Goal: Task Accomplishment & Management: Use online tool/utility

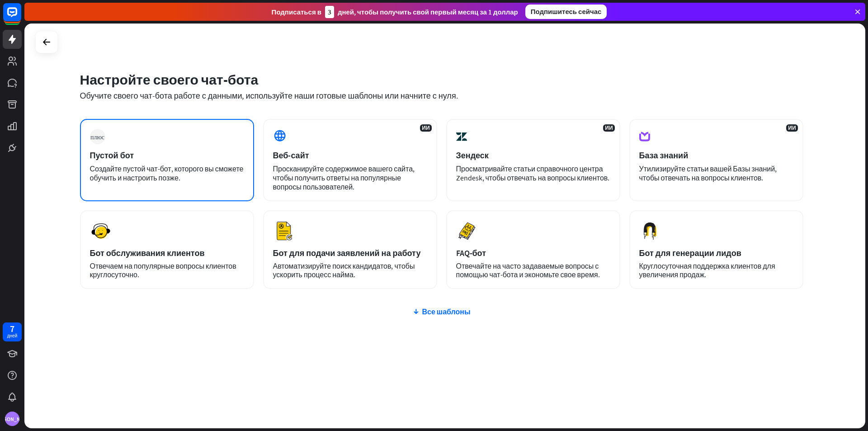
click at [159, 143] on div "плюс Пустой бот Создайте пустой чат-бот, которого вы сможете обучить и настроит…" at bounding box center [167, 160] width 174 height 82
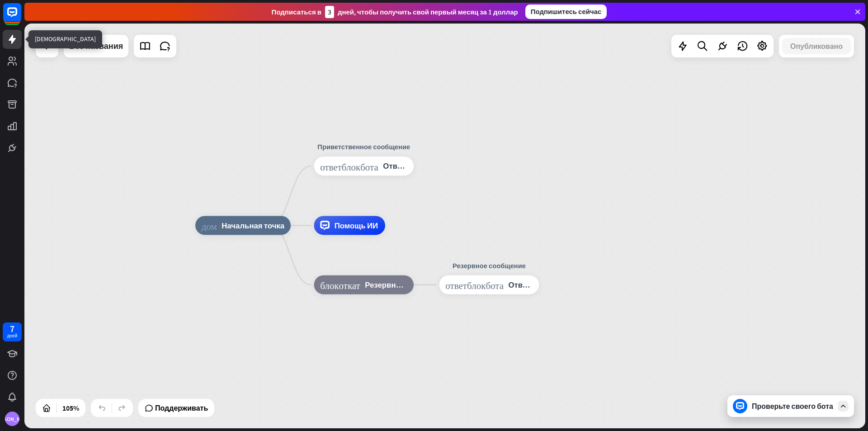
click at [15, 35] on icon at bounding box center [12, 39] width 11 height 11
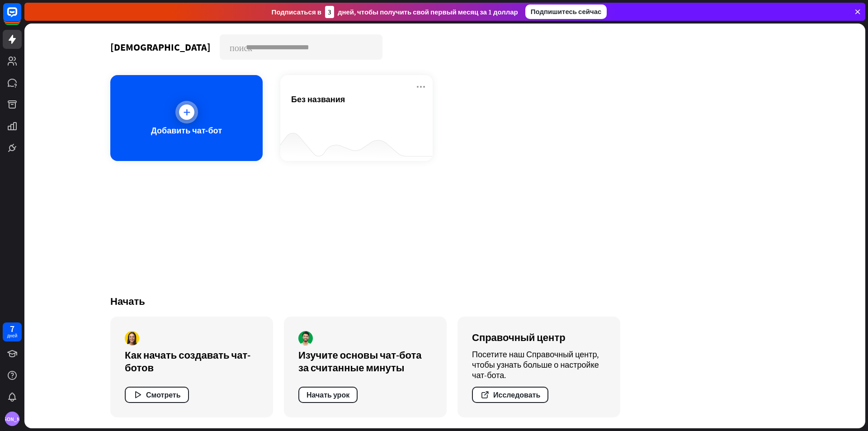
click at [237, 129] on div "Добавить чат-бот" at bounding box center [186, 118] width 152 height 86
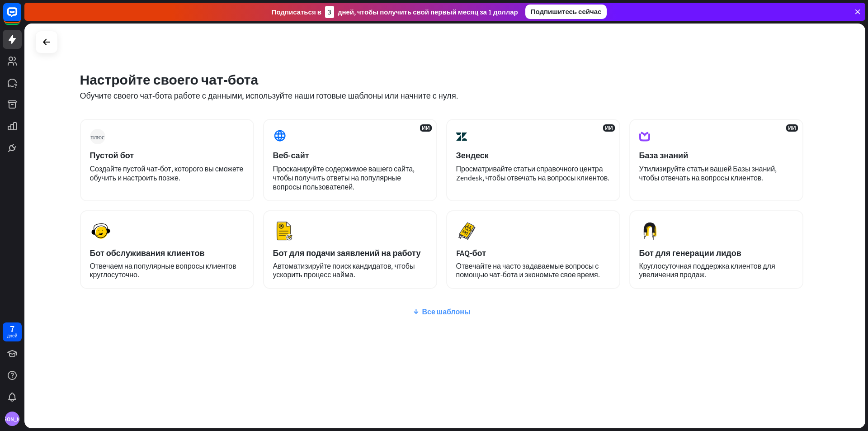
click at [450, 312] on font "Все шаблоны" at bounding box center [446, 311] width 48 height 9
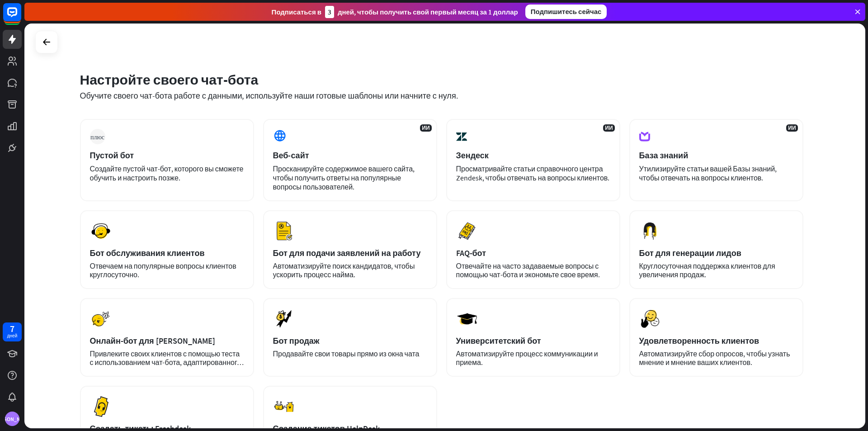
click at [813, 61] on div "Настройте своего чат-бота Обучите своего чат-бота работе с данными, используйте…" at bounding box center [444, 226] width 841 height 405
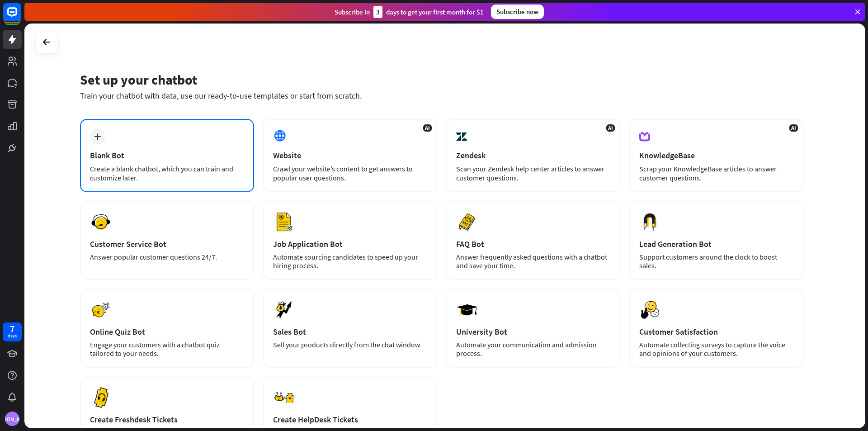
click at [107, 159] on div "Blank Bot" at bounding box center [167, 155] width 154 height 10
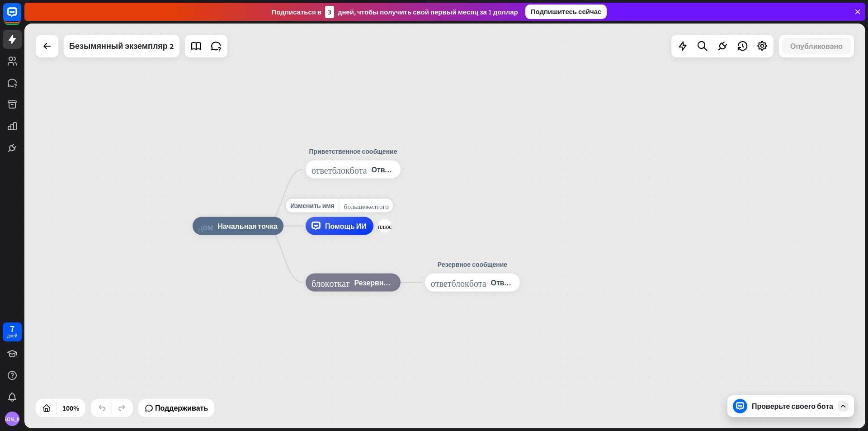
click at [359, 234] on div "Помощь ИИ" at bounding box center [340, 226] width 68 height 18
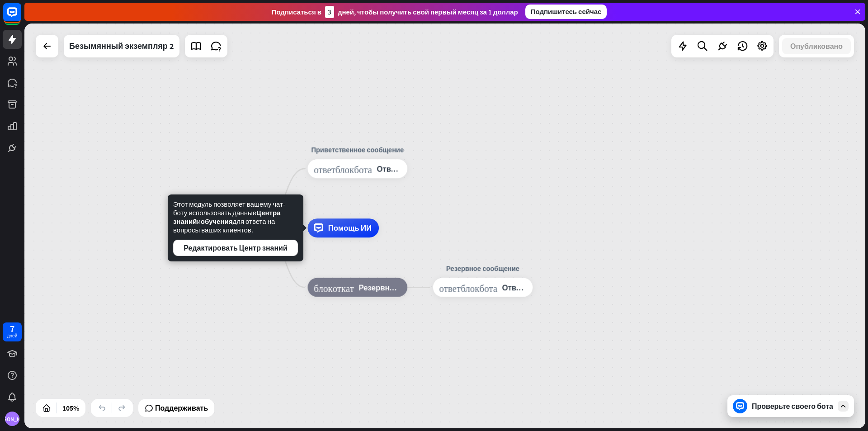
click at [258, 148] on div "дом_2 Начальная точка Приветственное сообщение ответ_блок_бота Ответ бота Помощ…" at bounding box center [444, 226] width 841 height 405
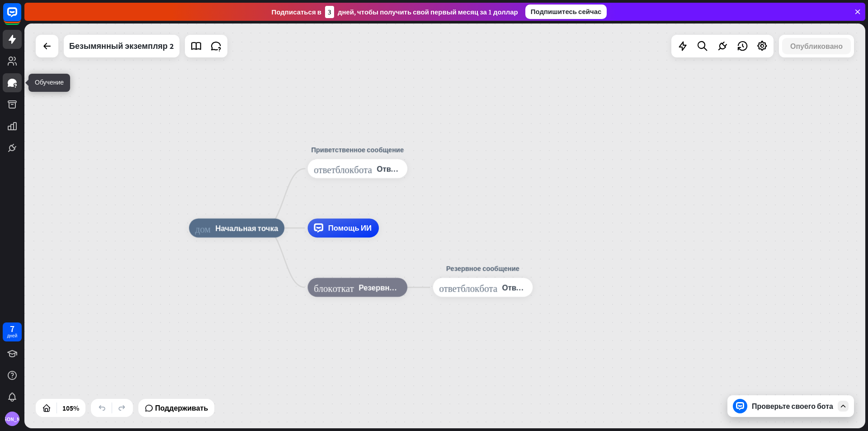
click at [15, 81] on icon at bounding box center [12, 83] width 9 height 8
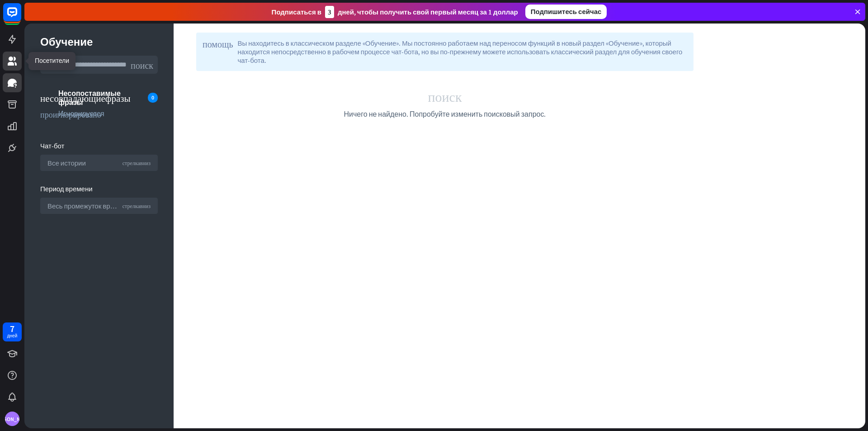
click at [10, 56] on icon at bounding box center [12, 61] width 11 height 11
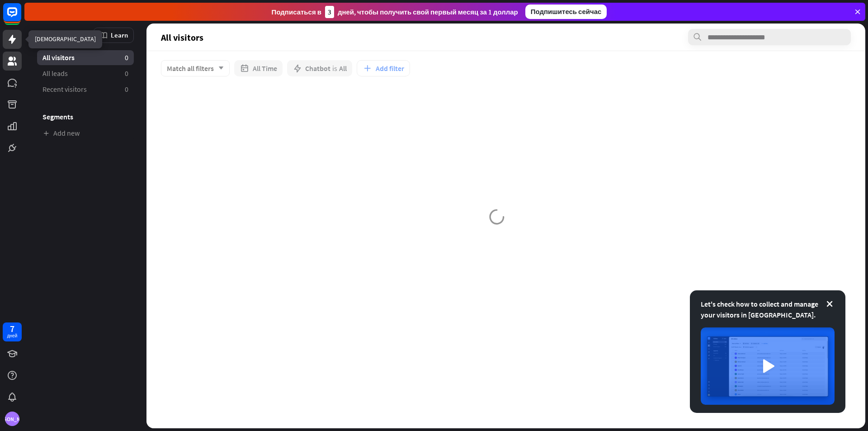
click at [9, 45] on link at bounding box center [12, 39] width 19 height 19
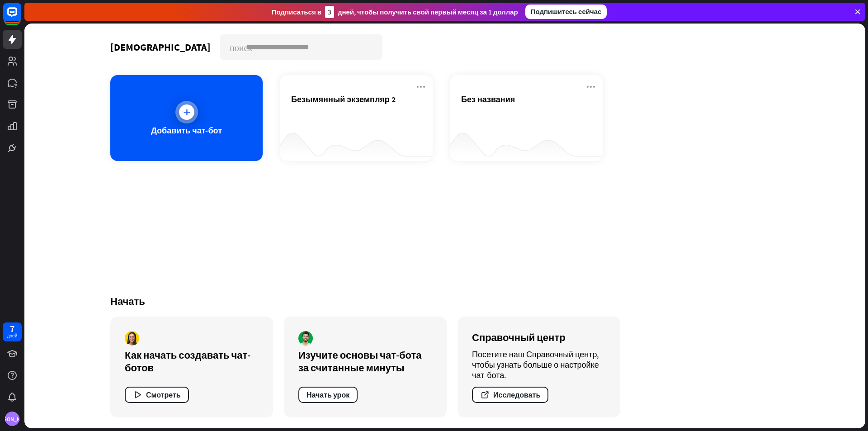
click at [213, 125] on font "Добавить чат-бот" at bounding box center [186, 130] width 71 height 10
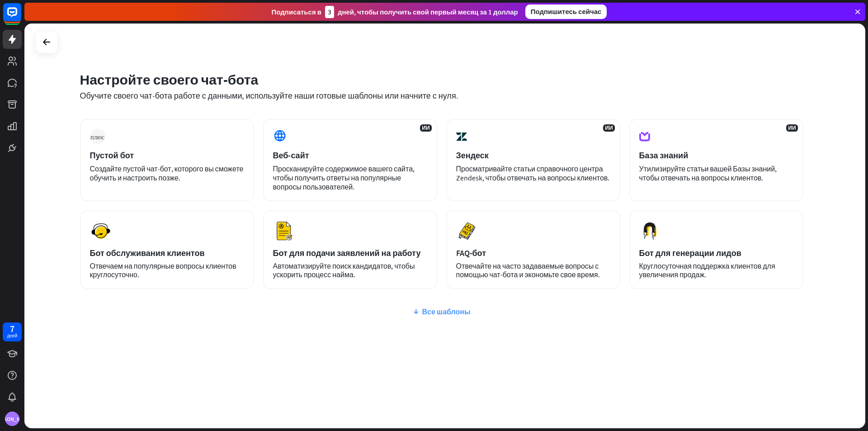
click at [450, 315] on font "Все шаблоны" at bounding box center [446, 311] width 48 height 9
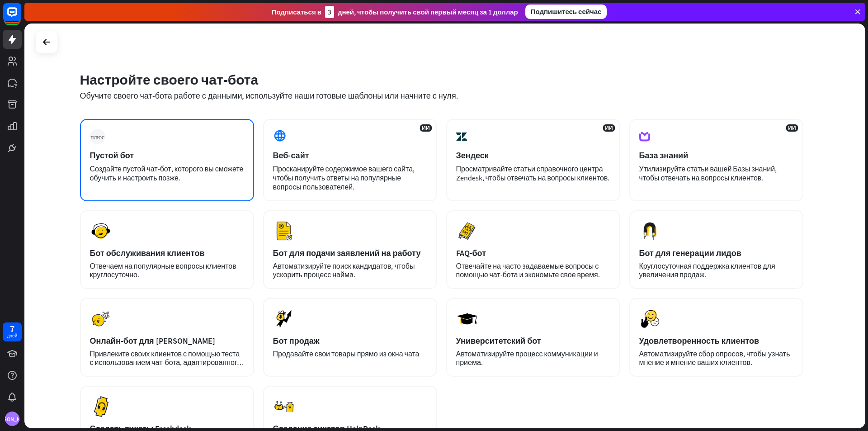
click at [145, 163] on div "плюс Пустой бот Создайте пустой чат-бот, которого вы сможете обучить и настроит…" at bounding box center [167, 160] width 174 height 82
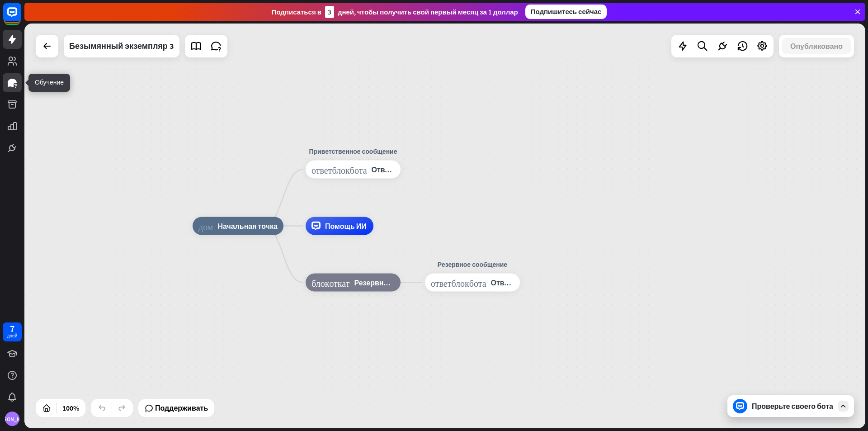
click at [12, 91] on link at bounding box center [12, 82] width 19 height 19
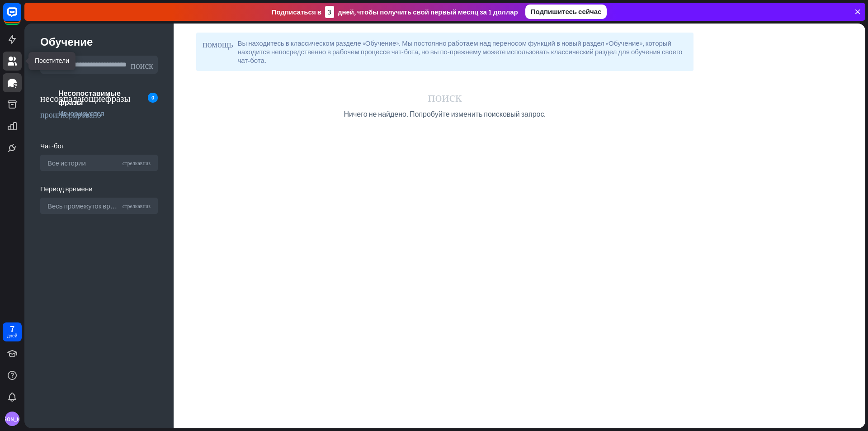
click at [11, 56] on icon at bounding box center [12, 61] width 11 height 11
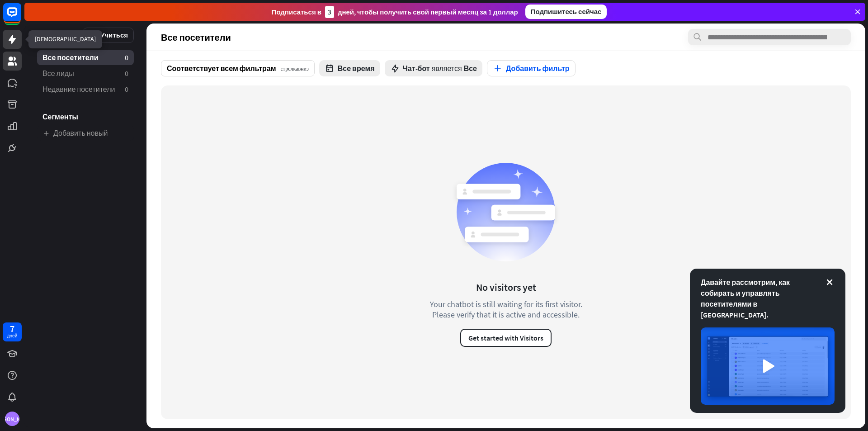
click at [11, 47] on link at bounding box center [12, 39] width 19 height 19
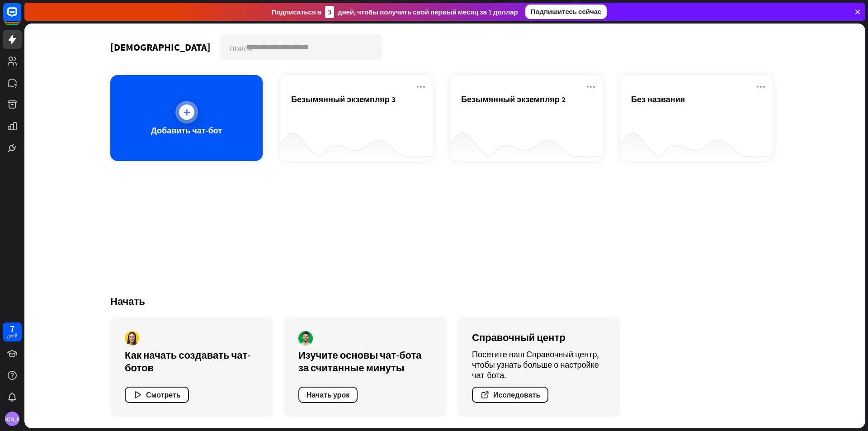
click at [133, 110] on div "Добавить чат-бот" at bounding box center [186, 118] width 152 height 86
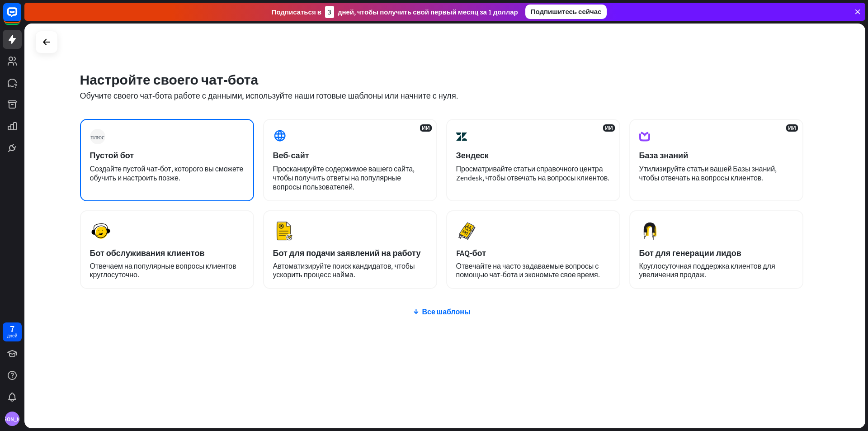
click at [169, 167] on font "Создайте пустой чат-бот, которого вы сможете обучить и настроить позже." at bounding box center [167, 173] width 154 height 18
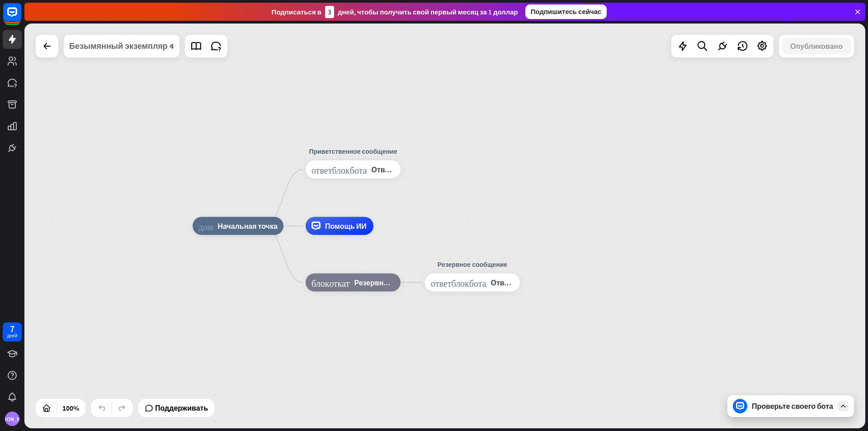
click at [150, 40] on div "Безымянный экземпляр 4" at bounding box center [121, 46] width 105 height 23
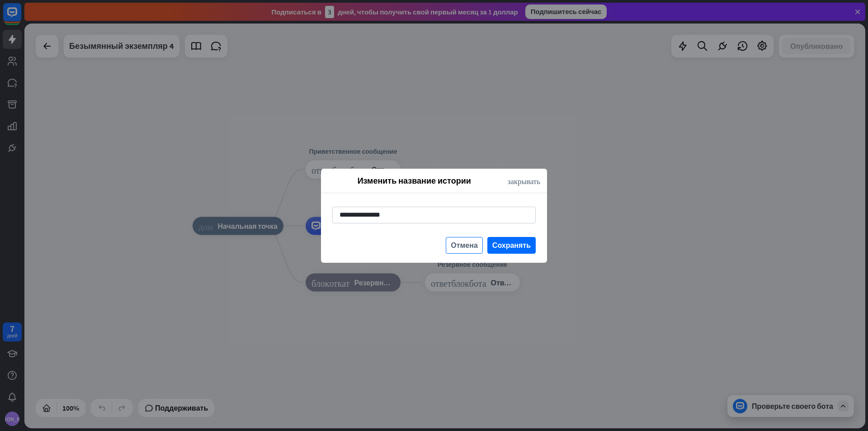
click at [471, 244] on font "Отмена" at bounding box center [464, 245] width 27 height 9
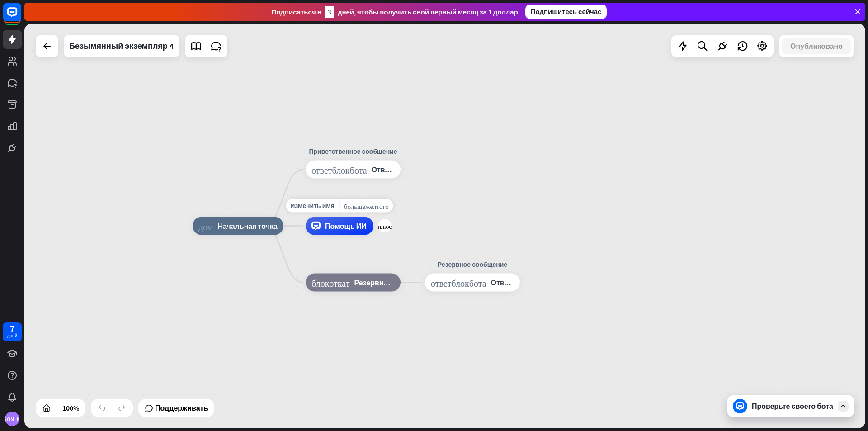
click at [330, 235] on div "Изменить имя больше_желтого плюс Помощь ИИ" at bounding box center [340, 226] width 68 height 18
drag, startPoint x: 419, startPoint y: 233, endPoint x: 415, endPoint y: 227, distance: 7.2
click at [419, 232] on div "дом_2 Начальная точка Приветственное сообщение ответ_блок_бота Ответ бота Измен…" at bounding box center [613, 428] width 841 height 405
click at [9, 56] on icon at bounding box center [12, 61] width 11 height 11
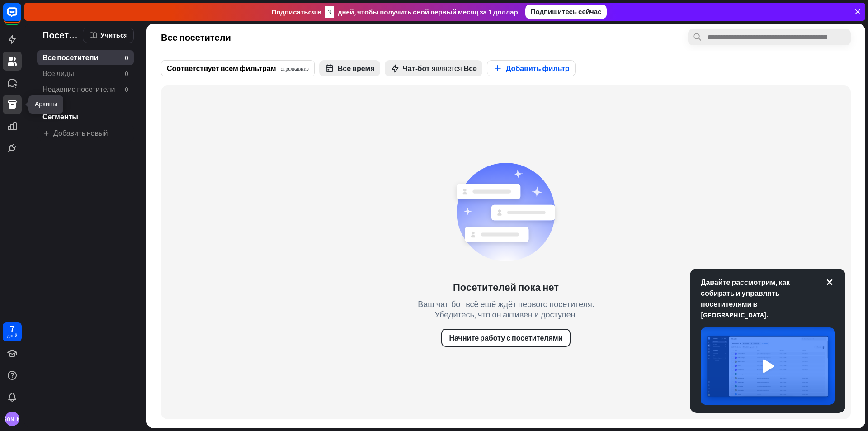
click at [8, 100] on icon at bounding box center [12, 104] width 11 height 11
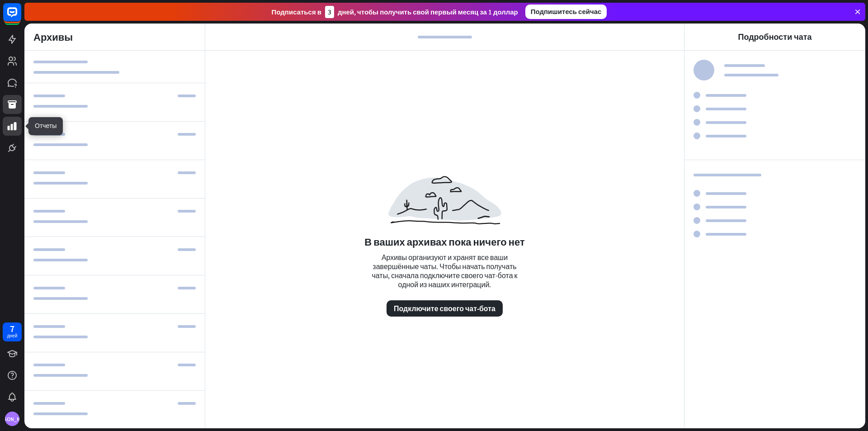
click at [18, 125] on link at bounding box center [12, 126] width 19 height 19
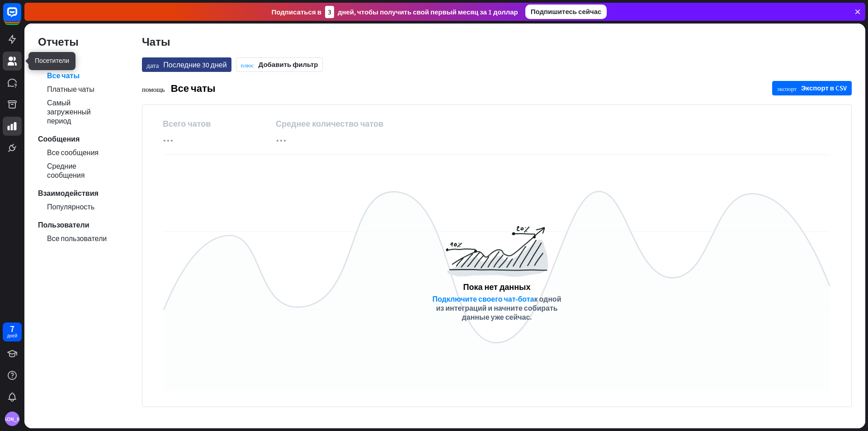
click at [8, 65] on icon at bounding box center [12, 61] width 9 height 9
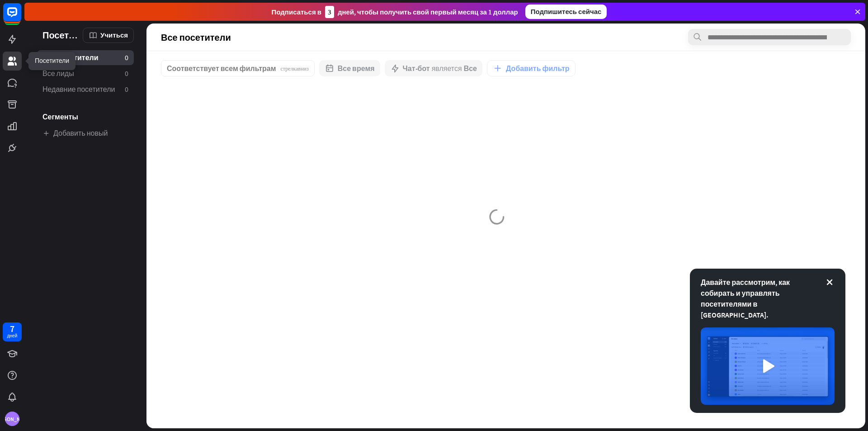
click at [8, 52] on link at bounding box center [12, 61] width 19 height 19
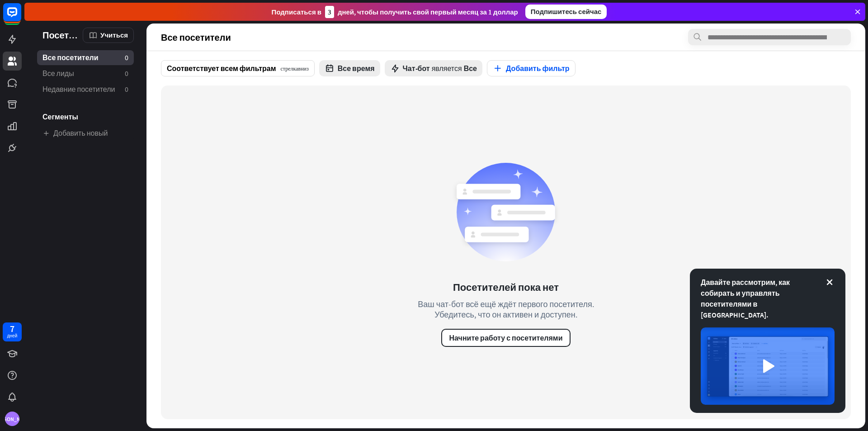
click at [8, 49] on div at bounding box center [12, 78] width 24 height 157
click at [11, 48] on link at bounding box center [12, 39] width 19 height 19
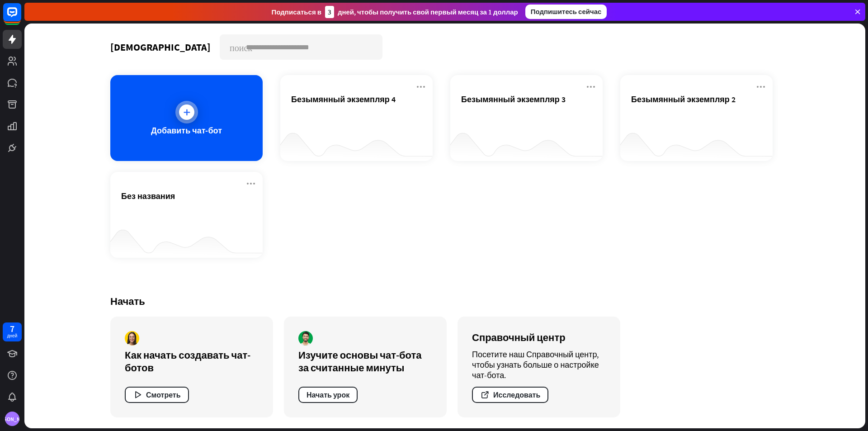
click at [177, 146] on div "Добавить чат-бот" at bounding box center [186, 118] width 152 height 86
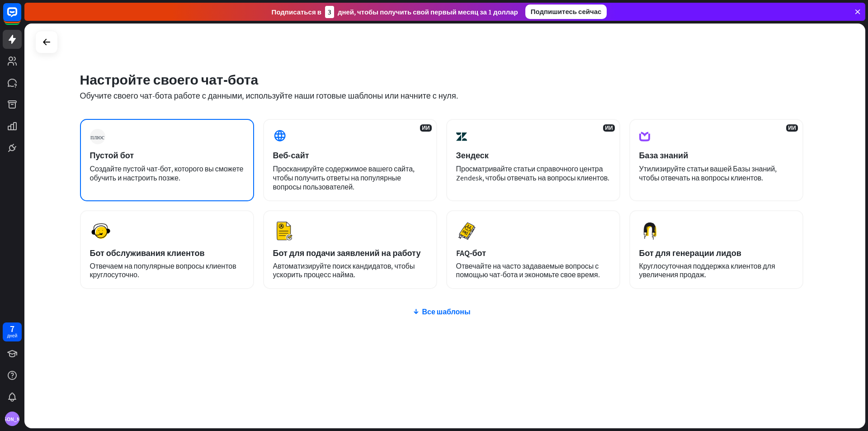
click at [199, 161] on div "плюс Пустой бот Создайте пустой чат-бот, которого вы сможете обучить и настроит…" at bounding box center [167, 160] width 174 height 82
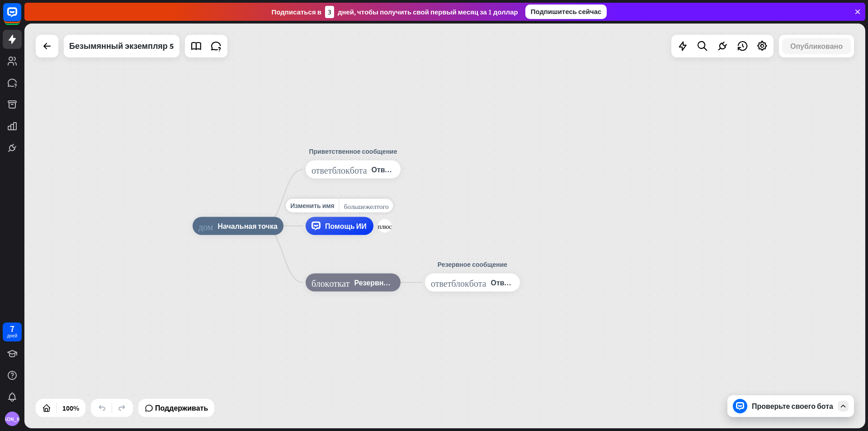
click at [347, 232] on div "Помощь ИИ" at bounding box center [340, 226] width 68 height 18
click at [729, 104] on div "дом_2 Начальная точка Приветственное сообщение ответ_блок_бота Ответ бота Помощ…" at bounding box center [444, 226] width 841 height 405
click at [380, 176] on div "ответ_блок_бота Ответ бота" at bounding box center [353, 170] width 95 height 18
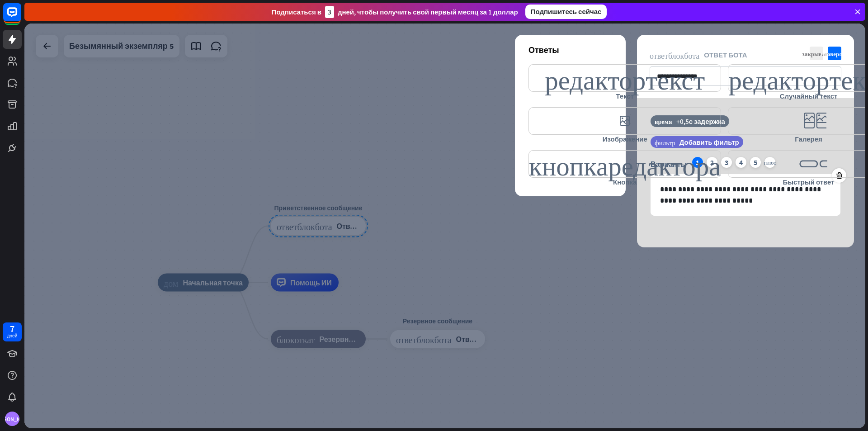
click at [288, 263] on div at bounding box center [444, 226] width 841 height 405
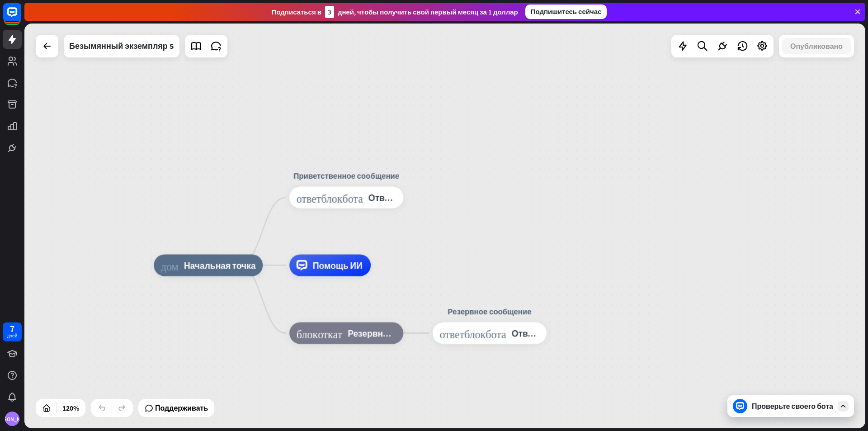
click at [805, 402] on font "Проверьте своего бота" at bounding box center [792, 406] width 81 height 9
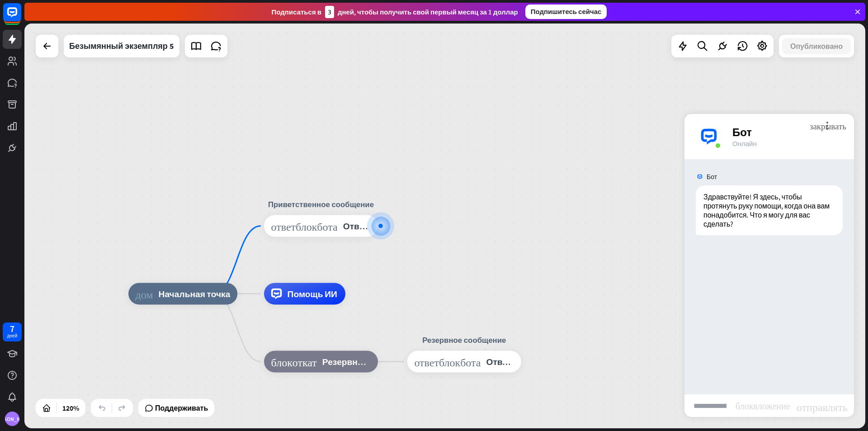
click at [721, 412] on input "text" at bounding box center [710, 405] width 51 height 23
type input "**********"
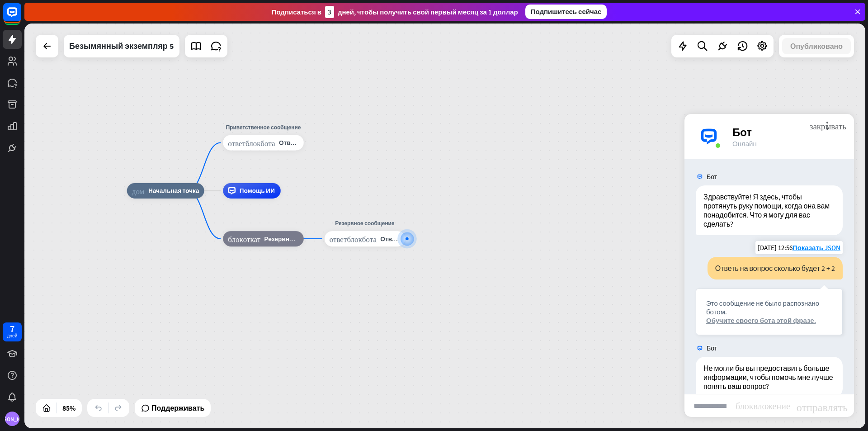
click at [718, 324] on font "Обучите своего бота этой фразе." at bounding box center [761, 320] width 110 height 9
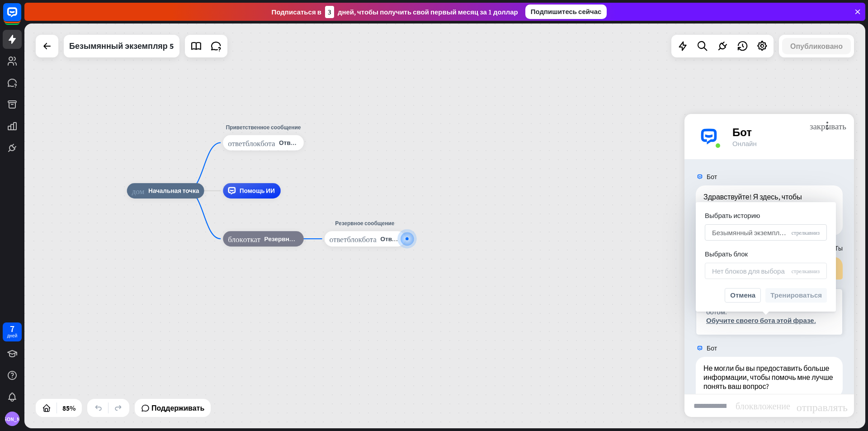
click at [761, 232] on font "Безымянный экземпляр 5" at bounding box center [752, 232] width 80 height 9
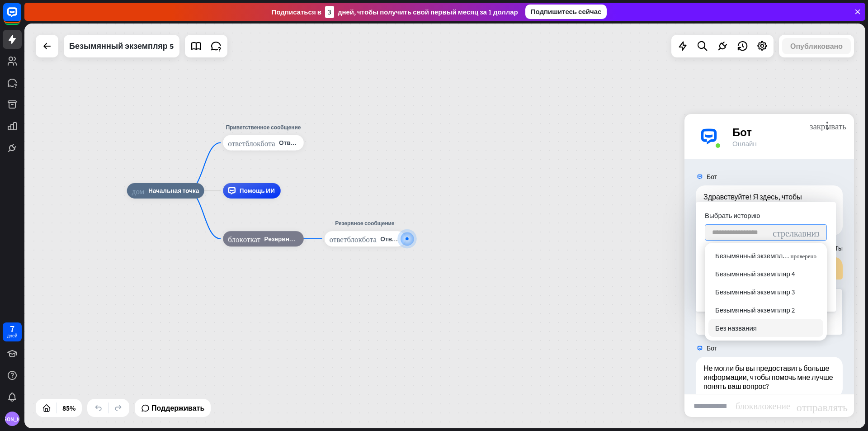
click at [663, 275] on div "дом_2 Начальная точка Приветственное сообщение ответ_блок_бота Ответ бота Помощ…" at bounding box center [484, 363] width 715 height 344
click at [799, 192] on font "Здравствуйте! Я здесь, чтобы протянуть руку помощи, когда она вам понадобится. …" at bounding box center [768, 210] width 128 height 36
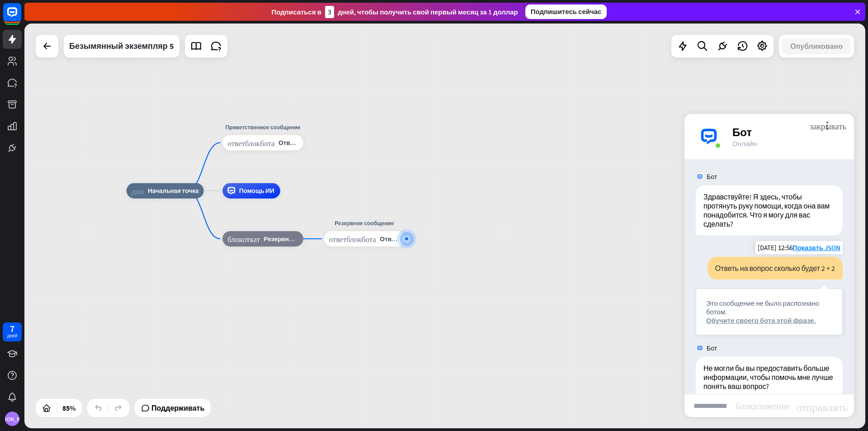
click at [792, 321] on font "Обучите своего бота этой фразе." at bounding box center [761, 320] width 110 height 9
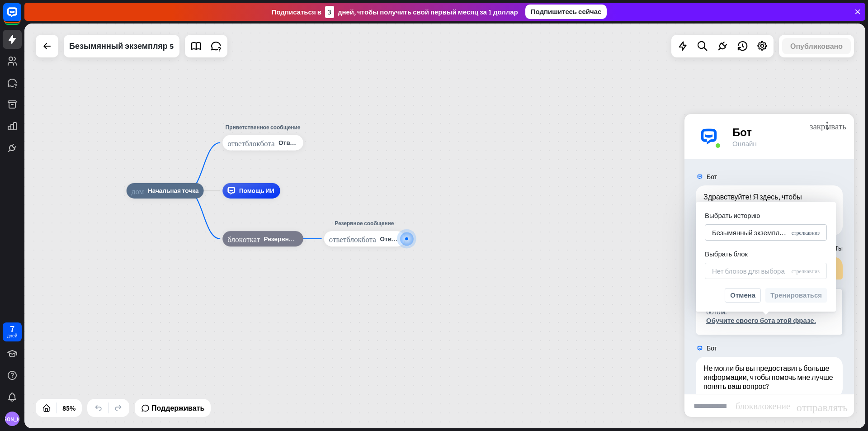
click at [811, 274] on div "Нет блоков для выбора стрелка_вниз" at bounding box center [766, 271] width 122 height 16
click at [753, 299] on font "Отмена" at bounding box center [742, 295] width 25 height 13
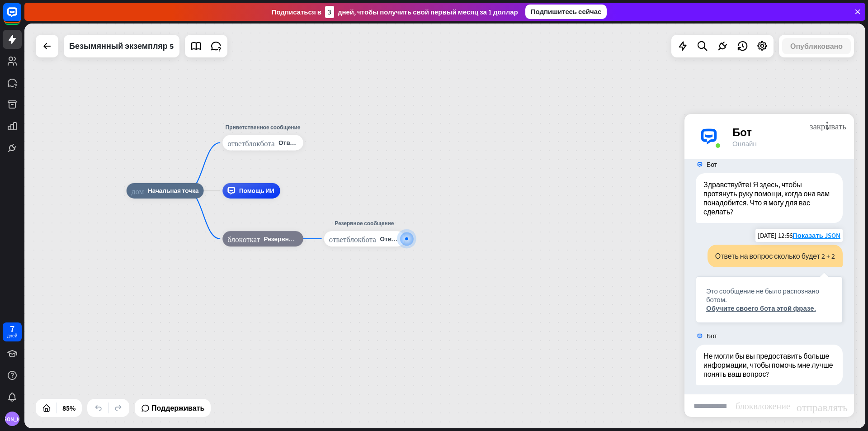
scroll to position [17, 0]
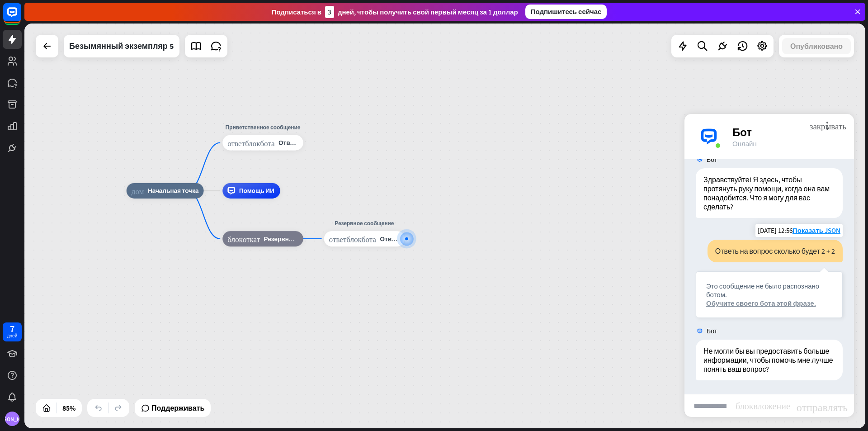
click at [760, 299] on font "Обучите своего бота этой фразе." at bounding box center [761, 303] width 110 height 9
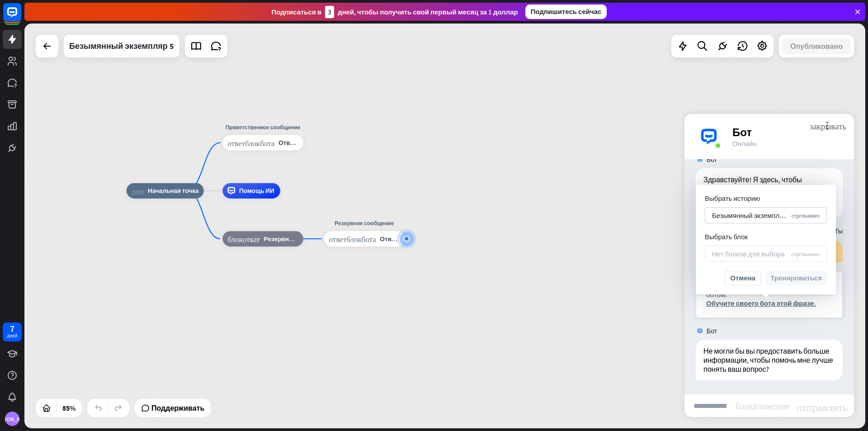
click at [761, 251] on font "Нет блоков для выбора" at bounding box center [748, 254] width 73 height 9
click at [738, 280] on font "Отмена" at bounding box center [742, 278] width 25 height 9
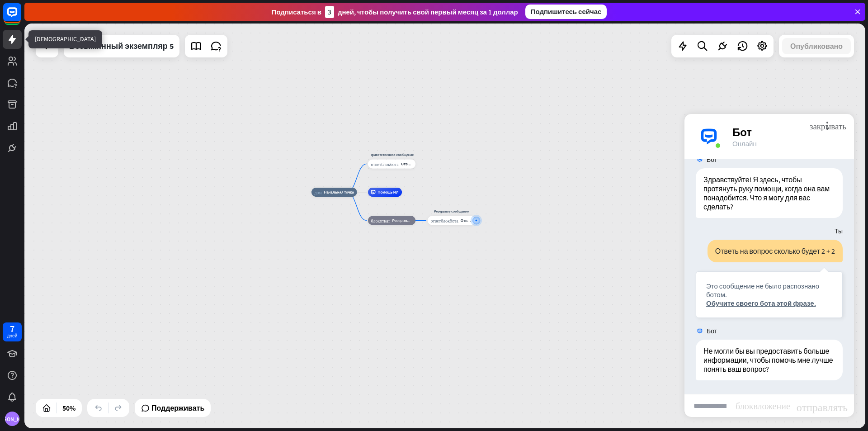
click at [13, 40] on icon at bounding box center [12, 39] width 7 height 9
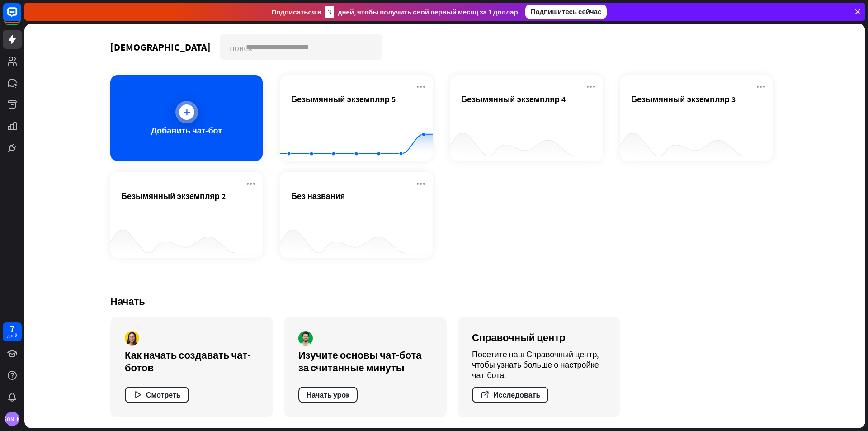
click at [236, 127] on div "Добавить чат-бот" at bounding box center [186, 118] width 152 height 86
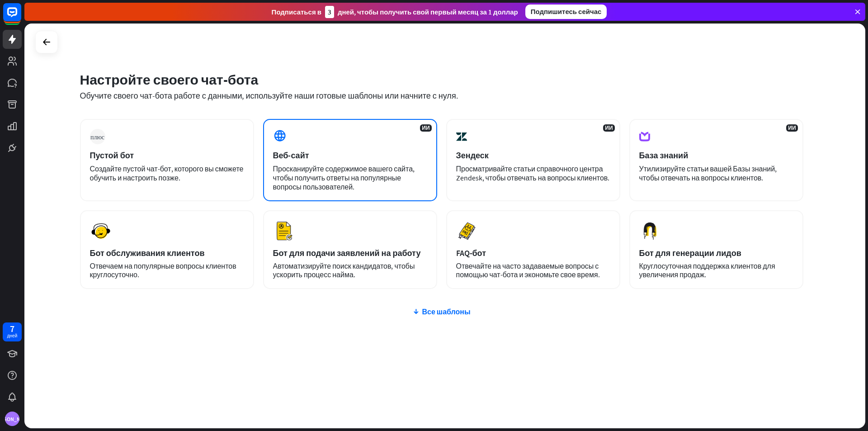
click at [332, 140] on div "ИИ Веб-сайт Просканируйте содержимое вашего сайта, чтобы получить ответы на поп…" at bounding box center [350, 160] width 174 height 82
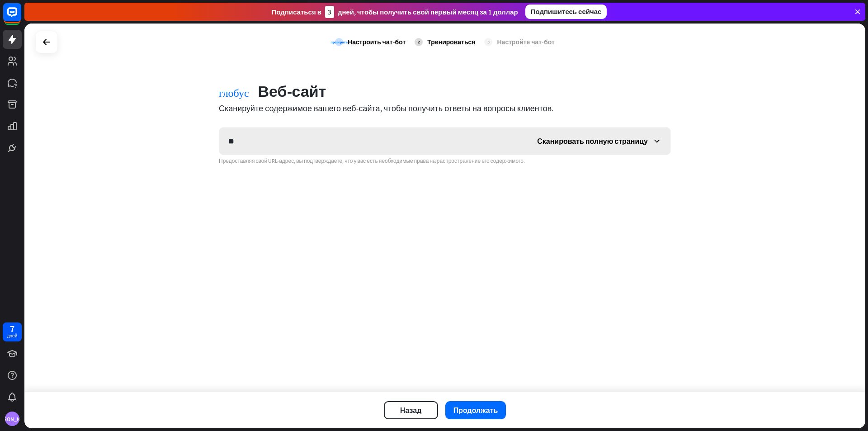
type input "*"
type input "**********"
click at [569, 146] on div "Сканировать полную страницу" at bounding box center [599, 141] width 142 height 27
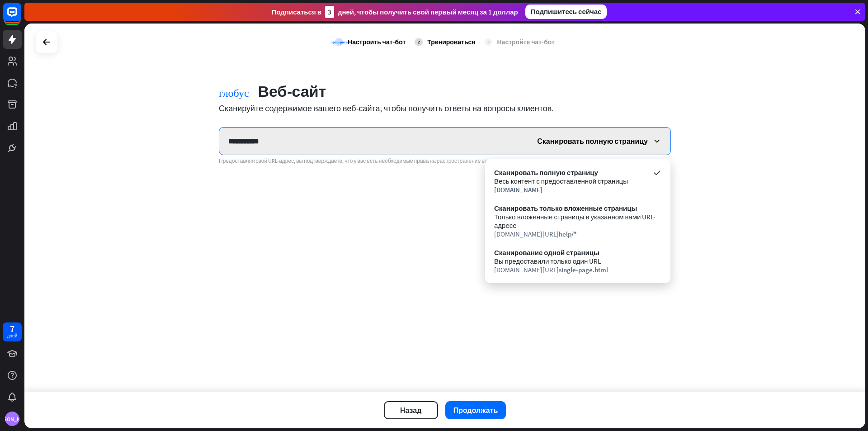
click at [445, 141] on input "**********" at bounding box center [373, 141] width 309 height 27
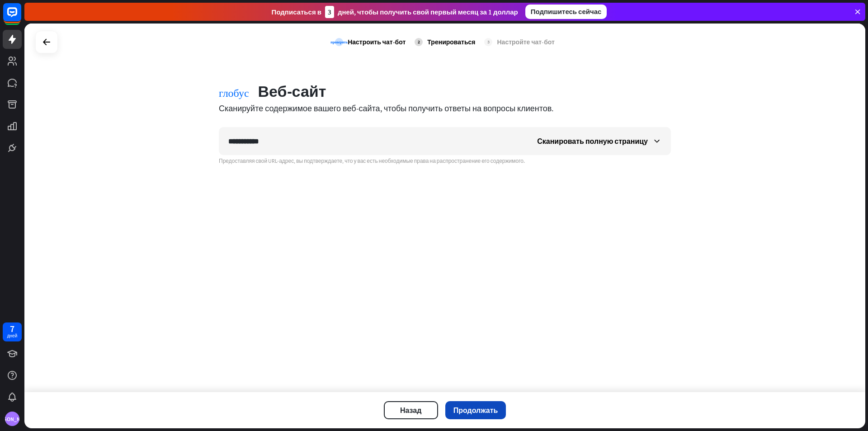
click at [491, 410] on font "Продолжать" at bounding box center [476, 410] width 45 height 9
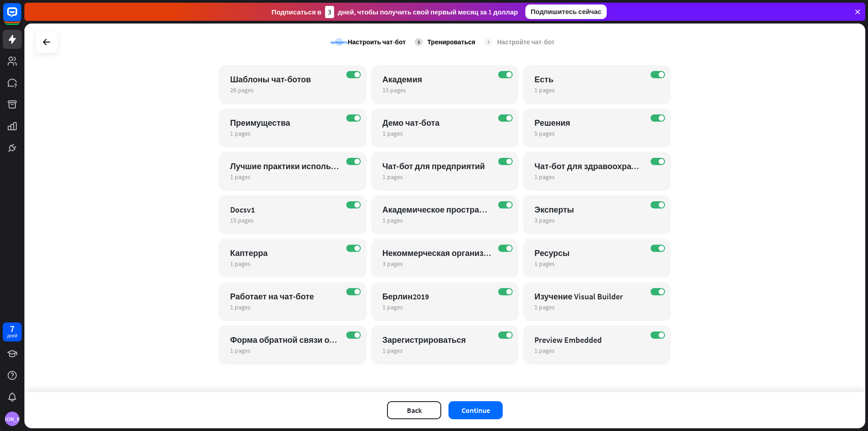
scroll to position [219, 0]
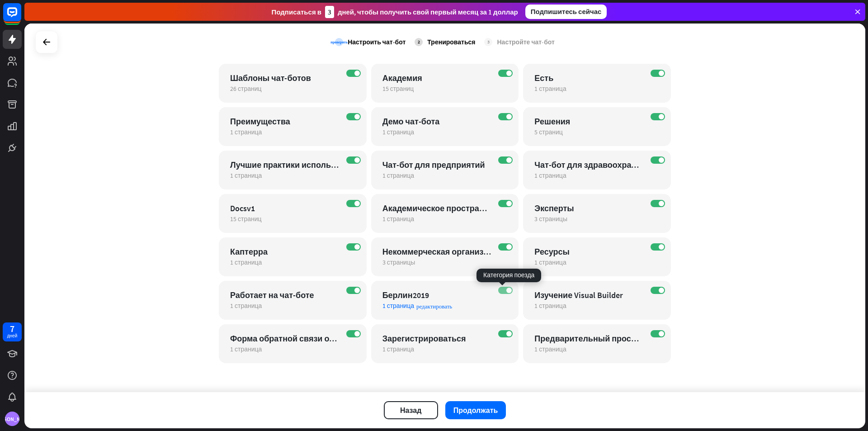
click at [502, 293] on label "НА" at bounding box center [505, 290] width 14 height 7
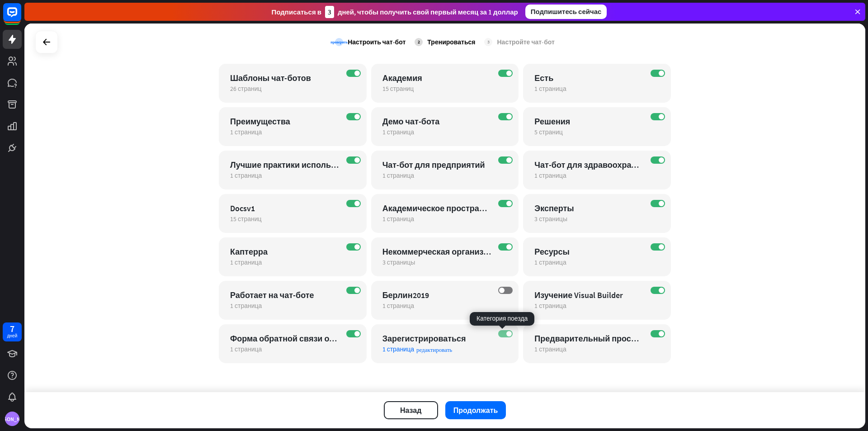
click at [507, 332] on span at bounding box center [509, 333] width 5 height 5
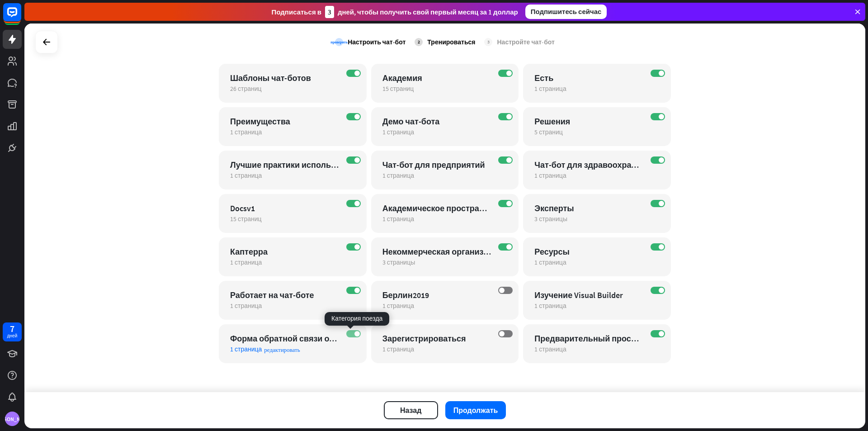
click at [350, 331] on label "НА" at bounding box center [353, 333] width 14 height 7
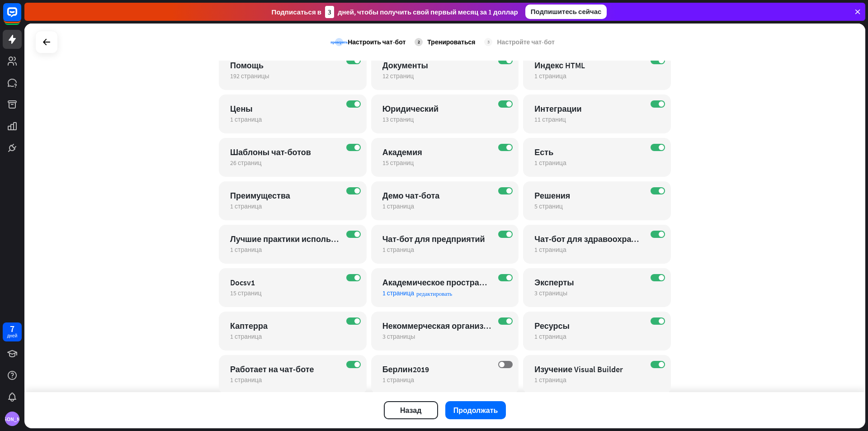
scroll to position [128, 0]
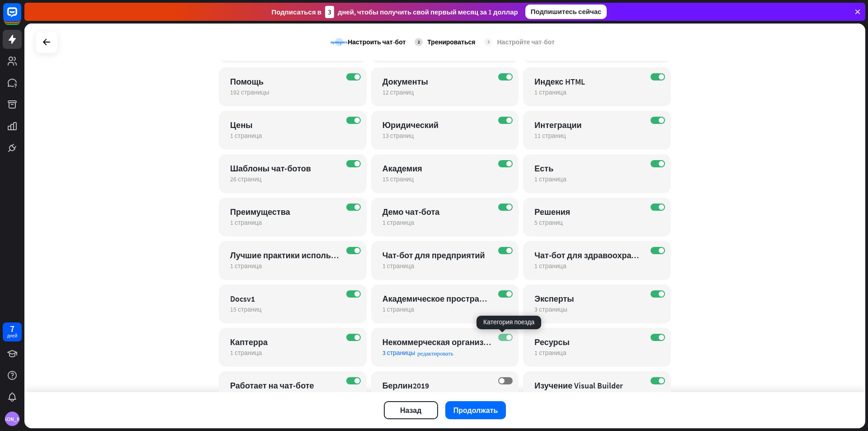
click at [498, 336] on label "НА" at bounding box center [505, 337] width 14 height 7
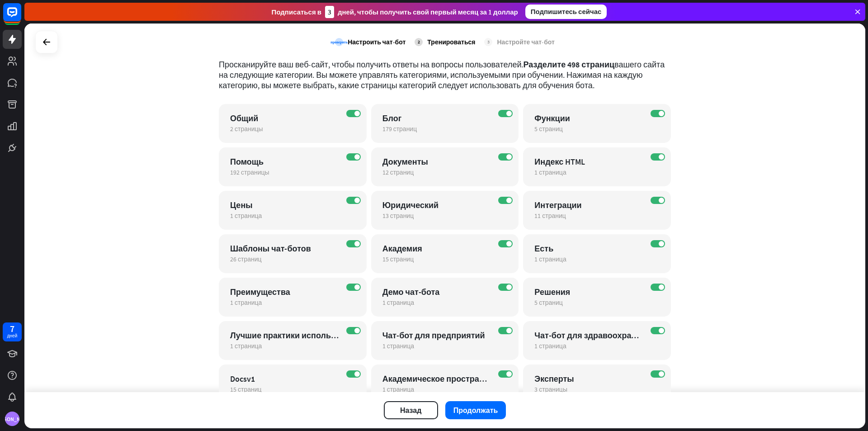
scroll to position [0, 0]
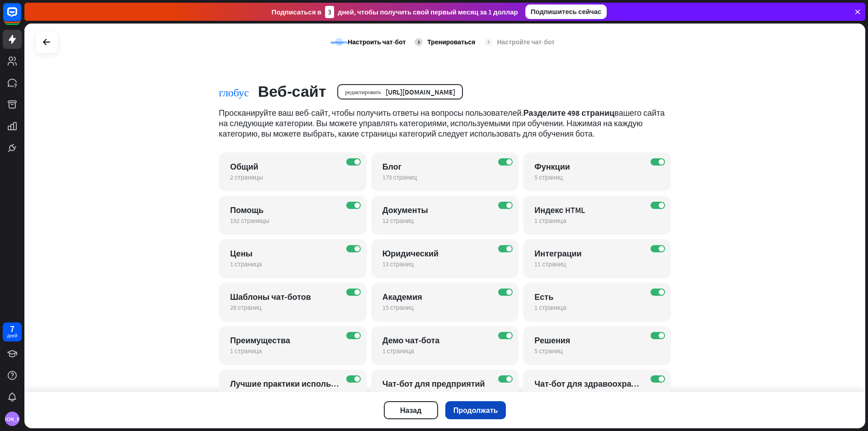
click at [453, 405] on button "Продолжать" at bounding box center [475, 410] width 61 height 18
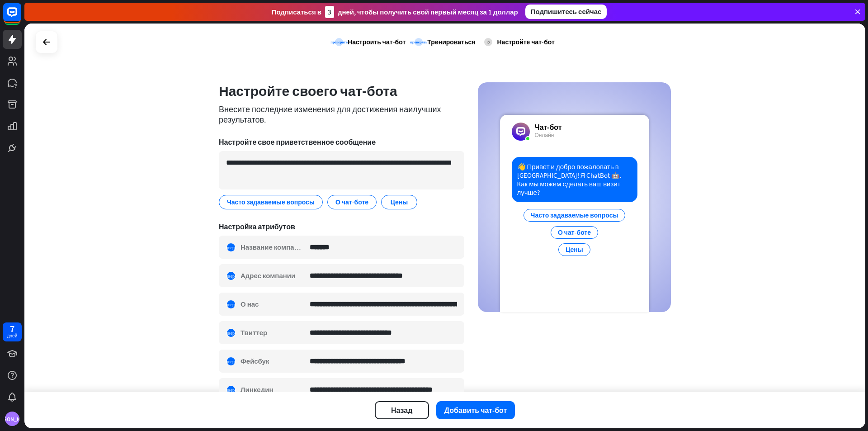
click at [580, 228] on font "О чат-боте" at bounding box center [574, 232] width 33 height 8
click at [440, 43] on font "Тренироваться" at bounding box center [451, 42] width 48 height 8
click at [43, 36] on div at bounding box center [46, 41] width 17 height 17
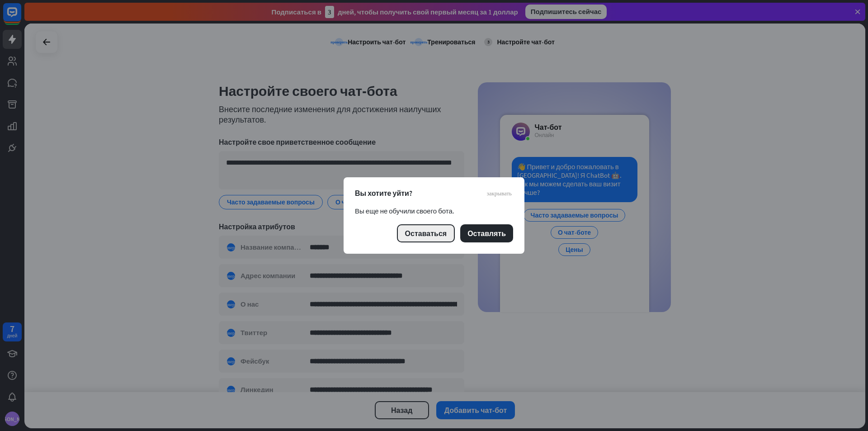
click at [444, 235] on font "Оставаться" at bounding box center [426, 233] width 42 height 9
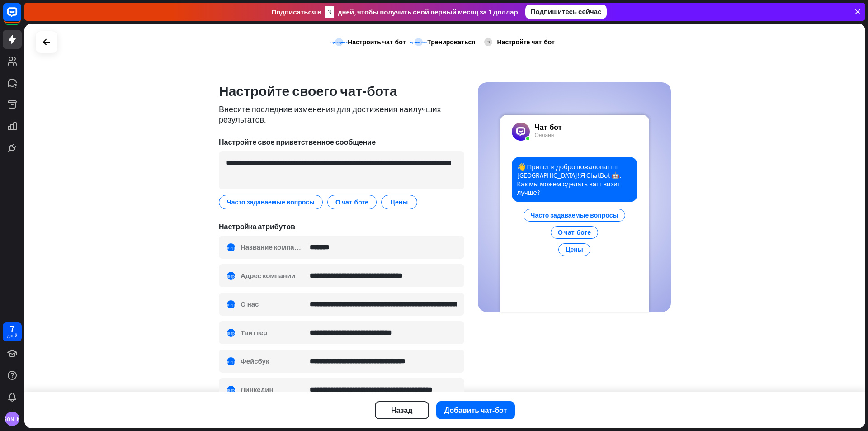
click at [502, 38] on div "3 Настройте чат-бот" at bounding box center [519, 42] width 70 height 23
click at [502, 44] on font "Настройте чат-бот" at bounding box center [525, 42] width 57 height 8
drag, startPoint x: 440, startPoint y: 48, endPoint x: 390, endPoint y: 41, distance: 50.7
click at [432, 48] on div "проверять Тренироваться" at bounding box center [445, 42] width 61 height 23
click at [390, 41] on font "Настроить чат-бот" at bounding box center [377, 42] width 58 height 8
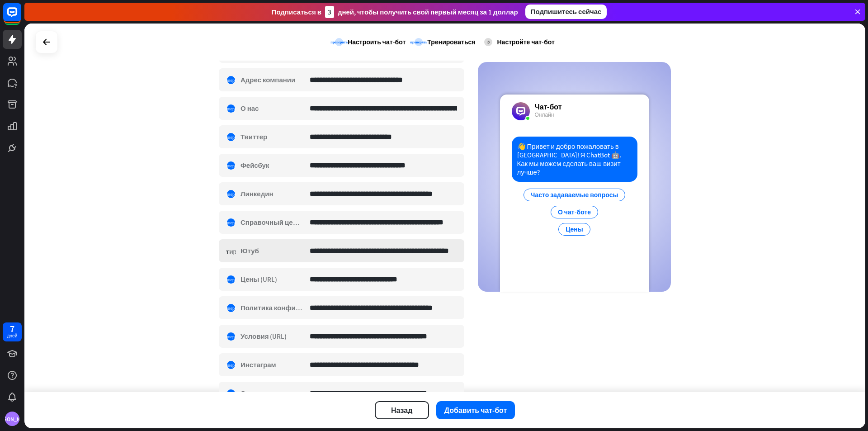
scroll to position [249, 0]
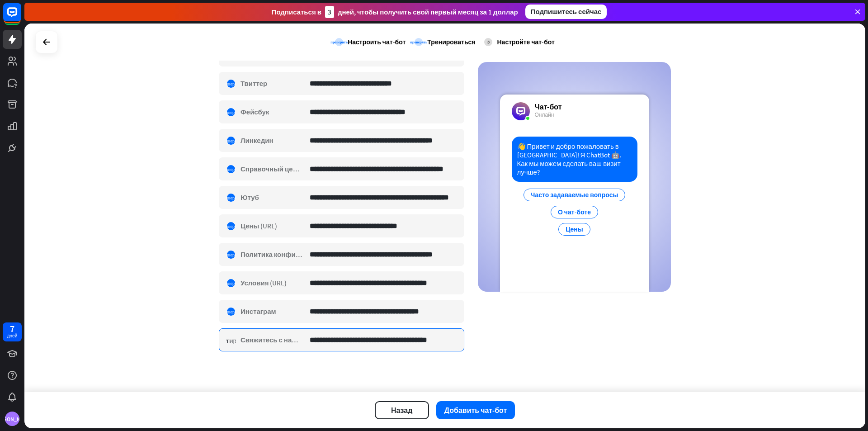
click at [388, 337] on input "**********" at bounding box center [383, 340] width 147 height 22
click at [282, 348] on div "**********" at bounding box center [342, 339] width 246 height 23
click at [322, 378] on div "**********" at bounding box center [444, 208] width 841 height 369
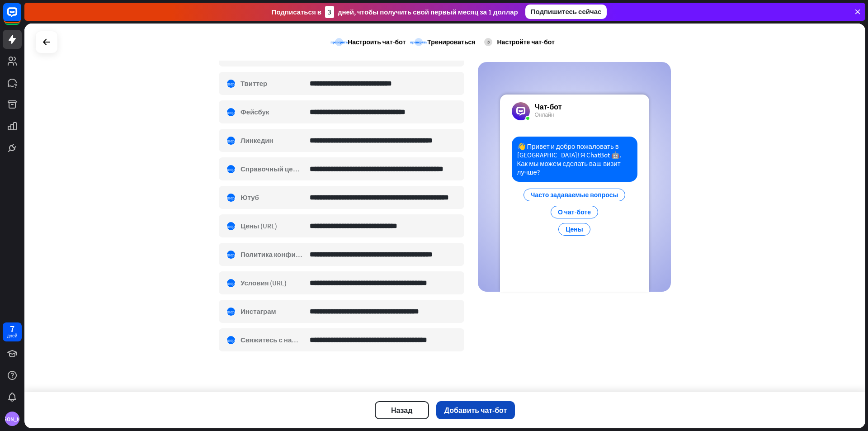
click at [452, 412] on font "Добавить чат-бот" at bounding box center [476, 410] width 63 height 9
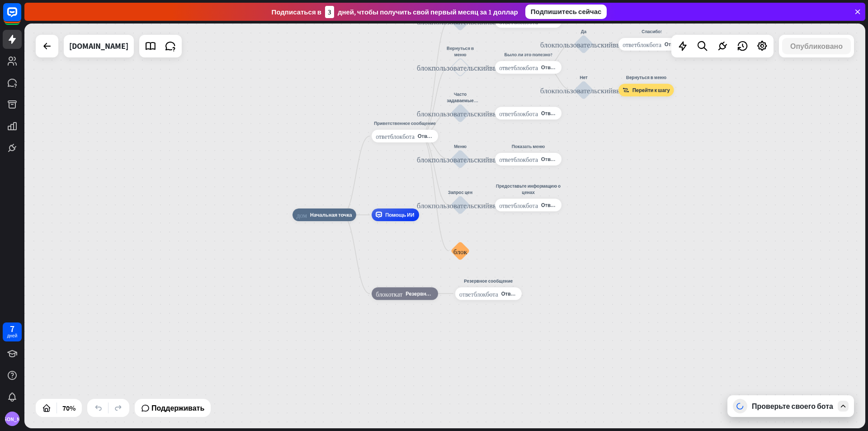
click at [794, 402] on font "Проверьте своего бота" at bounding box center [792, 406] width 81 height 9
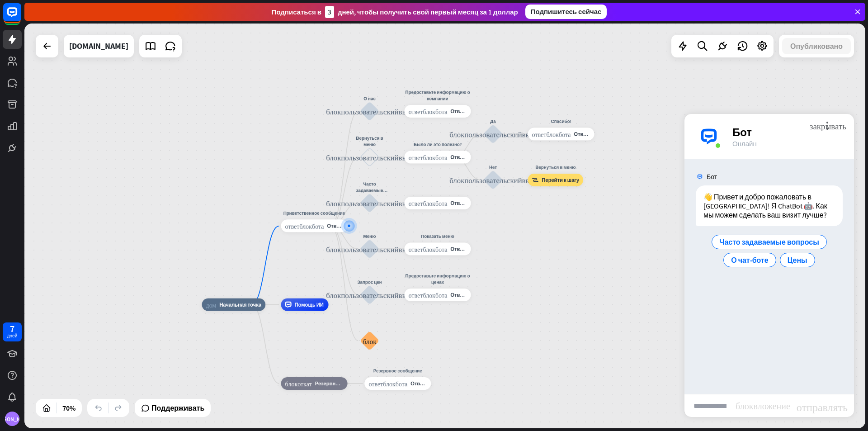
click at [706, 410] on input "text" at bounding box center [710, 405] width 51 height 23
type input "*"
type input "***"
type input "**********"
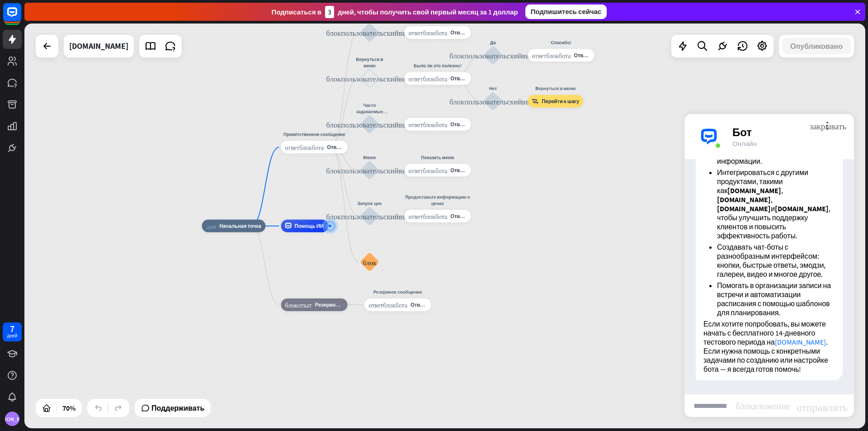
scroll to position [274, 0]
type input "**********"
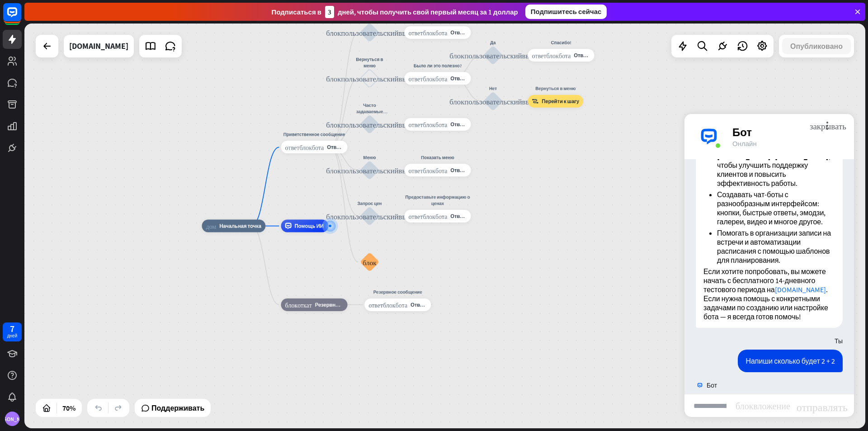
scroll to position [444, 0]
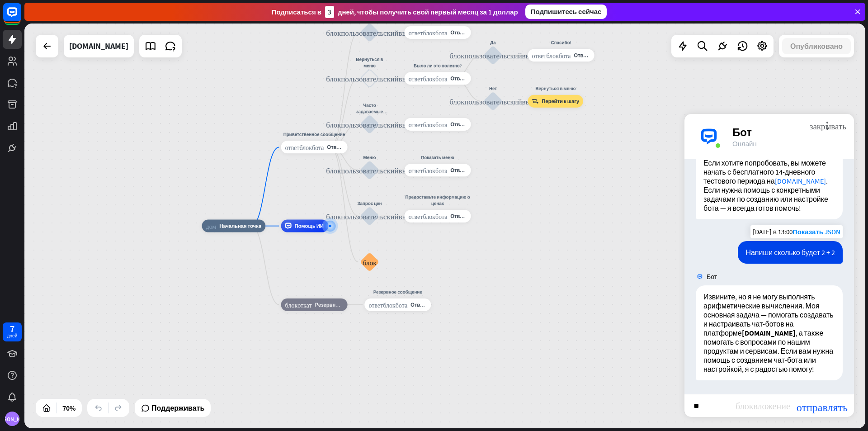
type input "*"
type input "**********"
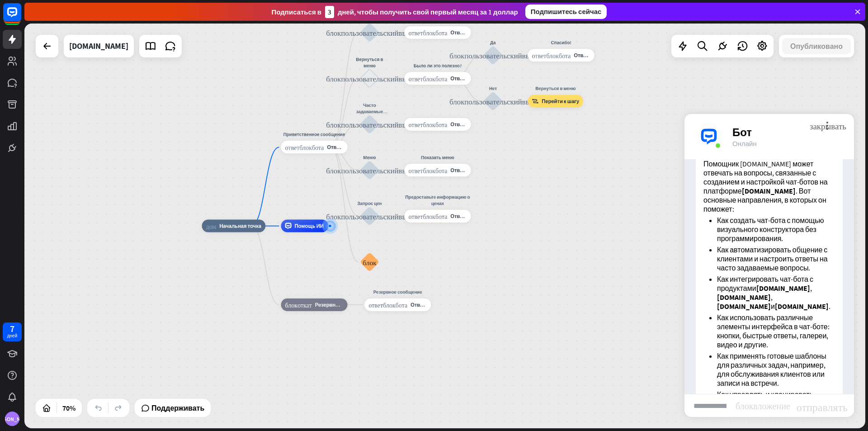
scroll to position [684, 0]
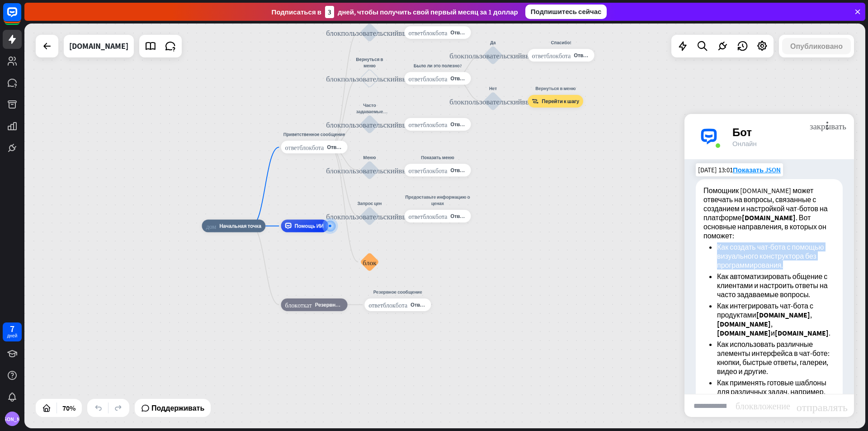
drag, startPoint x: 785, startPoint y: 301, endPoint x: 708, endPoint y: 278, distance: 80.3
click at [708, 278] on div "Помощник [DOMAIN_NAME] может отвечать на вопросы, связанные с созданием и настр…" at bounding box center [769, 325] width 147 height 292
copy li "Как создать чат-бота с помощью визуального конструктора без программирования."
click at [723, 408] on input "text" at bounding box center [710, 405] width 51 height 23
paste input "**********"
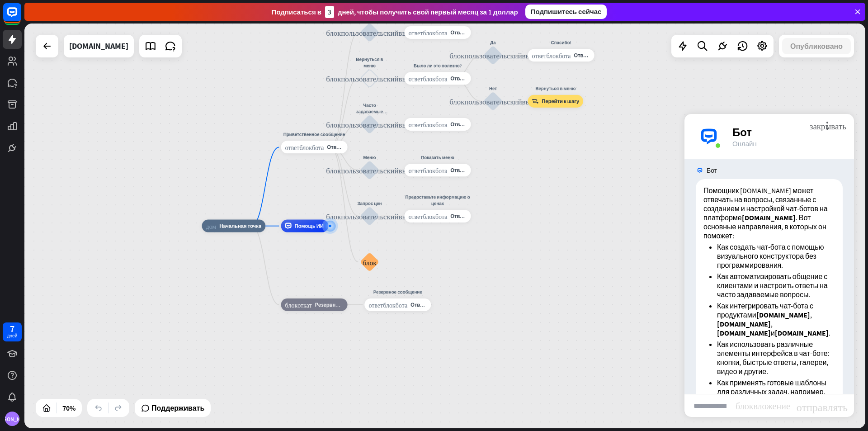
type input "**********"
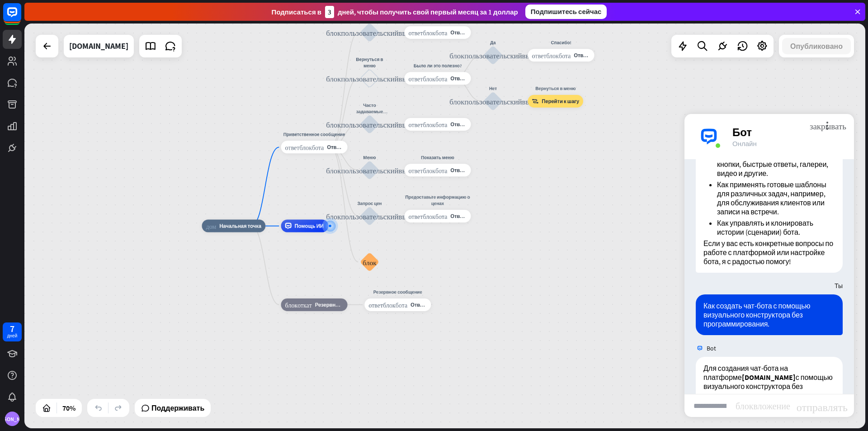
scroll to position [1354, 0]
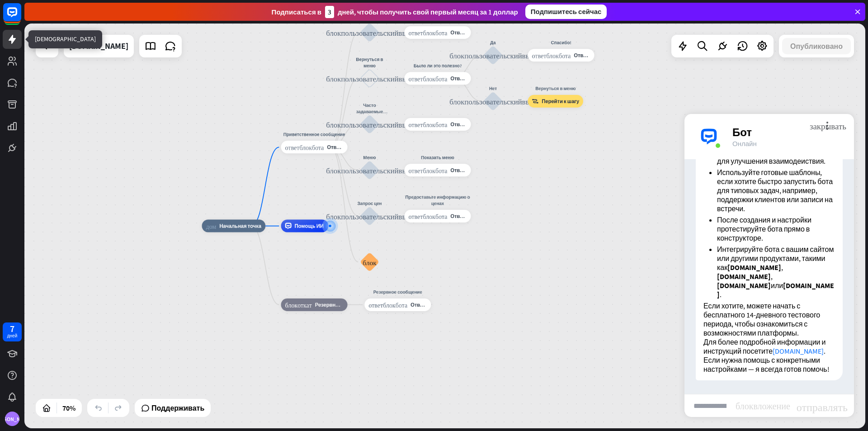
click at [21, 34] on link at bounding box center [12, 39] width 19 height 19
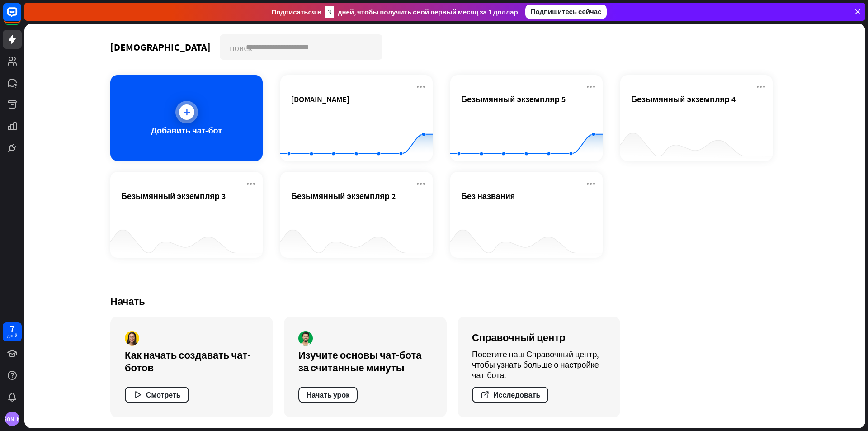
click at [196, 116] on div at bounding box center [186, 112] width 23 height 23
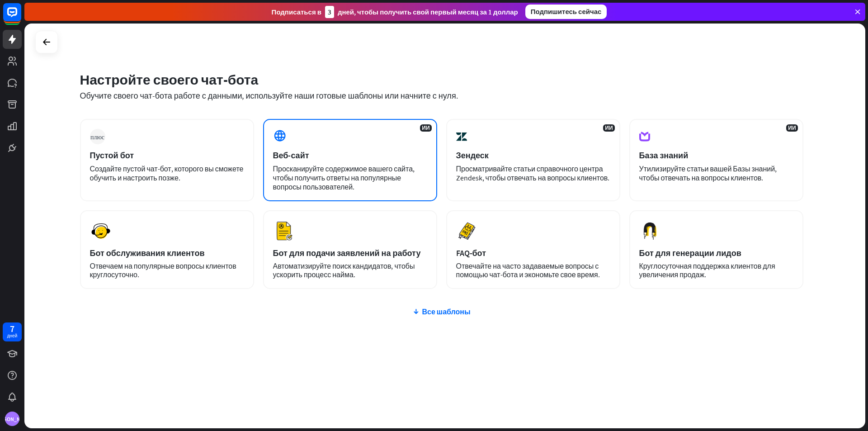
click at [335, 153] on div "Веб-сайт" at bounding box center [350, 155] width 154 height 10
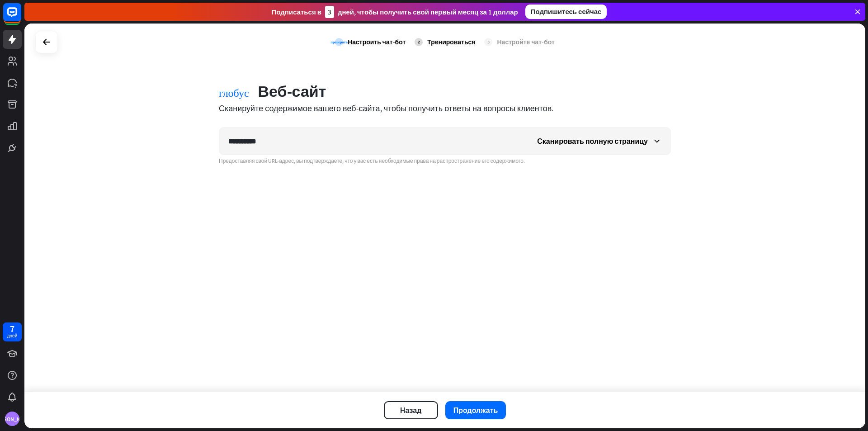
type input "**********"
click at [599, 145] on font "Сканировать полную страницу" at bounding box center [592, 141] width 111 height 9
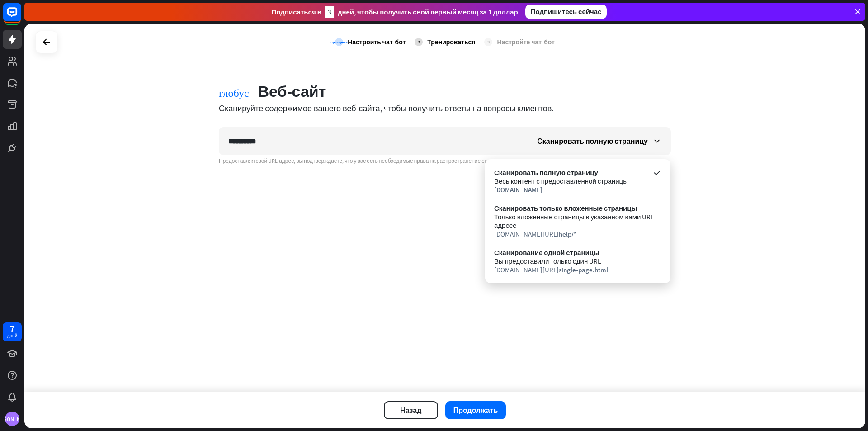
click at [277, 251] on div "**********" at bounding box center [444, 208] width 841 height 369
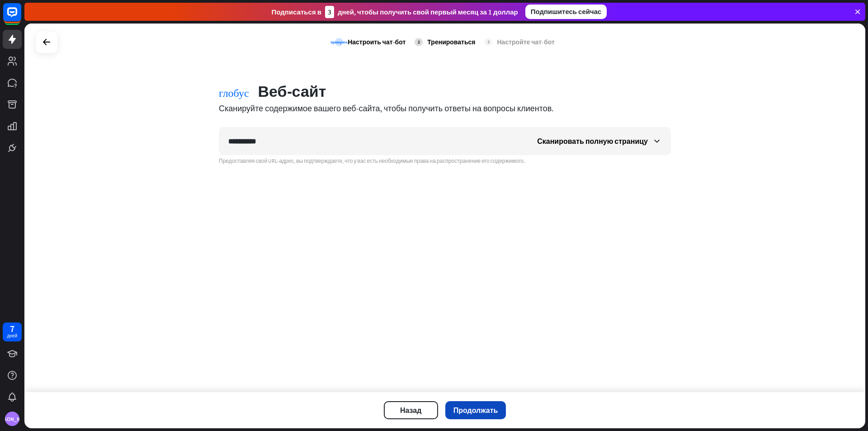
click at [467, 406] on font "Продолжать" at bounding box center [476, 410] width 45 height 9
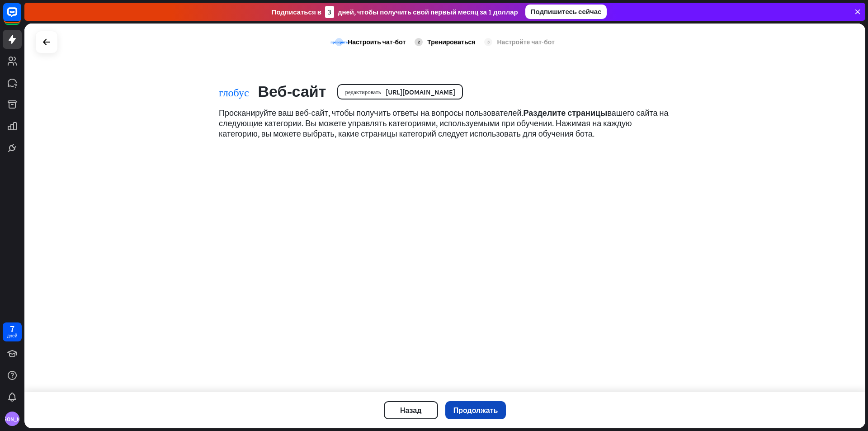
click at [478, 407] on font "Продолжать" at bounding box center [476, 410] width 45 height 9
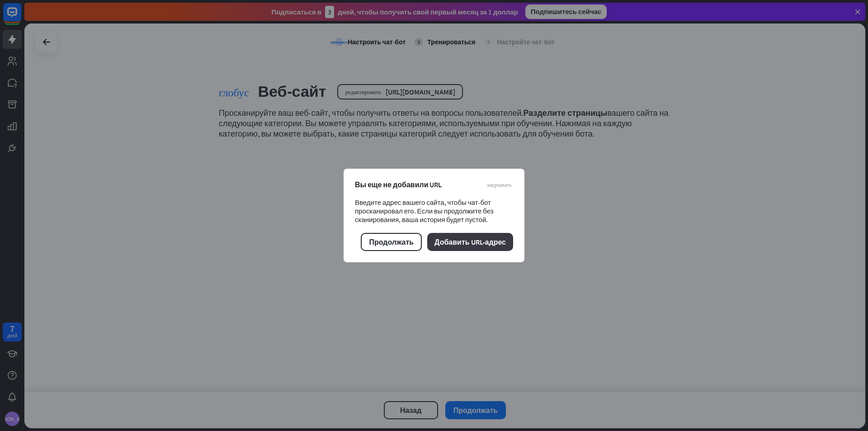
click at [468, 244] on font "Добавить URL-адрес" at bounding box center [470, 241] width 71 height 9
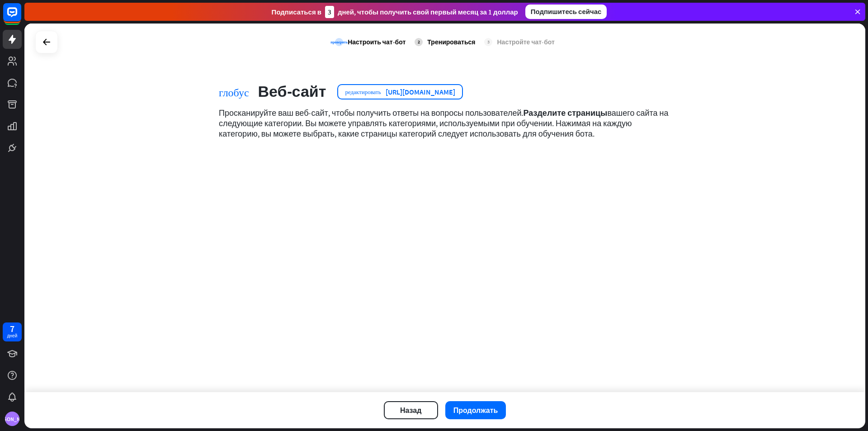
click at [412, 90] on font "[URL][DOMAIN_NAME]" at bounding box center [421, 91] width 70 height 9
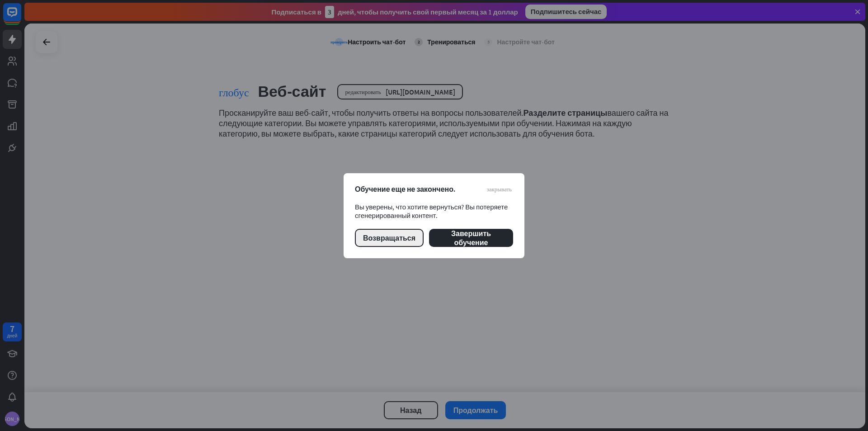
click at [416, 242] on button "Возвращаться" at bounding box center [389, 238] width 69 height 18
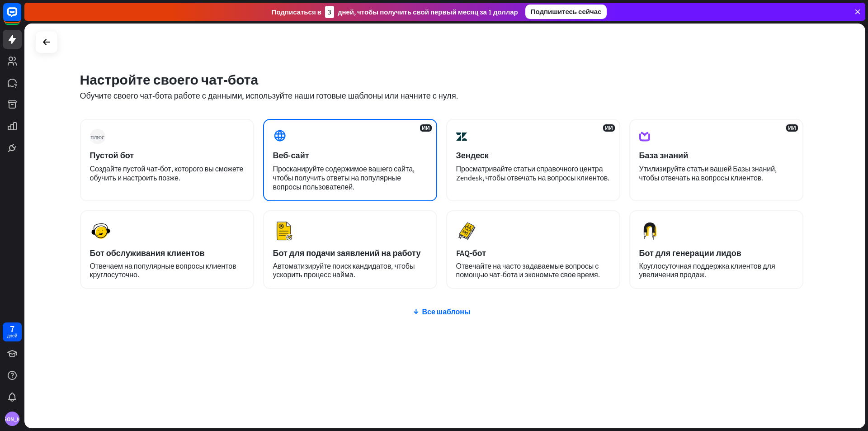
click at [289, 173] on font "Просканируйте содержимое вашего сайта, чтобы получить ответы на популярные вопр…" at bounding box center [344, 177] width 142 height 27
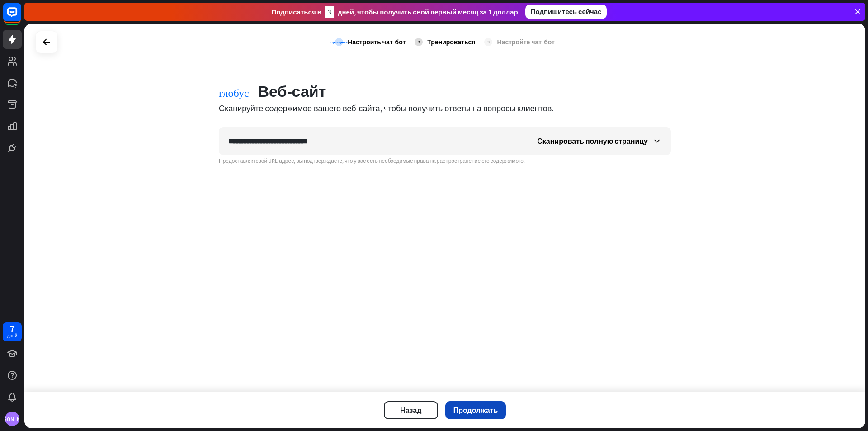
type input "**********"
click at [474, 415] on button "Продолжать" at bounding box center [475, 410] width 61 height 18
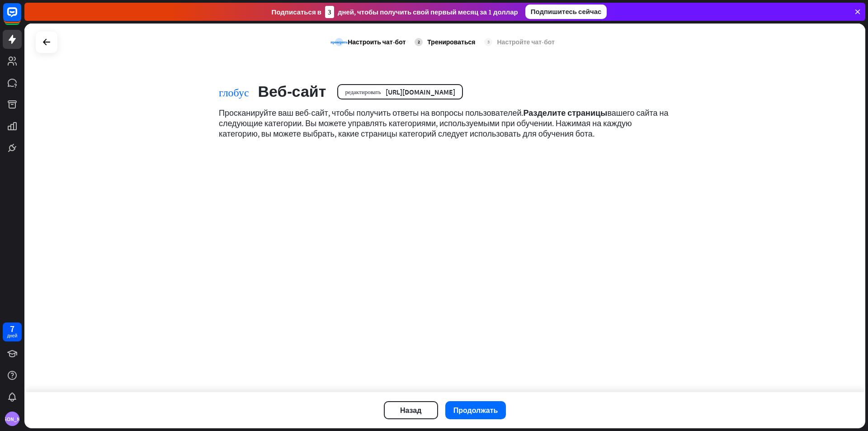
click at [427, 47] on div "2 Тренироваться" at bounding box center [445, 42] width 61 height 23
click at [439, 38] on font "Тренироваться" at bounding box center [451, 42] width 48 height 8
click at [362, 43] on font "Настроить чат-бот" at bounding box center [377, 42] width 58 height 8
click at [18, 40] on link at bounding box center [12, 39] width 19 height 19
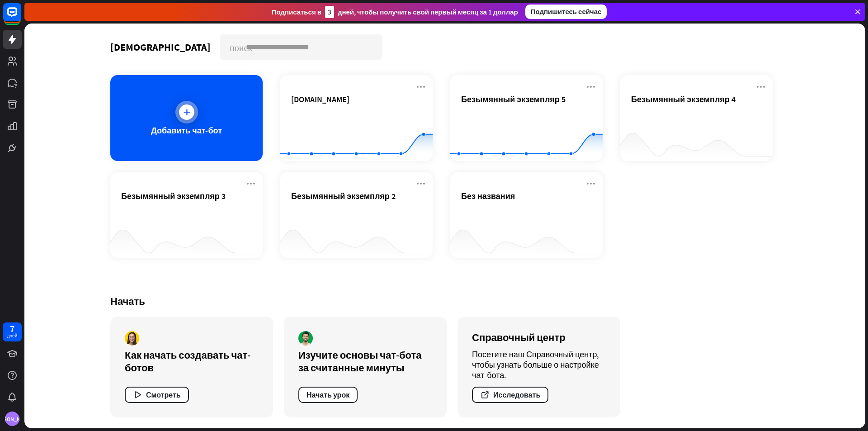
click at [191, 142] on div "Добавить чат-бот" at bounding box center [186, 118] width 152 height 86
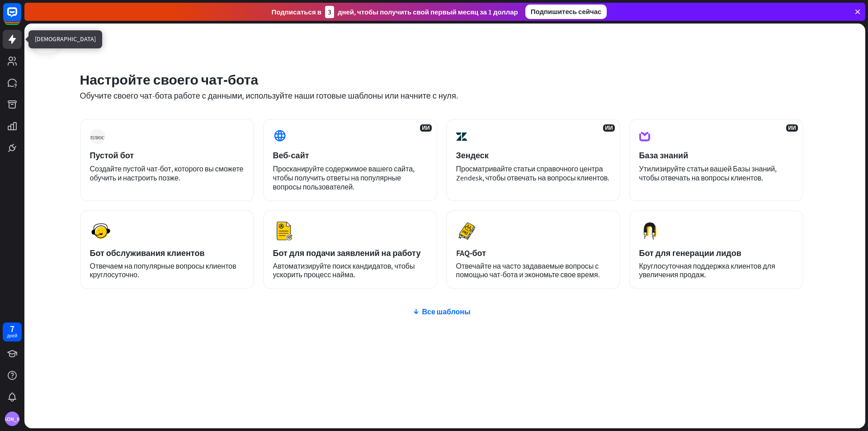
click at [11, 43] on icon at bounding box center [12, 39] width 11 height 11
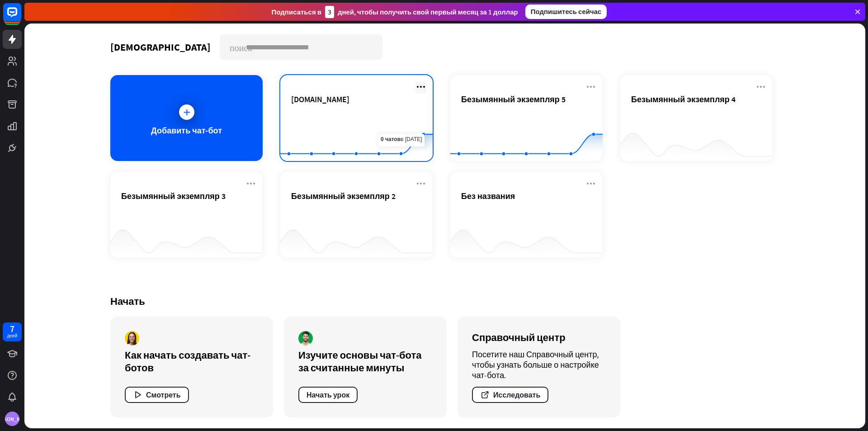
click at [420, 86] on icon at bounding box center [421, 86] width 11 height 11
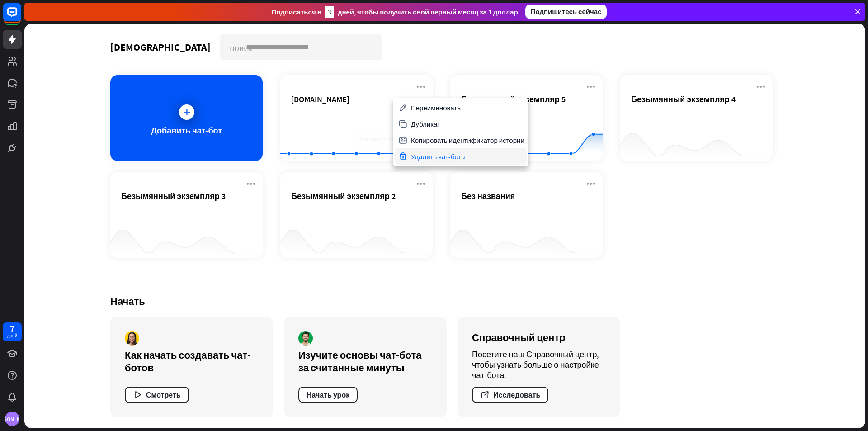
click at [431, 155] on font "Удалить чат-бота" at bounding box center [438, 156] width 54 height 9
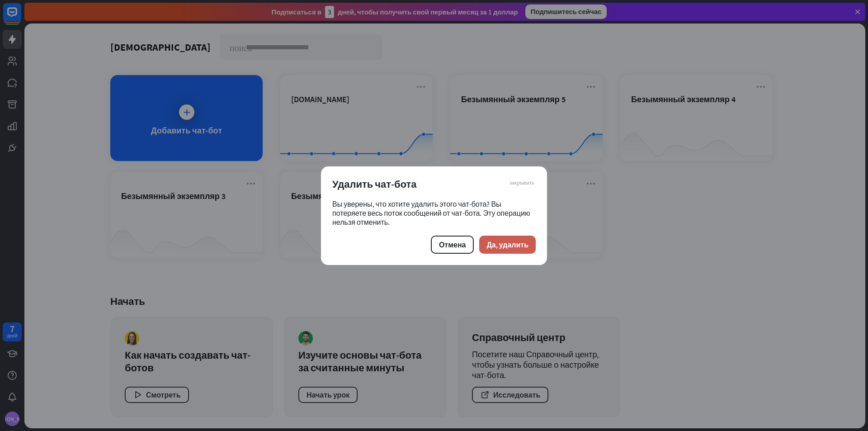
click at [501, 246] on font "Да, удалить" at bounding box center [508, 244] width 42 height 9
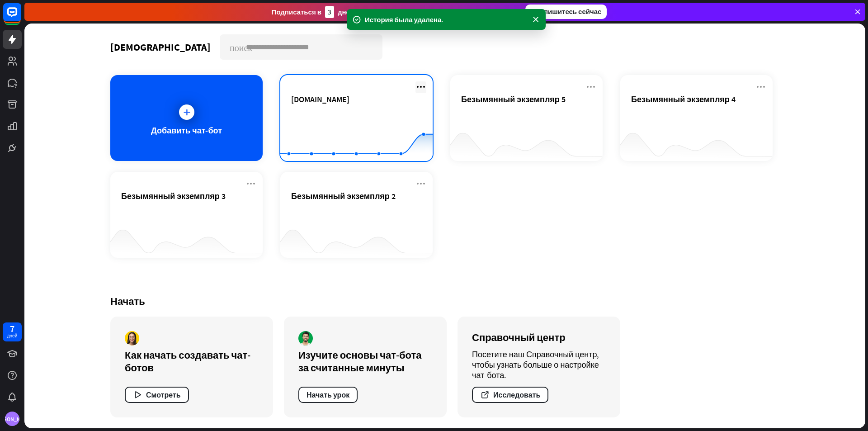
click at [419, 86] on icon at bounding box center [421, 86] width 11 height 11
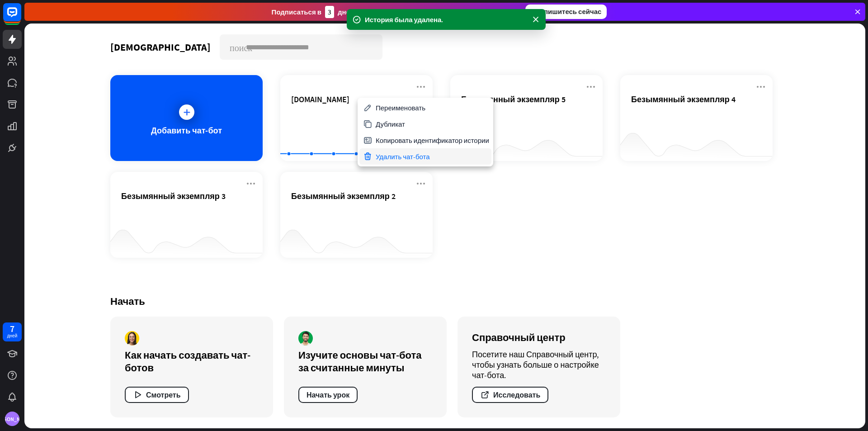
click at [447, 160] on div "Удалить чат-бота" at bounding box center [426, 156] width 132 height 16
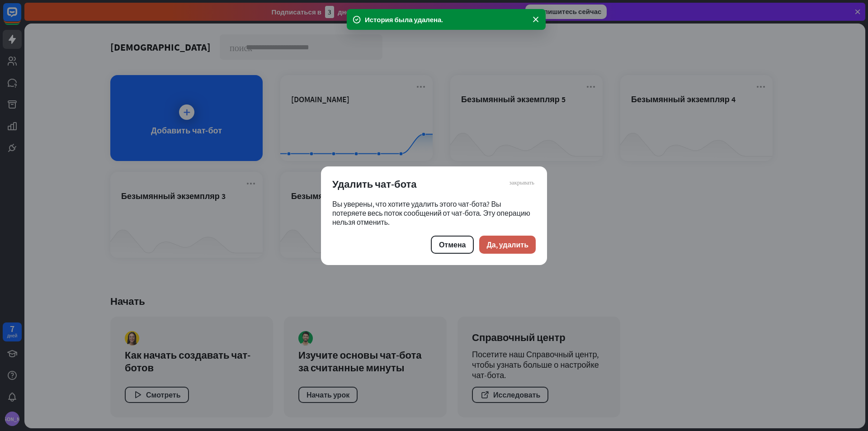
click at [501, 237] on button "Да, удалить" at bounding box center [507, 245] width 57 height 18
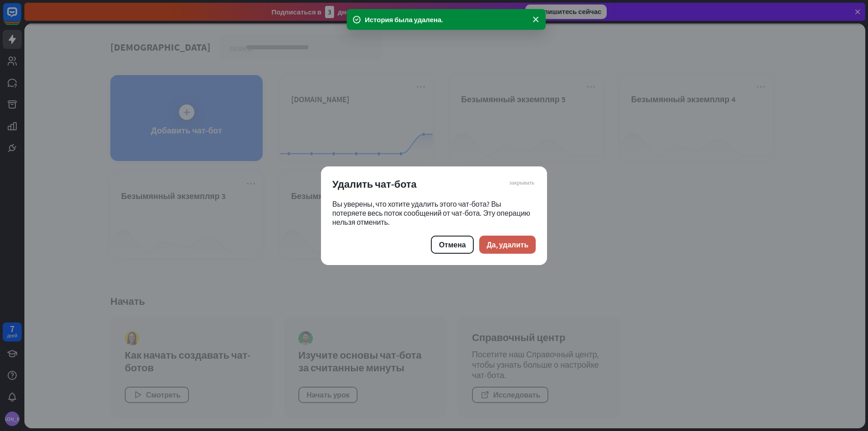
click at [507, 252] on button "Да, удалить" at bounding box center [507, 245] width 57 height 18
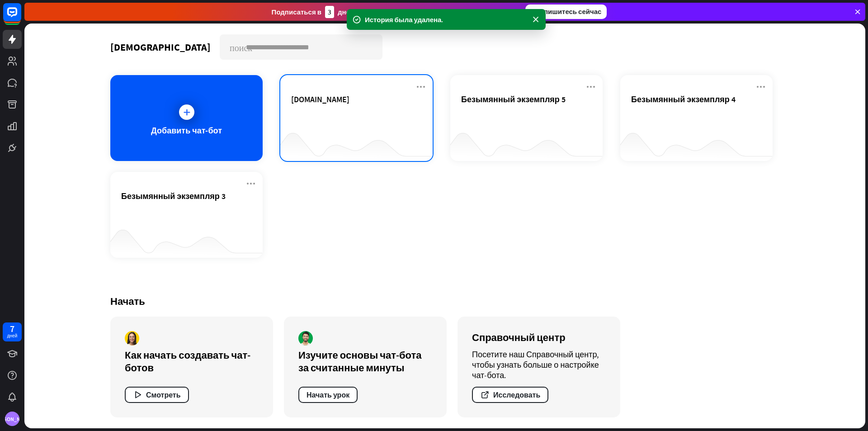
click at [430, 90] on div "[DOMAIN_NAME]" at bounding box center [356, 118] width 152 height 86
click at [420, 88] on icon at bounding box center [421, 86] width 11 height 11
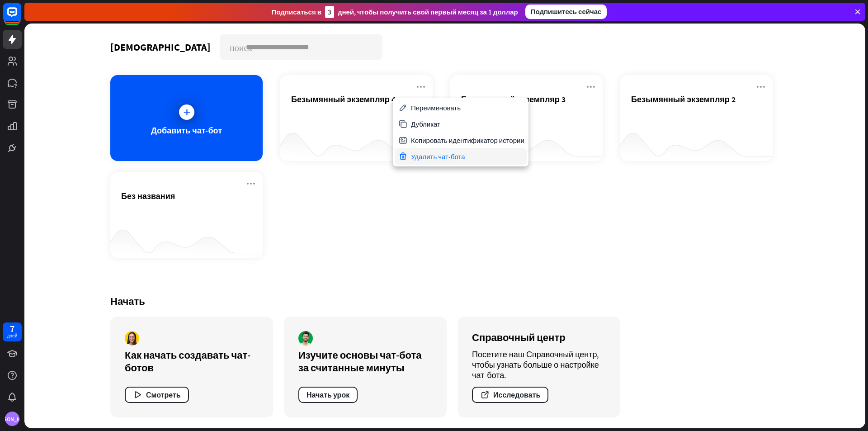
click at [439, 154] on font "Удалить чат-бота" at bounding box center [438, 156] width 54 height 9
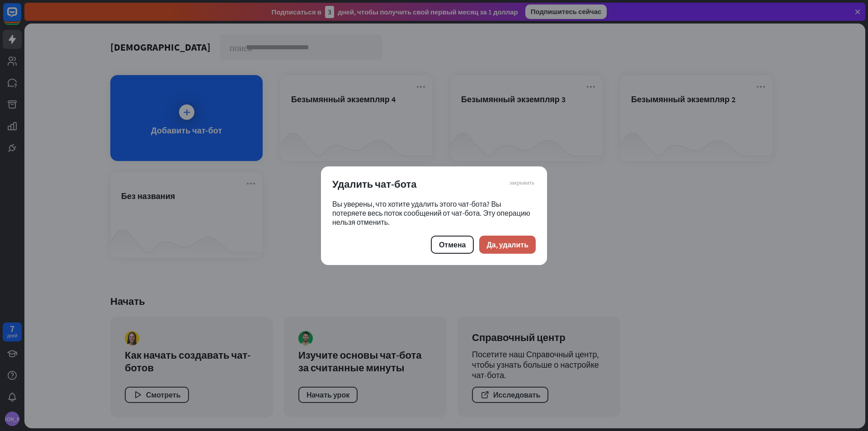
click at [507, 240] on font "Да, удалить" at bounding box center [508, 244] width 42 height 9
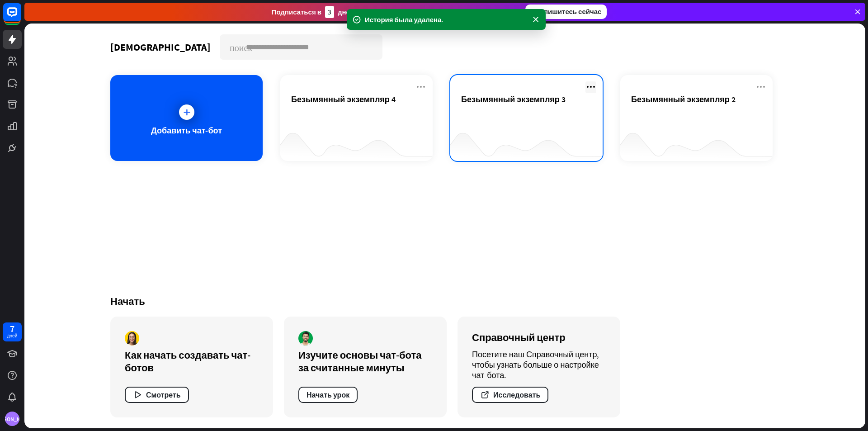
click at [594, 85] on icon at bounding box center [591, 86] width 11 height 11
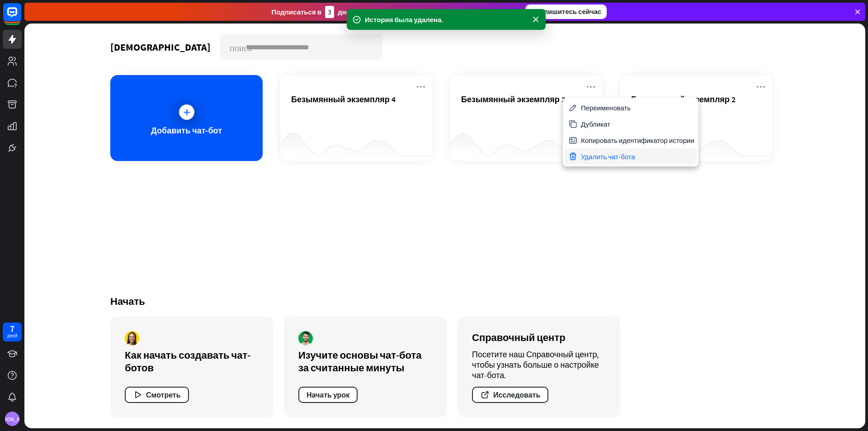
click at [587, 153] on font "Удалить чат-бота" at bounding box center [608, 156] width 54 height 9
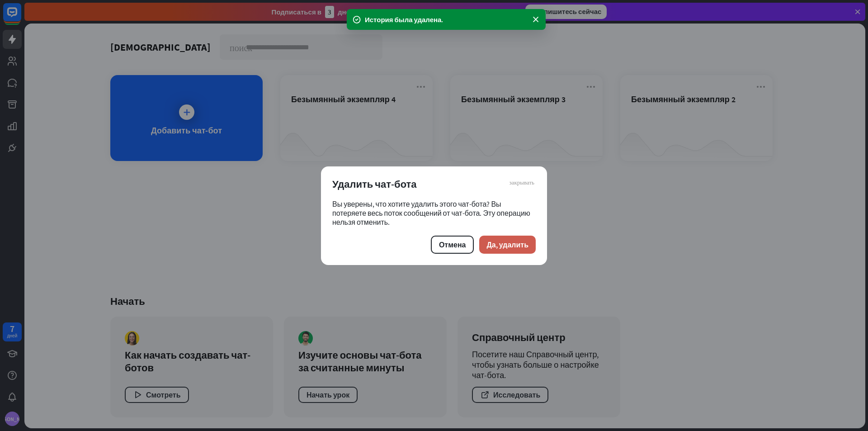
click at [524, 245] on font "Да, удалить" at bounding box center [508, 244] width 42 height 9
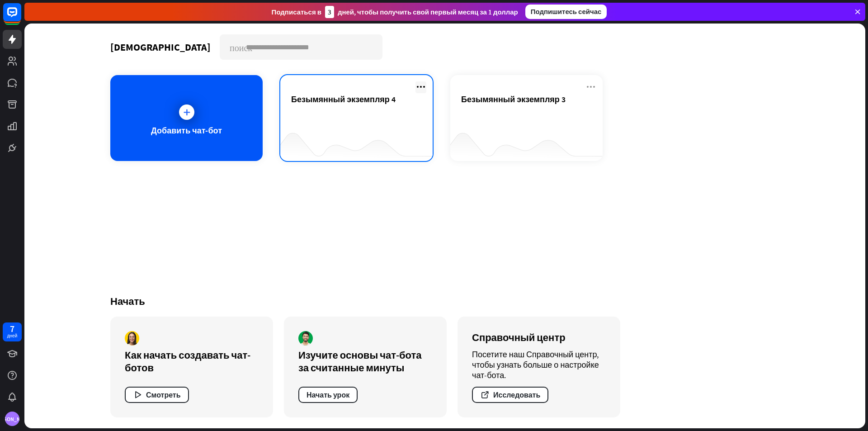
click at [425, 84] on icon at bounding box center [421, 86] width 11 height 11
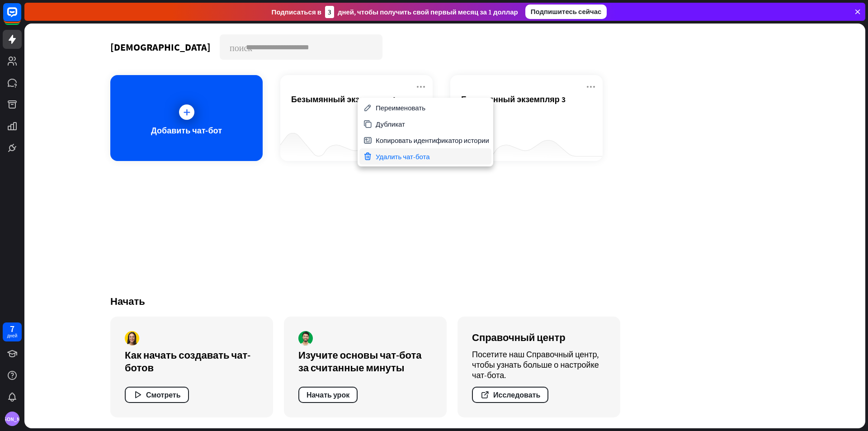
click at [431, 156] on div "Удалить чат-бота" at bounding box center [426, 156] width 132 height 16
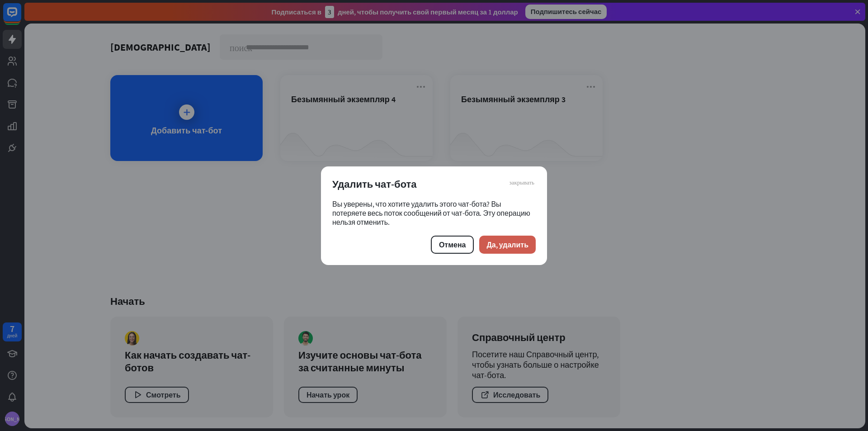
click at [524, 239] on button "Да, удалить" at bounding box center [507, 245] width 57 height 18
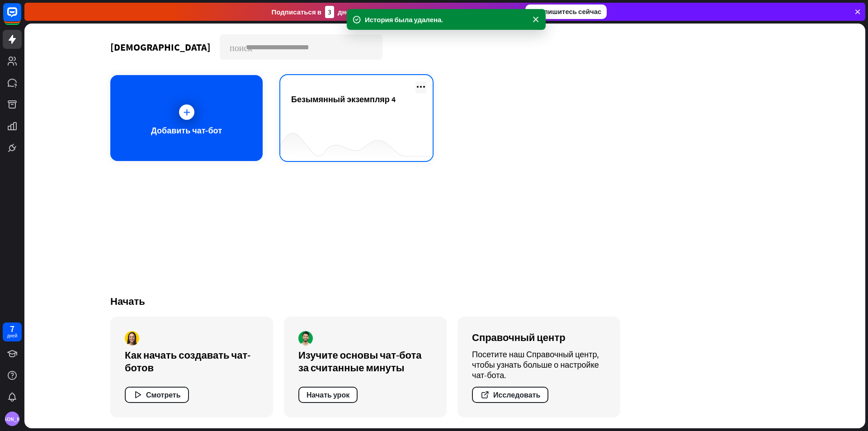
click at [418, 87] on icon at bounding box center [421, 86] width 11 height 11
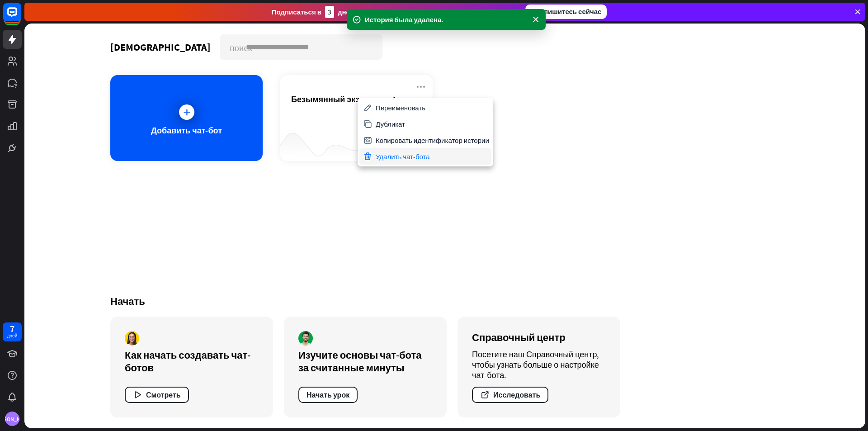
click at [433, 159] on div "Удалить чат-бота" at bounding box center [426, 156] width 132 height 16
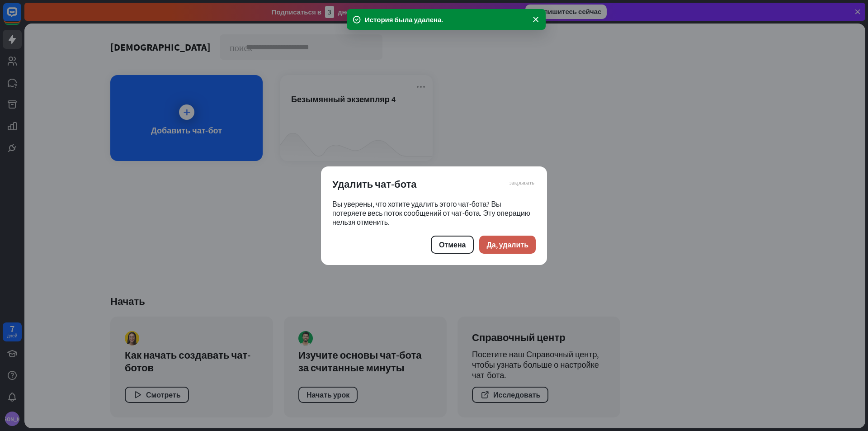
click at [518, 246] on font "Да, удалить" at bounding box center [508, 244] width 42 height 9
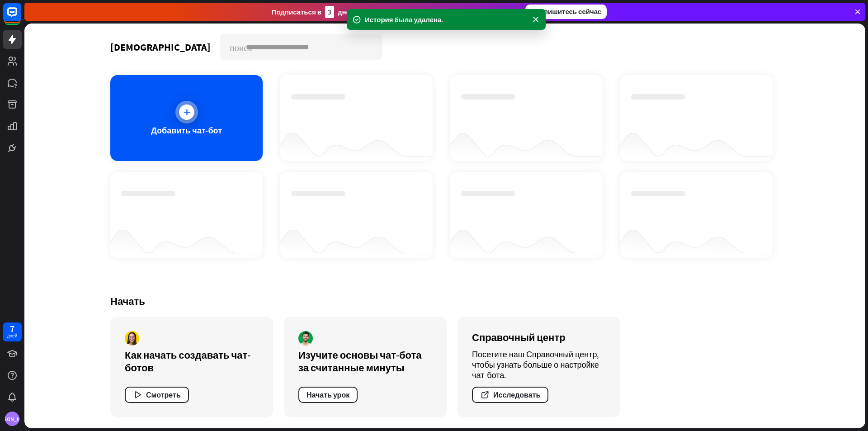
click at [153, 123] on div "Добавить чат-бот" at bounding box center [186, 118] width 152 height 86
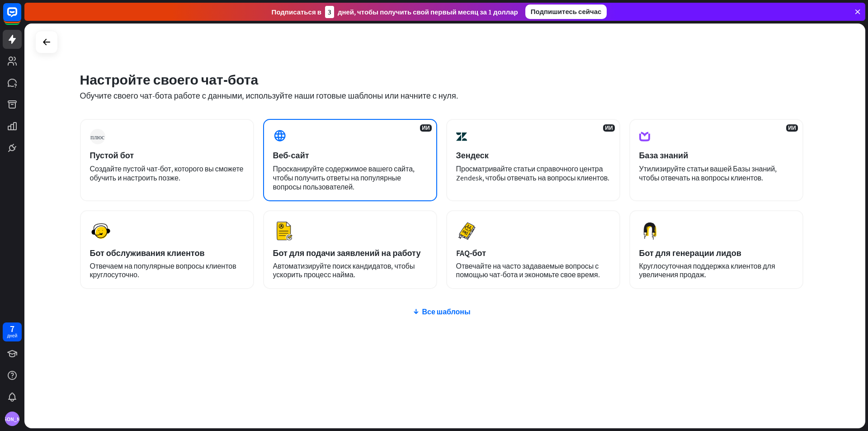
click at [297, 151] on font "Веб-сайт" at bounding box center [291, 155] width 36 height 10
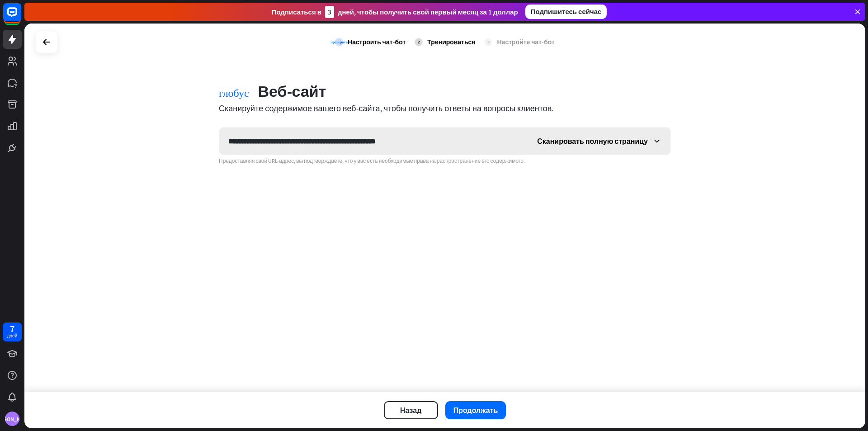
type input "**********"
click at [630, 141] on font "Сканировать полную страницу" at bounding box center [592, 141] width 111 height 9
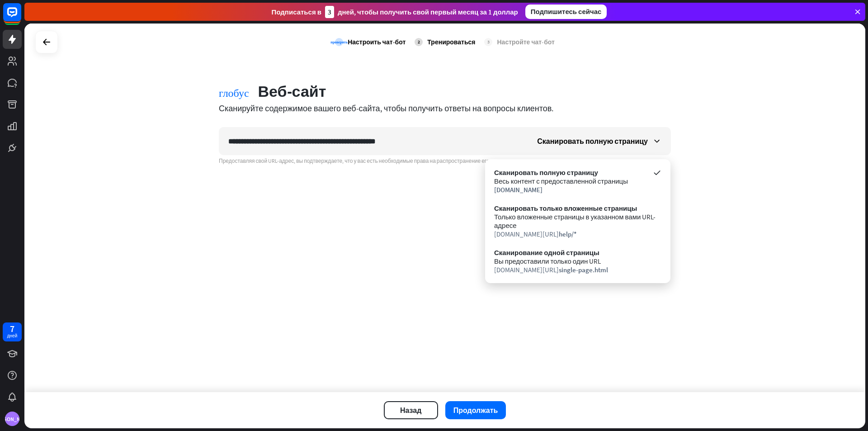
click at [424, 219] on div "**********" at bounding box center [444, 208] width 841 height 369
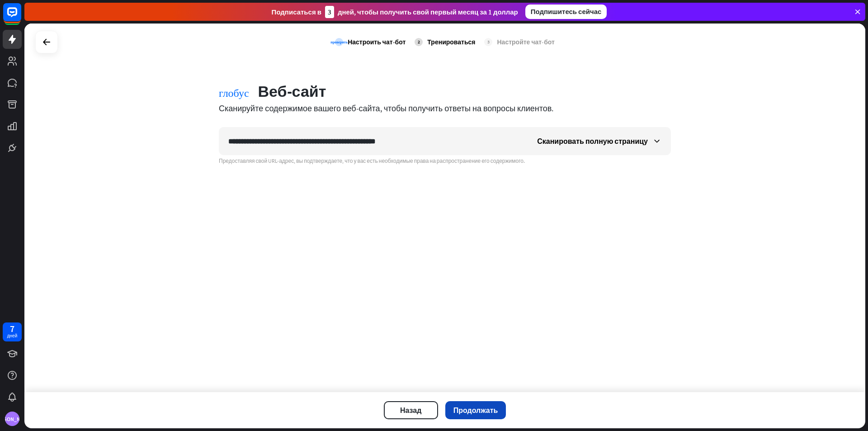
click at [468, 406] on font "Продолжать" at bounding box center [476, 410] width 45 height 9
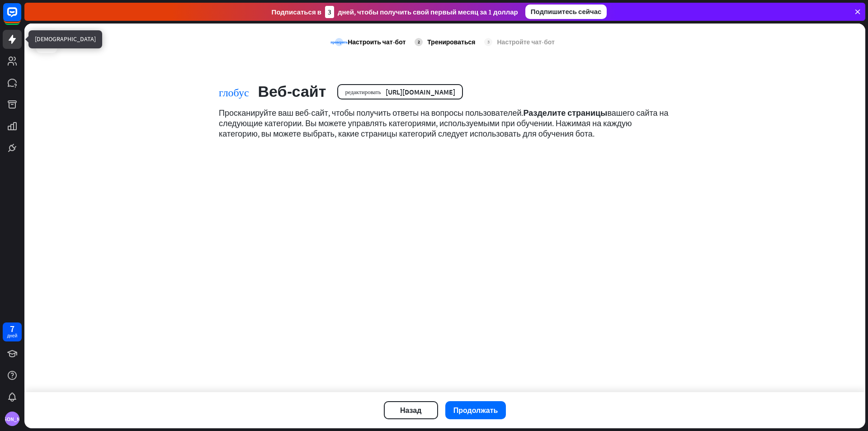
click at [14, 38] on icon at bounding box center [12, 39] width 7 height 9
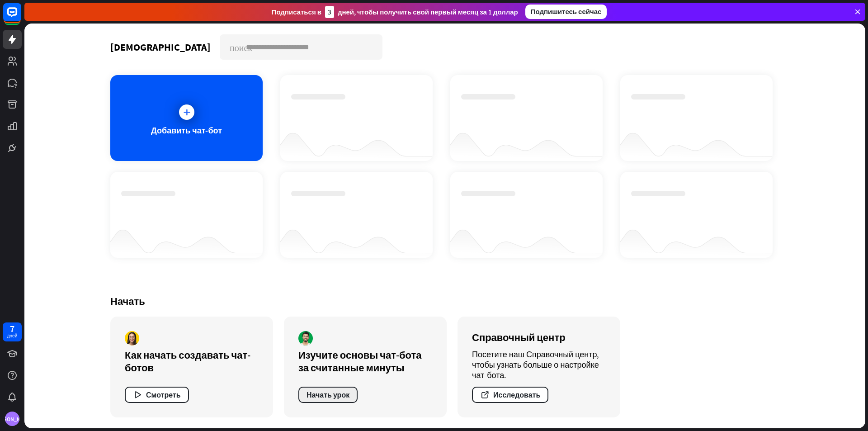
click at [335, 397] on font "Начать урок" at bounding box center [328, 394] width 43 height 9
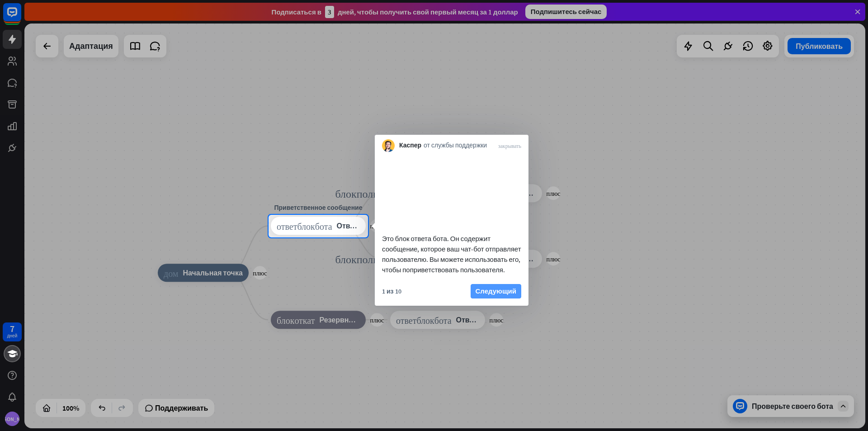
click at [504, 295] on font "Следующий" at bounding box center [496, 291] width 41 height 9
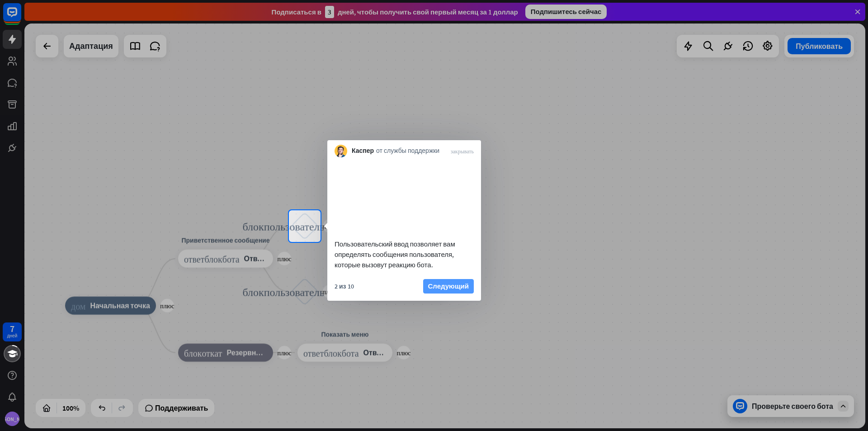
click at [451, 290] on font "Следующий" at bounding box center [448, 286] width 41 height 9
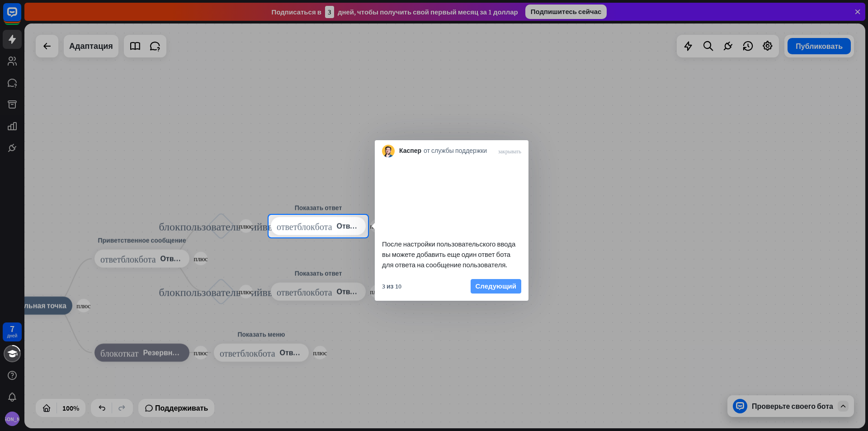
click at [472, 294] on button "Следующий" at bounding box center [496, 286] width 51 height 14
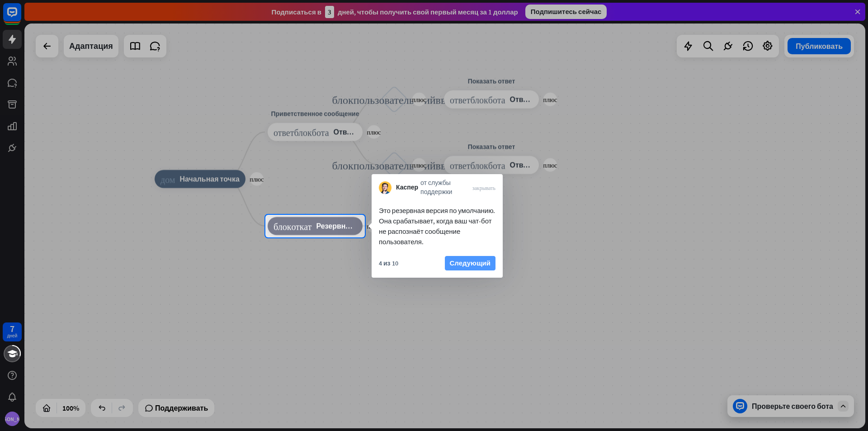
click at [471, 267] on font "Следующий" at bounding box center [470, 263] width 41 height 9
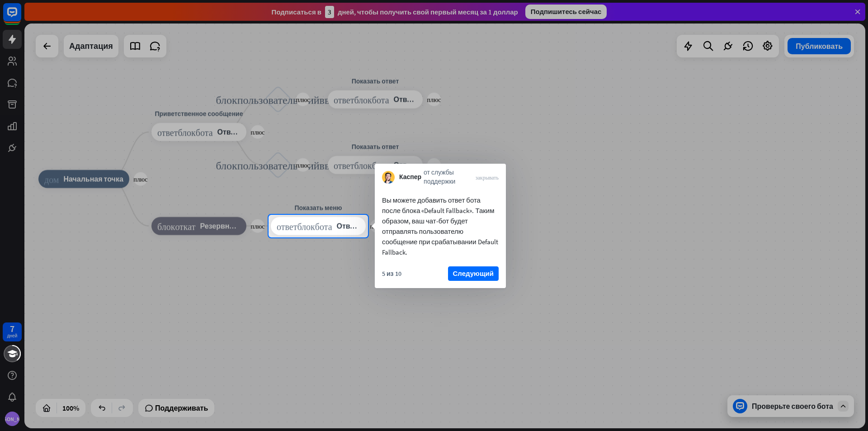
click at [471, 267] on font "Следующий" at bounding box center [473, 273] width 41 height 13
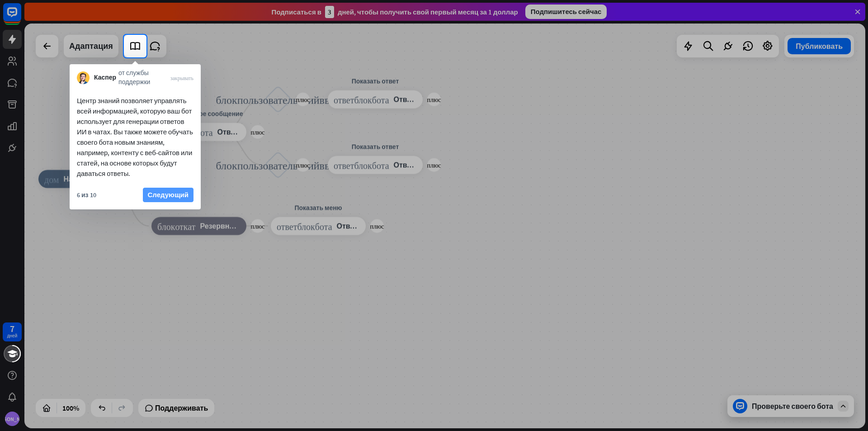
click at [154, 191] on font "Следующий" at bounding box center [168, 194] width 41 height 9
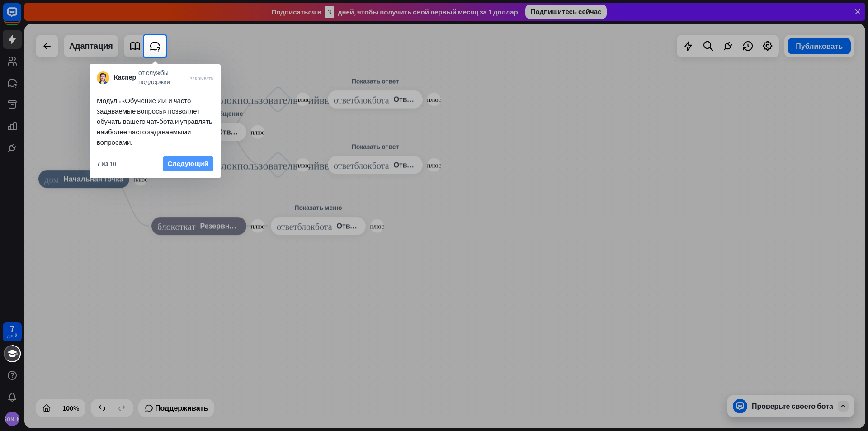
click at [183, 161] on font "Следующий" at bounding box center [188, 163] width 41 height 9
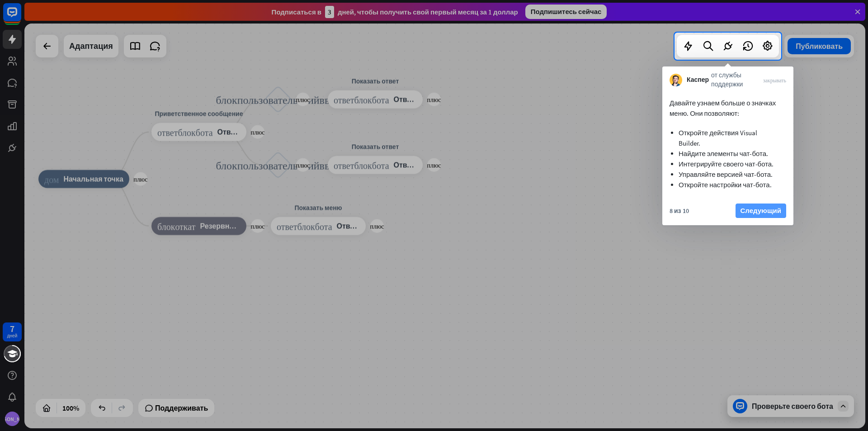
click at [761, 213] on font "Следующий" at bounding box center [761, 210] width 41 height 9
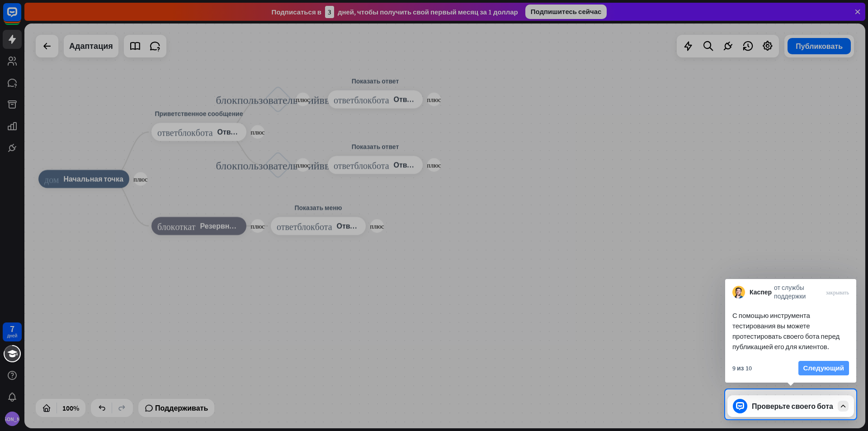
click at [808, 365] on font "Следующий" at bounding box center [824, 368] width 41 height 9
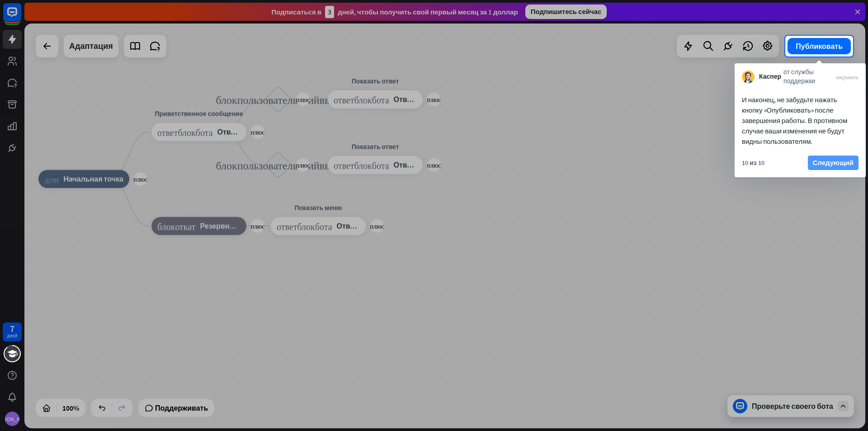
click at [817, 164] on font "Следующий" at bounding box center [833, 162] width 41 height 9
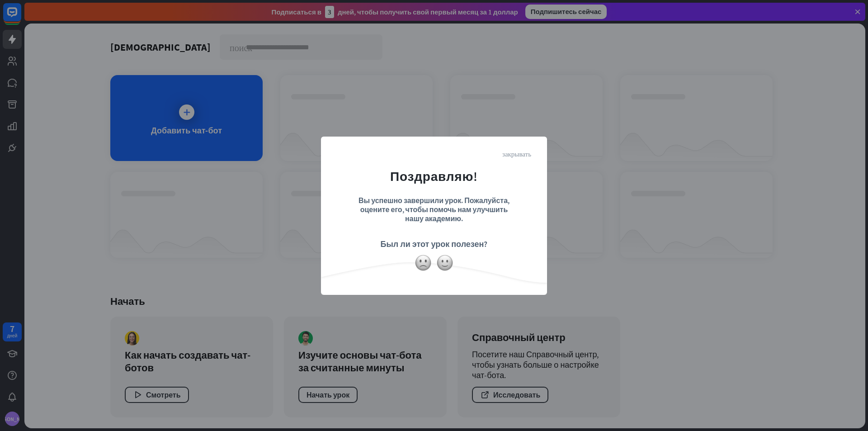
click at [517, 156] on font "закрывать" at bounding box center [516, 153] width 29 height 7
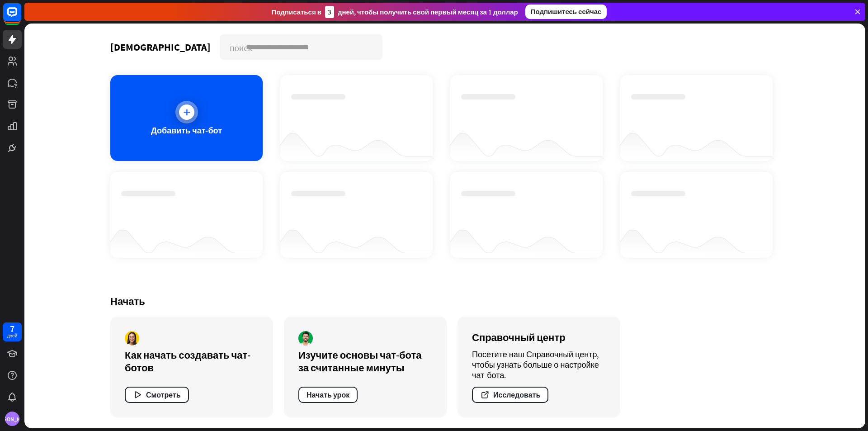
click at [185, 106] on div at bounding box center [186, 111] width 15 height 15
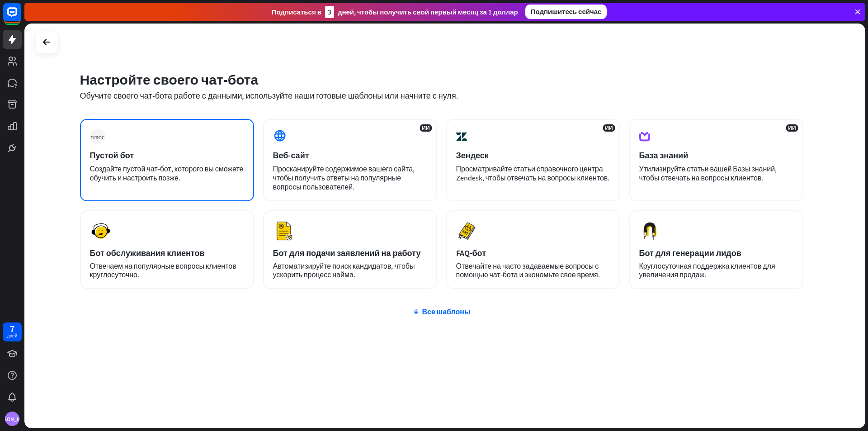
click at [175, 156] on div "Пустой бот" at bounding box center [167, 155] width 154 height 10
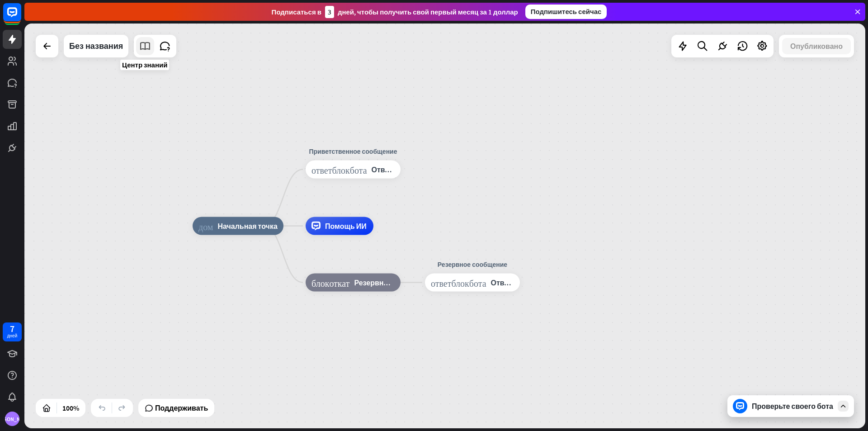
click at [140, 47] on icon at bounding box center [145, 46] width 12 height 12
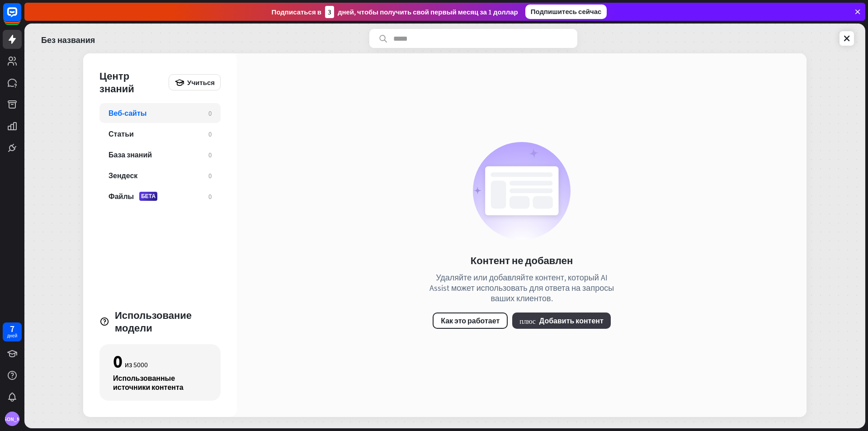
click at [557, 327] on button "плюс Добавить контент" at bounding box center [561, 321] width 99 height 16
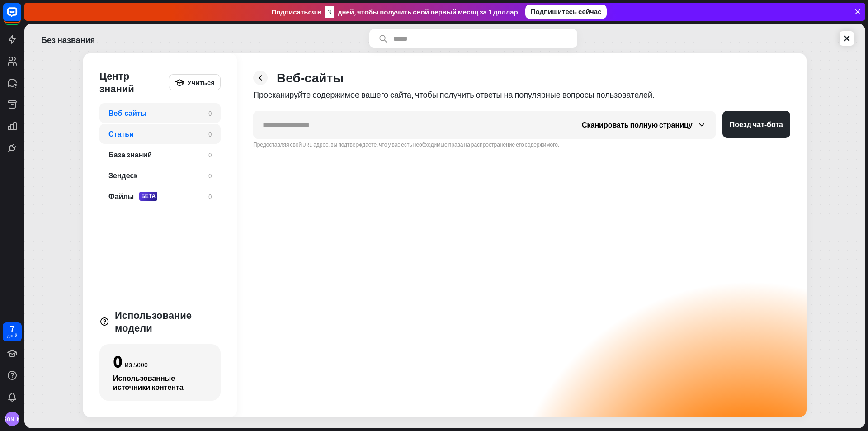
click at [155, 135] on div "Статьи" at bounding box center [154, 133] width 91 height 9
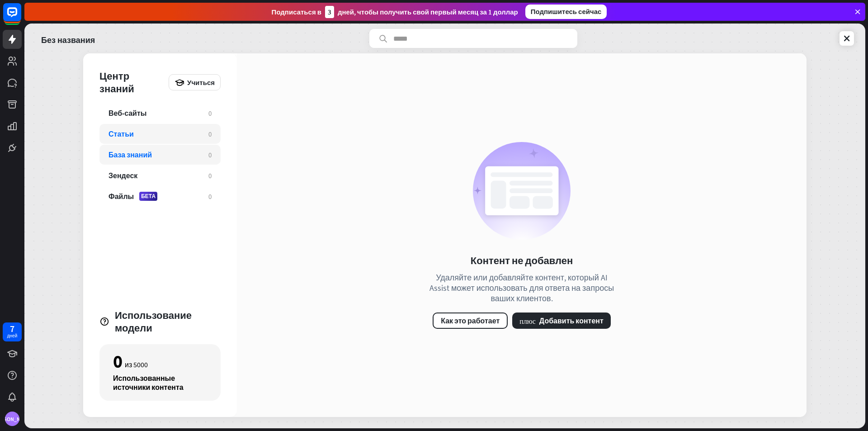
click at [148, 147] on div "База знаний 0" at bounding box center [159, 155] width 121 height 20
click at [181, 179] on div "Зендеск" at bounding box center [154, 175] width 91 height 9
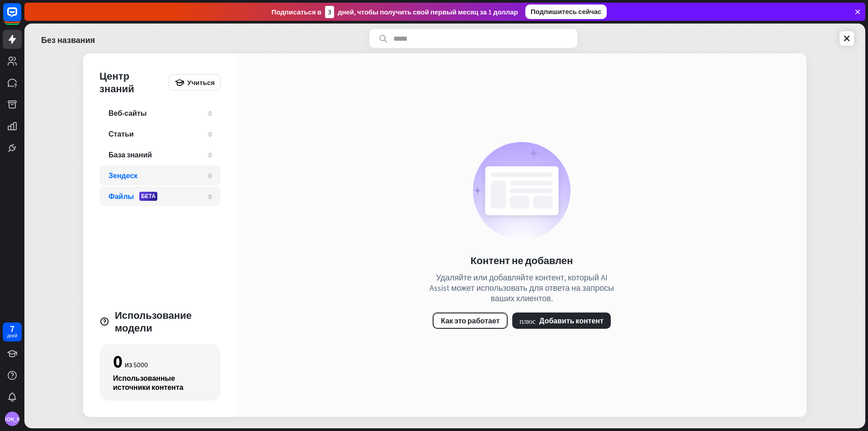
click at [183, 199] on div "Файлы БЕТА" at bounding box center [154, 196] width 91 height 9
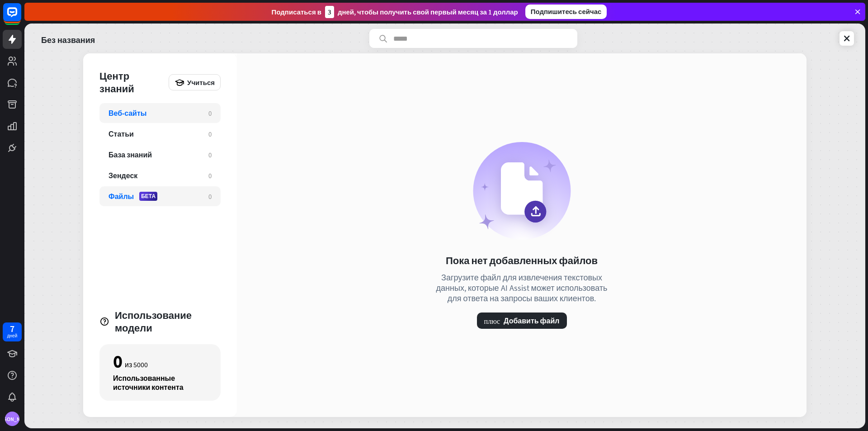
click at [166, 121] on div "Веб-сайты 0" at bounding box center [159, 113] width 121 height 20
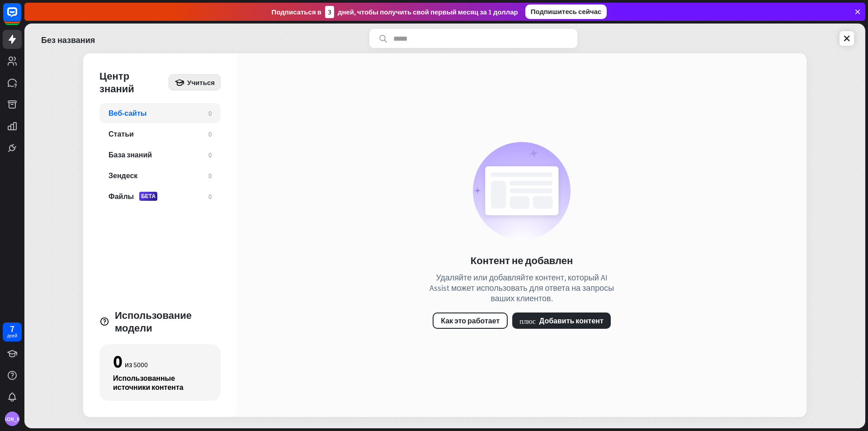
click at [180, 85] on icon at bounding box center [180, 82] width 10 height 10
click at [162, 85] on div "Центр знаний" at bounding box center [131, 82] width 65 height 25
click at [181, 82] on icon at bounding box center [180, 82] width 10 height 10
click at [206, 109] on font "Начните работу с Центром знаний" at bounding box center [242, 107] width 107 height 9
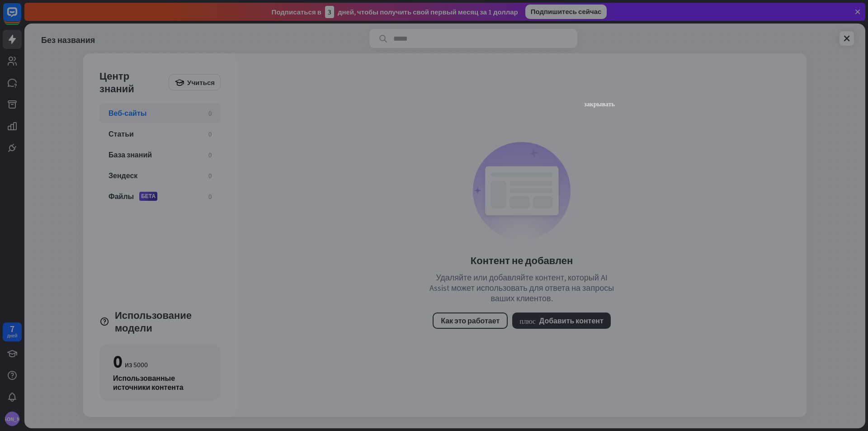
click at [595, 103] on font "закрывать" at bounding box center [599, 103] width 31 height 6
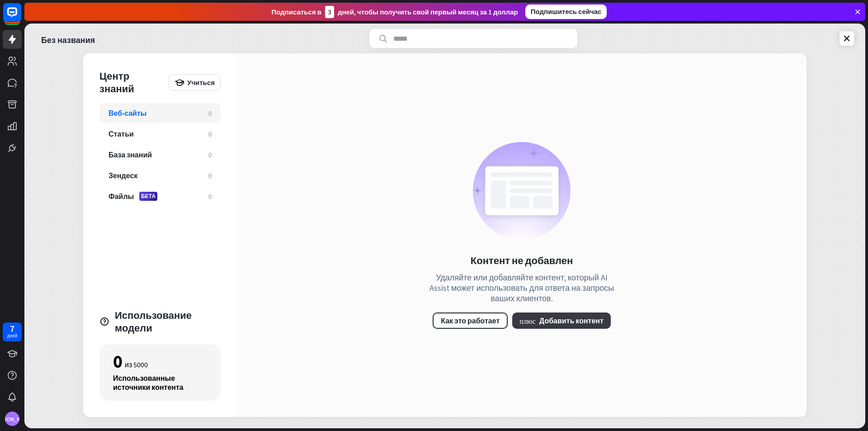
click at [536, 322] on button "плюс Добавить контент" at bounding box center [561, 321] width 99 height 16
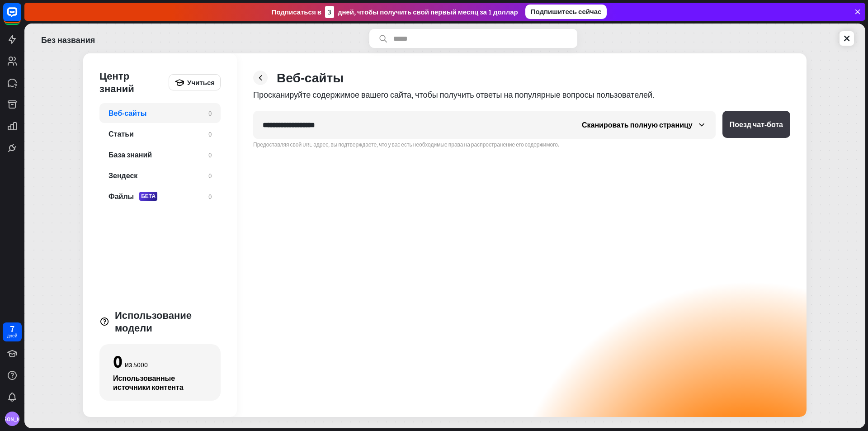
type input "**********"
click at [747, 134] on button "Поезд чат-бота" at bounding box center [757, 124] width 68 height 27
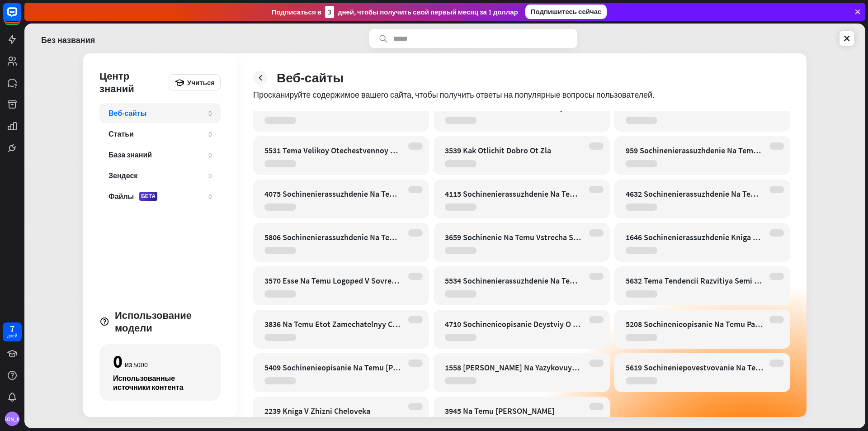
scroll to position [12296, 0]
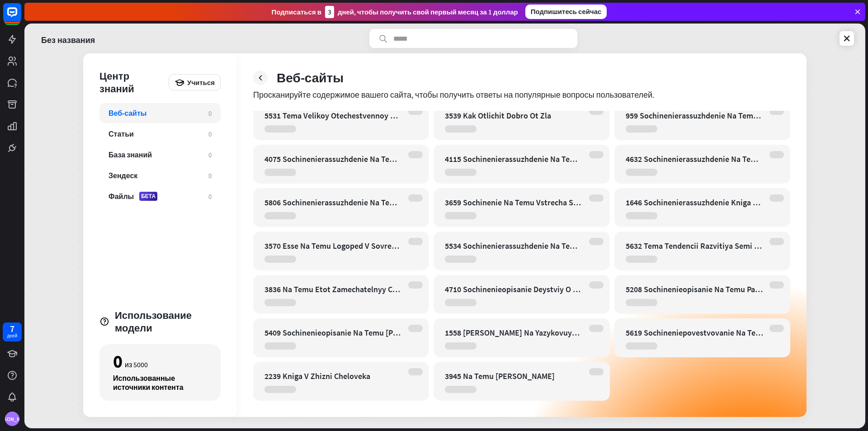
click at [469, 265] on div "5534 Sochinenierassuzhdenie Na Temu Kartiny Zhizni Bolshogo Sveta V Romane" at bounding box center [522, 251] width 176 height 39
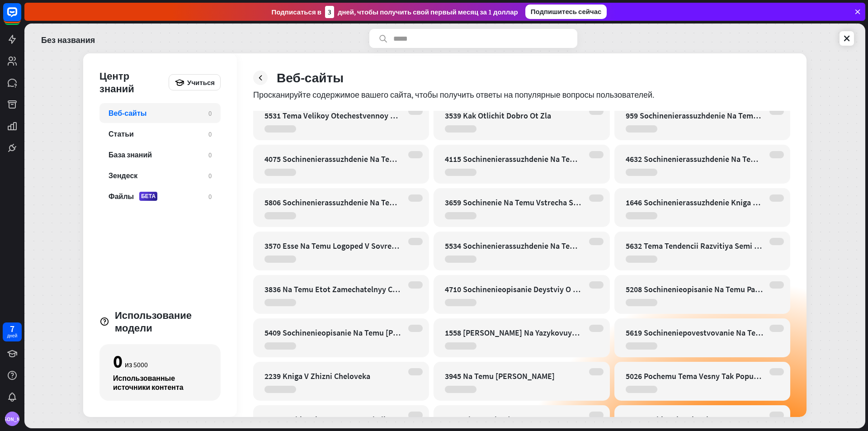
click at [602, 374] on div at bounding box center [596, 371] width 14 height 7
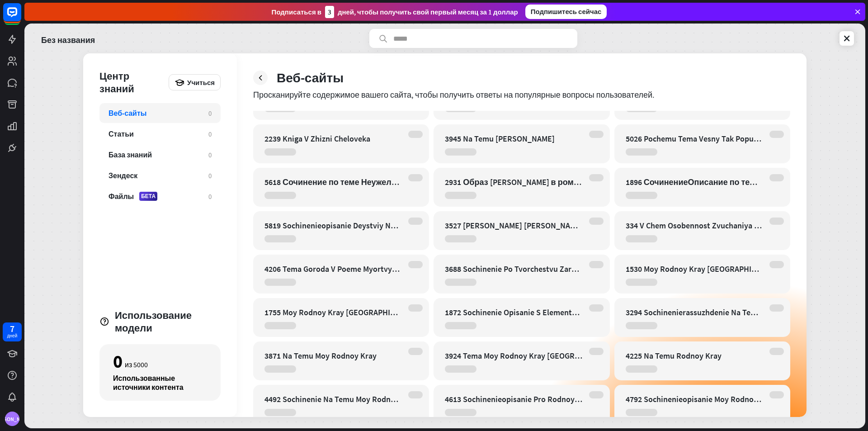
scroll to position [12568, 0]
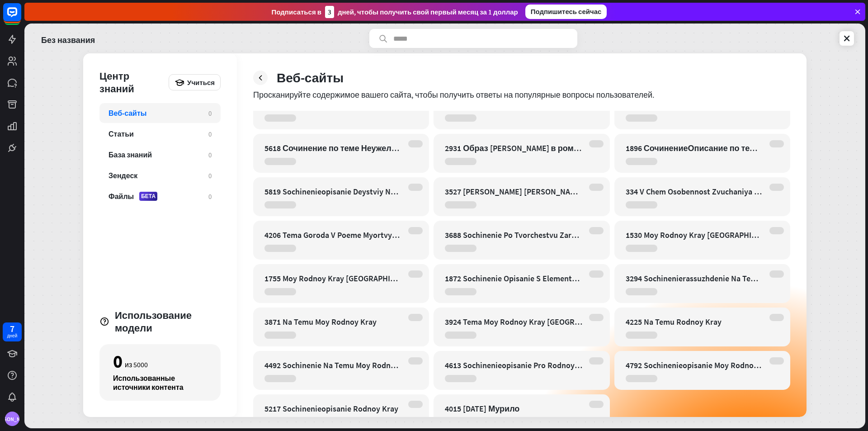
drag, startPoint x: 535, startPoint y: 380, endPoint x: 511, endPoint y: 364, distance: 29.1
click at [511, 364] on div "4613 Sochinenieopisanie Pro Rodnoy Kray [GEOGRAPHIC_DATA]" at bounding box center [513, 365] width 137 height 10
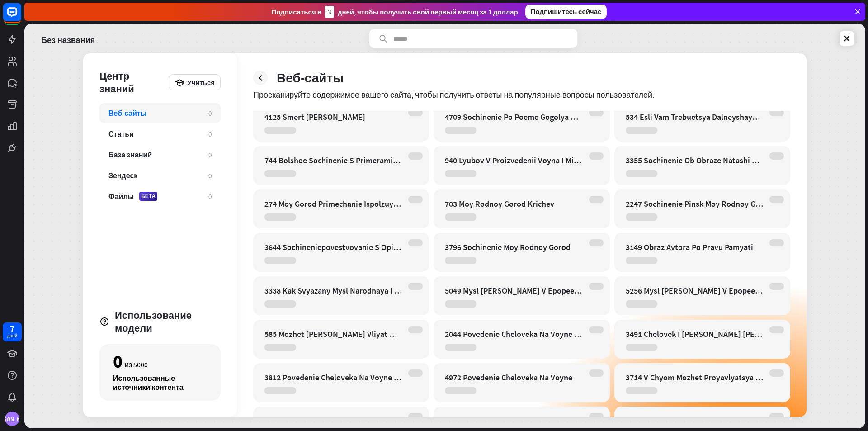
scroll to position [22846, 0]
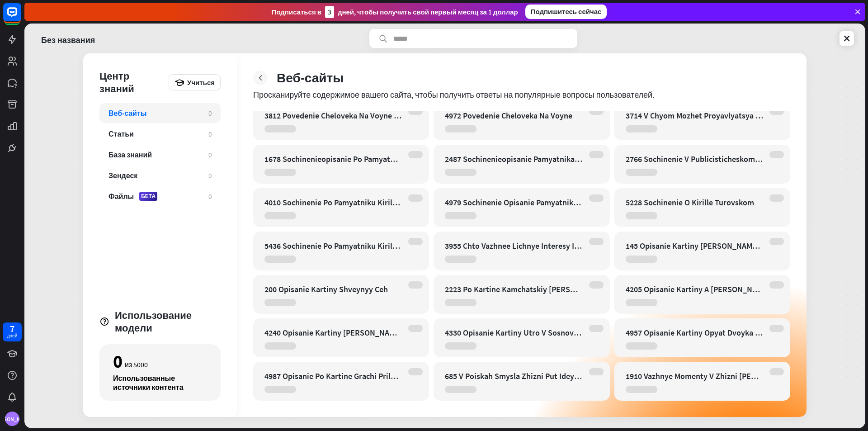
click at [258, 82] on icon at bounding box center [260, 77] width 9 height 9
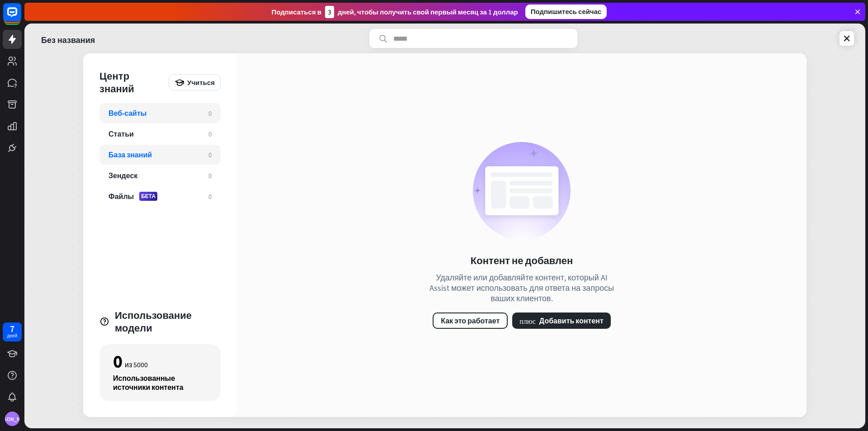
click at [134, 147] on div "База знаний 0" at bounding box center [159, 155] width 121 height 20
click at [138, 137] on div "Статьи" at bounding box center [154, 133] width 91 height 9
click at [180, 118] on div "Веб-сайты 0" at bounding box center [159, 113] width 121 height 20
click at [546, 326] on button "плюс Добавить контент" at bounding box center [561, 321] width 99 height 16
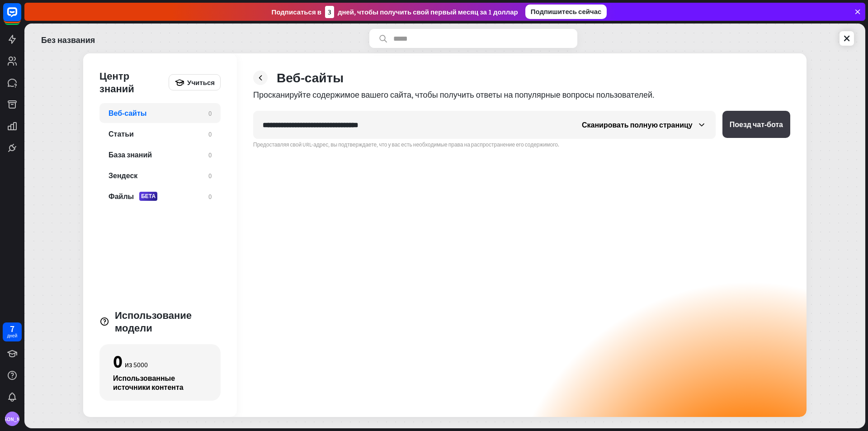
type input "**********"
click at [760, 123] on font "Поезд чат-бота" at bounding box center [756, 124] width 53 height 9
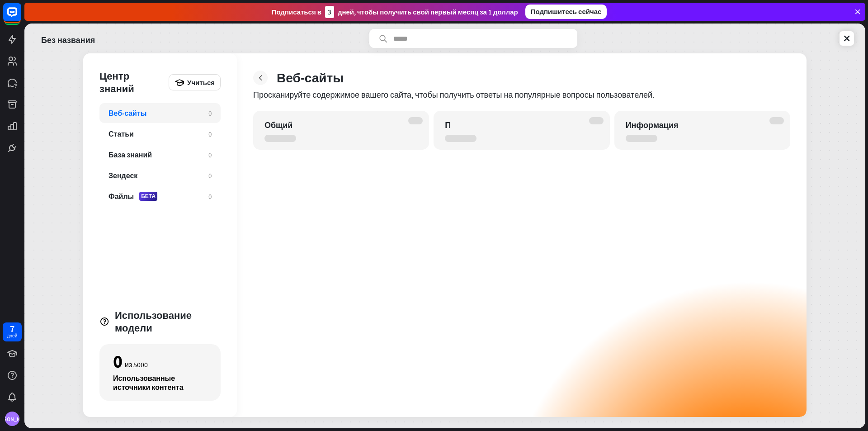
click at [266, 73] on div at bounding box center [260, 78] width 14 height 14
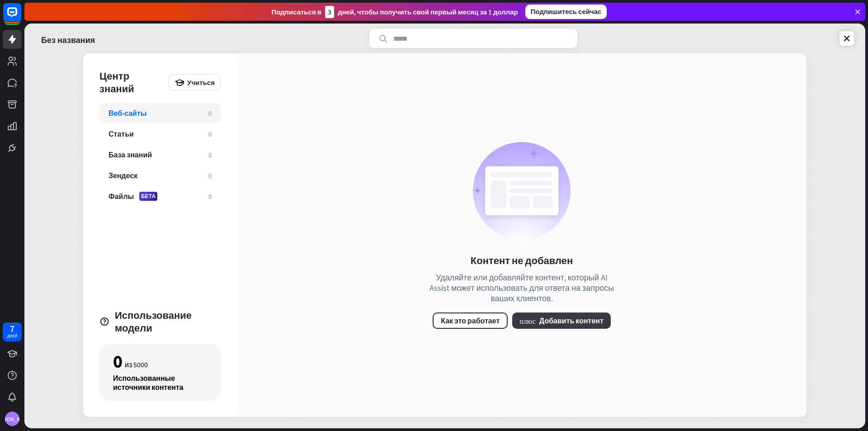
click at [576, 322] on font "Добавить контент" at bounding box center [572, 320] width 64 height 9
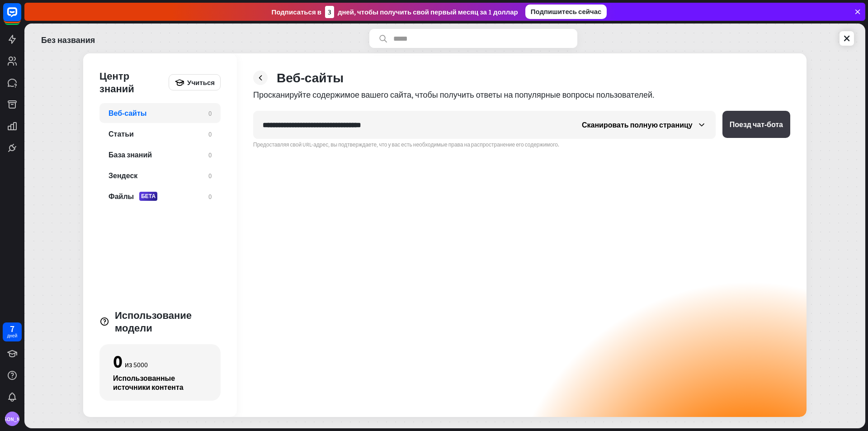
type input "**********"
click at [756, 128] on font "Поезд чат-бота" at bounding box center [756, 124] width 53 height 9
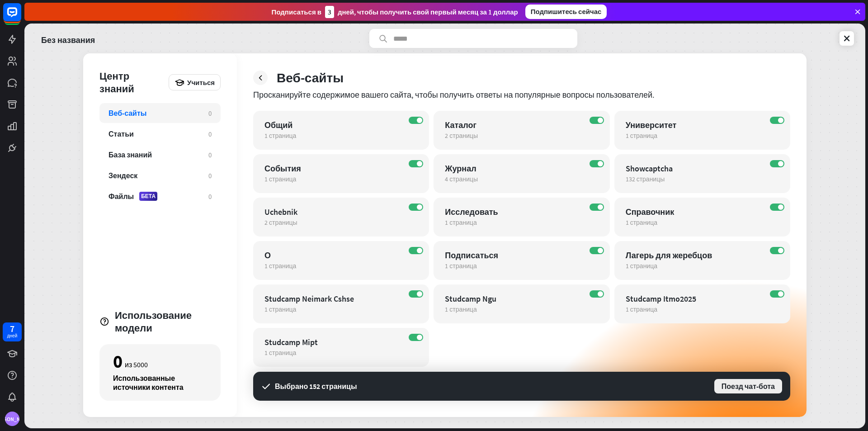
click at [741, 391] on button "Поезд чат-бота" at bounding box center [749, 386] width 70 height 16
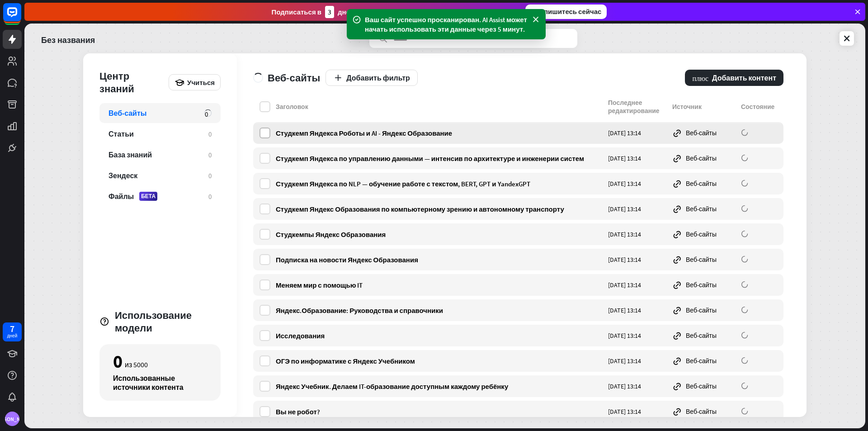
click at [261, 134] on label at bounding box center [265, 133] width 11 height 11
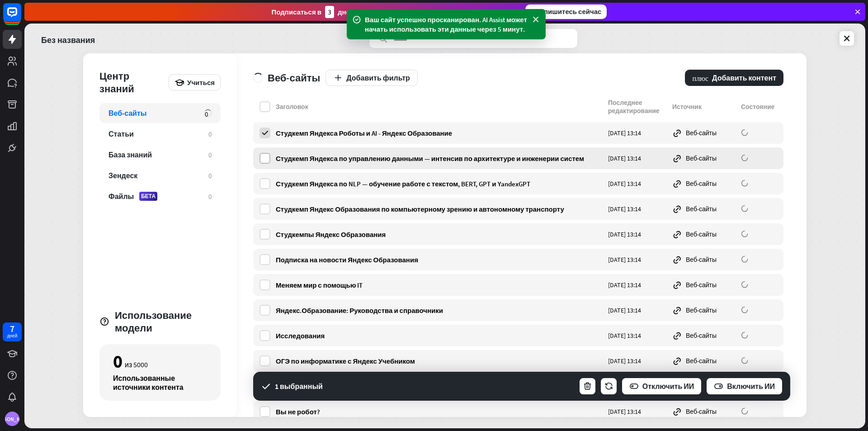
click at [264, 155] on label at bounding box center [265, 158] width 11 height 11
click at [265, 182] on label at bounding box center [265, 183] width 11 height 11
click at [267, 208] on label at bounding box center [265, 209] width 11 height 11
click at [270, 225] on div "Студкемпы Яндекс Образования [DATE] 13:14 Веб-сайты" at bounding box center [518, 234] width 530 height 22
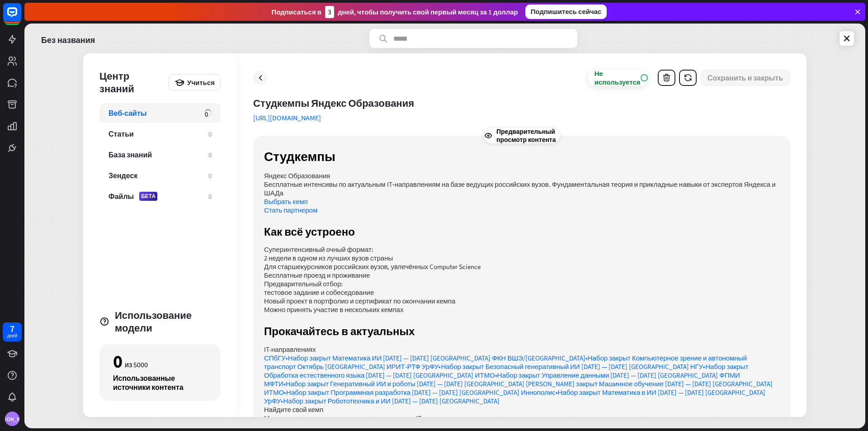
click at [170, 113] on div "Веб-сайты" at bounding box center [152, 113] width 87 height 9
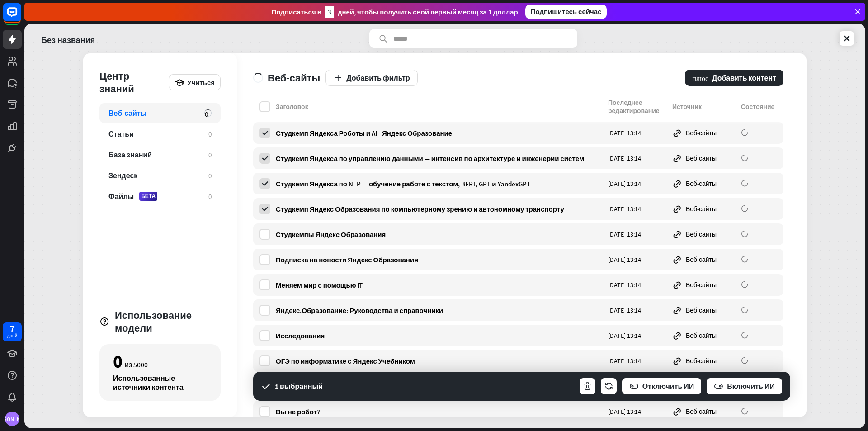
click at [169, 123] on div "Веб-сайты 0 Статьи 0 База знаний 0 Зендеск 0 Файлы БЕТА 0" at bounding box center [159, 202] width 121 height 198
click at [268, 229] on label at bounding box center [265, 234] width 11 height 11
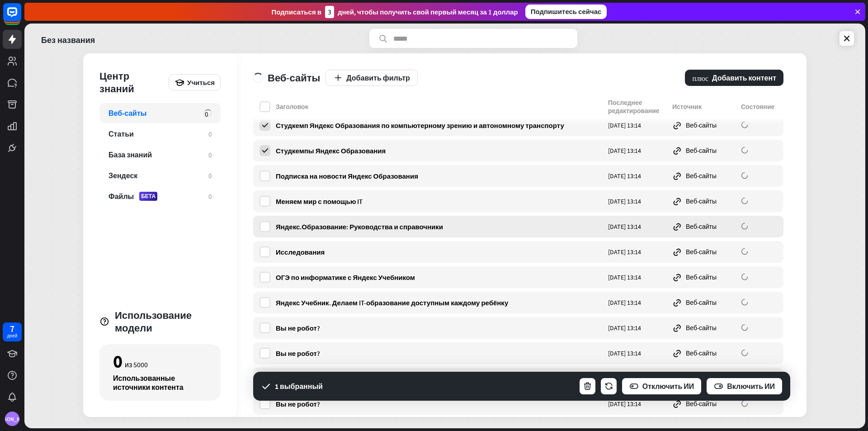
scroll to position [90, 0]
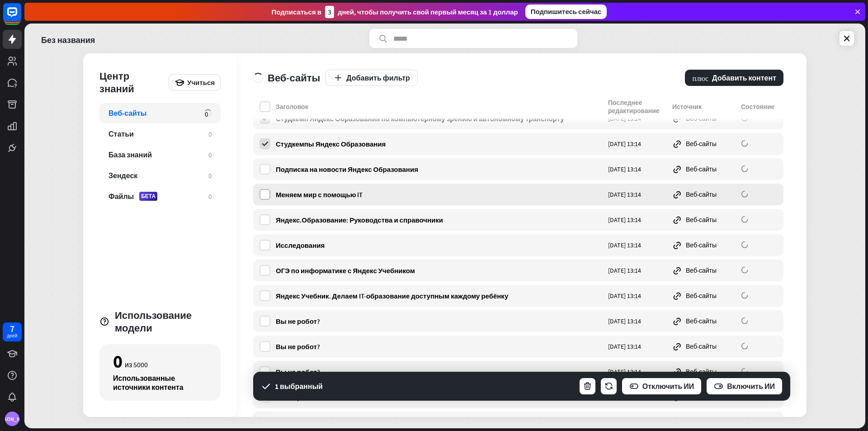
click at [265, 195] on label at bounding box center [265, 194] width 11 height 11
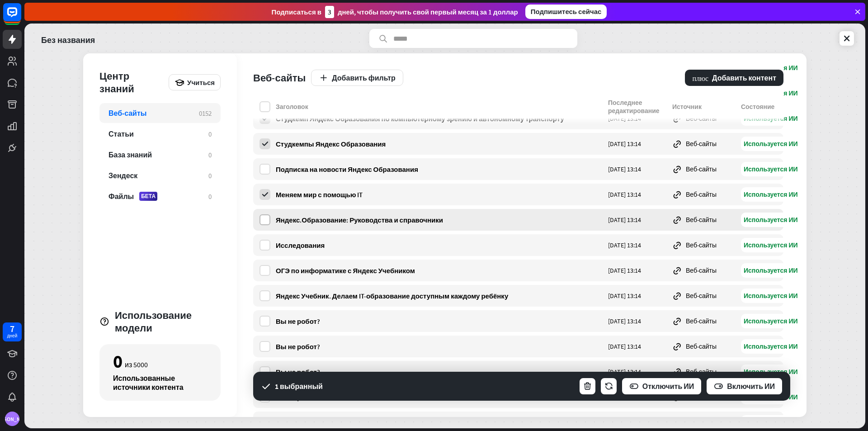
click at [268, 217] on label at bounding box center [265, 219] width 11 height 11
click at [270, 242] on label at bounding box center [265, 245] width 11 height 11
click at [266, 268] on label at bounding box center [265, 270] width 11 height 11
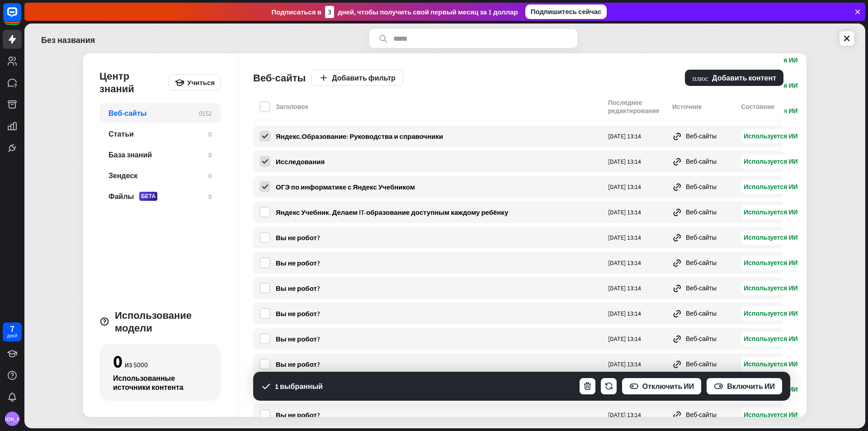
scroll to position [181, 0]
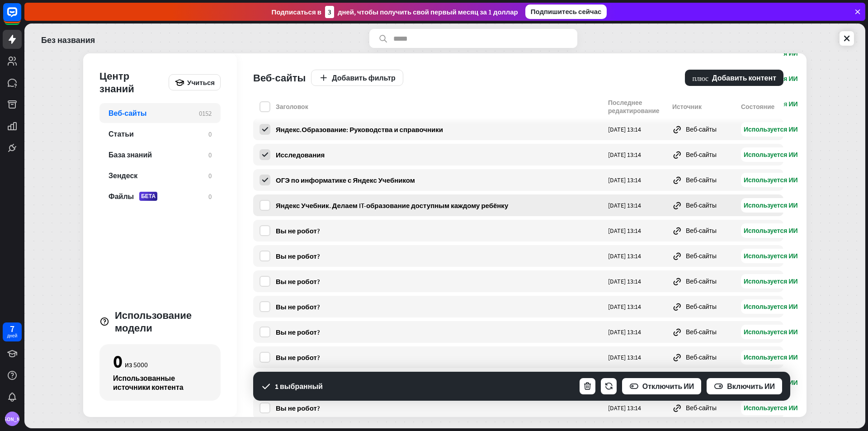
click at [265, 212] on div "Яндекс Учебник. Делаем IT-образование доступным каждому ребёнку [DATE] 13:14 Ве…" at bounding box center [518, 205] width 530 height 22
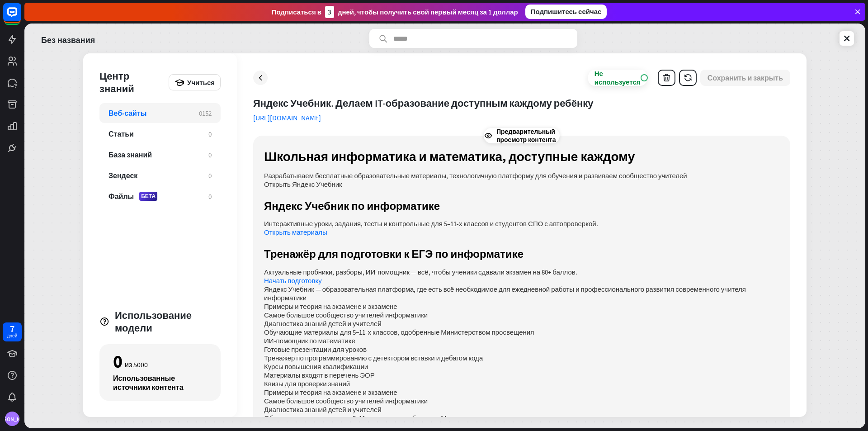
click at [161, 123] on div "Веб-сайты 0 152 Статьи 0 База знаний 0 Зендеск 0 Файлы БЕТА 0" at bounding box center [159, 202] width 121 height 198
click at [163, 114] on div "Веб-сайты" at bounding box center [149, 113] width 81 height 9
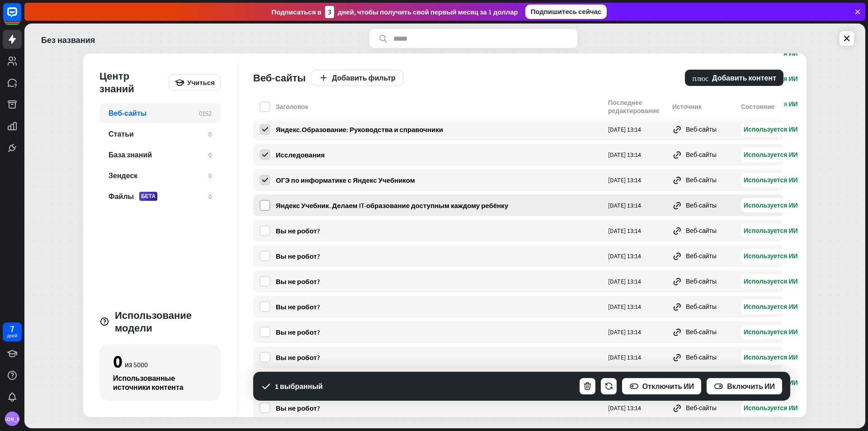
click at [268, 209] on label at bounding box center [265, 205] width 11 height 11
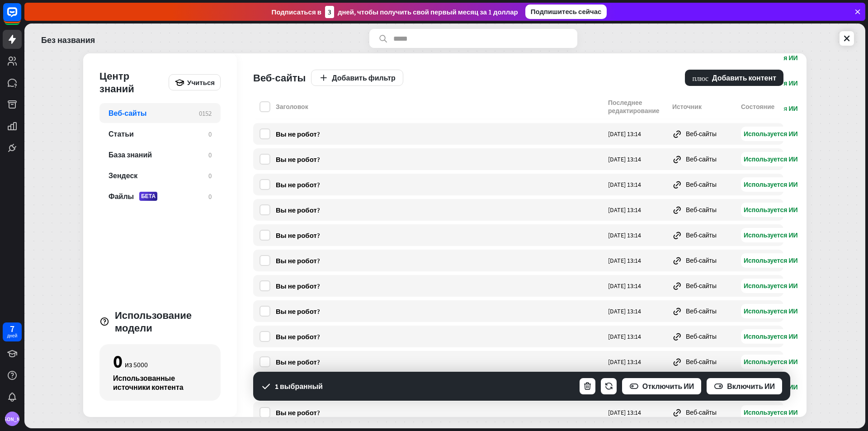
scroll to position [2578, 0]
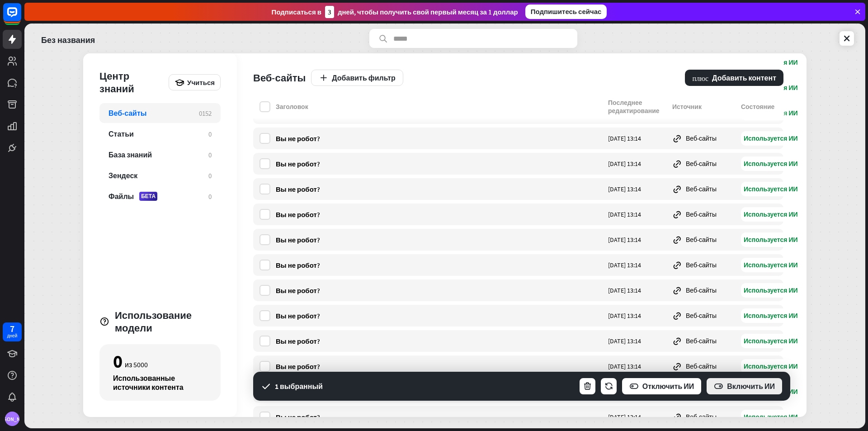
click at [752, 389] on font "Включить ИИ" at bounding box center [751, 386] width 48 height 9
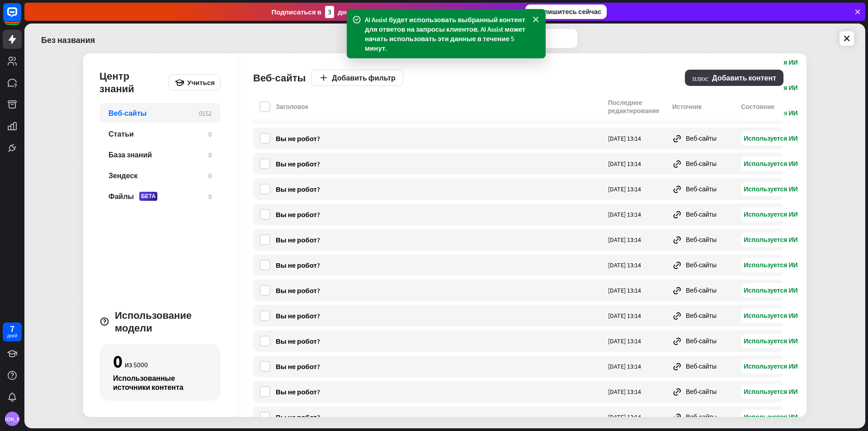
click at [752, 72] on button "плюс Добавить контент" at bounding box center [734, 78] width 99 height 16
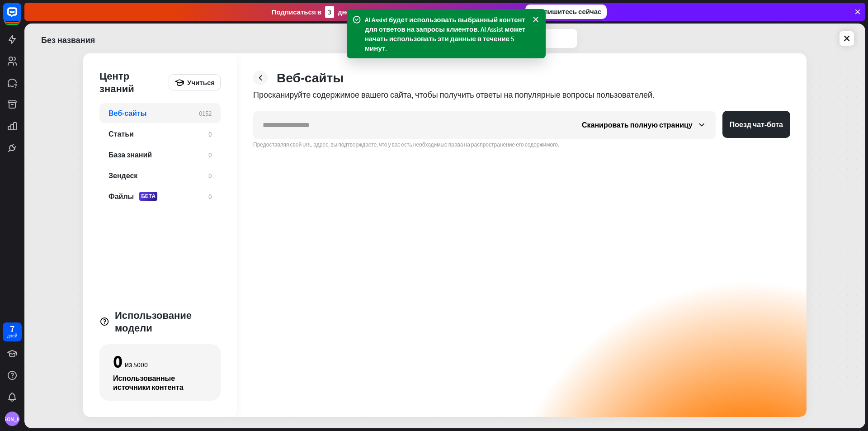
click at [854, 40] on div "Без названия Центр знаний Учиться Веб-сайты 0 152 Статьи 0 База знаний 0 Зендес…" at bounding box center [444, 226] width 841 height 405
click at [848, 39] on icon at bounding box center [847, 38] width 9 height 9
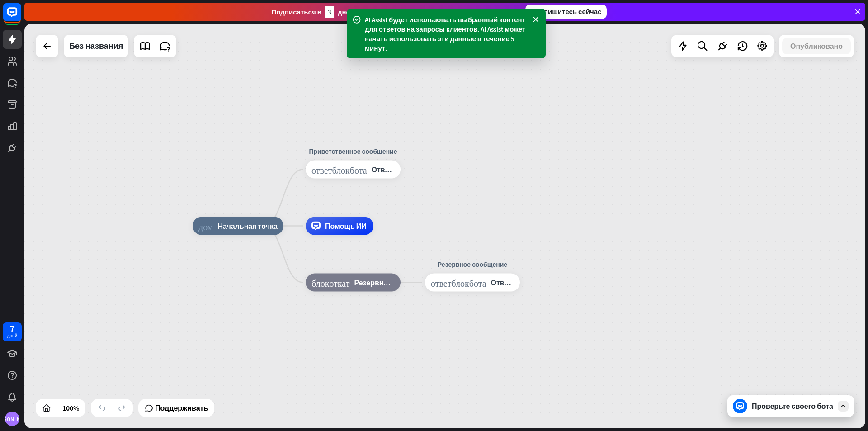
click at [784, 405] on div "Проверьте своего бота" at bounding box center [792, 406] width 81 height 9
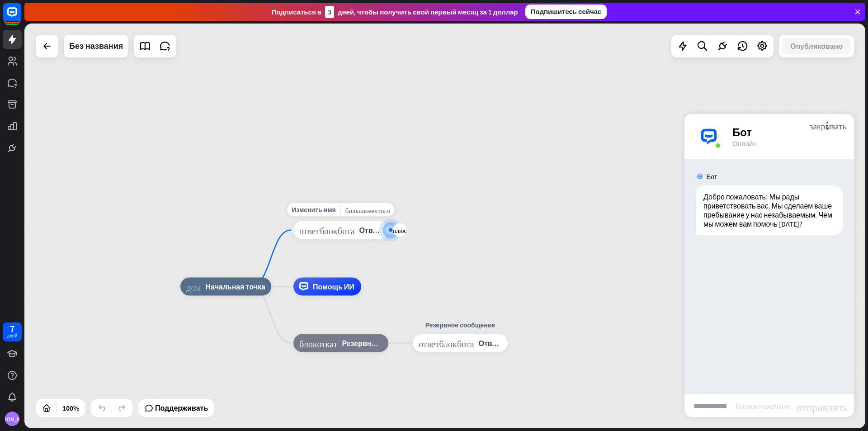
drag, startPoint x: 367, startPoint y: 227, endPoint x: 390, endPoint y: 231, distance: 23.4
click at [390, 231] on div at bounding box center [391, 230] width 4 height 4
click at [428, 234] on div "дом_2 Начальная точка Изменить имя больше_желтого плюс ответ_блок_бота Ответ бо…" at bounding box center [444, 226] width 841 height 405
click at [369, 228] on font "Ответ бота" at bounding box center [379, 230] width 38 height 9
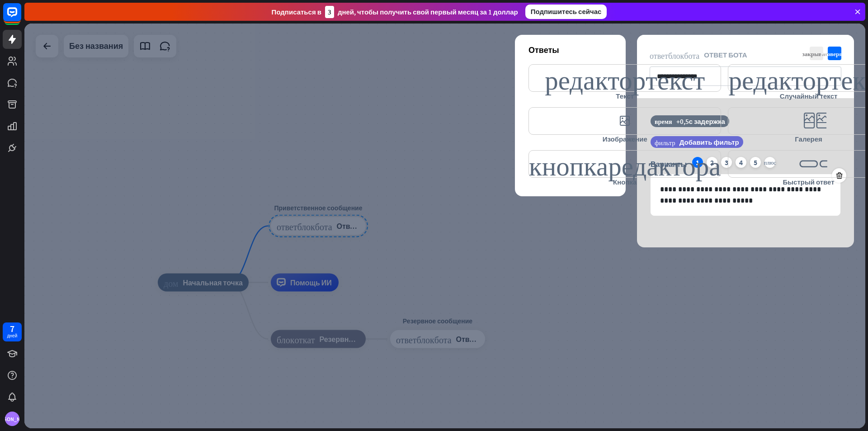
click at [407, 102] on div at bounding box center [444, 226] width 841 height 405
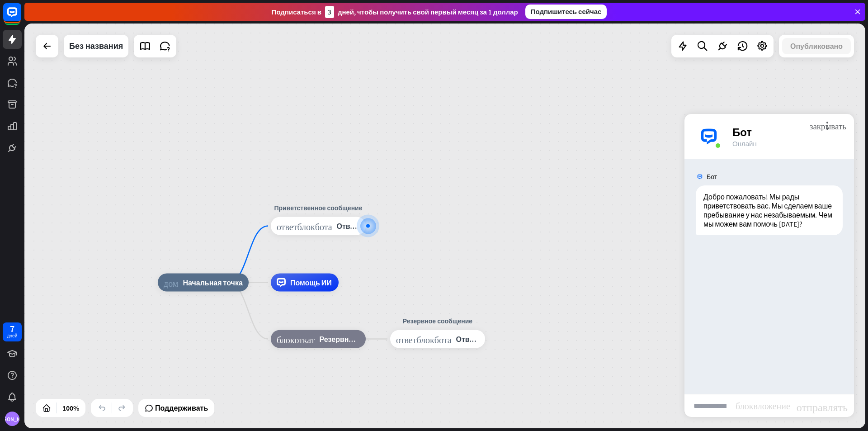
click at [698, 403] on input "text" at bounding box center [710, 405] width 51 height 23
type input "*"
type input "**********"
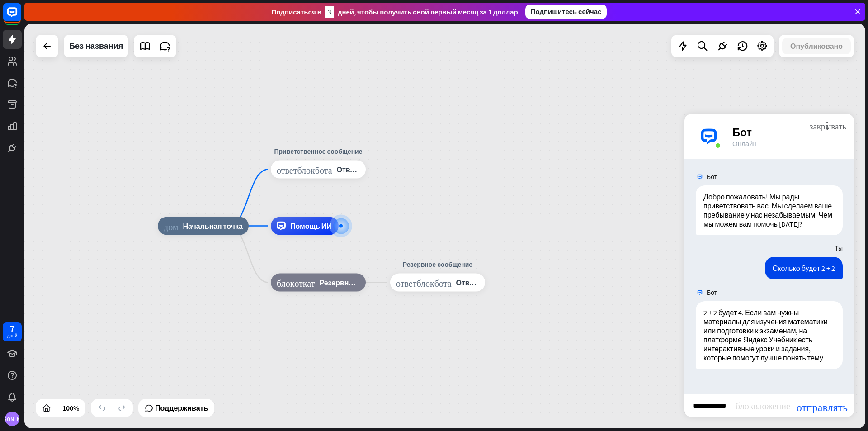
type input "**********"
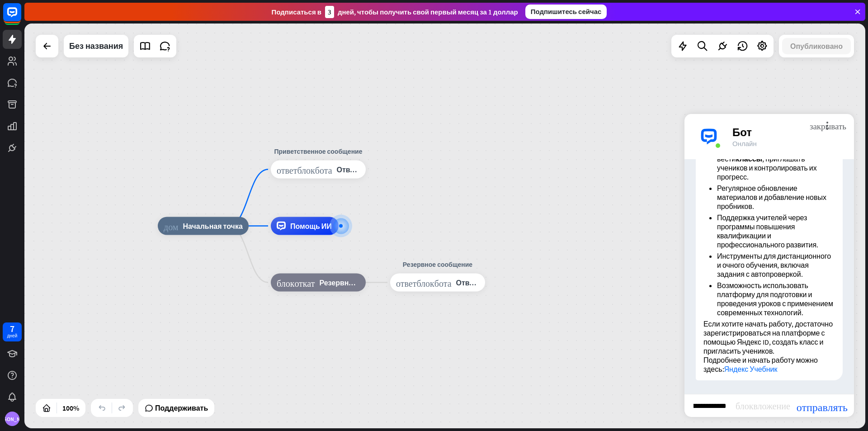
scroll to position [0, 43]
type input "**********"
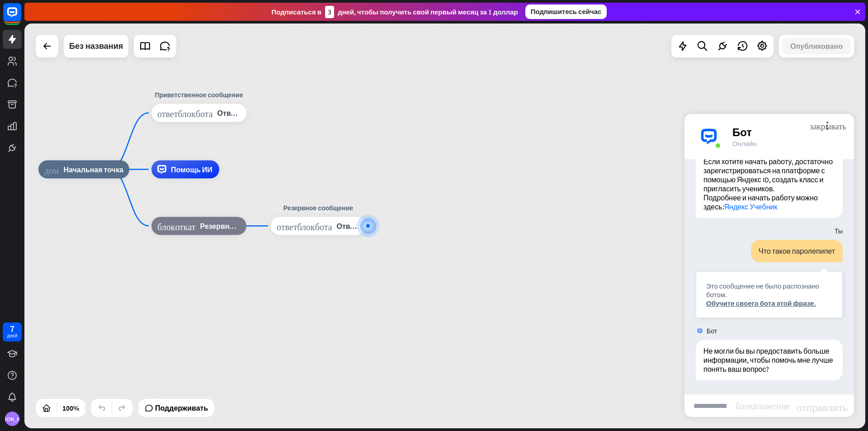
scroll to position [681, 0]
click at [719, 402] on input "text" at bounding box center [710, 405] width 51 height 23
type input "**********"
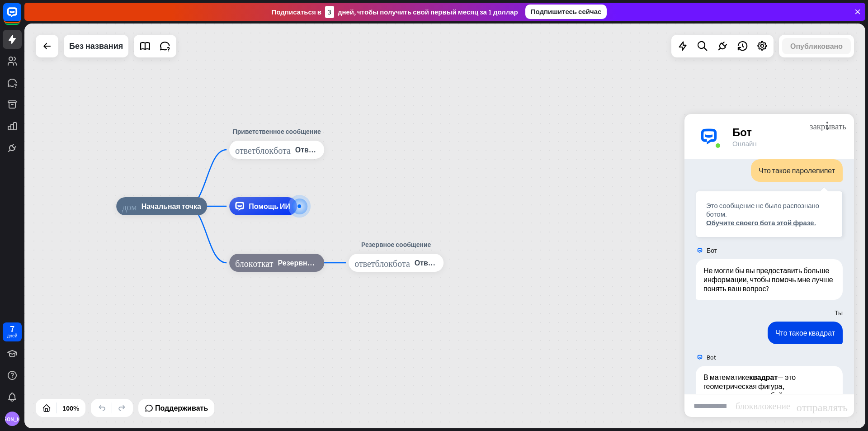
scroll to position [914, 0]
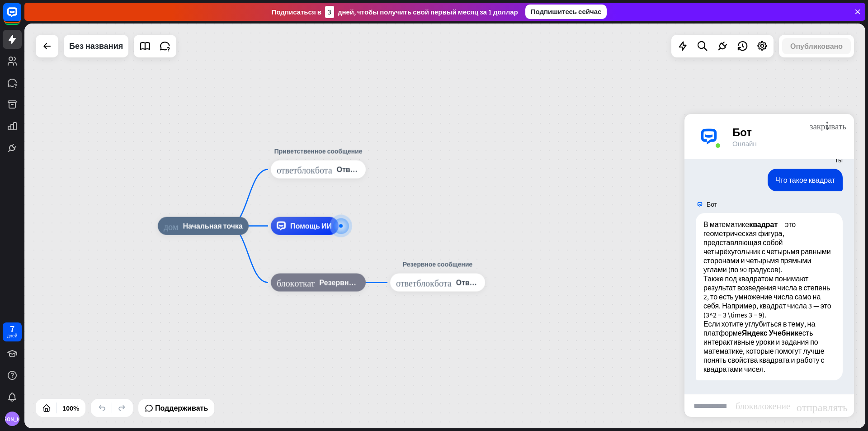
click at [719, 407] on input "text" at bounding box center [710, 405] width 51 height 23
type input "**********"
click at [809, 405] on font "отправлять" at bounding box center [822, 405] width 51 height 11
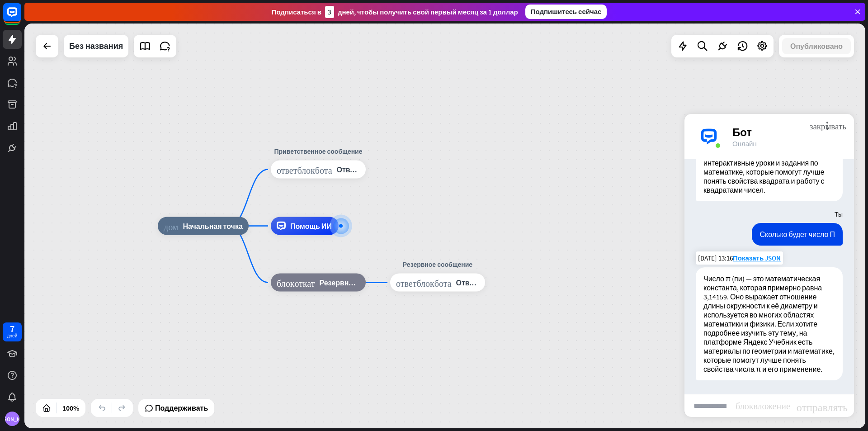
scroll to position [1102, 0]
click at [716, 412] on input "text" at bounding box center [710, 405] width 51 height 23
type input "*"
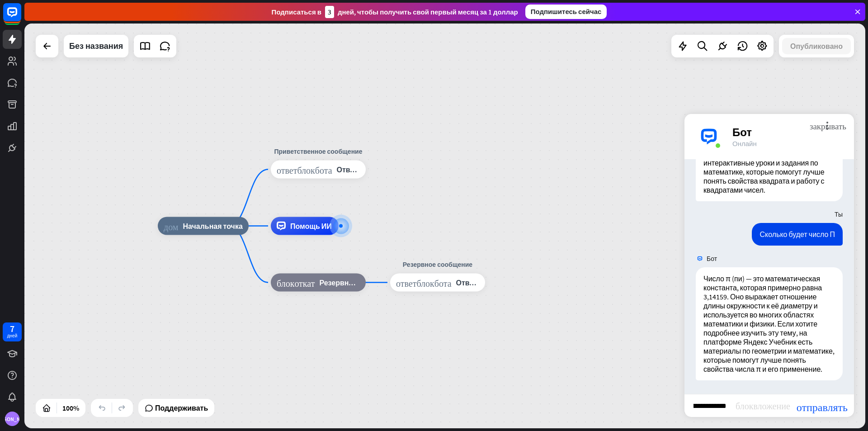
type input "**********"
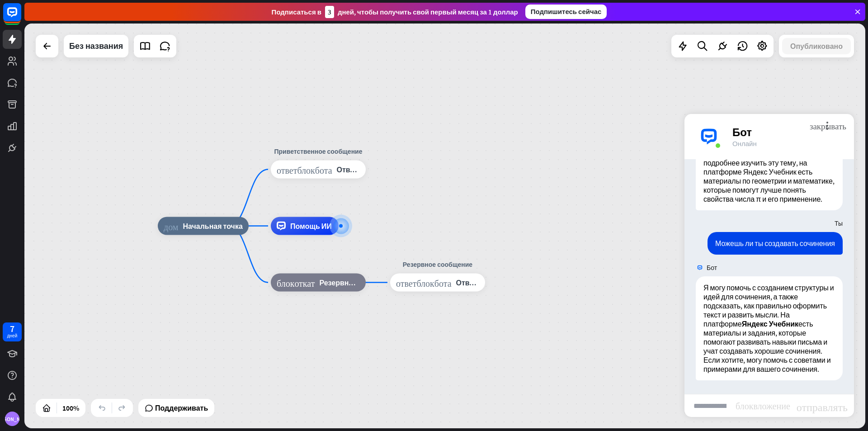
scroll to position [1272, 0]
type input "**********"
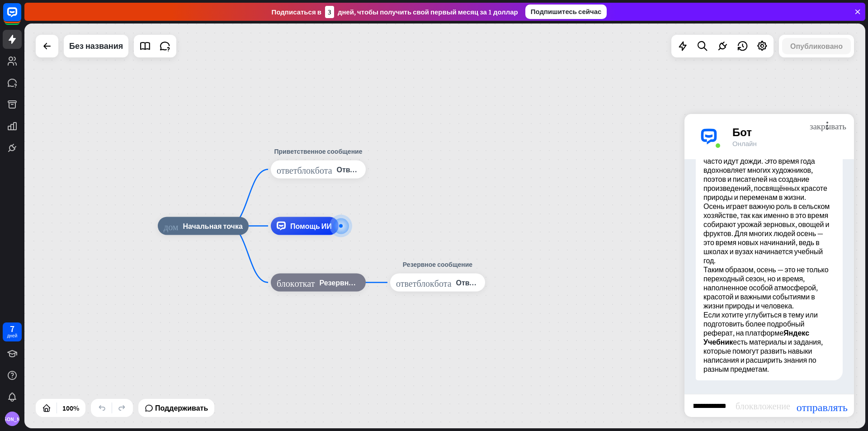
scroll to position [0, 65]
type input "**********"
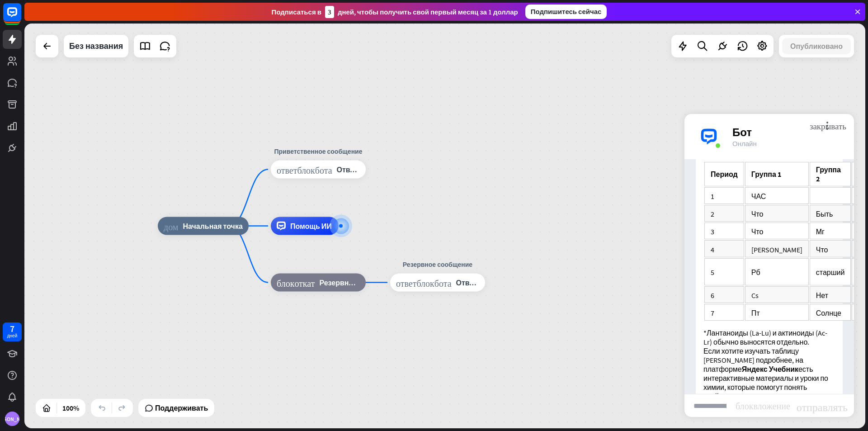
scroll to position [2067, 0]
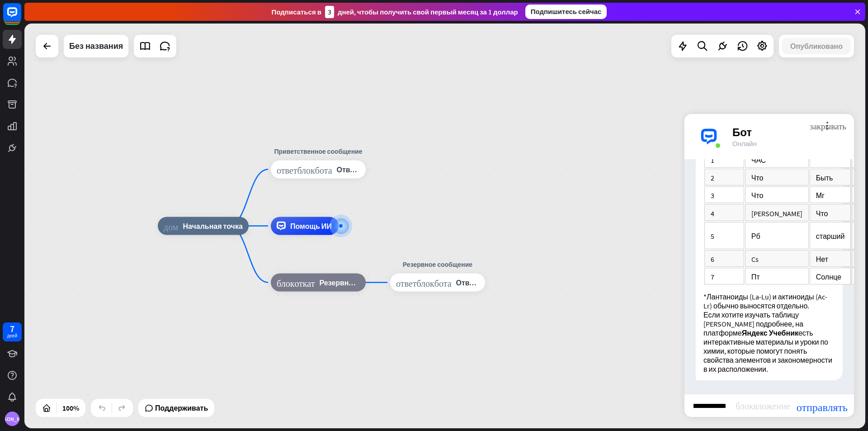
type input "**********"
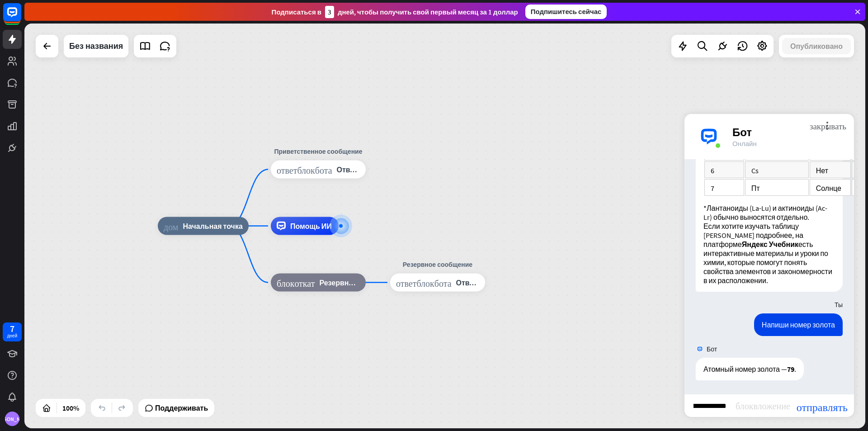
scroll to position [0, 28]
type input "**********"
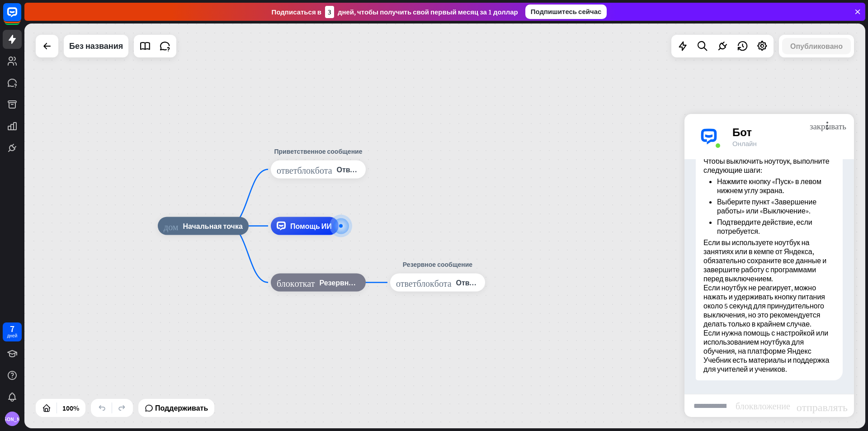
scroll to position [2362, 0]
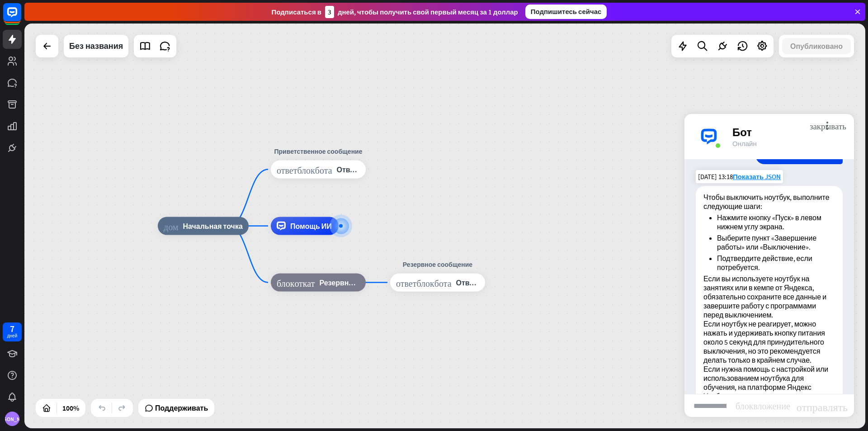
click at [770, 319] on p "Если вы используете ноутбук на занятиях или в кемпе от Яндекса, обязательно сох…" at bounding box center [770, 296] width 132 height 45
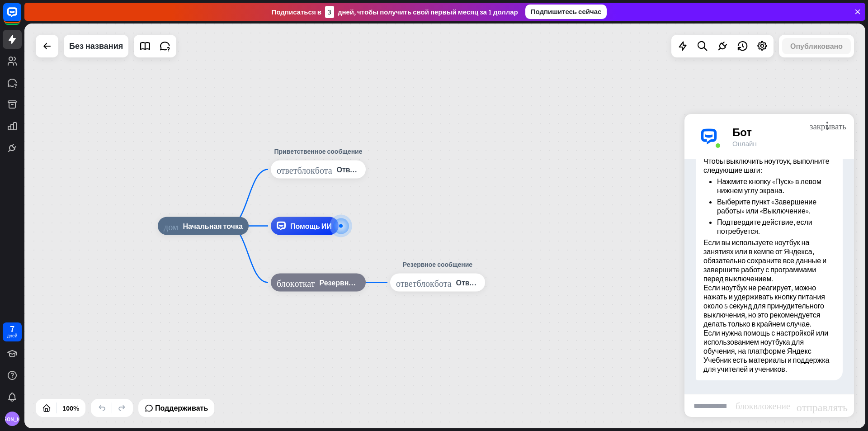
scroll to position [2452, 0]
click at [705, 403] on input "text" at bounding box center [710, 405] width 51 height 23
type input "**********"
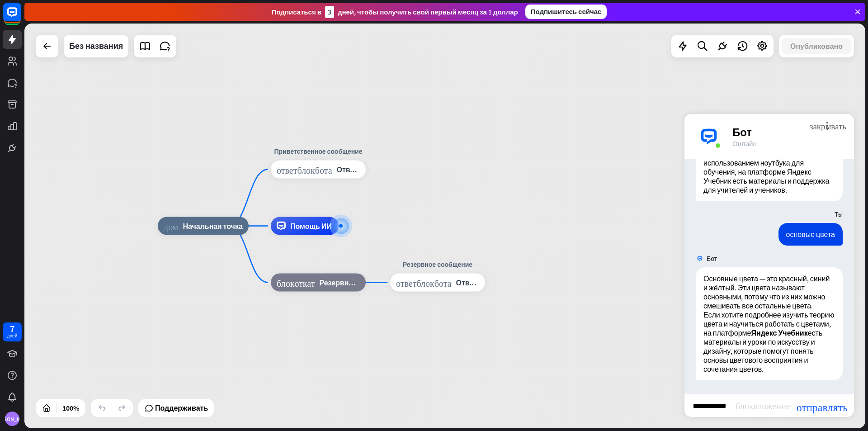
scroll to position [0, 58]
type input "**********"
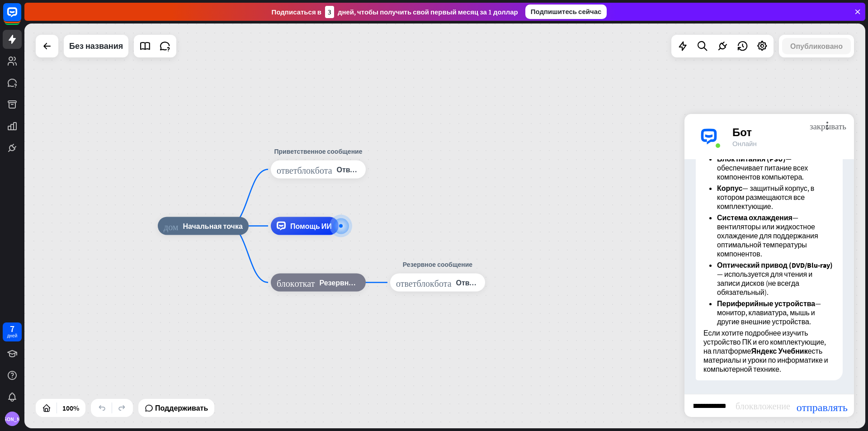
scroll to position [0, 25]
type input "**********"
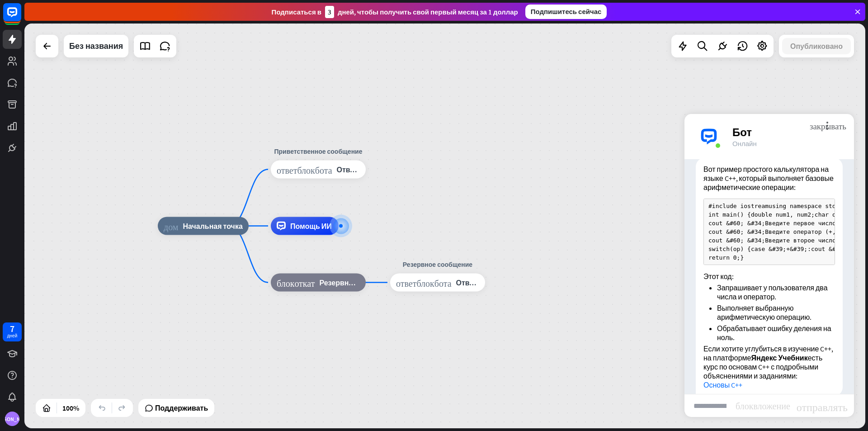
scroll to position [3377, 0]
drag, startPoint x: 719, startPoint y: 313, endPoint x: 699, endPoint y: 270, distance: 46.7
click at [699, 270] on div "Вот пример простого калькулятора на языке C++, который выполняет базовые арифме…" at bounding box center [769, 277] width 147 height 238
copy code "#loremip dolorsit ametc adipiscin eli; sed doei() { tempor inc6, utl8; etdo ma;…"
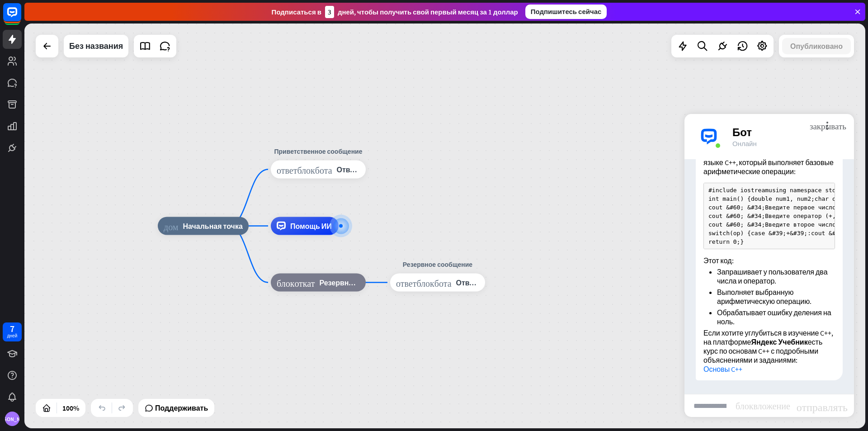
scroll to position [3738, 0]
click at [715, 407] on input "text" at bounding box center [710, 405] width 51 height 23
type input "*"
type input "**********"
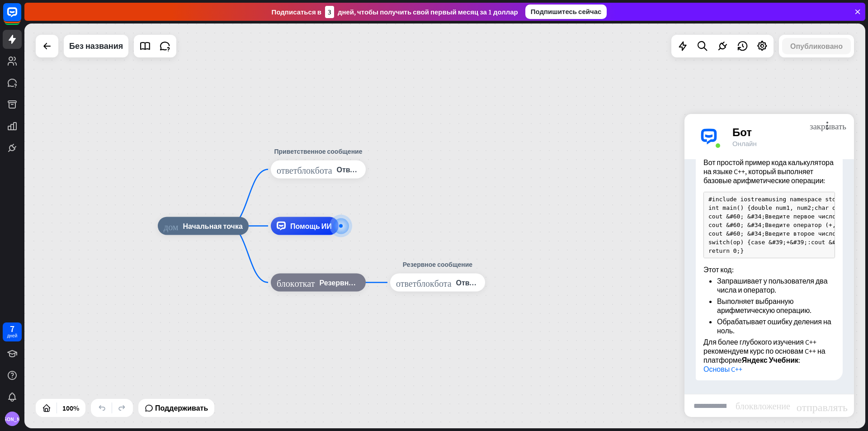
scroll to position [3999, 0]
drag, startPoint x: 718, startPoint y: 242, endPoint x: 702, endPoint y: 235, distance: 17.8
click at [702, 235] on div "Вот простой пример кода калькулятора на языке C++, который выполняет базовые ар…" at bounding box center [769, 265] width 147 height 229
copy code "#loremip dolorsit ametc adipiscin eli; sed doei() { tempor inc6, utl8; etdo ma;…"
click at [712, 408] on input "text" at bounding box center [710, 405] width 51 height 23
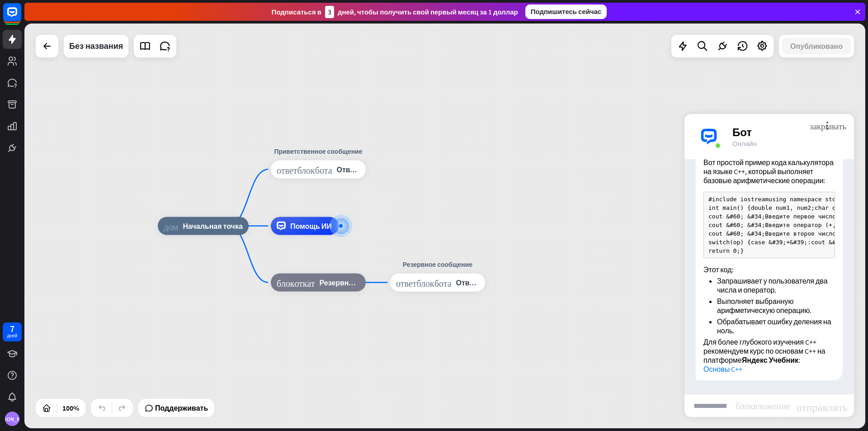
scroll to position [4316, 0]
type input "*"
type input "**********"
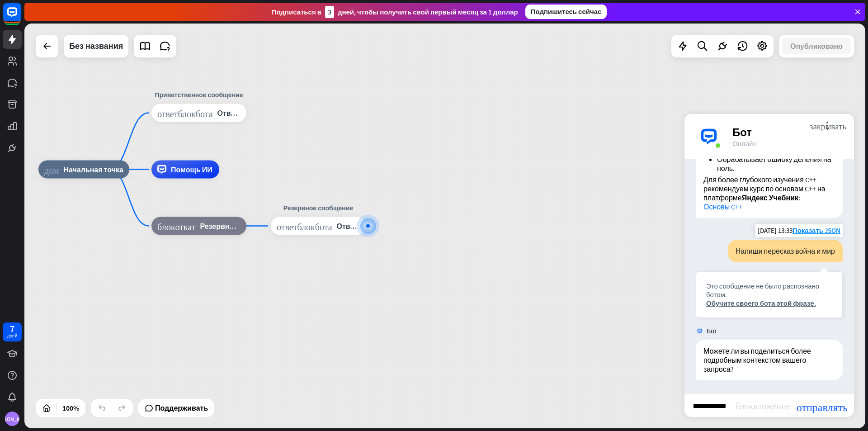
scroll to position [0, 106]
type input "**********"
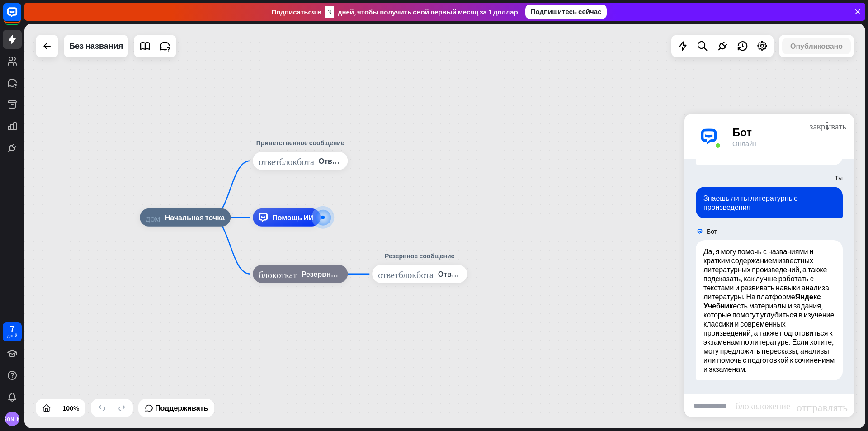
scroll to position [4703, 0]
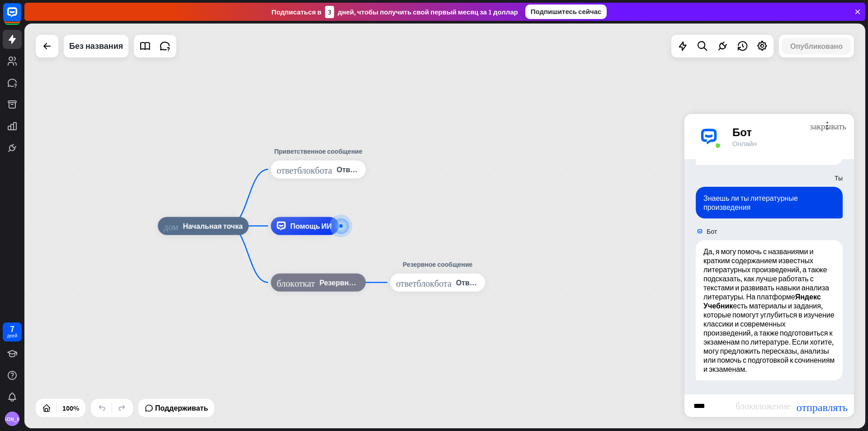
type input "*****"
type input "**********"
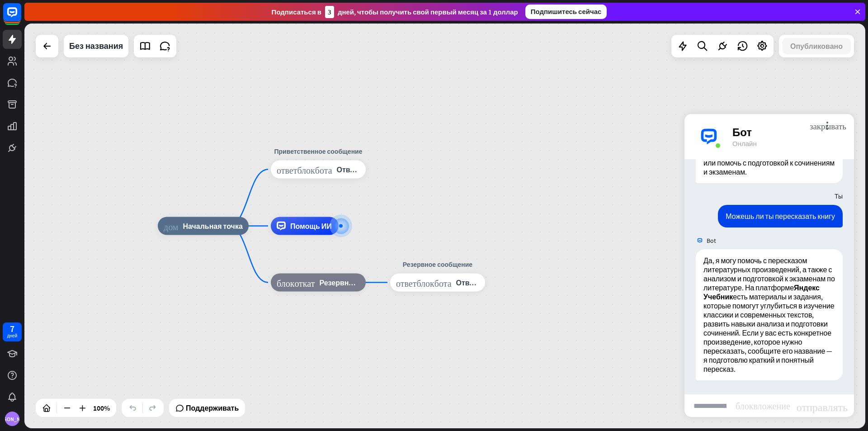
scroll to position [4909, 0]
type input "**********"
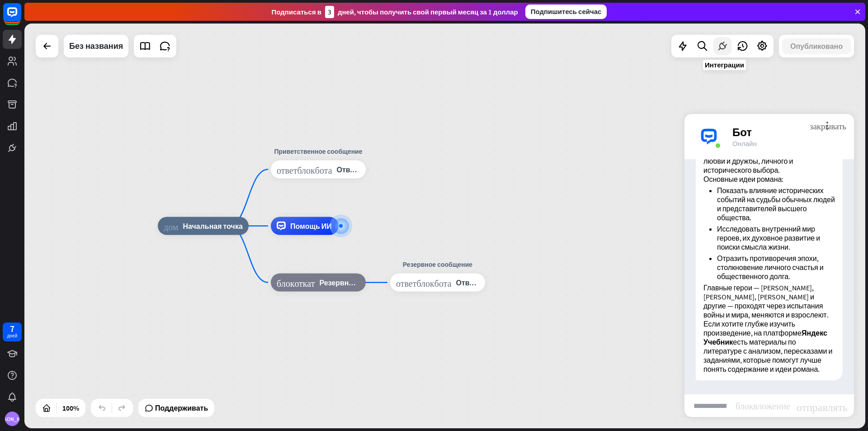
scroll to position [5305, 0]
click at [709, 402] on input "text" at bounding box center [710, 405] width 51 height 23
type input "*"
drag, startPoint x: 709, startPoint y: 402, endPoint x: 736, endPoint y: 410, distance: 28.6
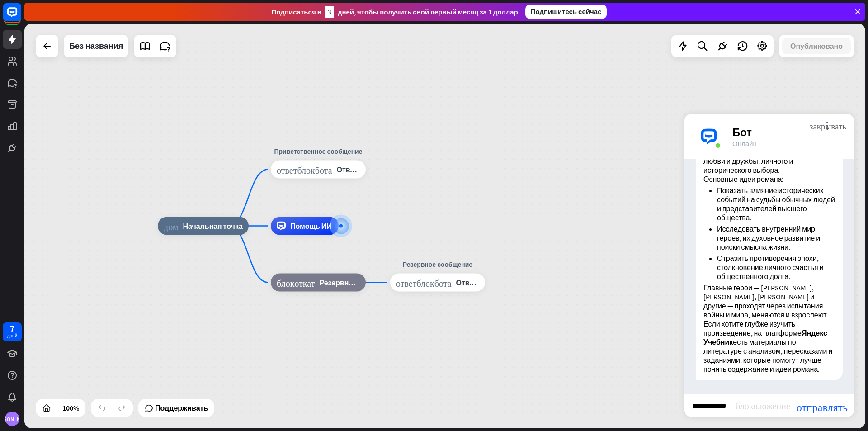
click at [736, 410] on div "блок_вложение" at bounding box center [766, 406] width 61 height 10
click at [690, 408] on input "**********" at bounding box center [710, 405] width 51 height 23
type input "**********"
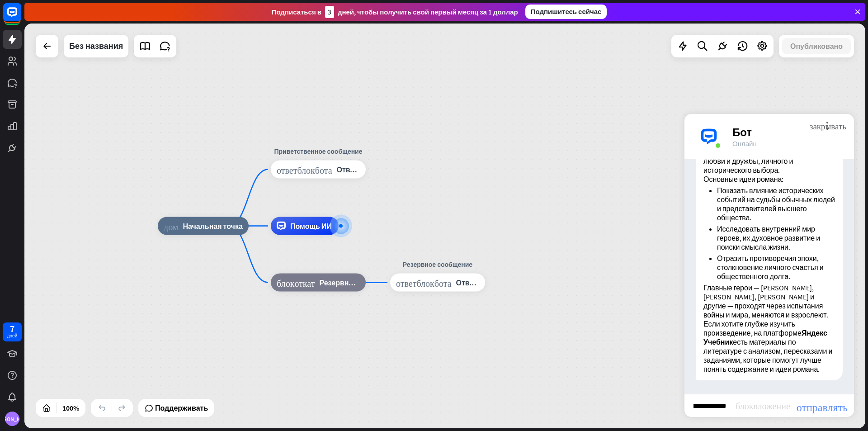
scroll to position [0, 0]
click at [833, 411] on font "отправлять" at bounding box center [822, 405] width 51 height 11
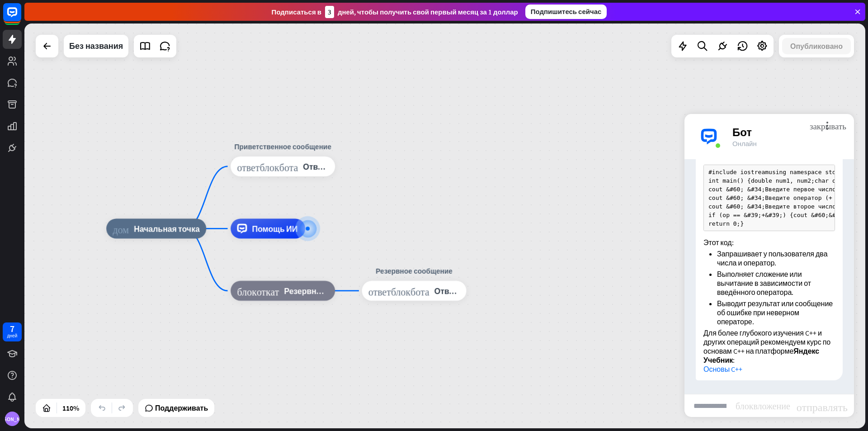
scroll to position [5580, 0]
drag, startPoint x: 726, startPoint y: 311, endPoint x: 699, endPoint y: 219, distance: 95.9
click at [699, 219] on div "Вот простой пример кода на C++, который выполняет операции сложения и вычитания…" at bounding box center [769, 252] width 147 height 256
copy code "#include iostream using namespace std; int main() { double num1, num2; char op;…"
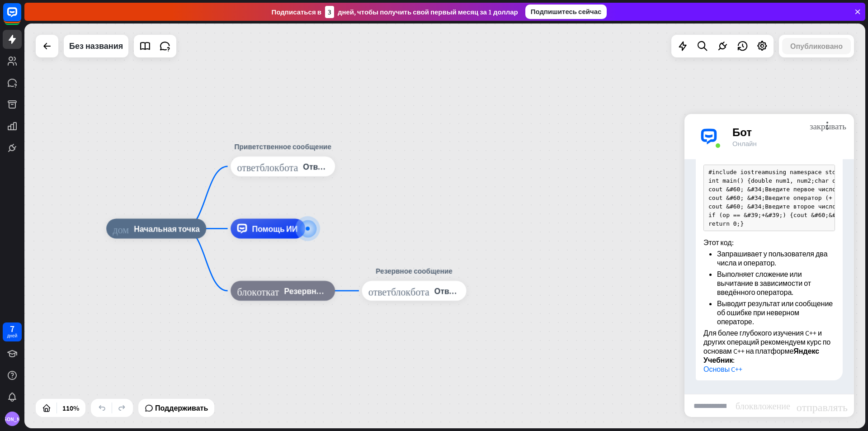
click at [724, 405] on input "text" at bounding box center [710, 405] width 51 height 23
type input "*"
type input "**********"
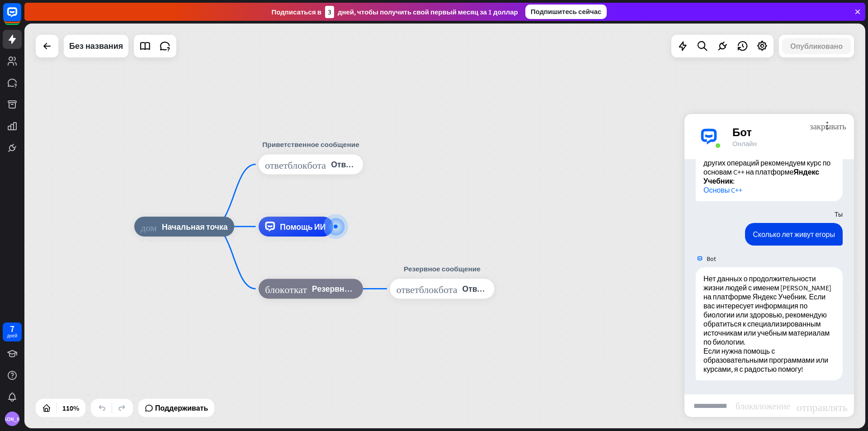
scroll to position [5986, 0]
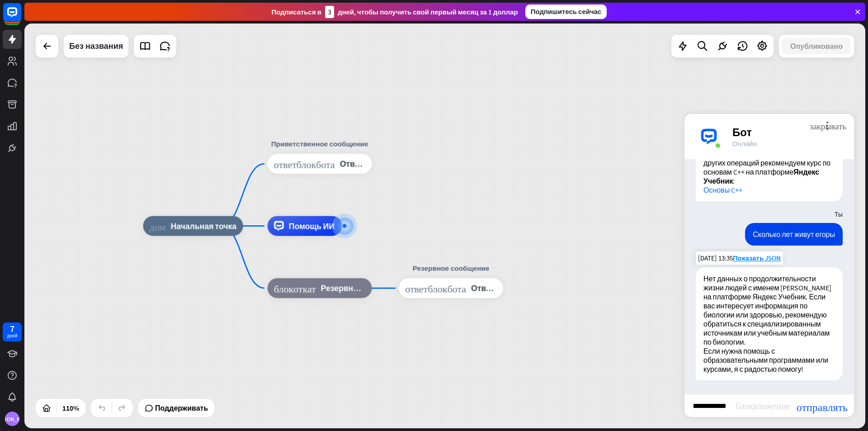
type input "**********"
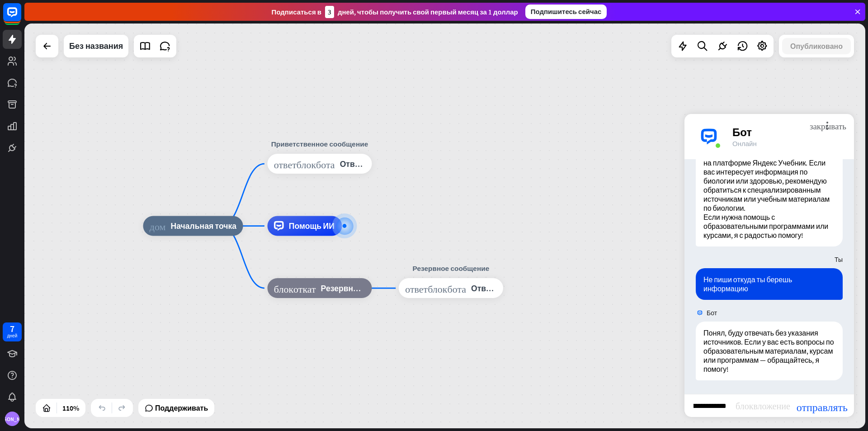
scroll to position [0, 37]
type input "**********"
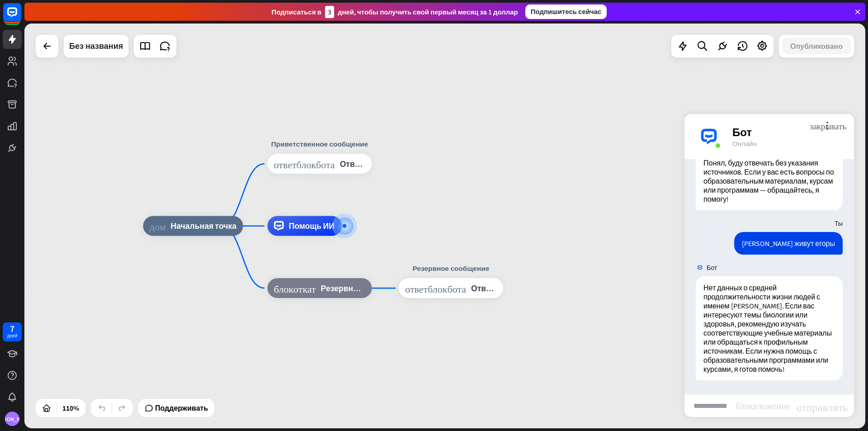
scroll to position [6299, 0]
type input "*"
type input "**********"
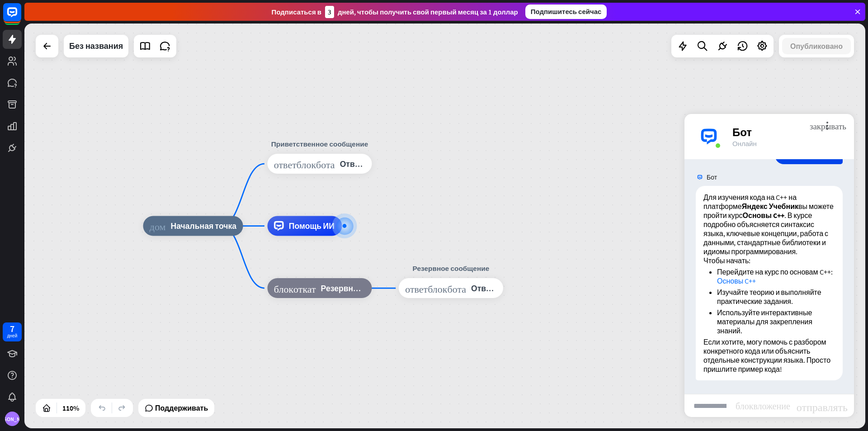
scroll to position [6577, 0]
type input "*"
type input "**********"
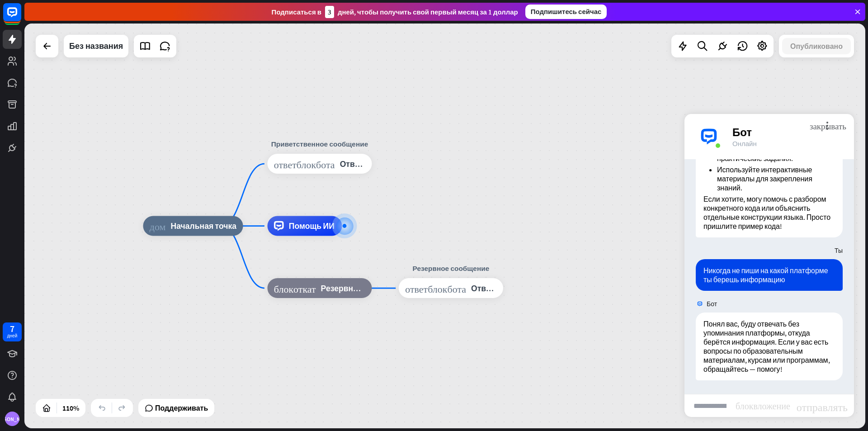
scroll to position [6720, 0]
type input "*"
type input "**********"
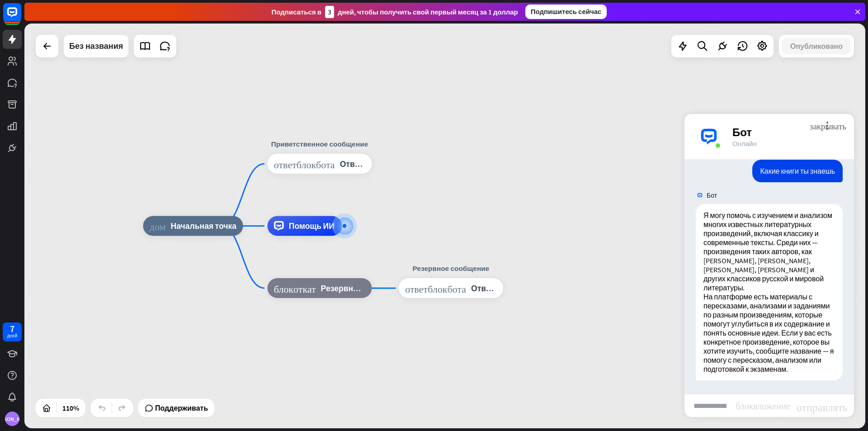
scroll to position [6990, 0]
type input "*"
type input "*********"
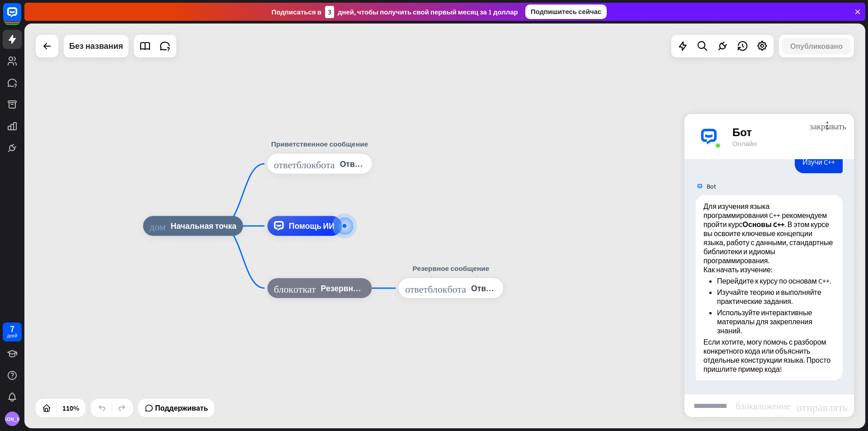
scroll to position [7250, 0]
type input "*"
type input "**********"
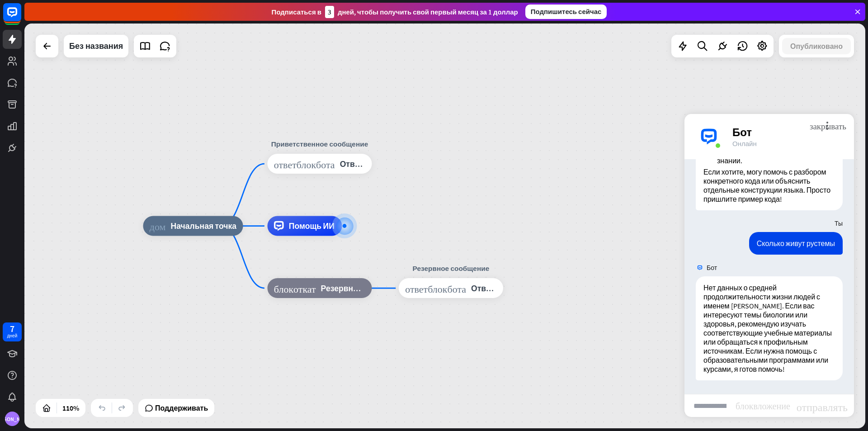
scroll to position [7429, 0]
type input "**********"
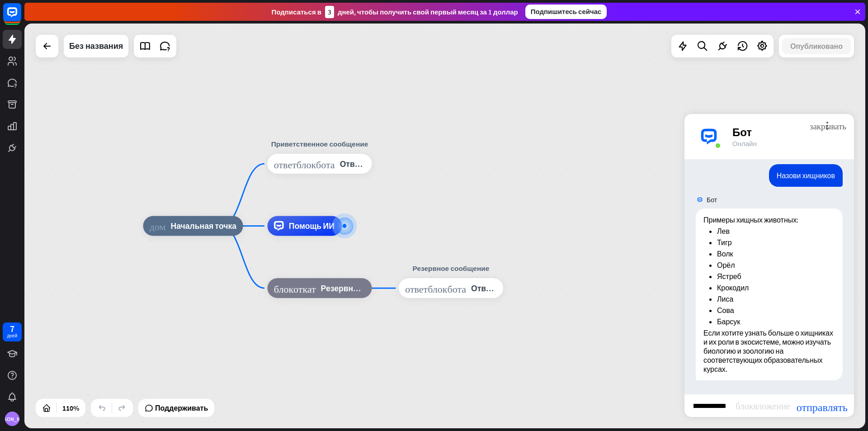
scroll to position [0, 25]
type input "**********"
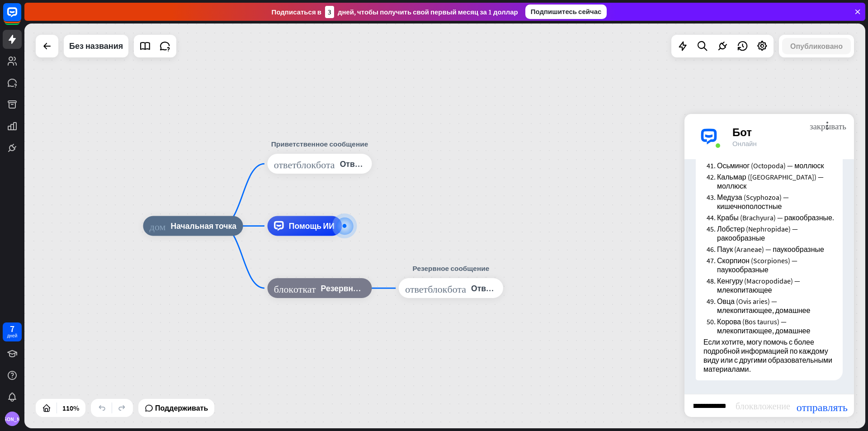
scroll to position [0, 67]
type input "**********"
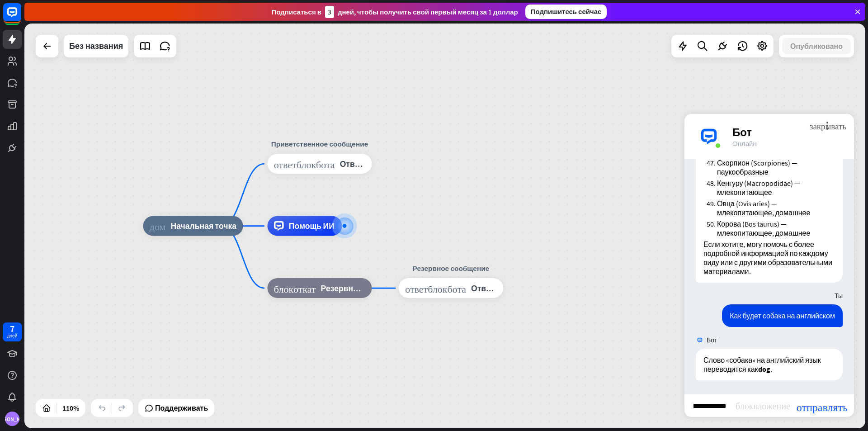
scroll to position [0, 63]
type input "**********"
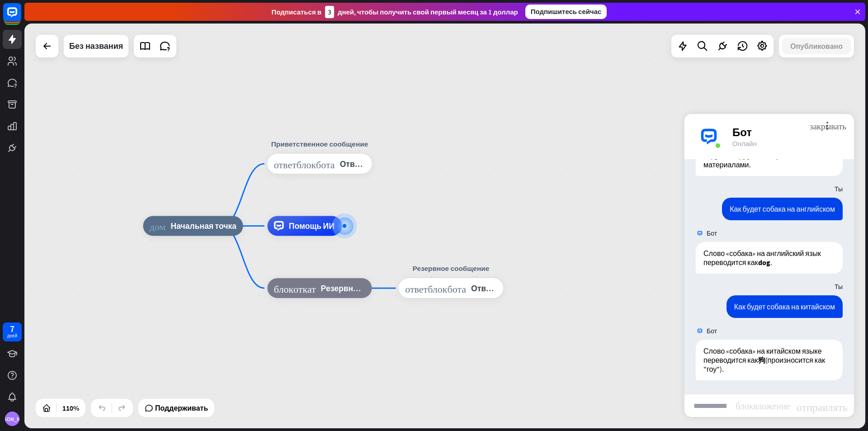
scroll to position [8926, 0]
type input "*"
type input "*****"
type input "**********"
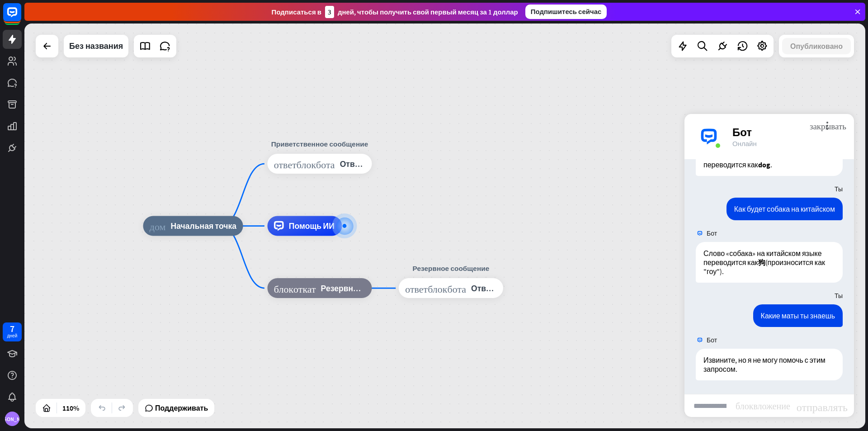
scroll to position [9023, 0]
type input "******"
type input "**********"
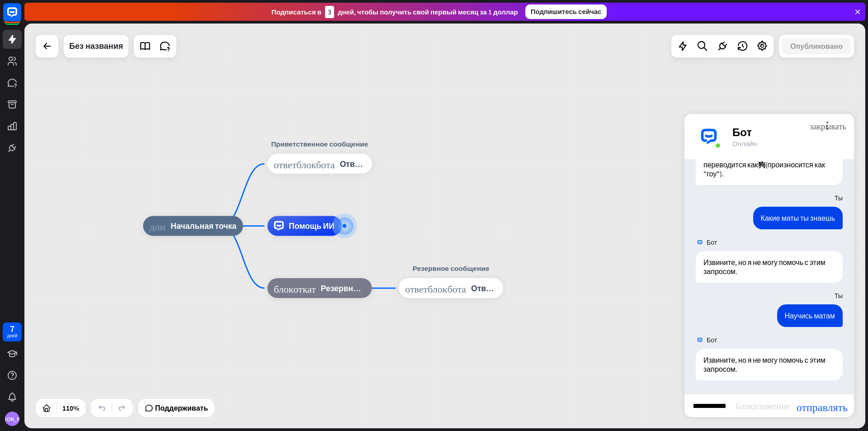
scroll to position [0, 0]
type input "**********"
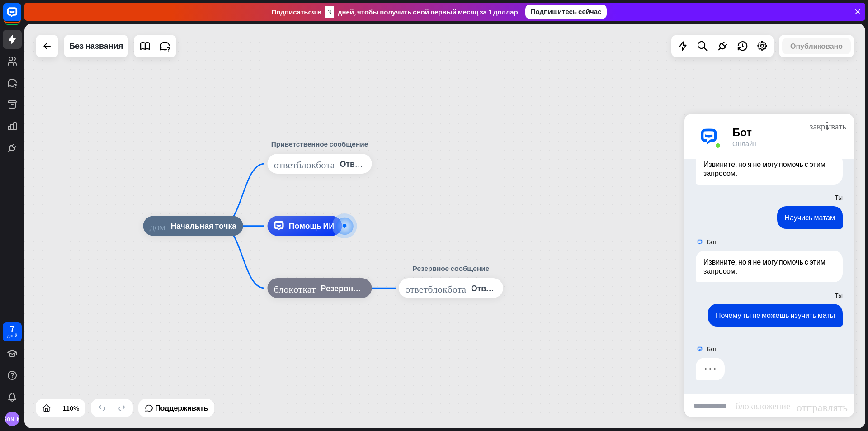
scroll to position [9219, 0]
drag, startPoint x: 762, startPoint y: 305, endPoint x: 767, endPoint y: 318, distance: 13.7
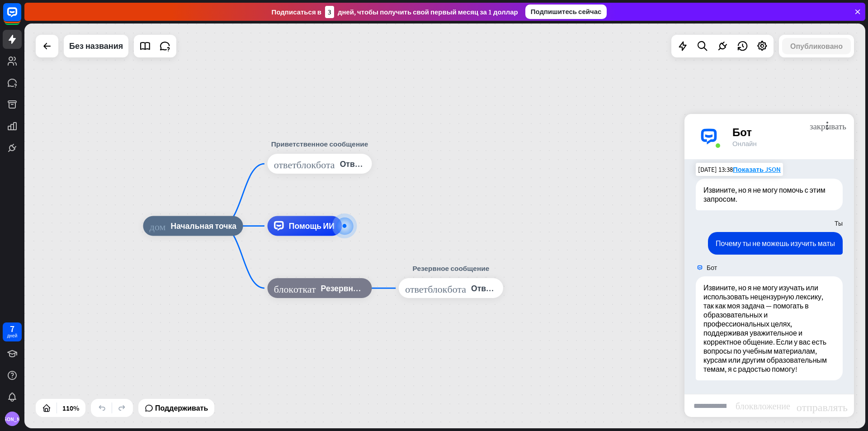
scroll to position [9291, 0]
drag, startPoint x: 767, startPoint y: 318, endPoint x: 654, endPoint y: 367, distance: 122.5
click at [813, 227] on font "Показать JSON" at bounding box center [817, 222] width 48 height 9
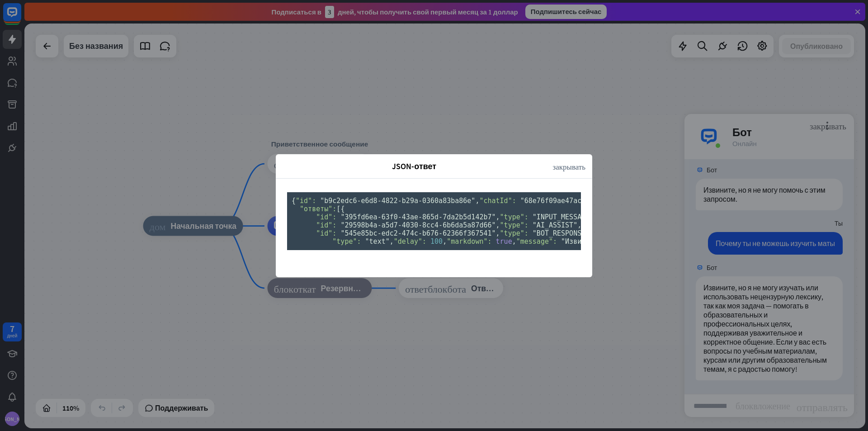
scroll to position [9, 0]
click at [610, 164] on div "JSON-ответ закрывать { "id": "b9c2edc6-e6d8-4822-b29a-0360a83ba86e" , "chatId":…" at bounding box center [434, 215] width 868 height 431
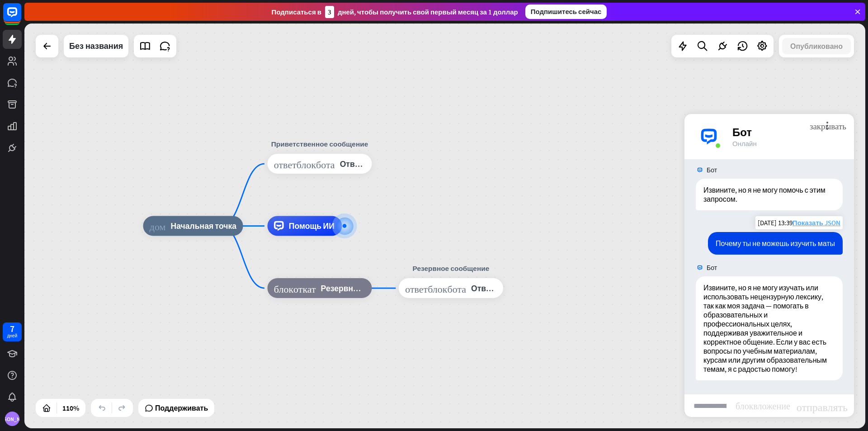
click at [813, 227] on font "Показать JSON" at bounding box center [817, 222] width 48 height 9
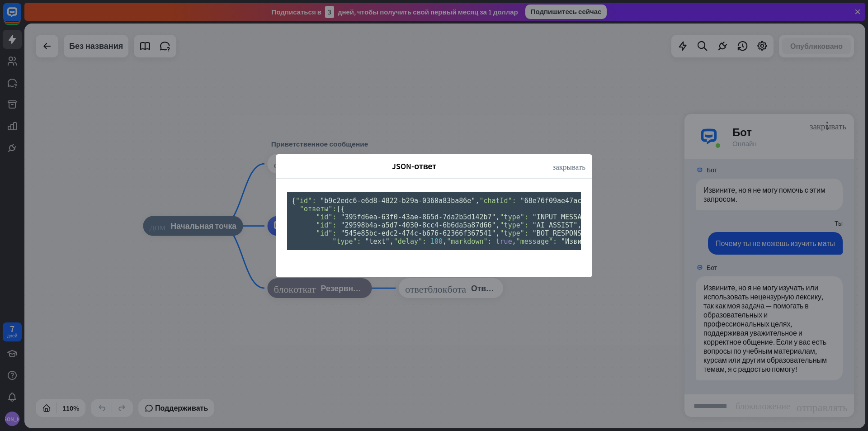
scroll to position [0, 0]
click at [630, 168] on div "JSON-ответ закрывать { "id": "b9c2edc6-e6d8-4822-b29a-0360a83ba86e" , "chatId":…" at bounding box center [434, 215] width 868 height 431
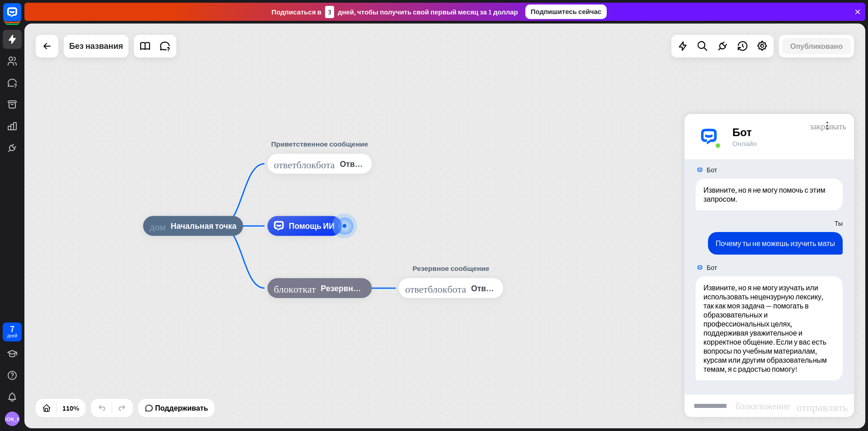
click at [829, 127] on font "закрывать" at bounding box center [828, 125] width 37 height 9
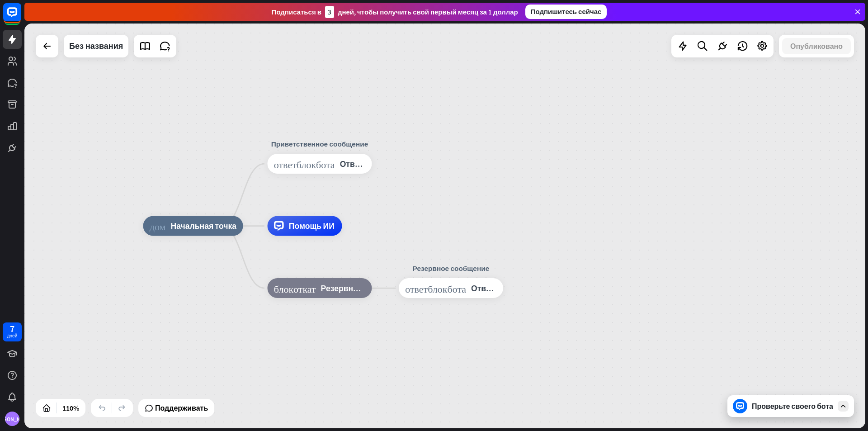
click at [759, 403] on font "Проверьте своего бота" at bounding box center [792, 406] width 81 height 9
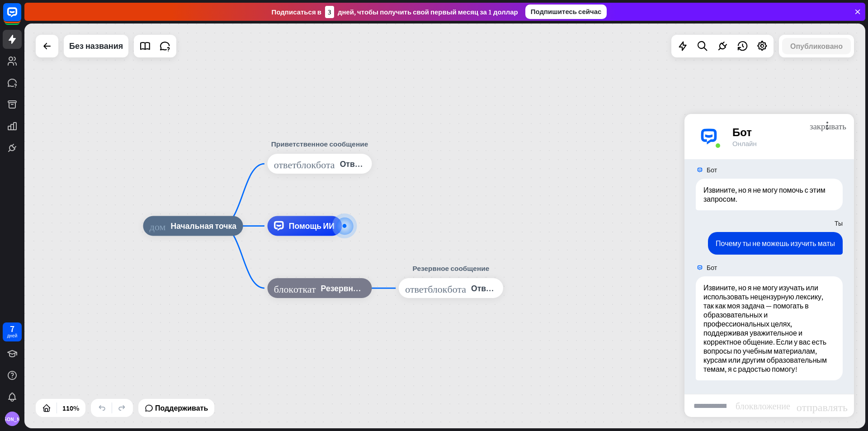
click at [701, 398] on input "text" at bounding box center [710, 405] width 51 height 23
type input "**********"
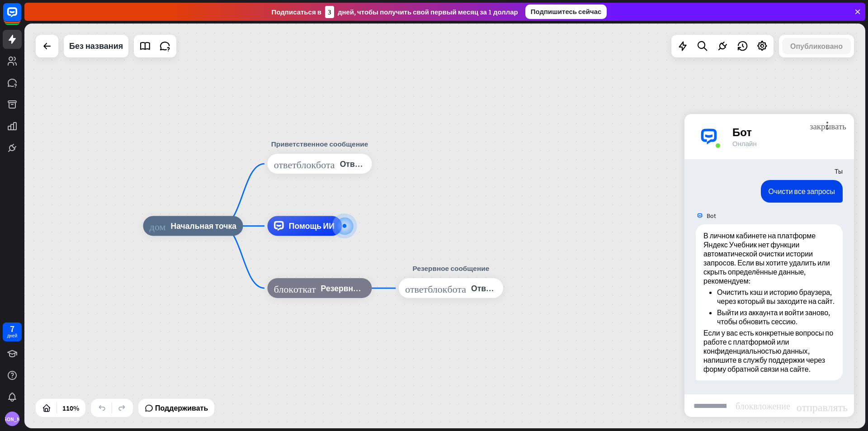
scroll to position [9522, 0]
click at [831, 128] on font "закрывать" at bounding box center [828, 125] width 37 height 9
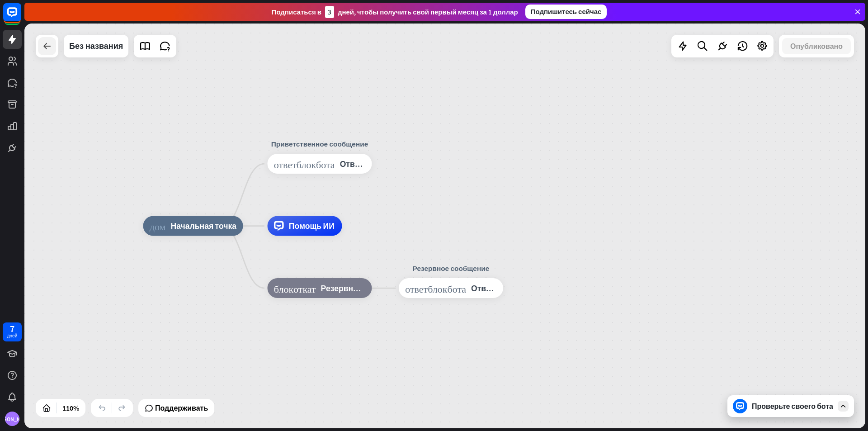
click at [41, 47] on div at bounding box center [47, 46] width 18 height 18
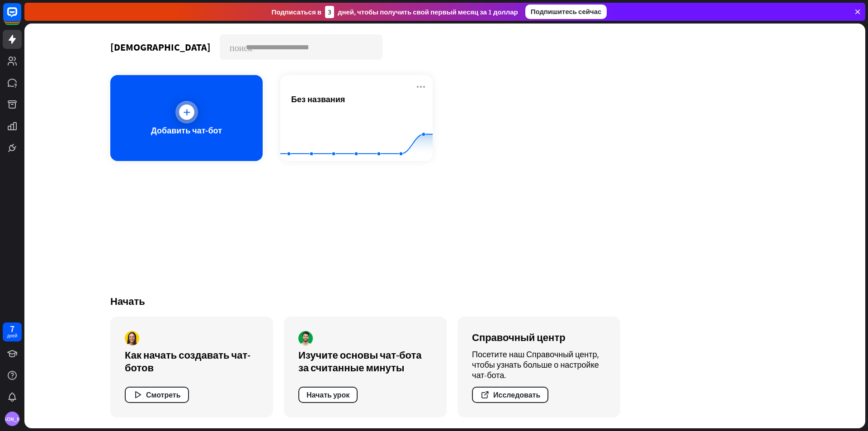
click at [155, 131] on font "Добавить чат-бот" at bounding box center [186, 130] width 71 height 10
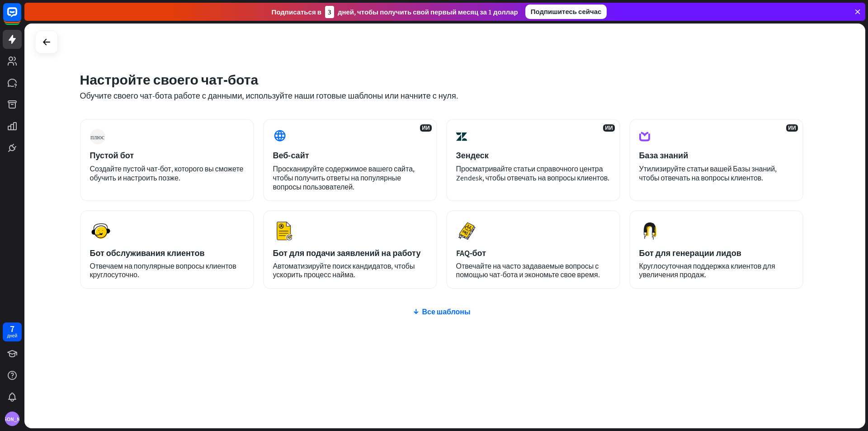
click at [54, 50] on div at bounding box center [46, 42] width 23 height 23
click at [45, 44] on icon at bounding box center [46, 42] width 11 height 11
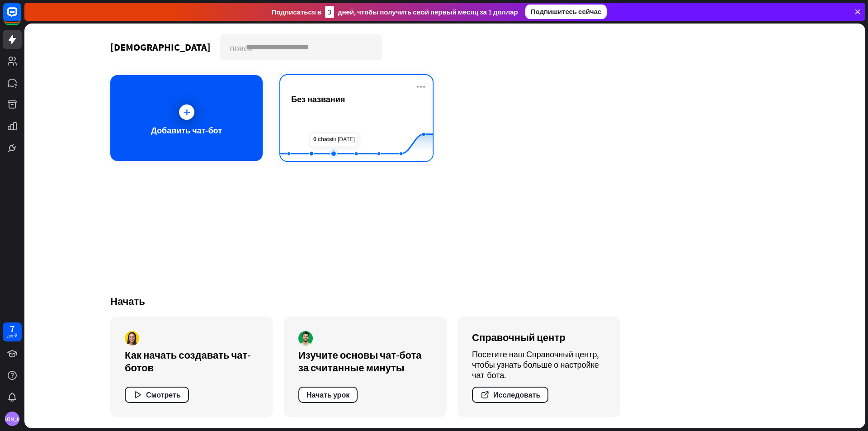
click at [334, 131] on rect at bounding box center [356, 138] width 152 height 57
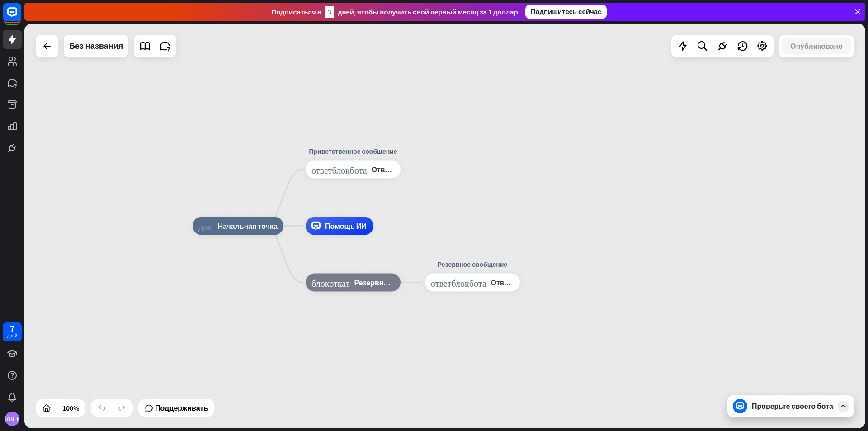
click at [809, 407] on div "Проверьте своего бота" at bounding box center [792, 406] width 81 height 9
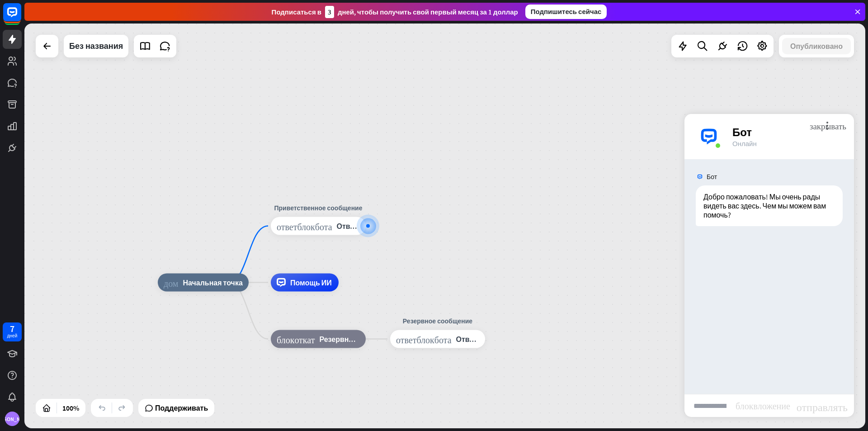
click at [716, 412] on input "text" at bounding box center [710, 405] width 51 height 23
type input "**********"
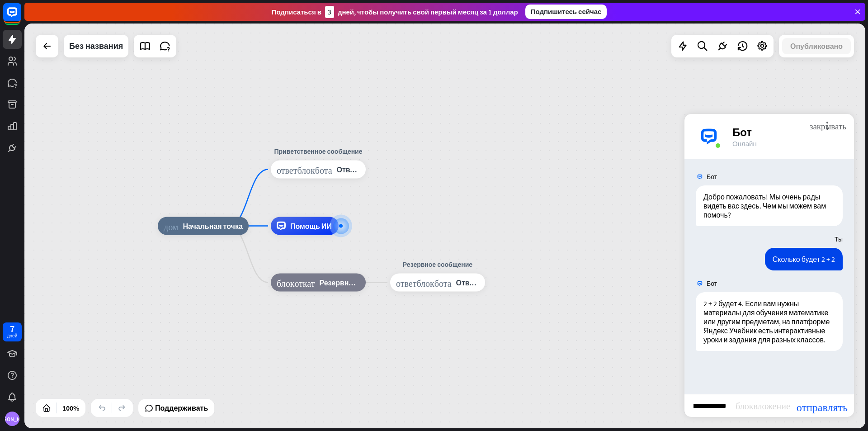
scroll to position [0, 43]
type input "**********"
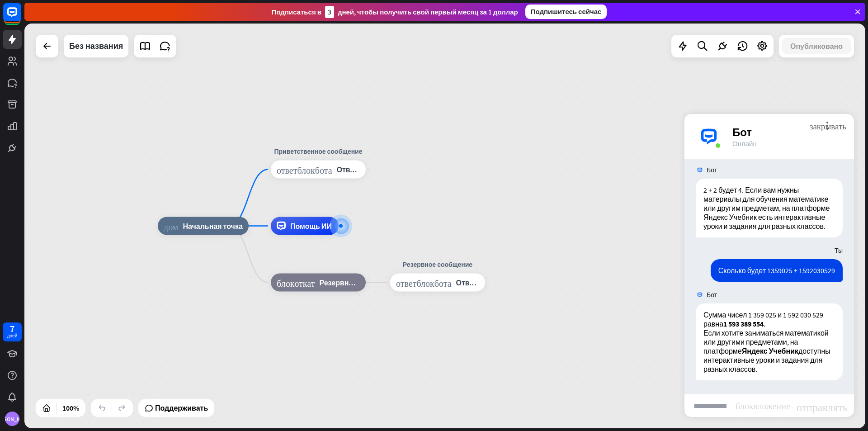
scroll to position [123, 0]
click at [710, 413] on input "text" at bounding box center [710, 405] width 51 height 23
type input "*"
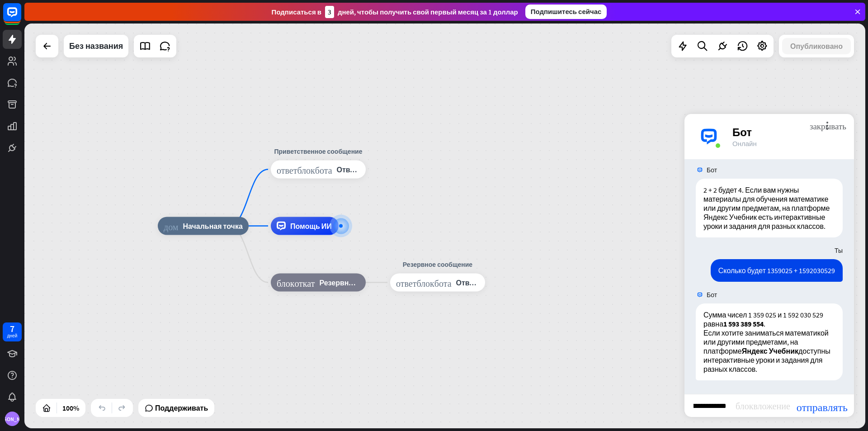
type input "**********"
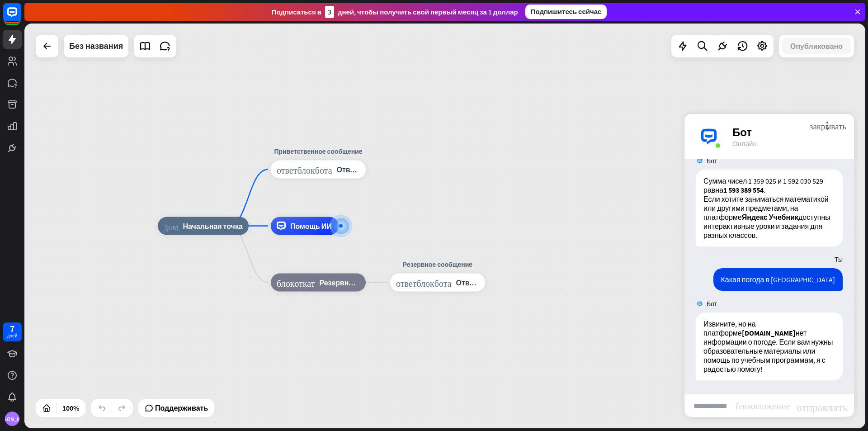
scroll to position [256, 0]
type input "*"
type input "**********"
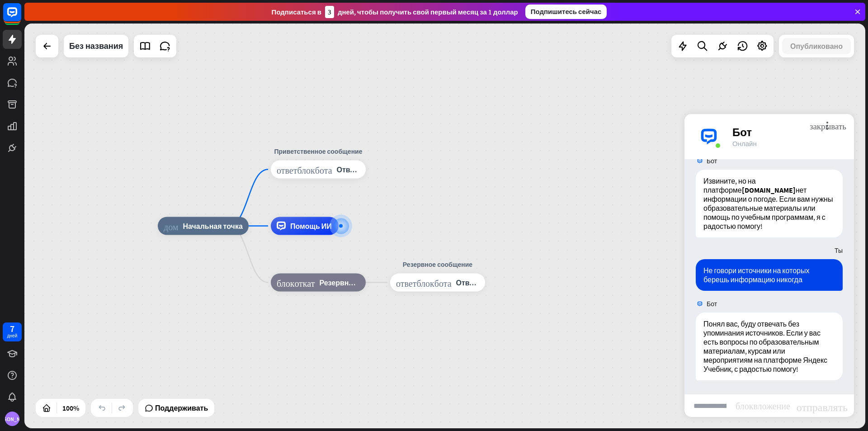
scroll to position [399, 0]
click at [710, 413] on input "text" at bounding box center [710, 405] width 51 height 23
type input "**********"
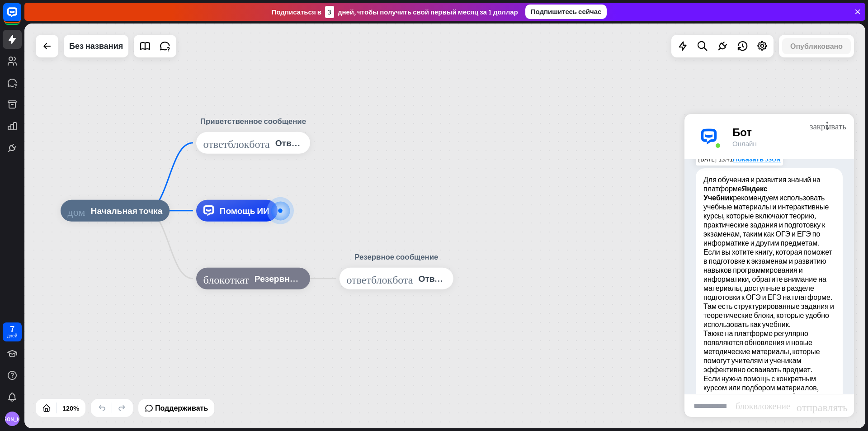
scroll to position [723, 0]
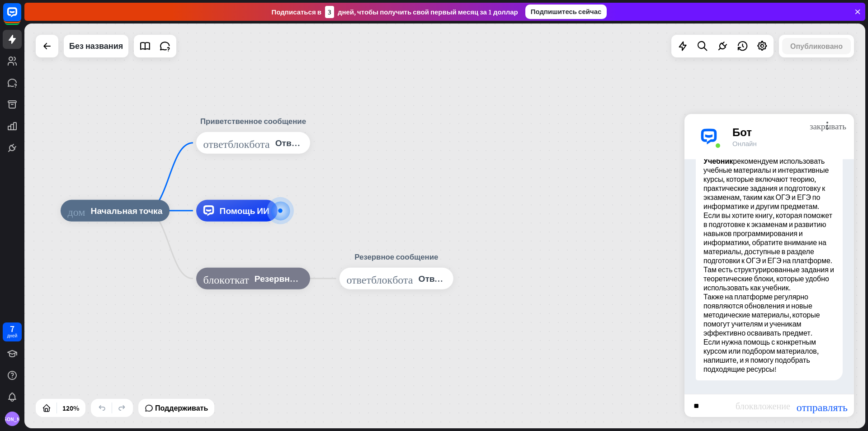
type input "*"
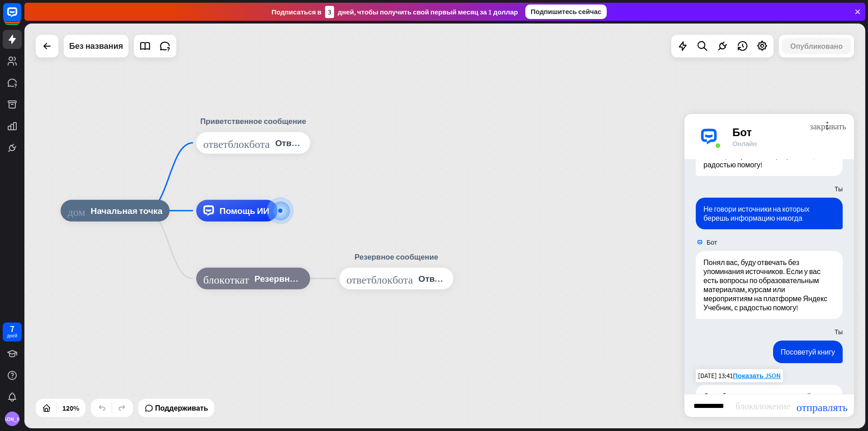
scroll to position [0, 5]
type input "*******"
type input "**********"
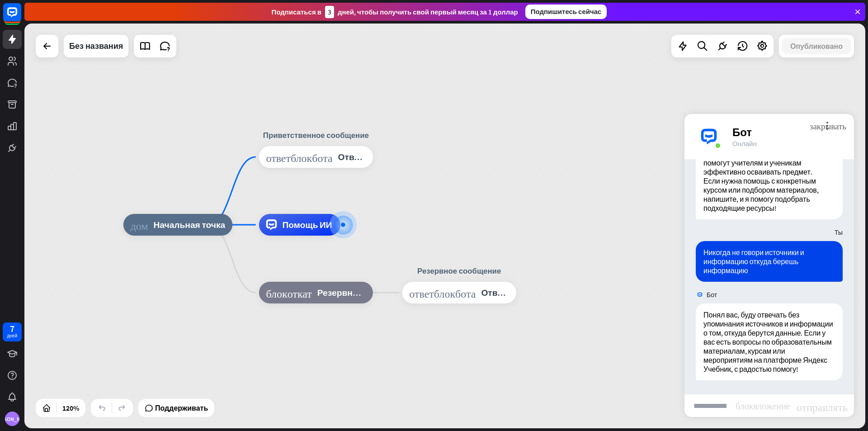
scroll to position [893, 0]
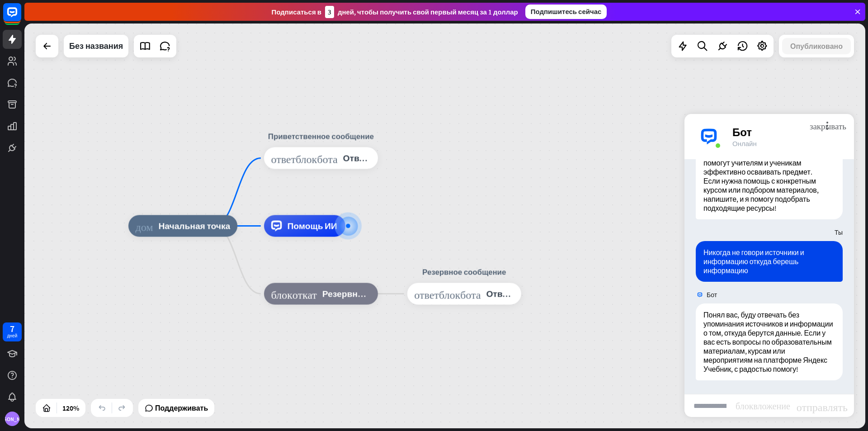
type input "*"
type input "**********"
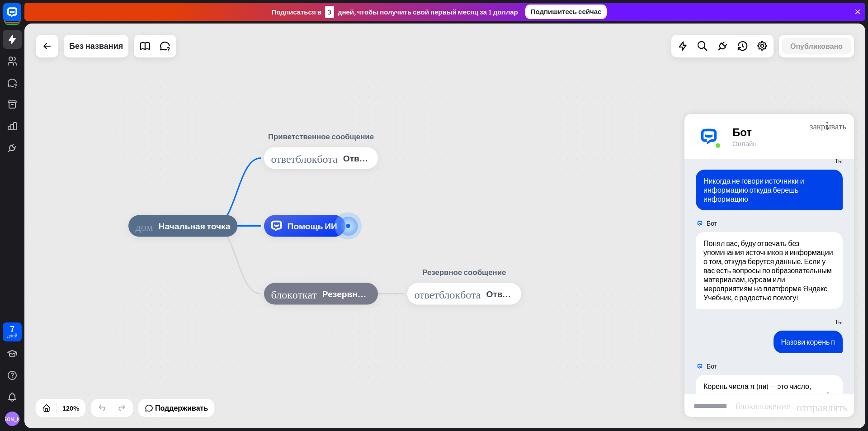
scroll to position [1036, 0]
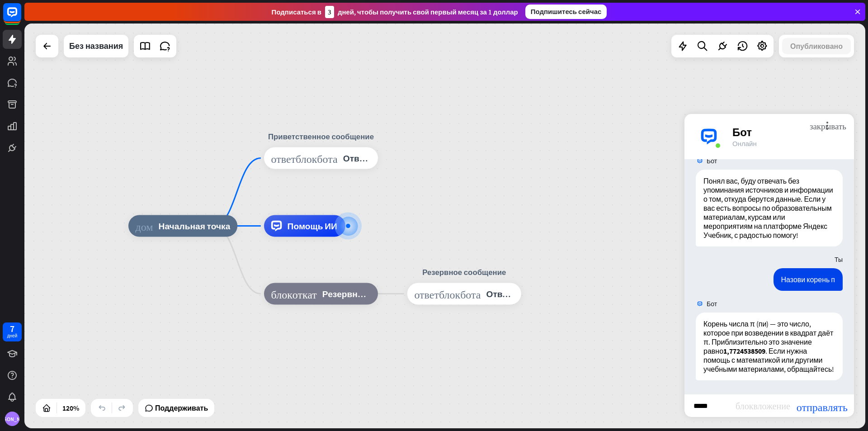
type input "******"
type input "**********"
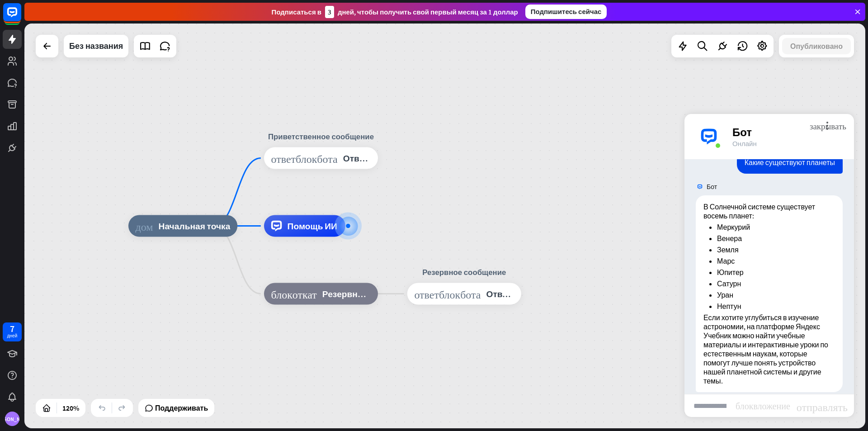
scroll to position [1299, 0]
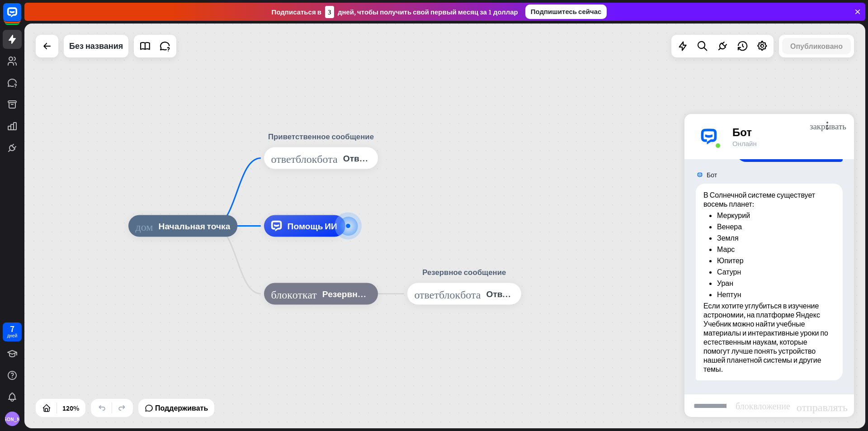
type input "*"
type input "**********"
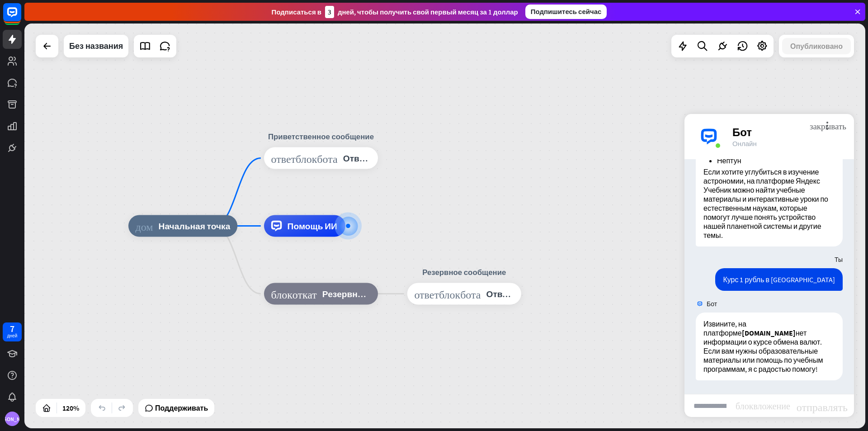
scroll to position [1433, 0]
click at [303, 237] on div "Изменить имя больше_желтого плюс Помощь ИИ" at bounding box center [304, 226] width 81 height 22
click at [210, 227] on font "Начальная точка" at bounding box center [195, 226] width 72 height 11
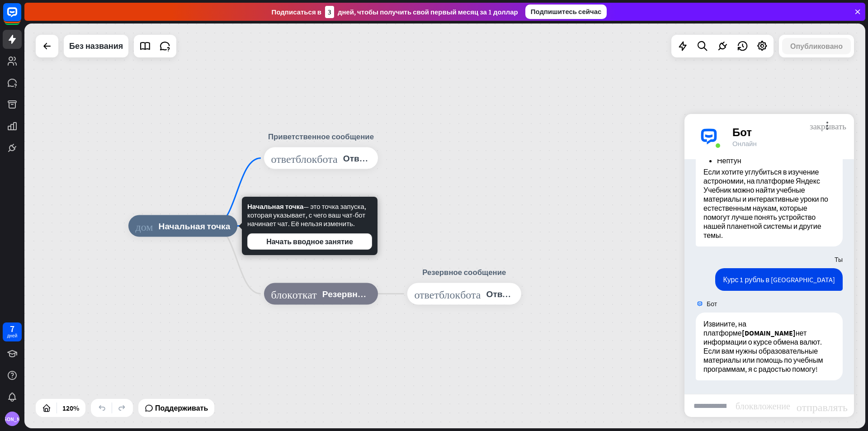
click at [819, 128] on font "закрывать" at bounding box center [828, 125] width 37 height 9
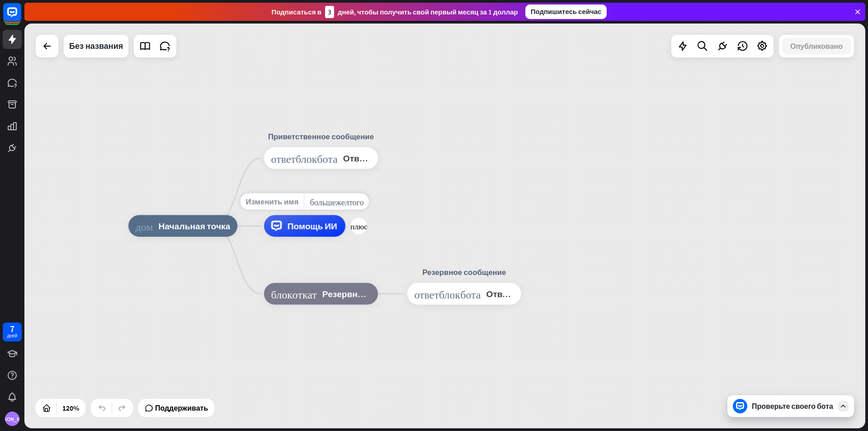
click at [295, 205] on font "Изменить имя" at bounding box center [272, 202] width 53 height 10
click at [423, 202] on div "дом_2 Начальная точка Приветственное сообщение ответ_блок_бота Ответ бота Помощ…" at bounding box center [444, 226] width 841 height 405
click at [146, 46] on icon at bounding box center [145, 46] width 12 height 12
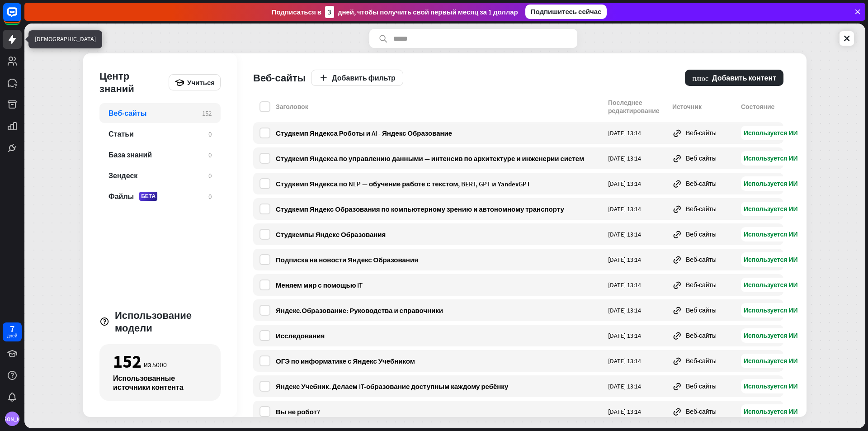
click at [14, 38] on icon at bounding box center [12, 39] width 11 height 11
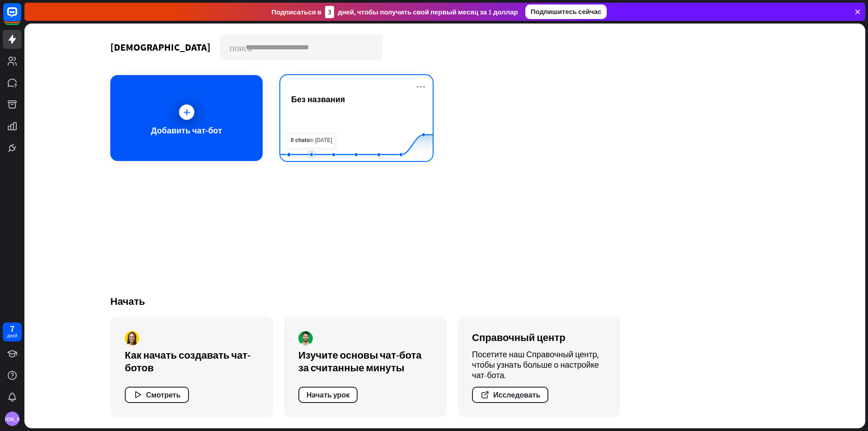
click at [307, 116] on rect at bounding box center [356, 138] width 152 height 57
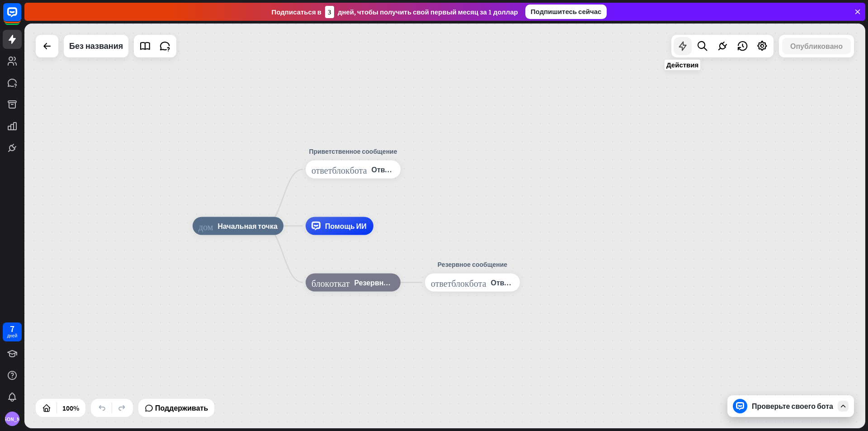
click at [691, 48] on div at bounding box center [683, 46] width 18 height 18
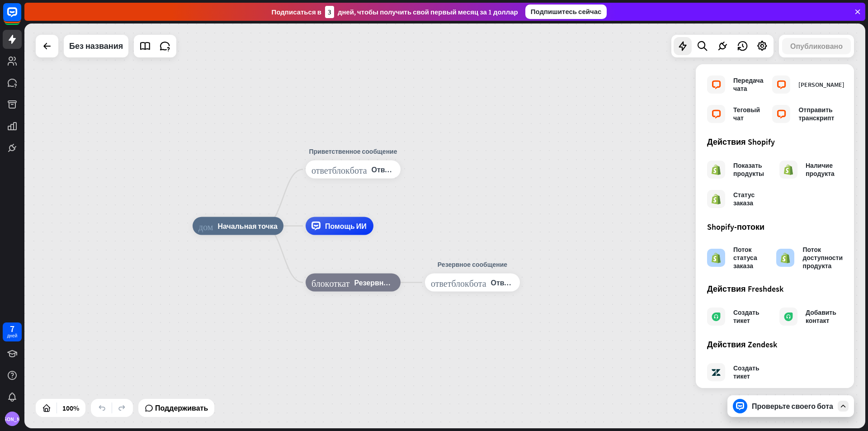
scroll to position [433, 0]
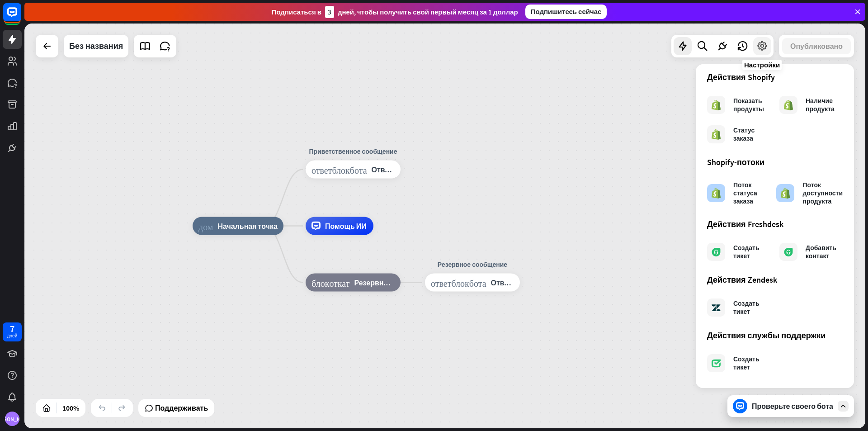
click at [758, 43] on icon at bounding box center [763, 46] width 12 height 12
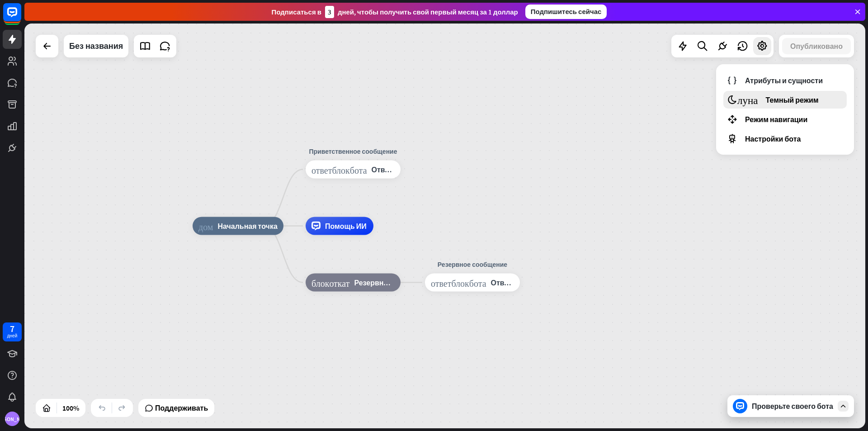
click at [788, 101] on font "Темный режим" at bounding box center [792, 99] width 53 height 9
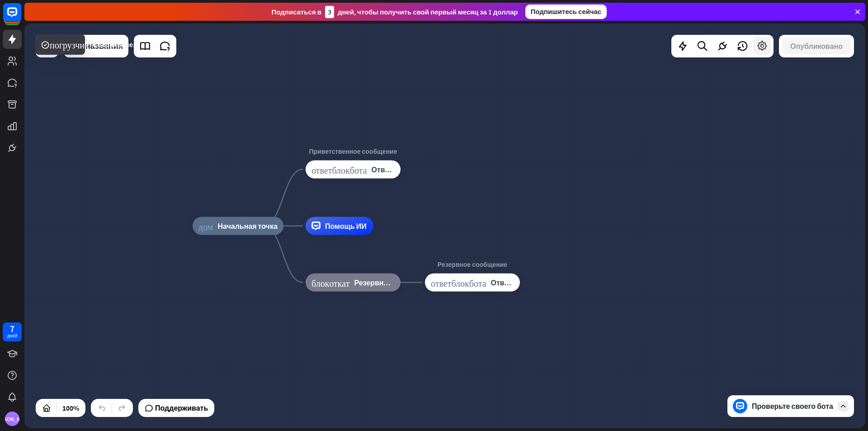
click at [764, 44] on icon at bounding box center [763, 46] width 12 height 12
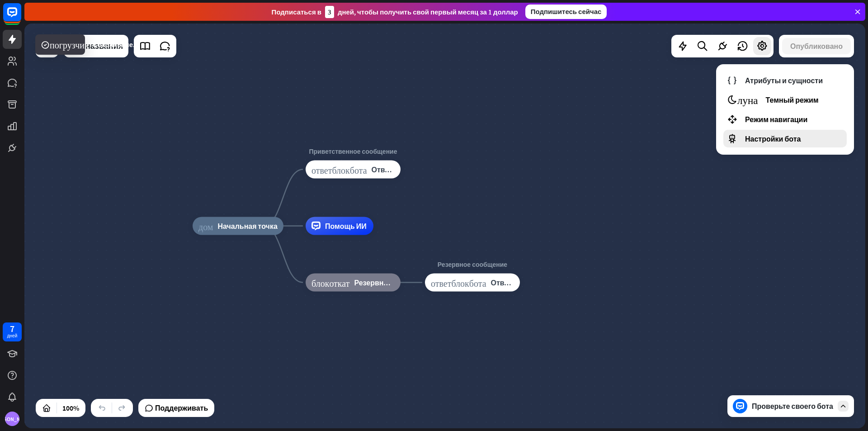
click at [770, 144] on div "Настройки бота" at bounding box center [785, 139] width 123 height 18
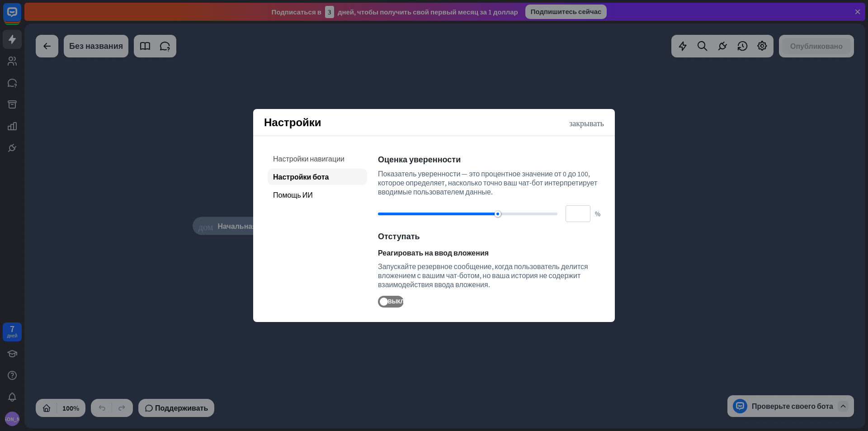
click at [304, 164] on div "Настройки навигации" at bounding box center [317, 159] width 99 height 16
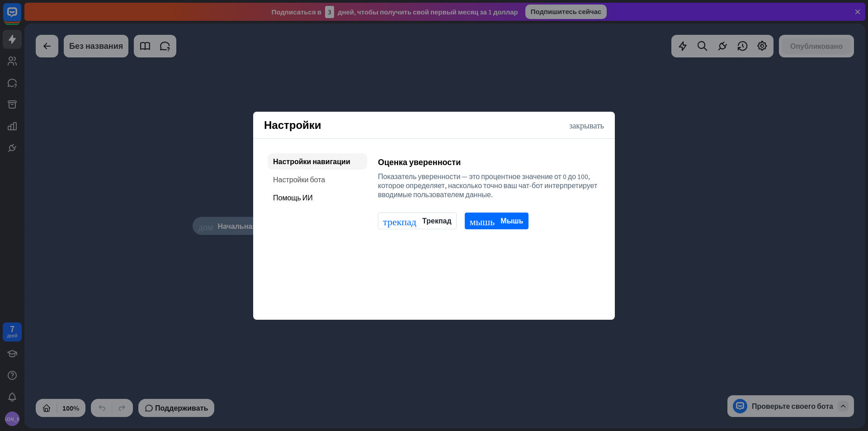
click at [319, 180] on font "Настройки бота" at bounding box center [299, 179] width 52 height 9
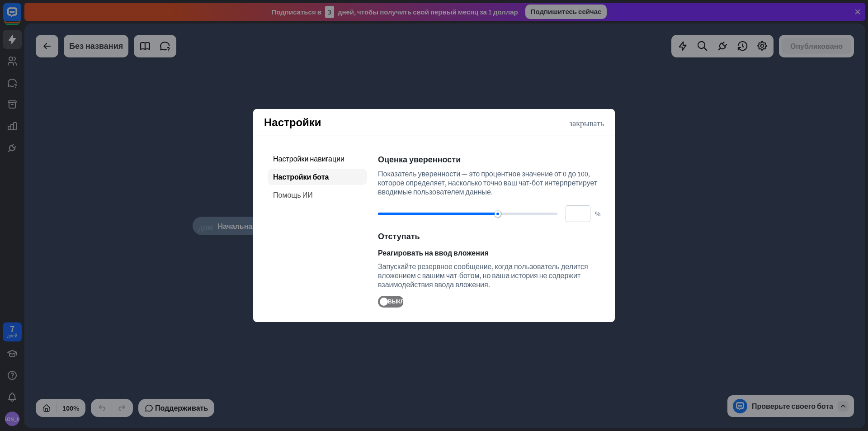
click at [309, 198] on font "Помощь ИИ" at bounding box center [293, 194] width 40 height 9
type input "**"
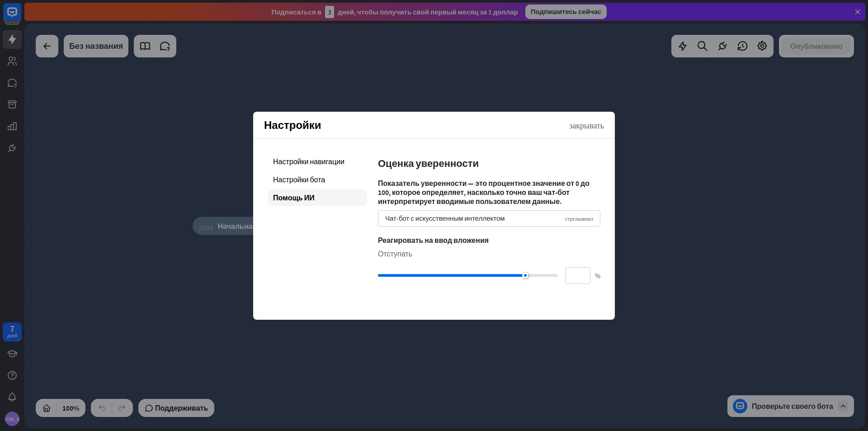
click at [590, 133] on div "Настройки закрывать" at bounding box center [434, 125] width 362 height 27
click at [591, 131] on div "Настройки закрывать" at bounding box center [434, 125] width 362 height 27
click at [595, 128] on font "закрывать" at bounding box center [586, 125] width 35 height 8
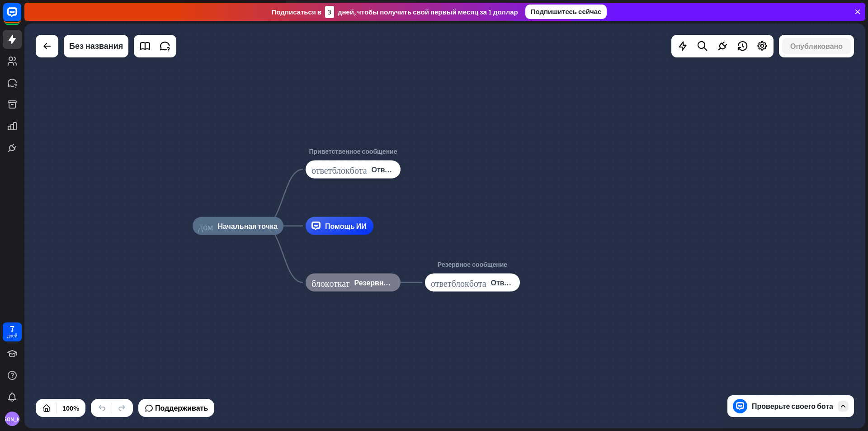
click at [743, 405] on icon at bounding box center [740, 406] width 8 height 8
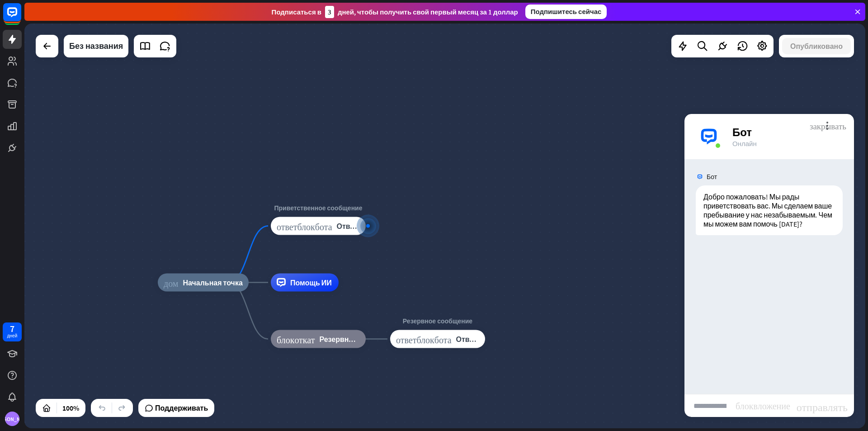
click at [827, 121] on font "закрывать" at bounding box center [828, 125] width 37 height 9
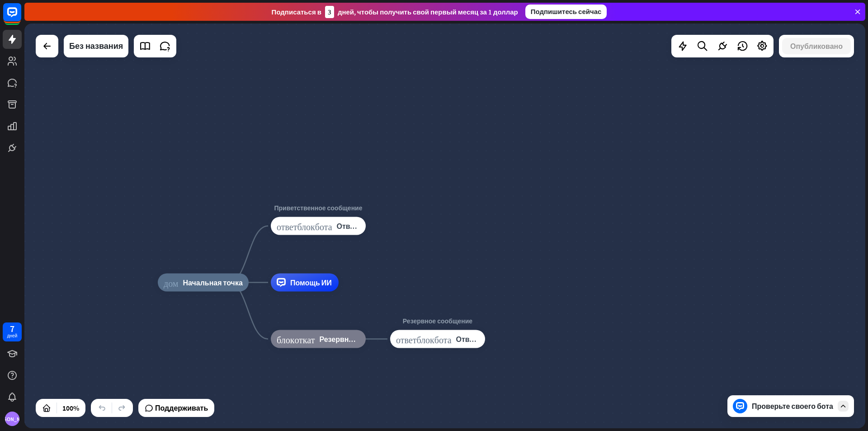
click at [844, 401] on div at bounding box center [843, 406] width 11 height 11
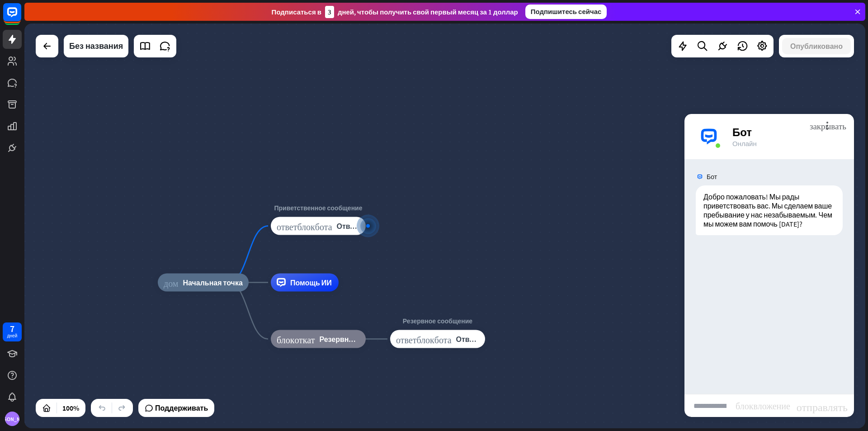
click at [846, 121] on div "more_vert закрывать Бот Онлайн" at bounding box center [770, 136] width 170 height 45
click at [726, 414] on input "text" at bounding box center [710, 405] width 51 height 23
type input "**********"
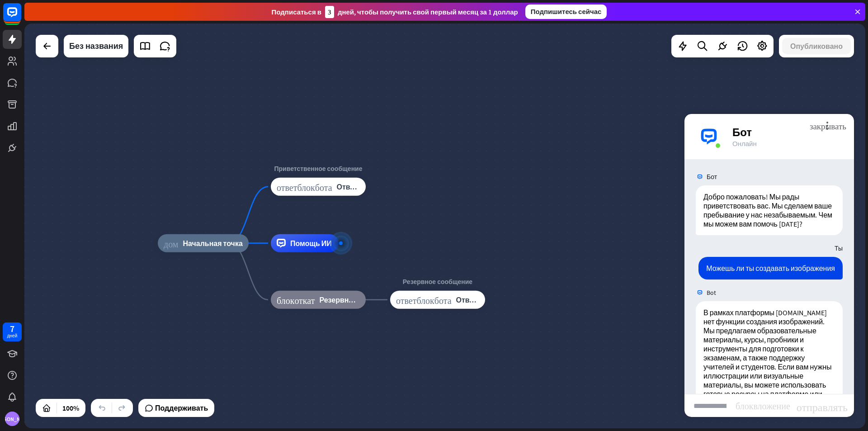
scroll to position [79, 0]
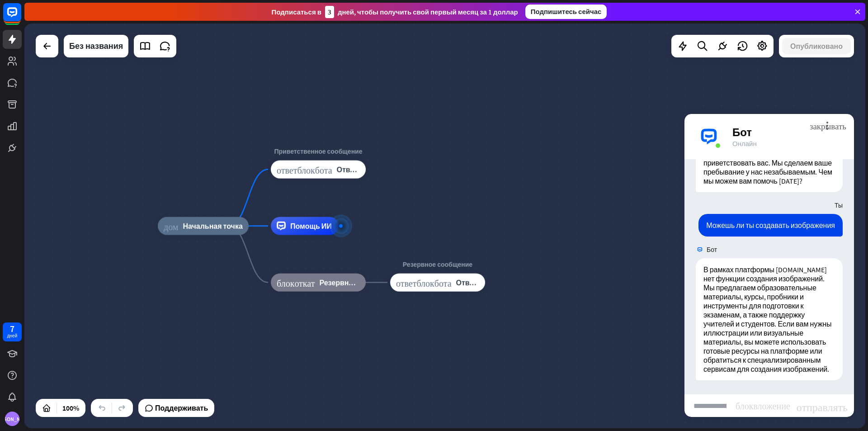
type input "*"
type input "**********"
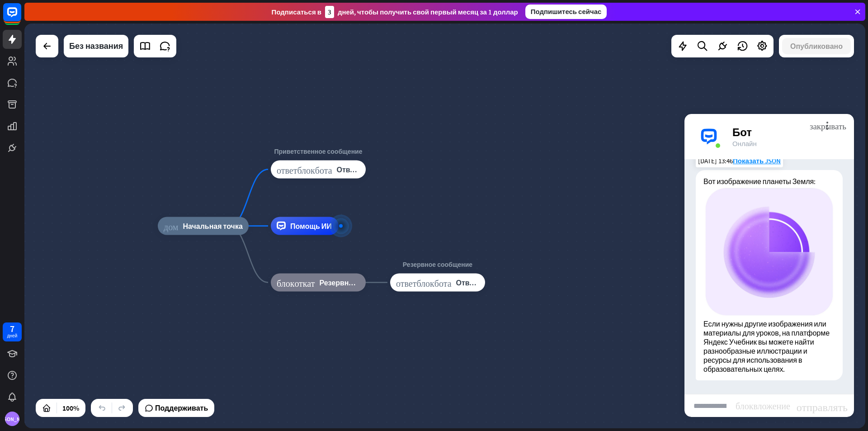
scroll to position [358, 0]
click at [706, 402] on input "text" at bounding box center [710, 405] width 51 height 23
type input "**********"
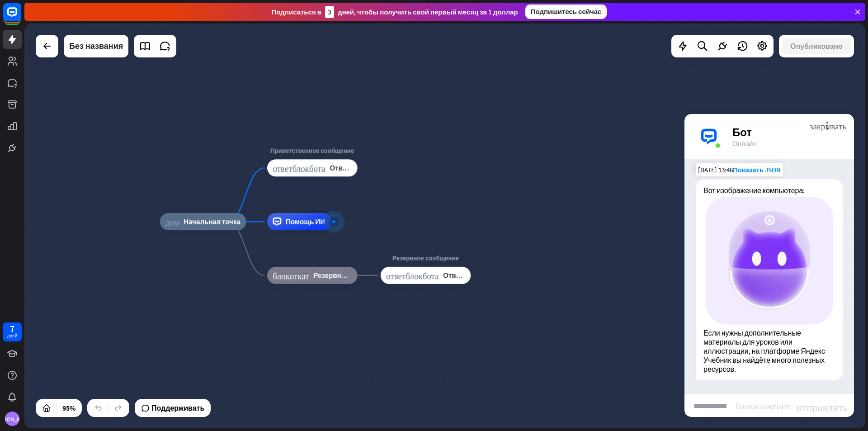
scroll to position [618, 0]
type input "**********"
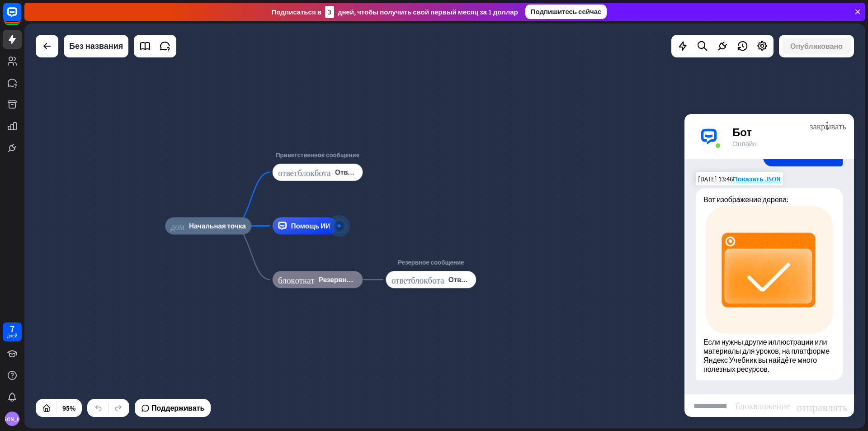
scroll to position [870, 0]
click at [144, 50] on icon at bounding box center [145, 46] width 12 height 12
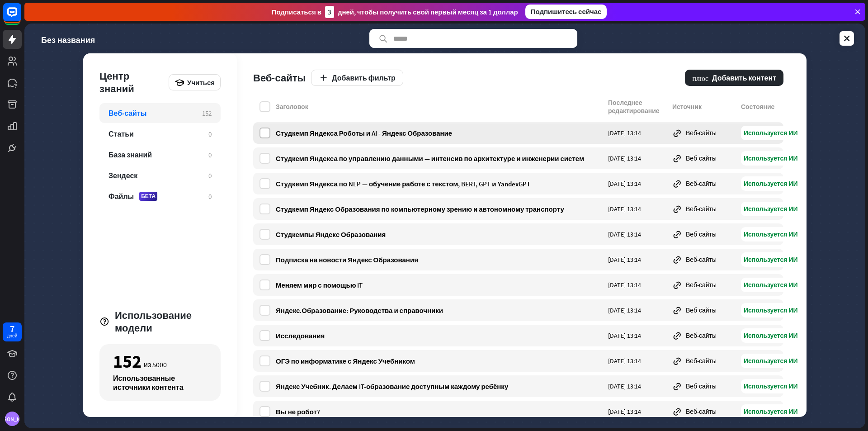
click at [268, 137] on label at bounding box center [265, 133] width 11 height 11
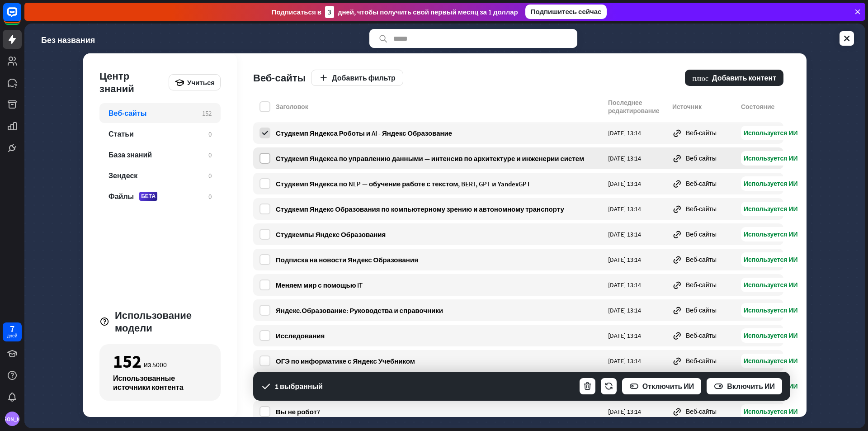
click at [270, 162] on label at bounding box center [265, 158] width 11 height 11
click at [263, 177] on div "Студкемп Яндекса по NLP — обучение работе с текстом, BERT, GPT и YandexGPT [DAT…" at bounding box center [518, 184] width 530 height 22
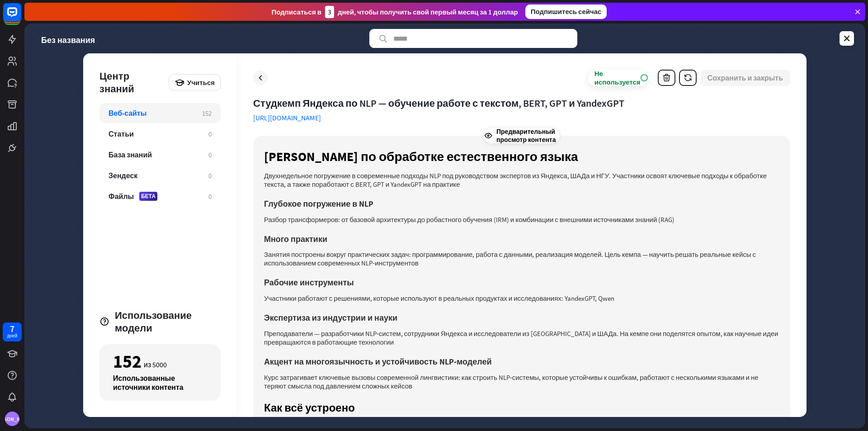
click at [172, 122] on div "Веб-сайты 152" at bounding box center [159, 113] width 121 height 20
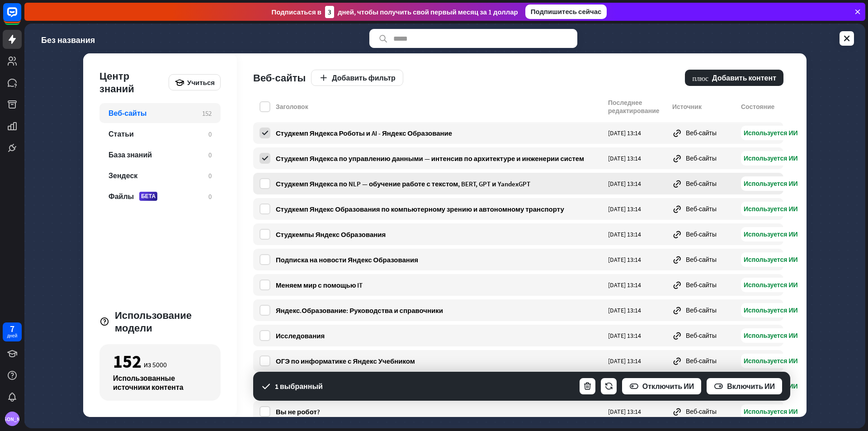
click at [270, 190] on div "Студкемп Яндекса по NLP — обучение работе с текстом, BERT, GPT и YandexGPT [DAT…" at bounding box center [518, 184] width 530 height 22
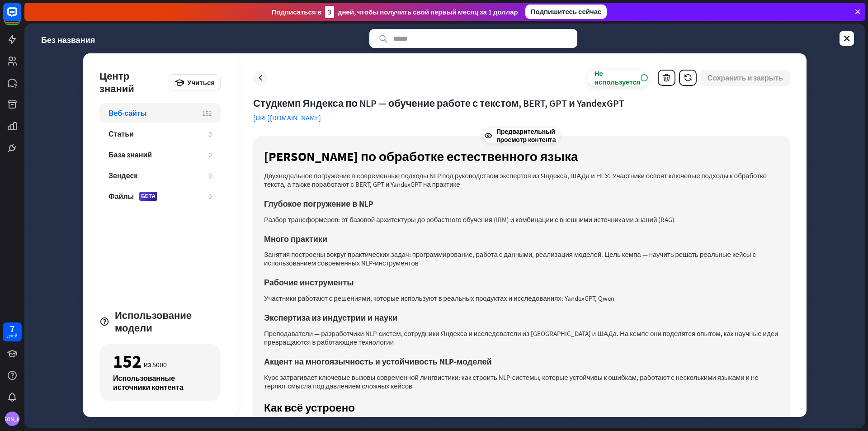
click at [188, 117] on div "Веб-сайты" at bounding box center [151, 113] width 85 height 9
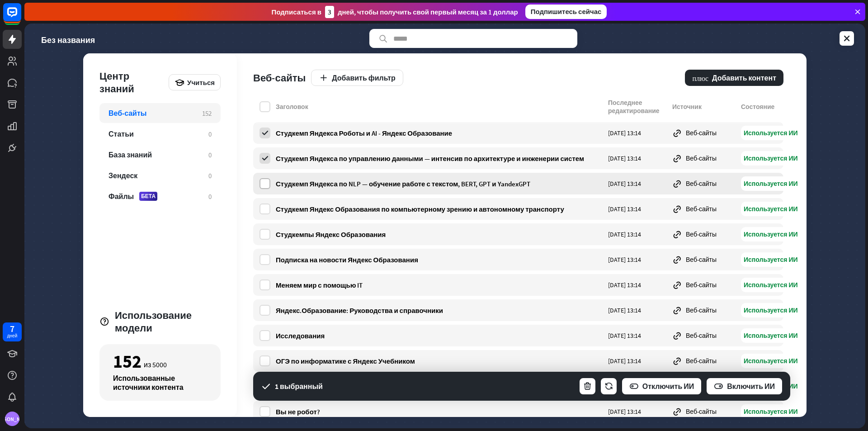
click at [261, 186] on label at bounding box center [265, 183] width 11 height 11
click at [265, 205] on label at bounding box center [265, 209] width 11 height 11
click at [267, 225] on div "Студкемпы Яндекс Образования [DATE] 13:14 Веб-сайты Используется ИИ" at bounding box center [518, 234] width 530 height 22
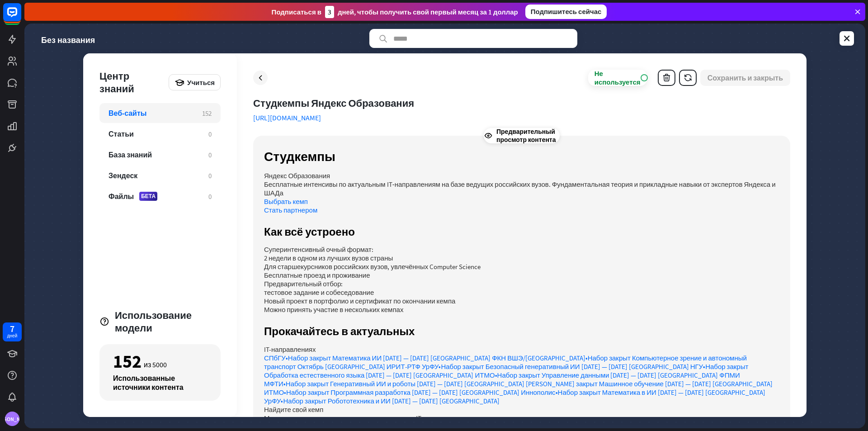
click at [204, 117] on font "152" at bounding box center [206, 113] width 9 height 9
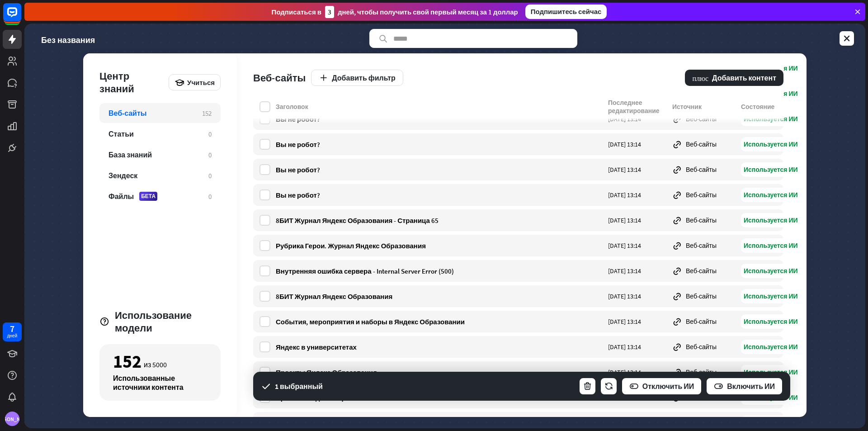
scroll to position [3578, 0]
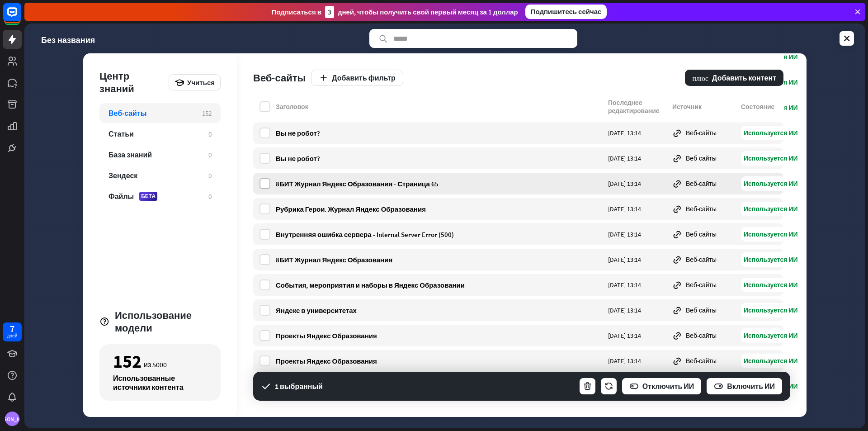
click at [263, 178] on label at bounding box center [265, 183] width 11 height 11
click at [268, 204] on label at bounding box center [265, 209] width 11 height 11
click at [265, 229] on label at bounding box center [265, 234] width 11 height 11
click at [265, 230] on icon at bounding box center [265, 234] width 8 height 8
click at [266, 330] on label at bounding box center [265, 335] width 11 height 11
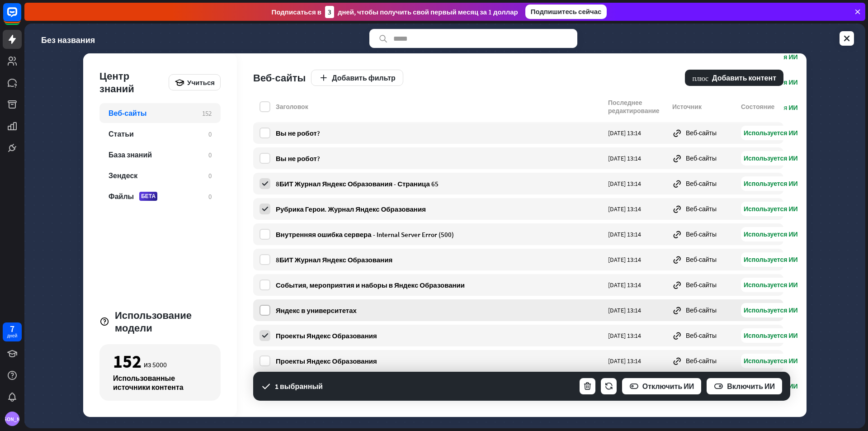
click at [264, 305] on label at bounding box center [265, 310] width 11 height 11
click at [720, 75] on font "Добавить контент" at bounding box center [744, 77] width 64 height 9
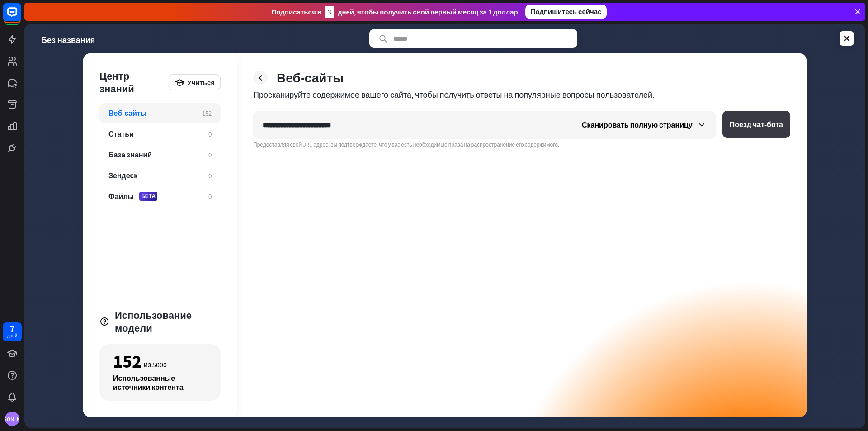
type input "**********"
click at [759, 127] on font "Поезд чат-бота" at bounding box center [756, 124] width 53 height 9
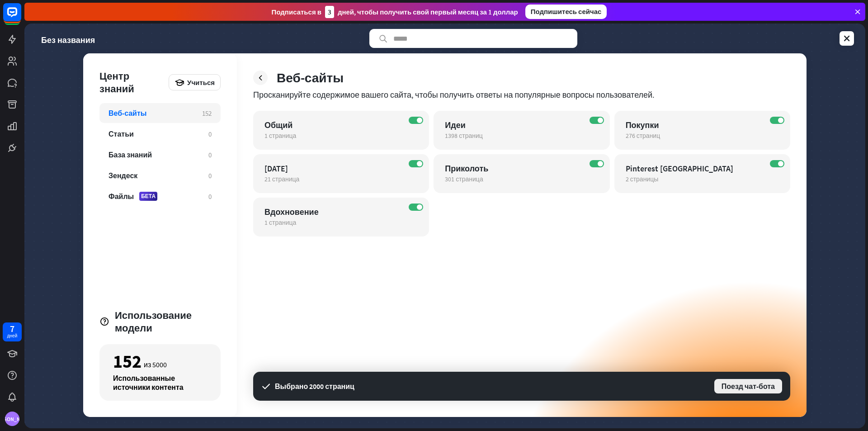
click at [731, 390] on font "Поезд чат-бота" at bounding box center [748, 386] width 53 height 9
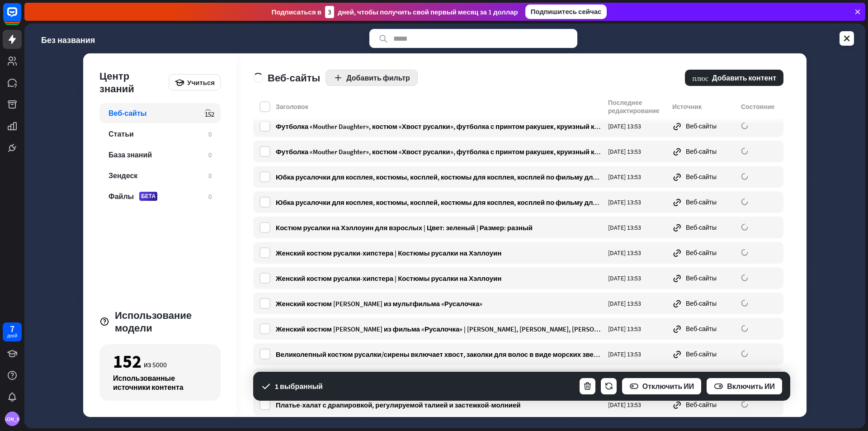
click at [328, 79] on button "Добавить фильтр" at bounding box center [372, 78] width 92 height 16
click at [329, 95] on div "Веб-сайты Добавить фильтр плюс Добавить контент" at bounding box center [518, 75] width 530 height 45
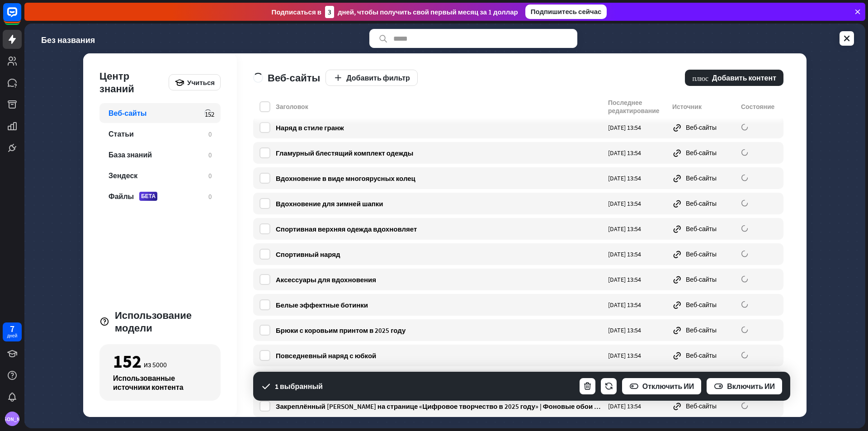
scroll to position [6246, 0]
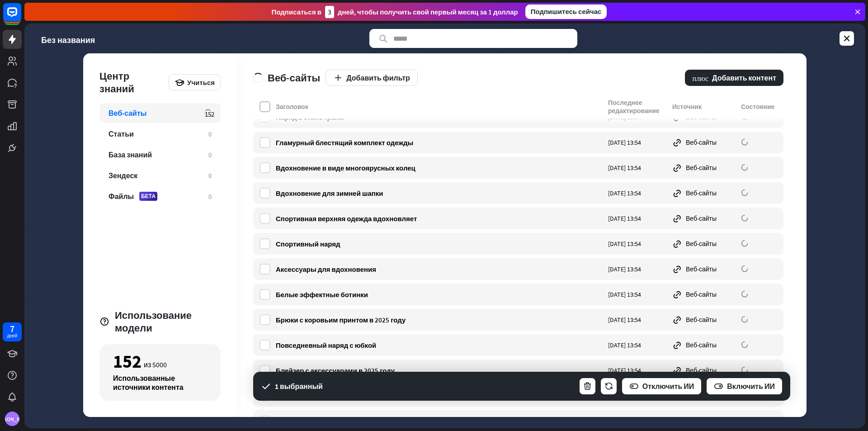
click at [268, 102] on label at bounding box center [265, 106] width 11 height 11
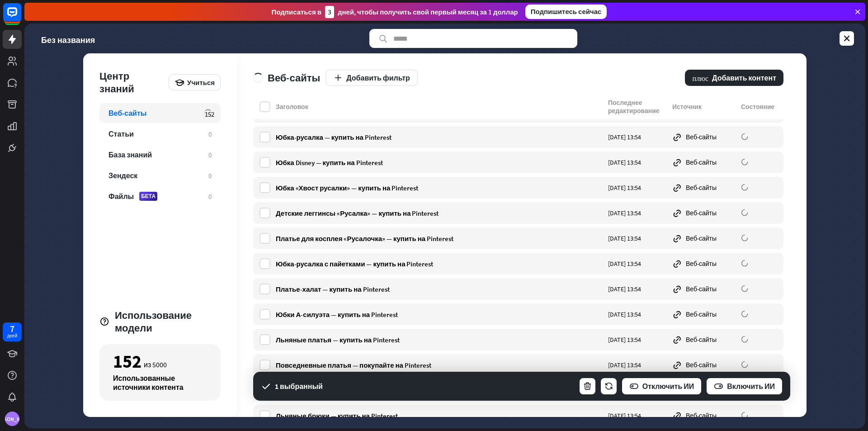
scroll to position [10395, 0]
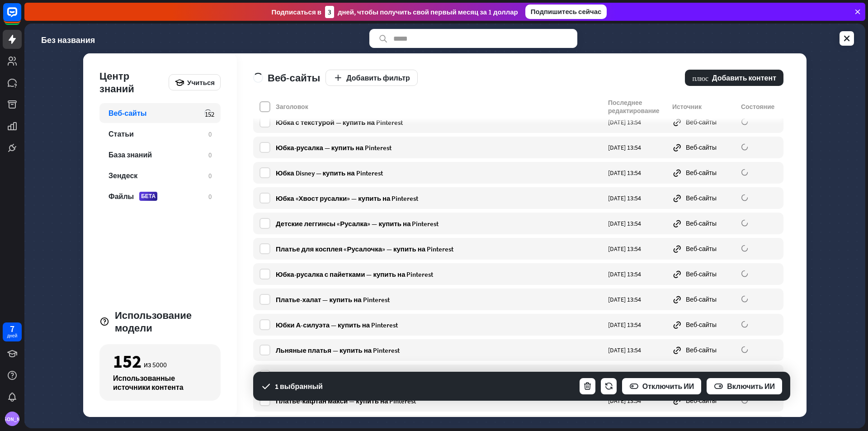
click at [268, 106] on label at bounding box center [265, 106] width 11 height 11
click at [274, 110] on div "Заголовок Последнее редактирование Источник Состояние" at bounding box center [518, 109] width 530 height 20
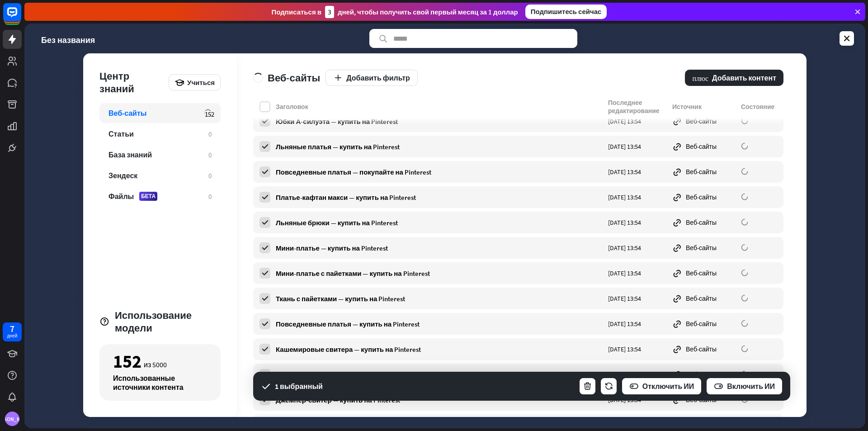
scroll to position [10711, 0]
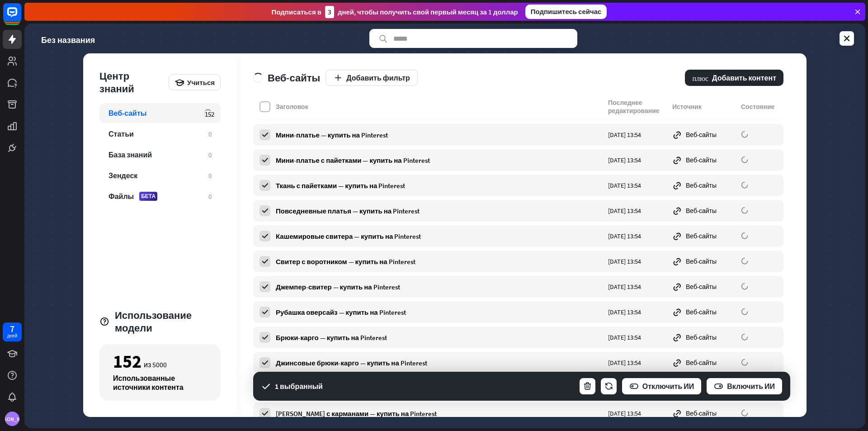
click at [267, 108] on label at bounding box center [265, 106] width 11 height 11
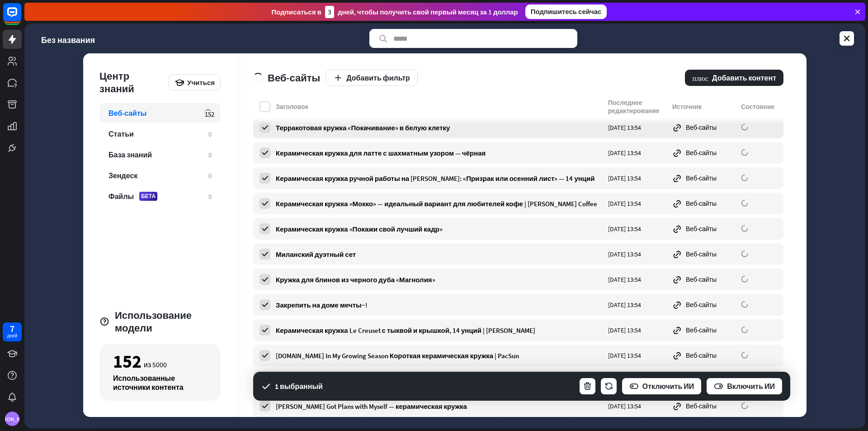
scroll to position [5058, 0]
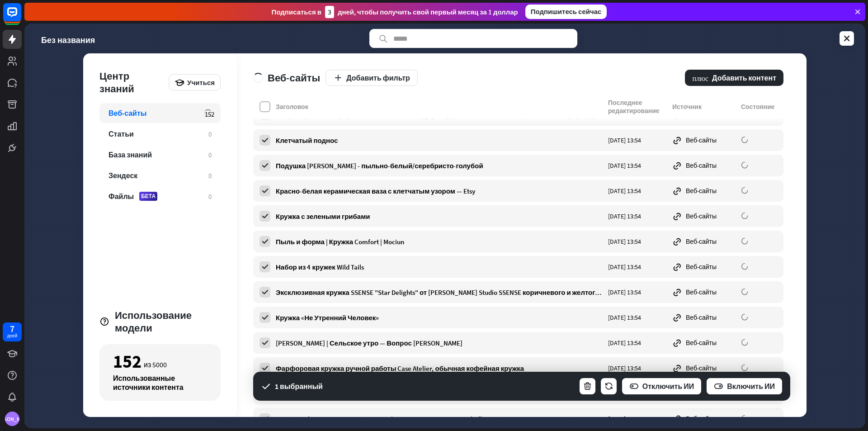
click at [267, 107] on label at bounding box center [265, 106] width 11 height 11
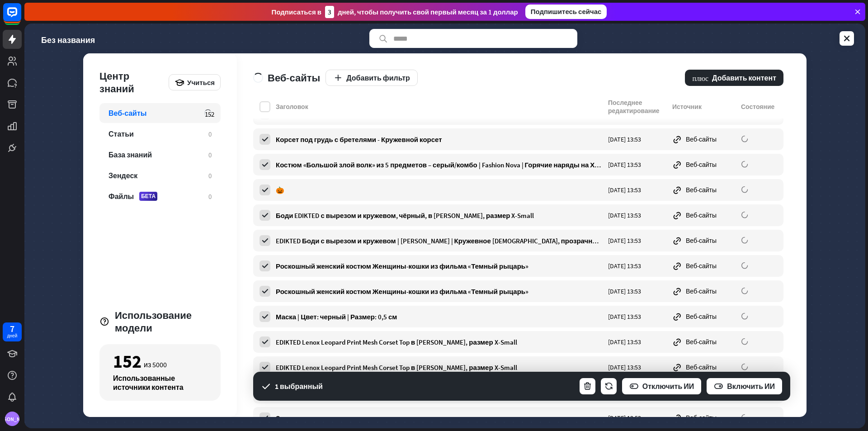
scroll to position [1530, 0]
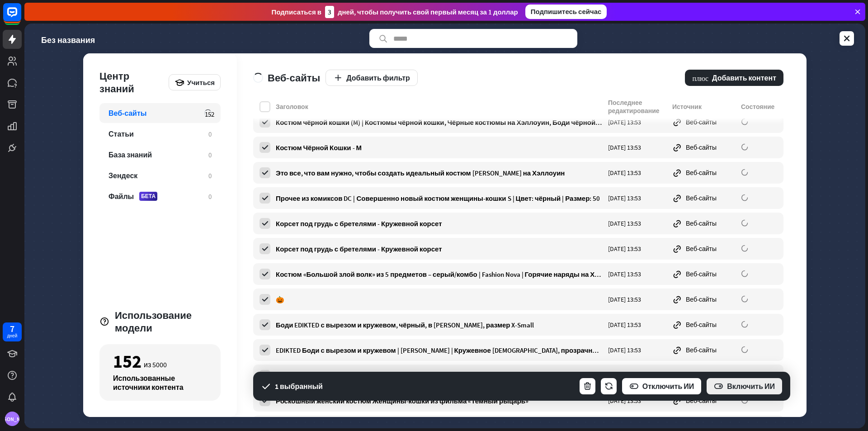
click at [717, 384] on icon "button" at bounding box center [718, 386] width 9 height 9
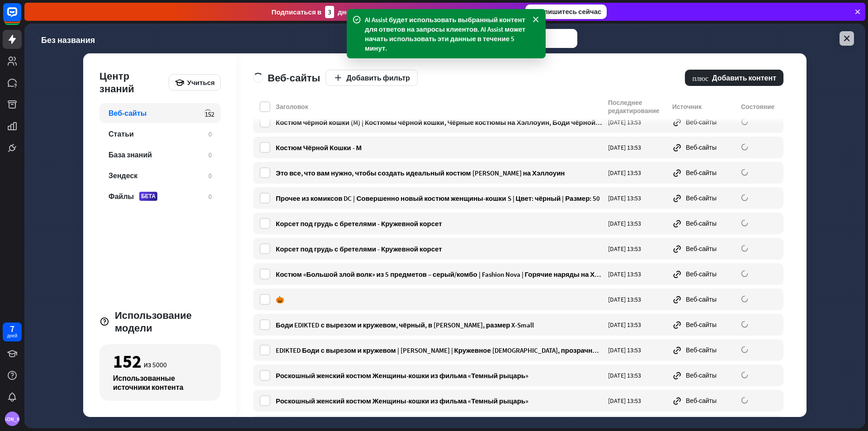
click at [851, 37] on icon at bounding box center [847, 38] width 9 height 9
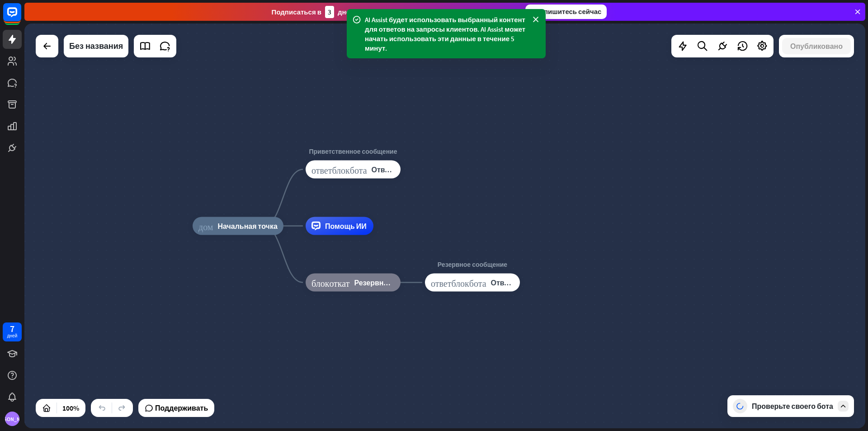
click at [789, 411] on div "Проверьте своего бота" at bounding box center [792, 406] width 81 height 9
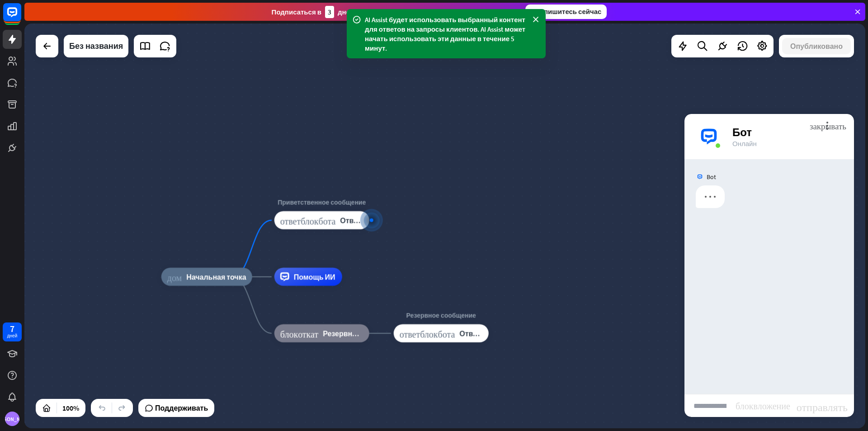
click at [718, 405] on input "text" at bounding box center [710, 405] width 51 height 23
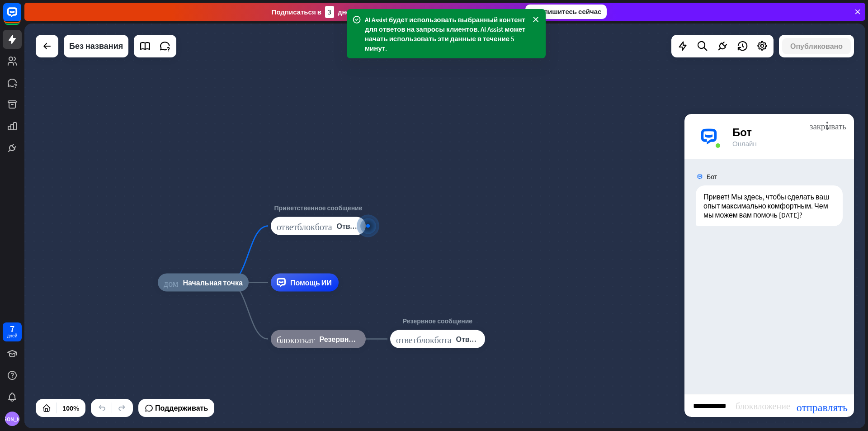
scroll to position [0, 12]
type input "******"
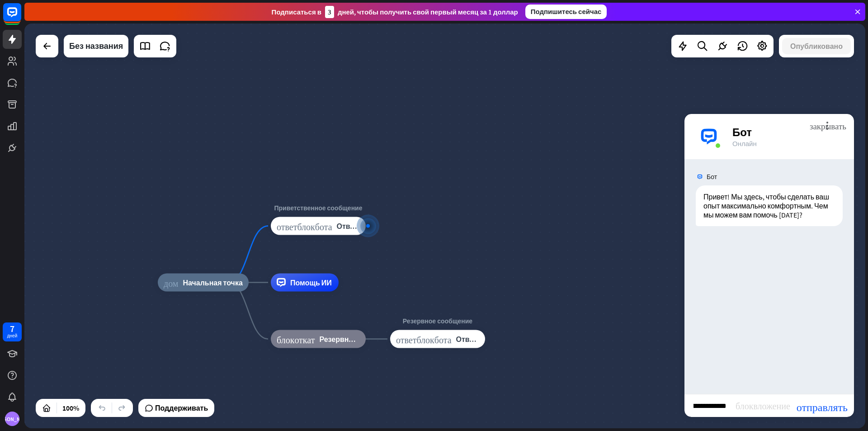
type input "**********"
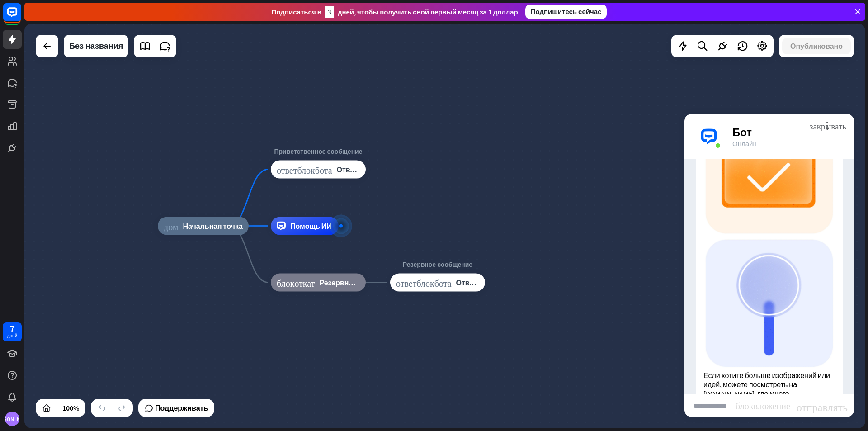
scroll to position [504, 0]
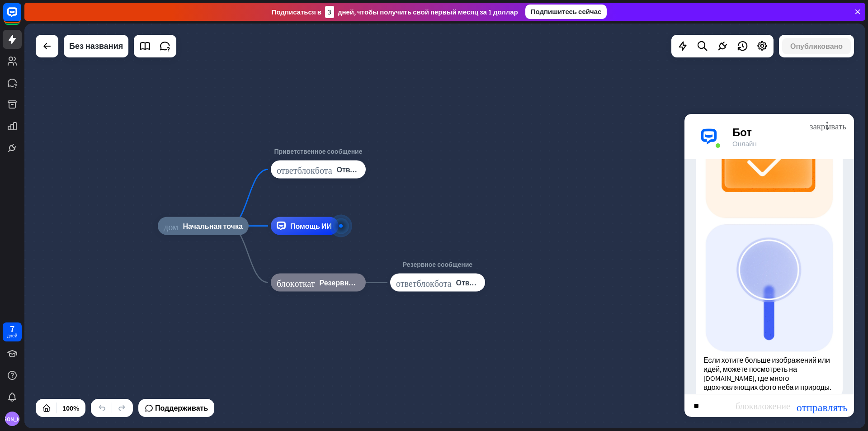
type input "*"
type input "**********"
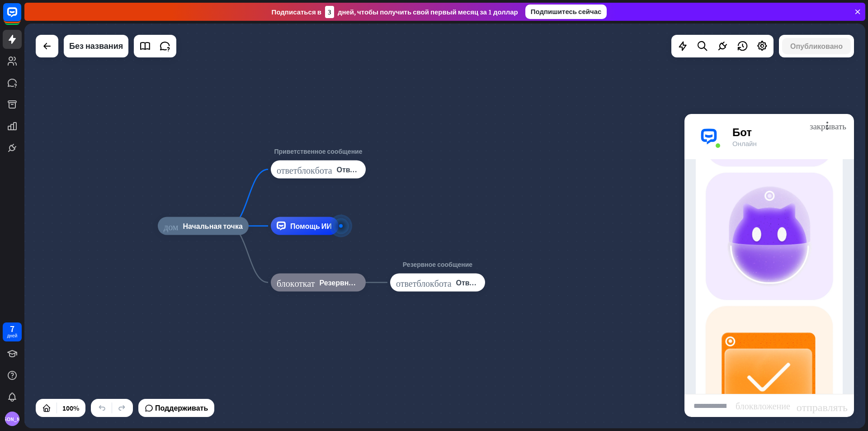
scroll to position [919, 0]
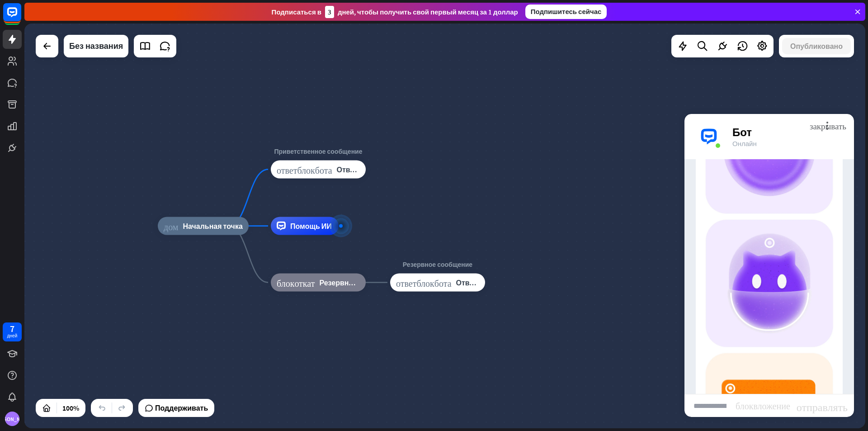
click at [155, 48] on div at bounding box center [155, 46] width 43 height 23
click at [151, 48] on icon at bounding box center [145, 46] width 12 height 12
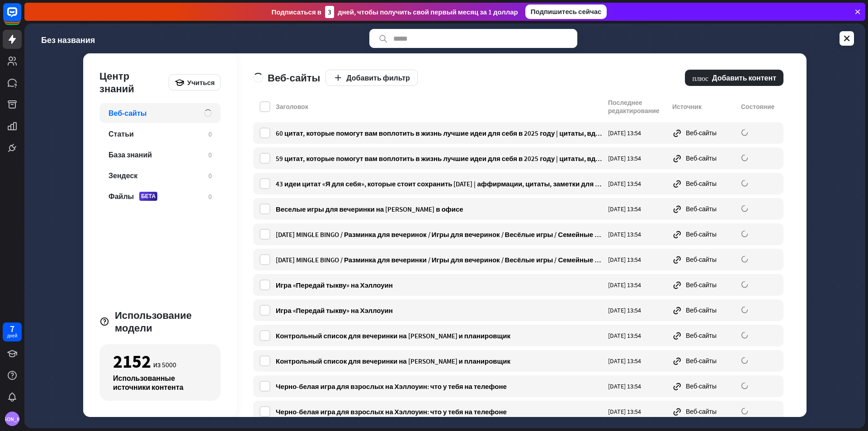
drag, startPoint x: 627, startPoint y: 109, endPoint x: 611, endPoint y: 114, distance: 17.0
click at [627, 109] on font "Последнее редактирование" at bounding box center [634, 107] width 52 height 16
click at [263, 103] on label at bounding box center [265, 106] width 11 height 11
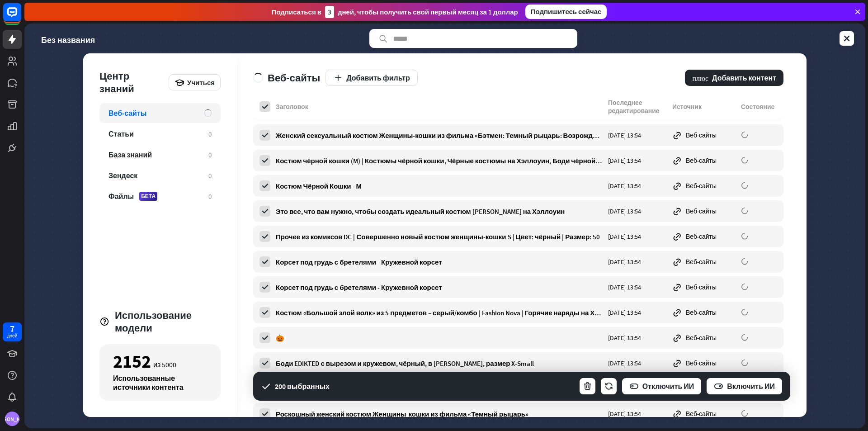
scroll to position [1492, 0]
click at [649, 381] on button "Отключить ИИ" at bounding box center [661, 386] width 81 height 18
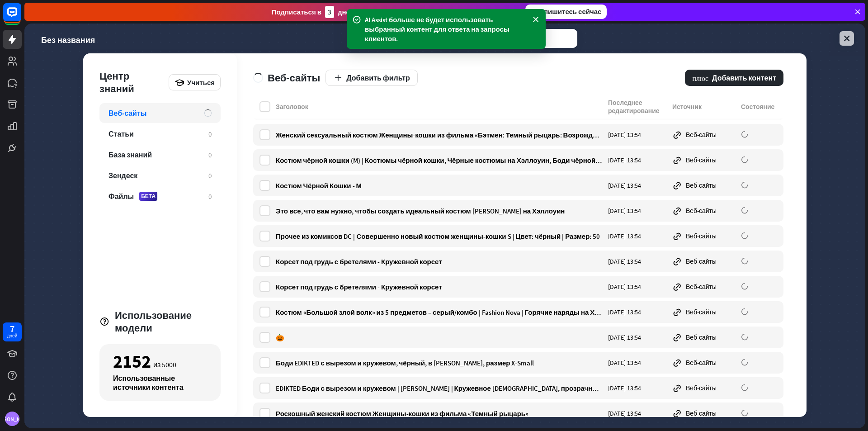
click at [844, 41] on icon at bounding box center [847, 38] width 9 height 9
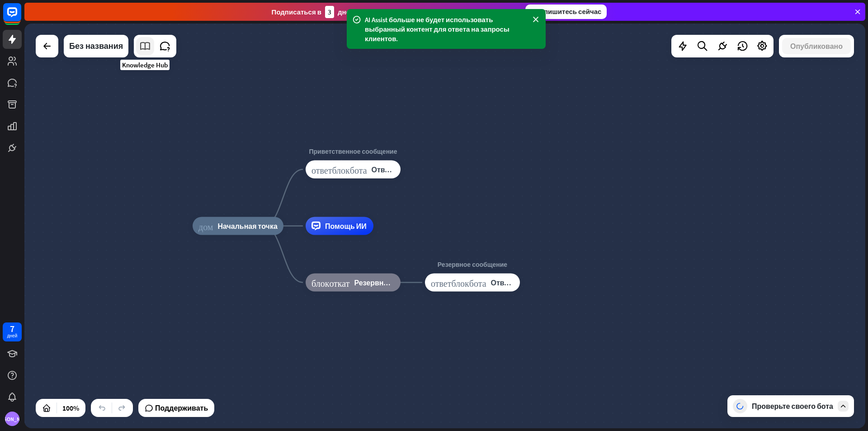
click at [144, 53] on link at bounding box center [145, 46] width 18 height 18
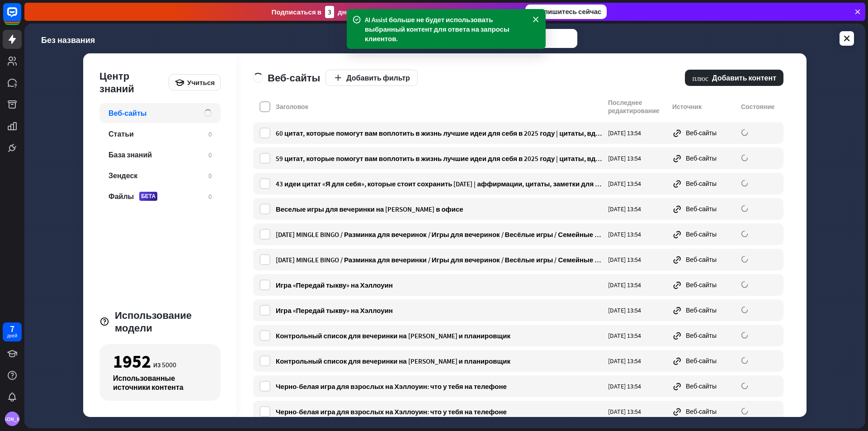
click at [262, 105] on label at bounding box center [265, 106] width 11 height 11
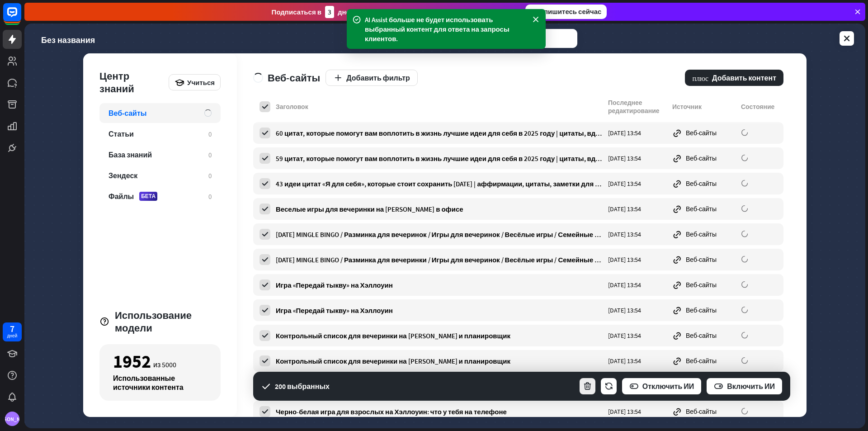
click at [589, 382] on icon "button" at bounding box center [587, 386] width 9 height 9
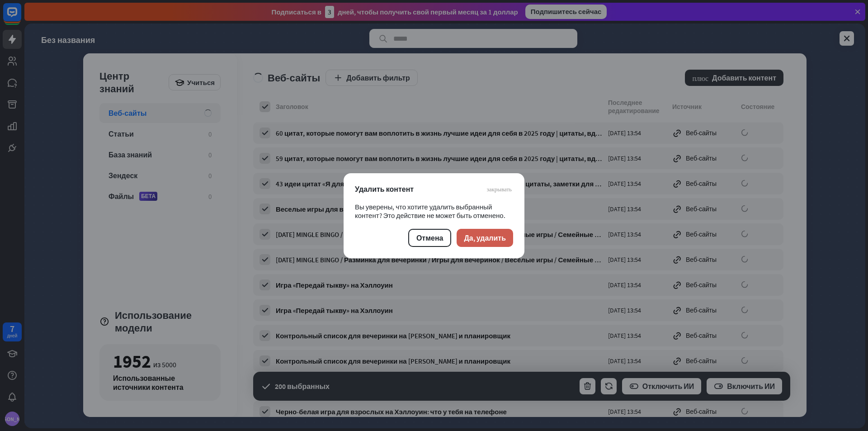
click at [484, 244] on button "Да, удалить" at bounding box center [485, 238] width 57 height 18
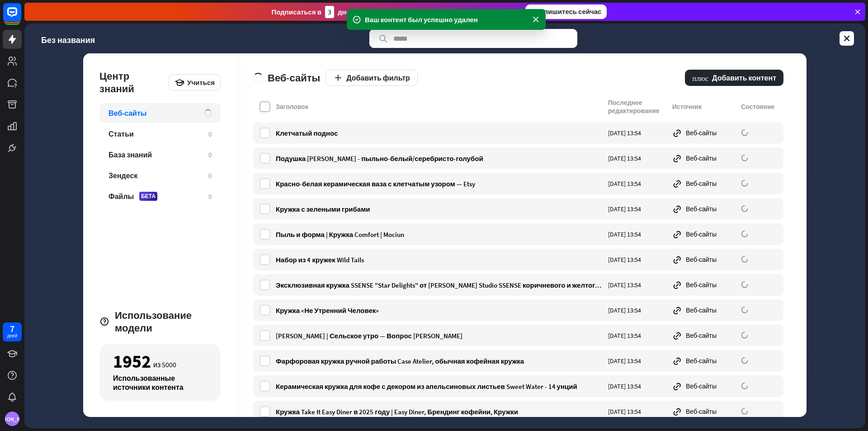
click at [264, 101] on label at bounding box center [265, 106] width 11 height 11
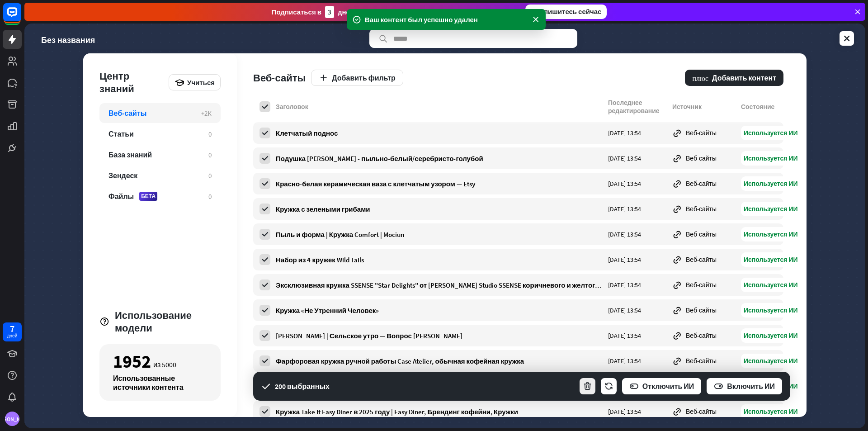
click at [582, 388] on button "button" at bounding box center [588, 386] width 18 height 18
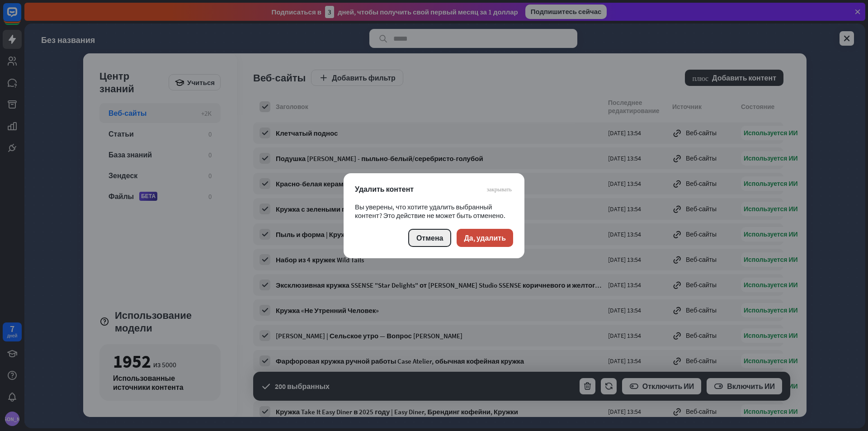
click at [418, 243] on button "Отмена" at bounding box center [429, 238] width 43 height 18
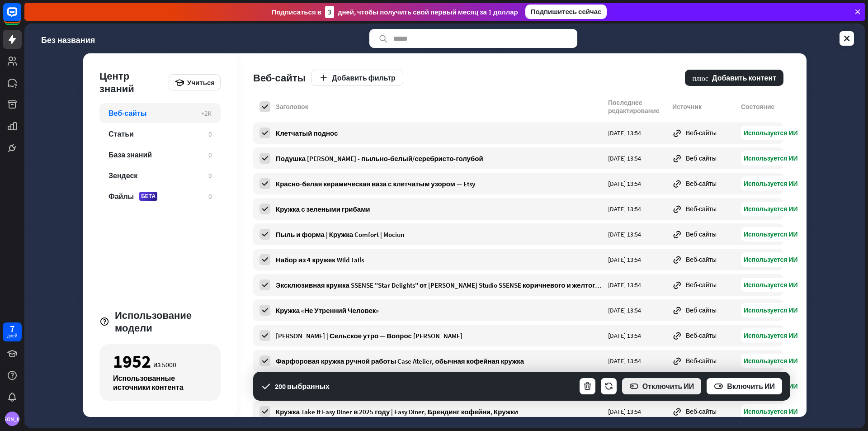
click at [673, 392] on button "Отключить ИИ" at bounding box center [661, 386] width 81 height 18
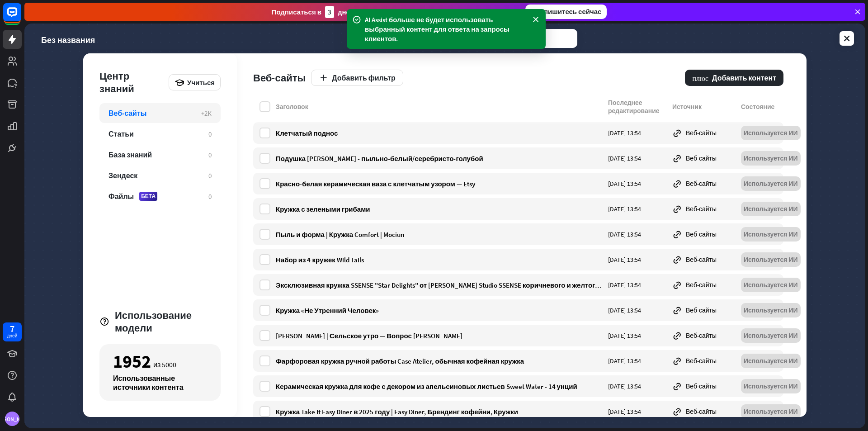
click at [256, 109] on div "Заголовок Последнее редактирование Источник Состояние" at bounding box center [518, 109] width 530 height 20
click at [265, 106] on label at bounding box center [265, 106] width 11 height 11
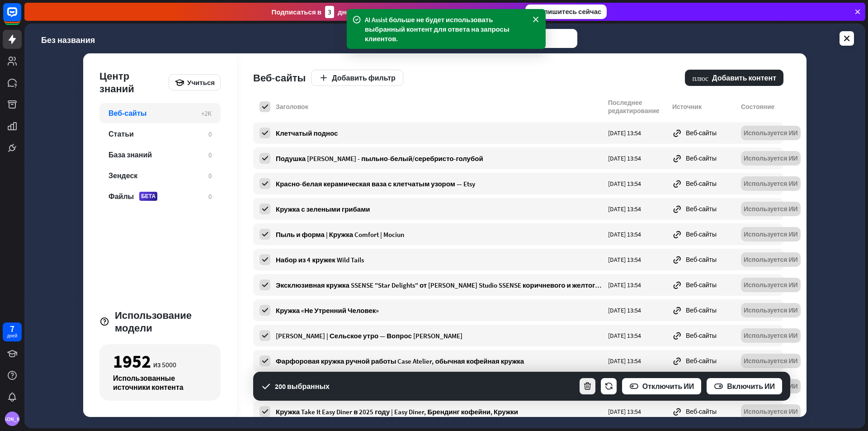
click at [591, 386] on icon "button" at bounding box center [587, 386] width 9 height 9
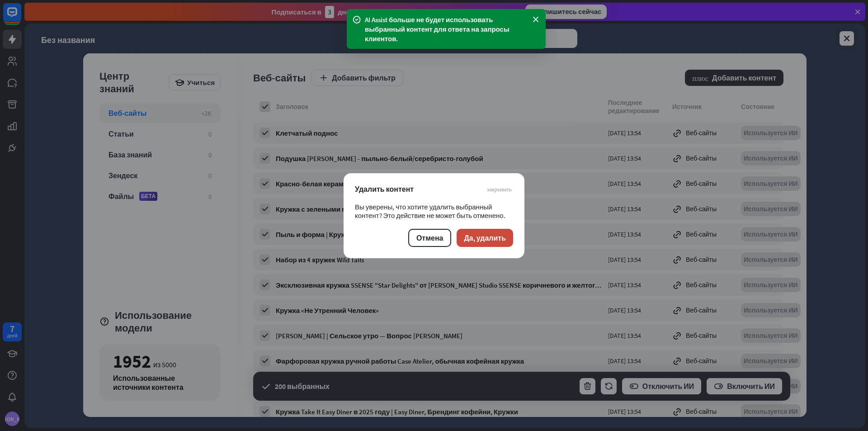
click at [457, 229] on div "Отмена Да, удалить" at bounding box center [434, 238] width 158 height 18
click at [478, 234] on font "Да, удалить" at bounding box center [485, 237] width 42 height 9
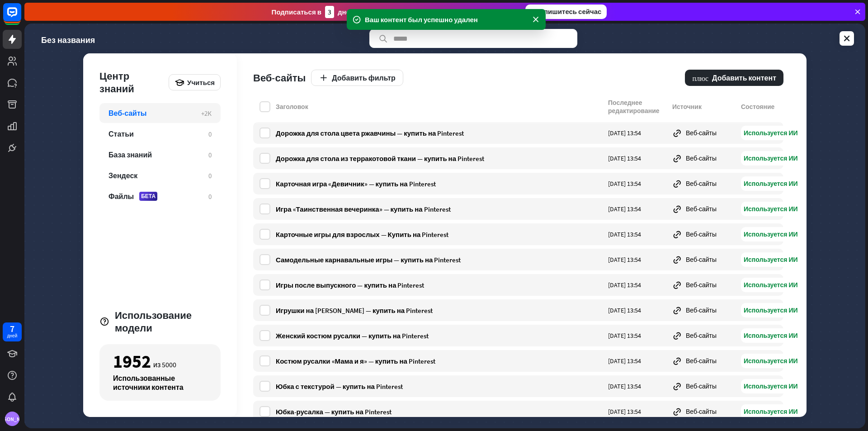
click at [256, 111] on div "Заголовок Последнее редактирование Источник Состояние" at bounding box center [518, 109] width 530 height 20
click at [262, 109] on label at bounding box center [265, 106] width 11 height 11
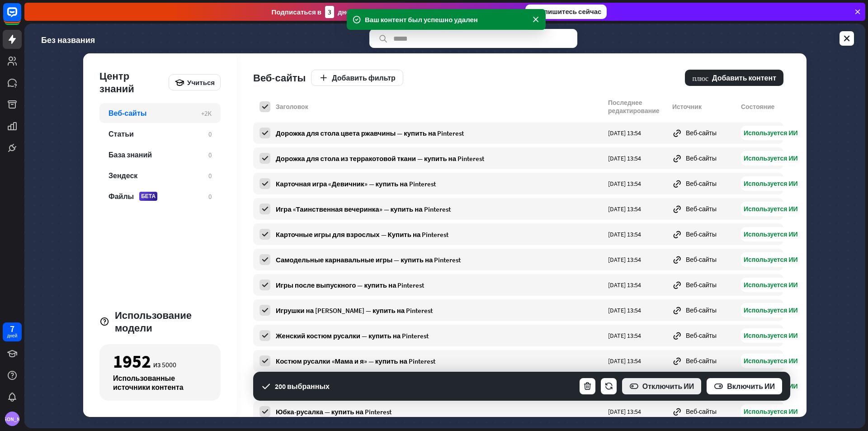
click at [656, 384] on font "Отключить ИИ" at bounding box center [669, 386] width 52 height 9
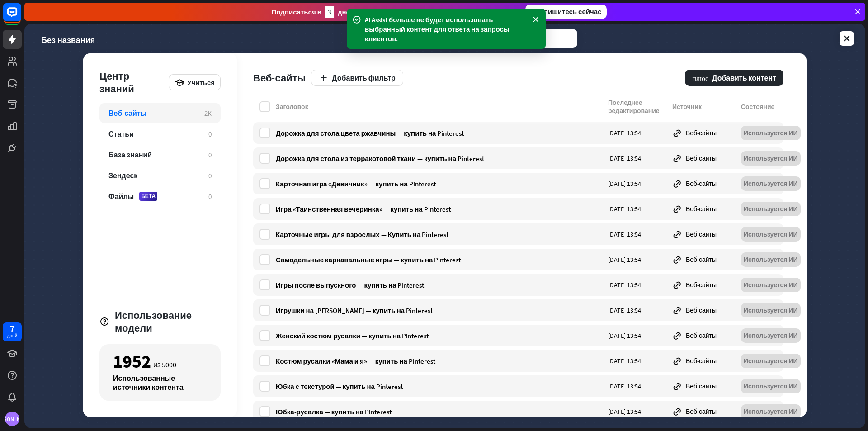
click at [271, 108] on div "Заголовок Последнее редактирование Источник Состояние" at bounding box center [518, 109] width 530 height 20
click at [262, 108] on label at bounding box center [265, 106] width 11 height 11
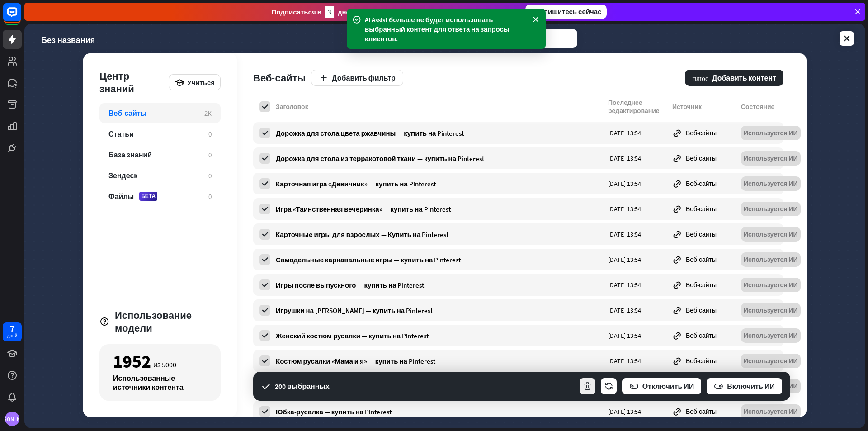
click at [589, 387] on icon "button" at bounding box center [587, 386] width 9 height 9
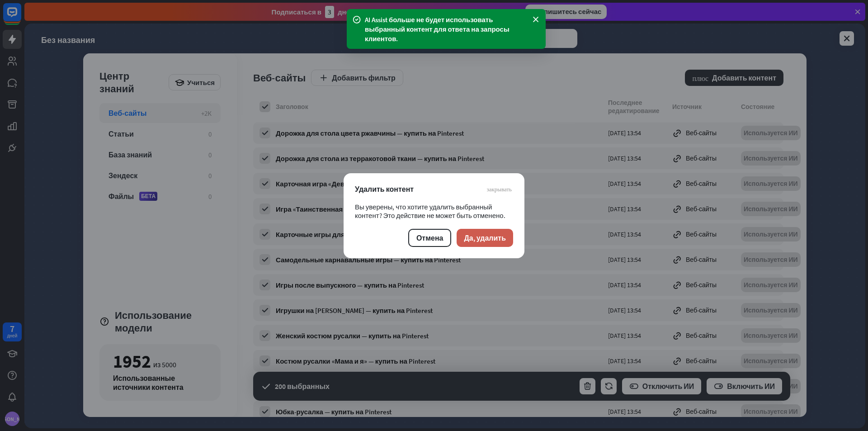
click at [467, 236] on font "Да, удалить" at bounding box center [485, 237] width 42 height 9
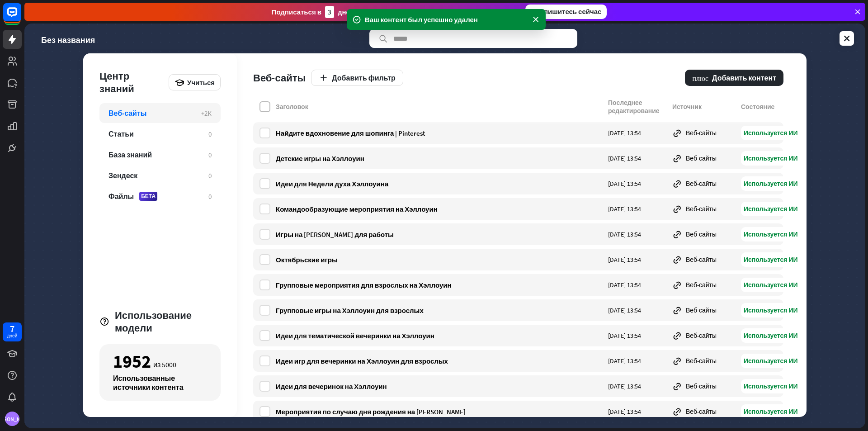
click at [264, 103] on label at bounding box center [265, 106] width 11 height 11
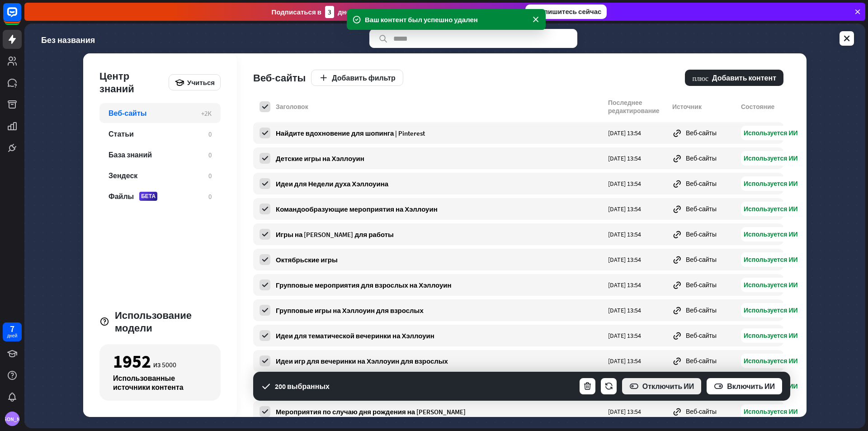
click at [649, 388] on font "Отключить ИИ" at bounding box center [669, 386] width 52 height 9
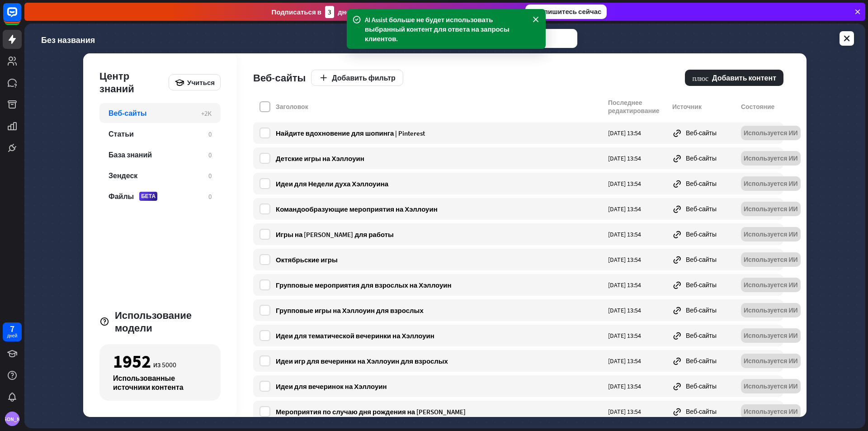
click at [264, 111] on label at bounding box center [265, 106] width 11 height 11
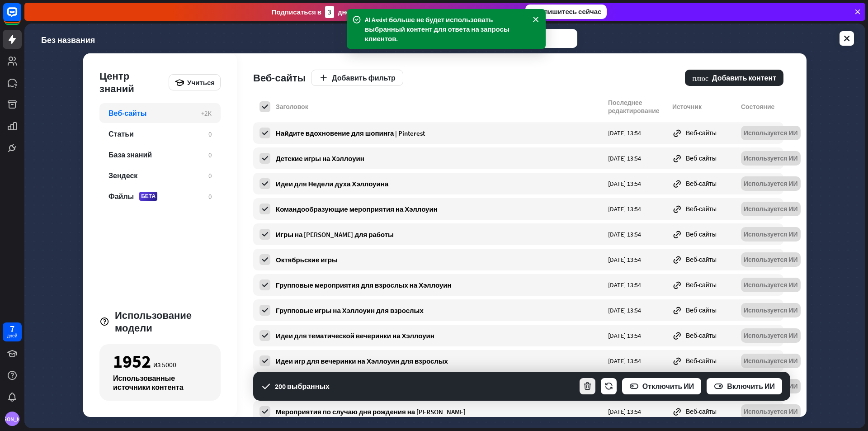
click at [591, 393] on button "button" at bounding box center [588, 386] width 18 height 18
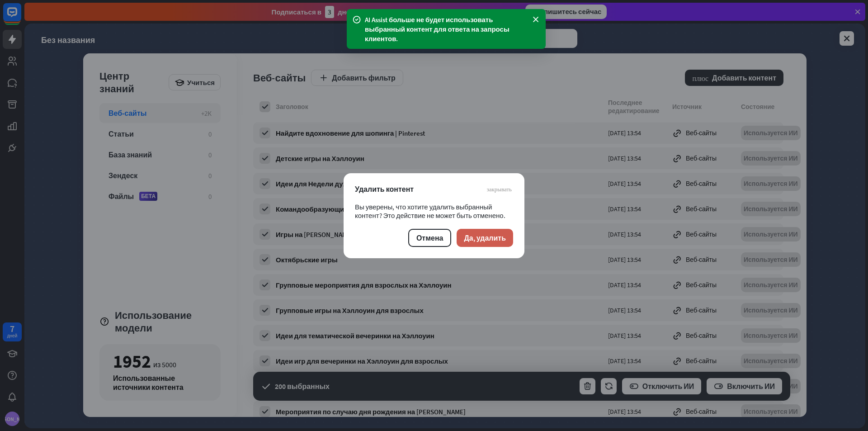
click at [507, 244] on button "Да, удалить" at bounding box center [485, 238] width 57 height 18
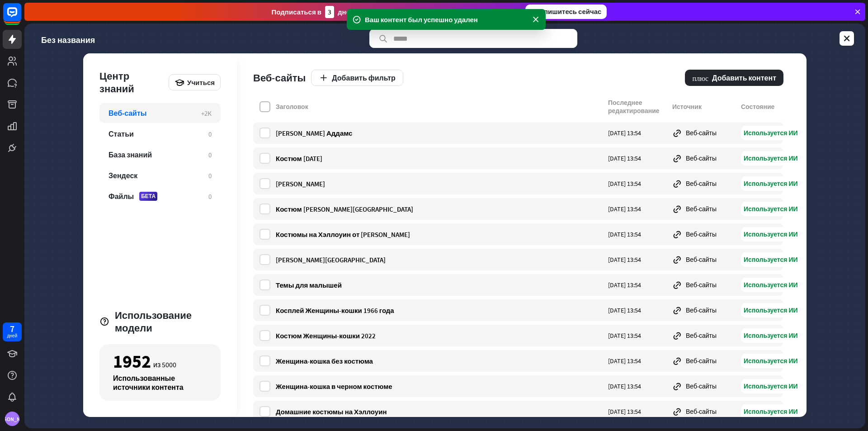
click at [260, 111] on label at bounding box center [265, 106] width 11 height 11
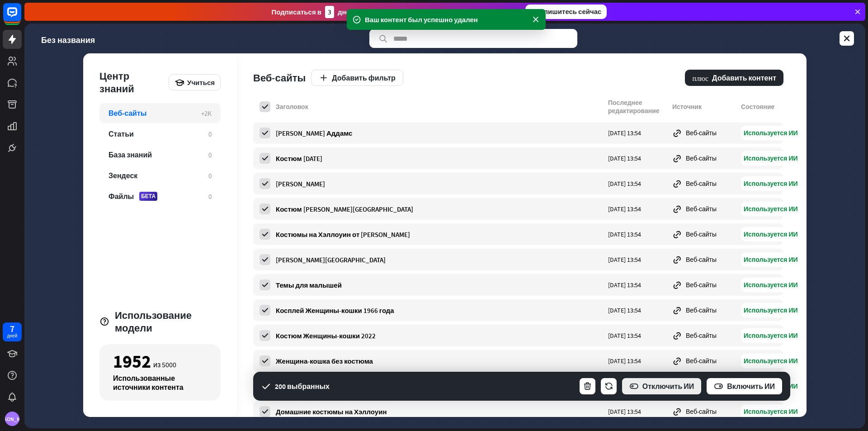
click at [636, 388] on icon "button" at bounding box center [634, 386] width 9 height 9
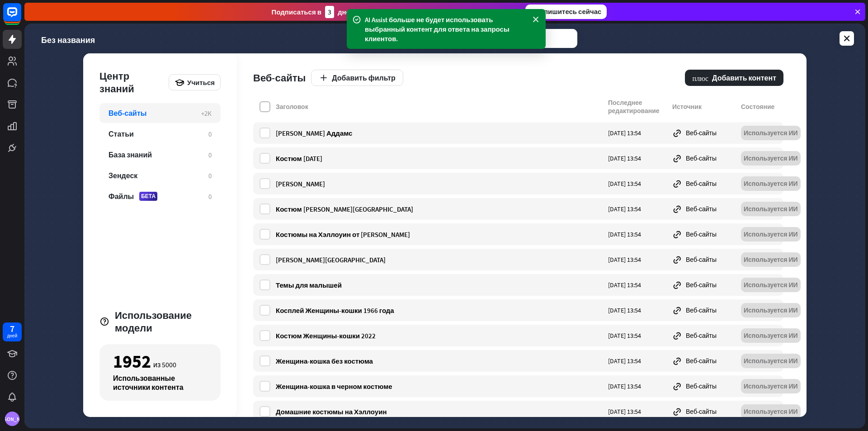
click at [265, 105] on label at bounding box center [265, 106] width 11 height 11
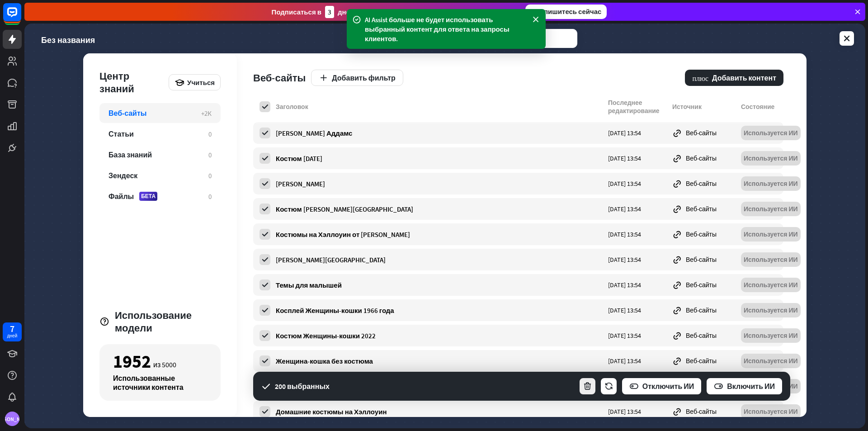
click at [590, 384] on icon "button" at bounding box center [587, 386] width 9 height 9
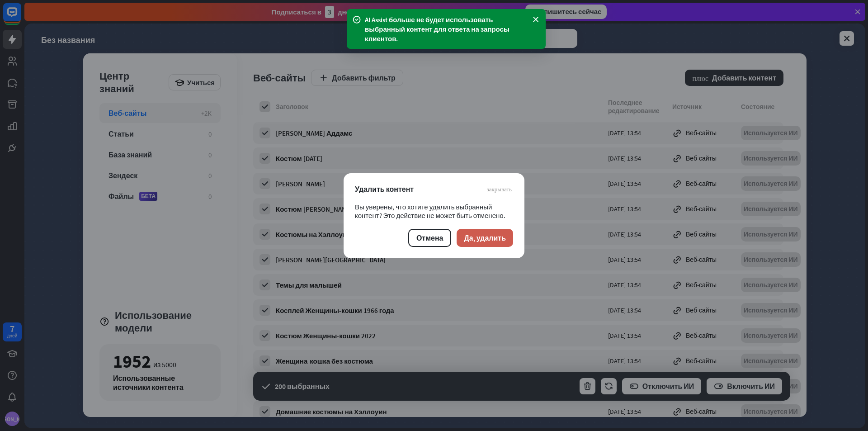
click at [485, 237] on font "Да, удалить" at bounding box center [485, 237] width 42 height 9
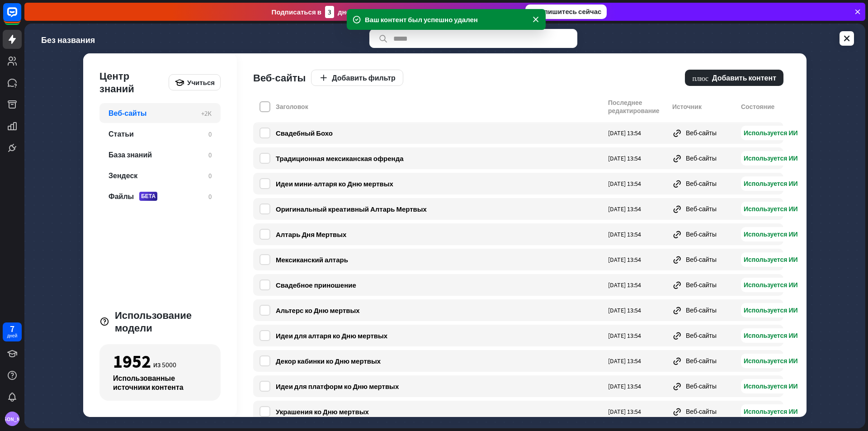
click at [262, 102] on label at bounding box center [265, 106] width 11 height 11
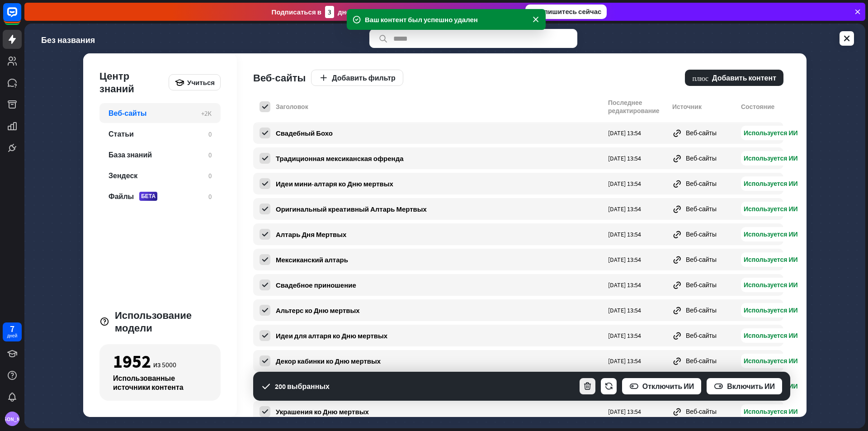
click at [591, 384] on icon "button" at bounding box center [587, 386] width 9 height 9
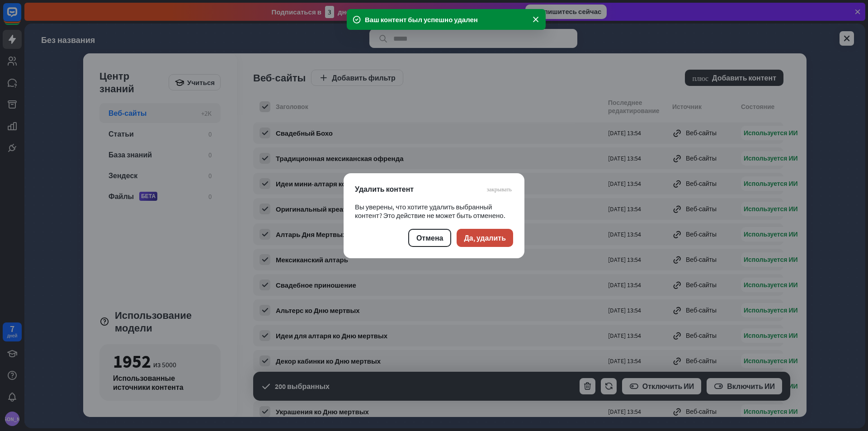
click at [481, 247] on div "закрывать Удалить контент Вы уверены, что хотите удалить выбранный контент? Это…" at bounding box center [434, 215] width 181 height 85
click at [484, 238] on font "Да, удалить" at bounding box center [485, 237] width 42 height 9
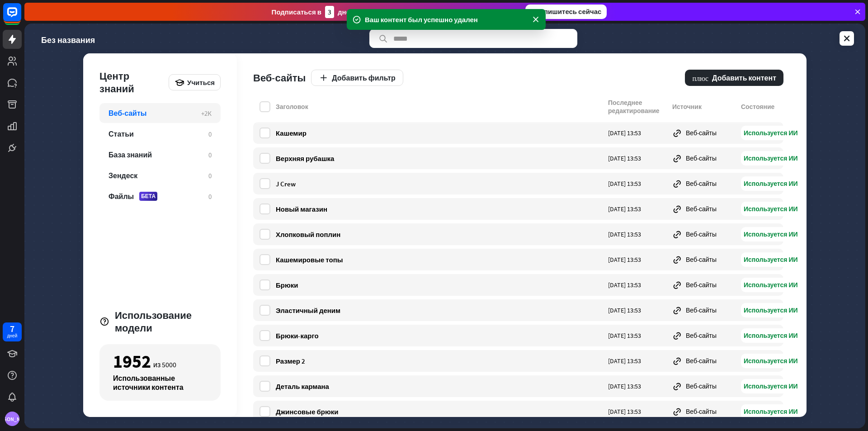
click at [258, 107] on div "Заголовок Последнее редактирование Источник Состояние" at bounding box center [518, 109] width 530 height 20
click at [265, 106] on label at bounding box center [265, 106] width 11 height 11
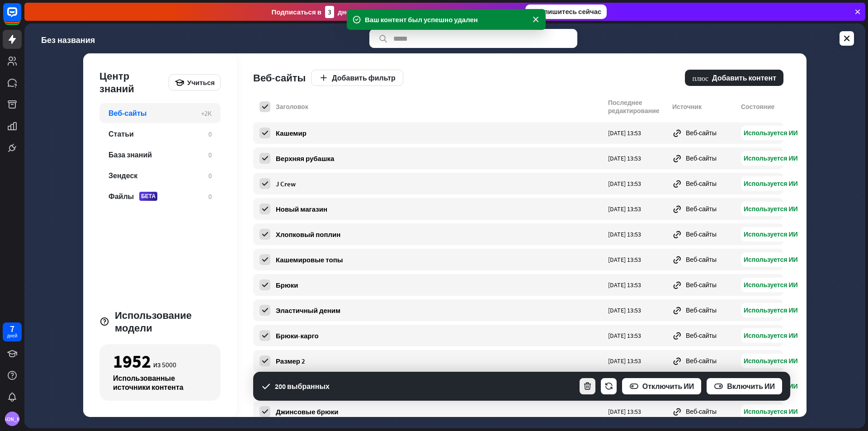
click at [591, 385] on icon "button" at bounding box center [587, 386] width 9 height 9
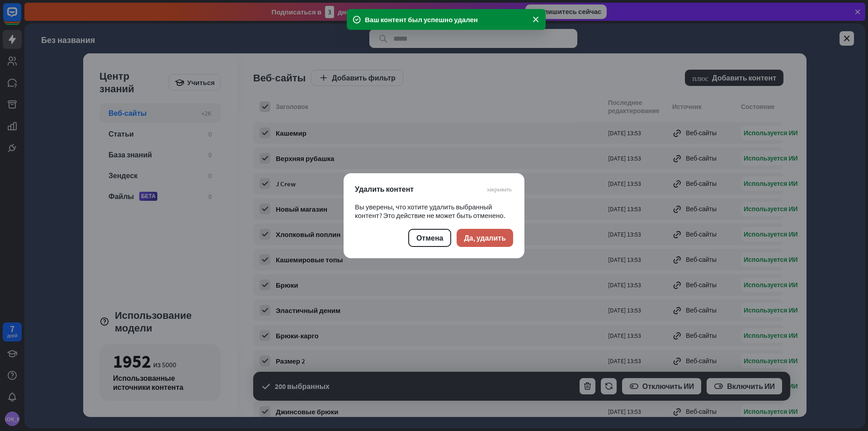
click at [500, 245] on button "Да, удалить" at bounding box center [485, 238] width 57 height 18
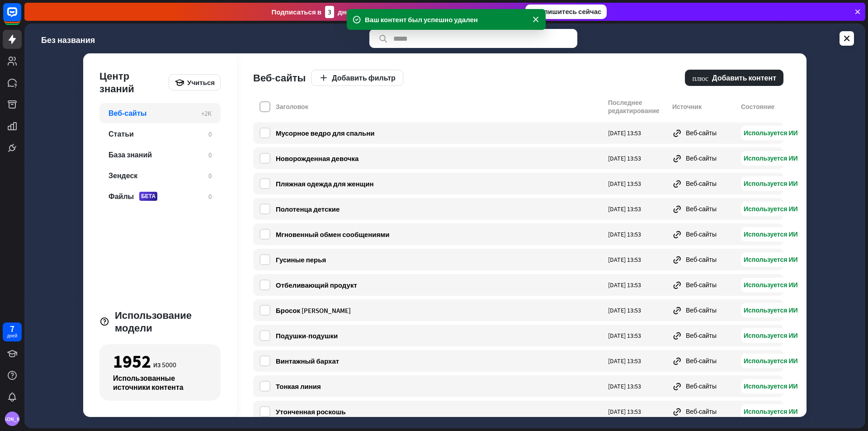
click at [261, 109] on label at bounding box center [265, 106] width 11 height 11
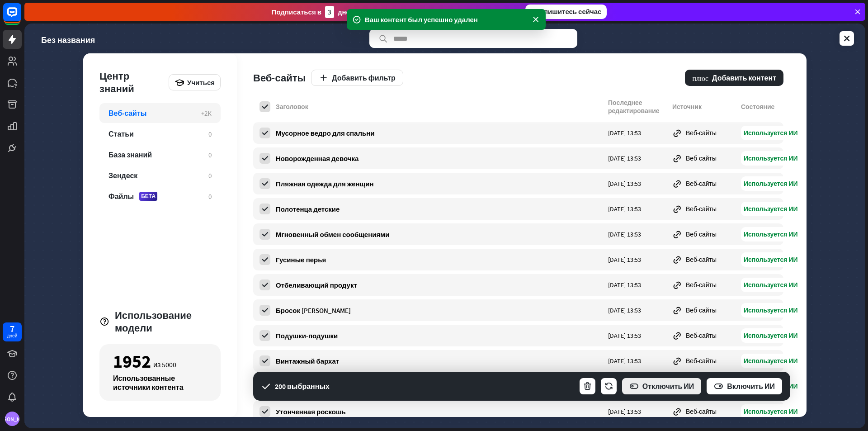
click at [635, 386] on icon "button" at bounding box center [634, 386] width 9 height 9
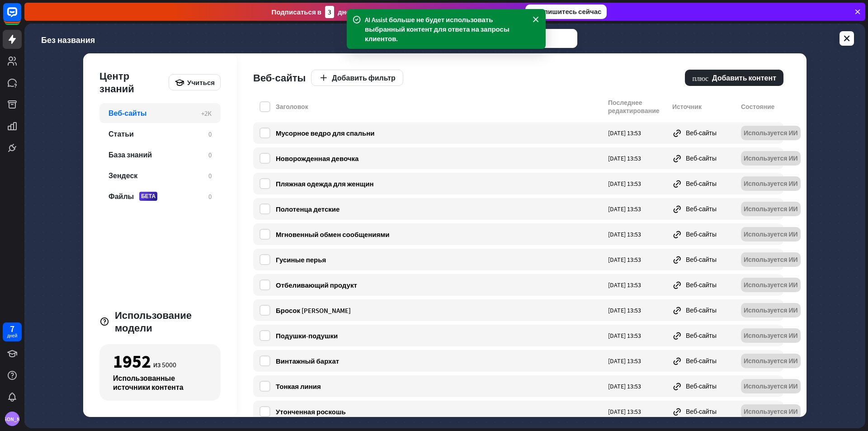
click at [263, 114] on div "Заголовок Последнее редактирование Источник Состояние" at bounding box center [518, 109] width 530 height 20
click at [263, 109] on label at bounding box center [265, 106] width 11 height 11
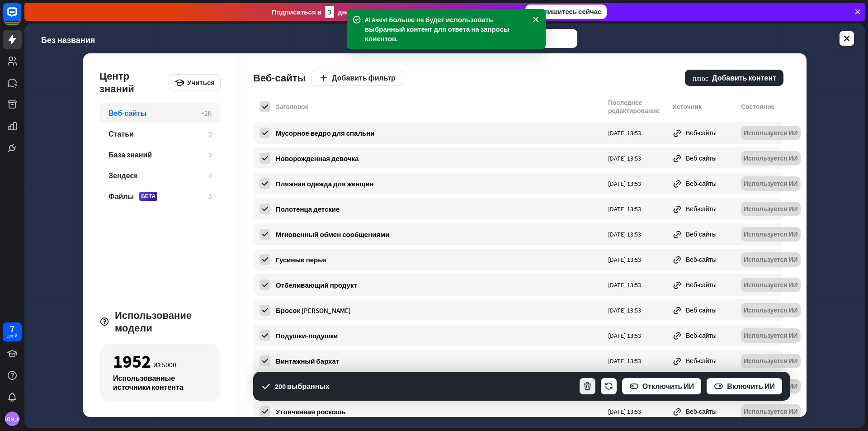
click at [585, 387] on icon "button" at bounding box center [587, 386] width 9 height 9
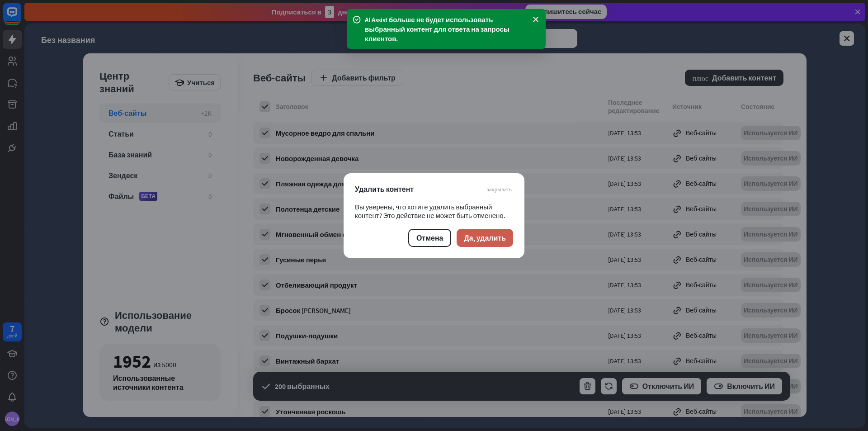
click at [491, 238] on font "Да, удалить" at bounding box center [485, 237] width 42 height 9
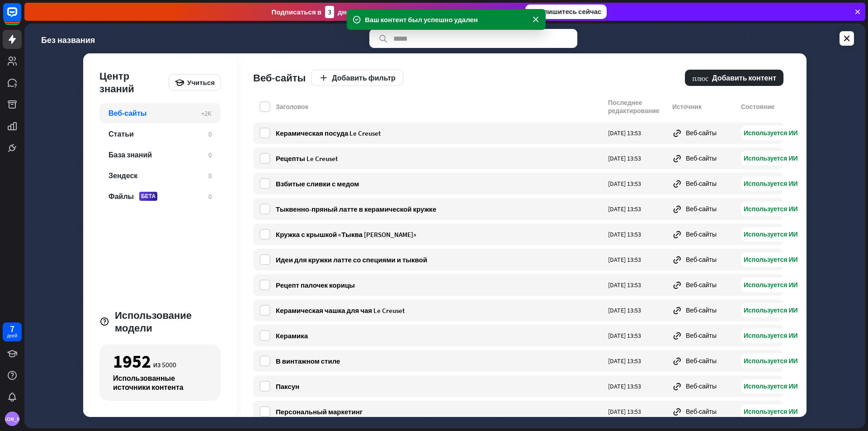
click at [257, 104] on div "Заголовок Последнее редактирование Источник Состояние" at bounding box center [518, 109] width 530 height 20
click at [265, 107] on label at bounding box center [265, 106] width 11 height 11
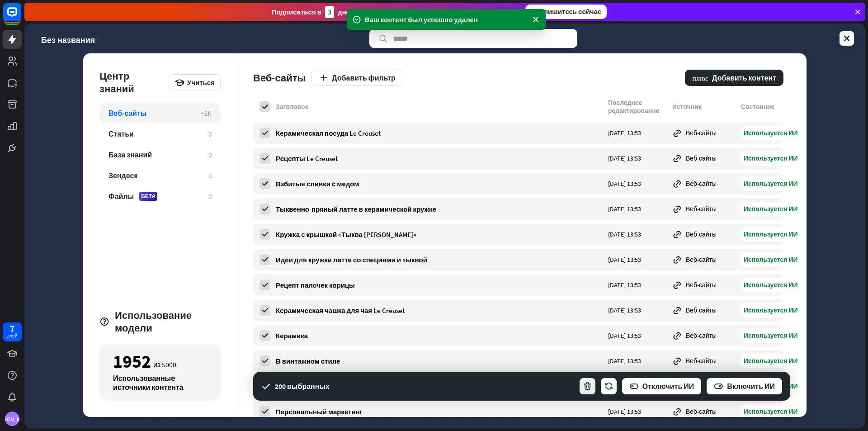
click at [585, 387] on icon "button" at bounding box center [587, 386] width 9 height 9
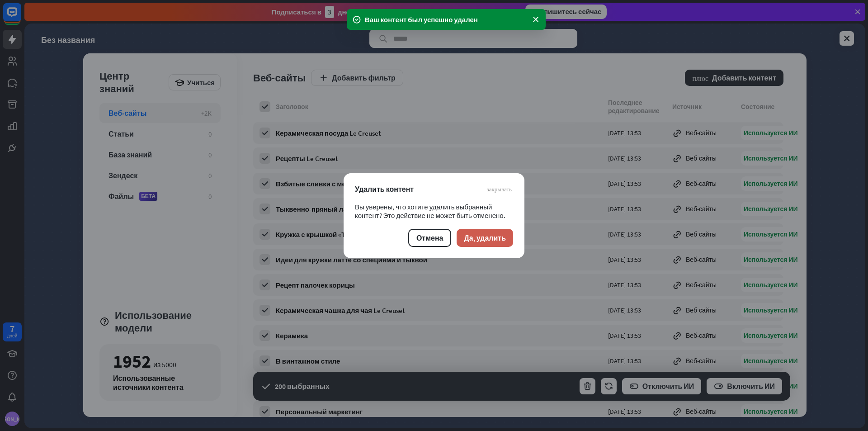
click at [476, 240] on font "Да, удалить" at bounding box center [485, 237] width 42 height 9
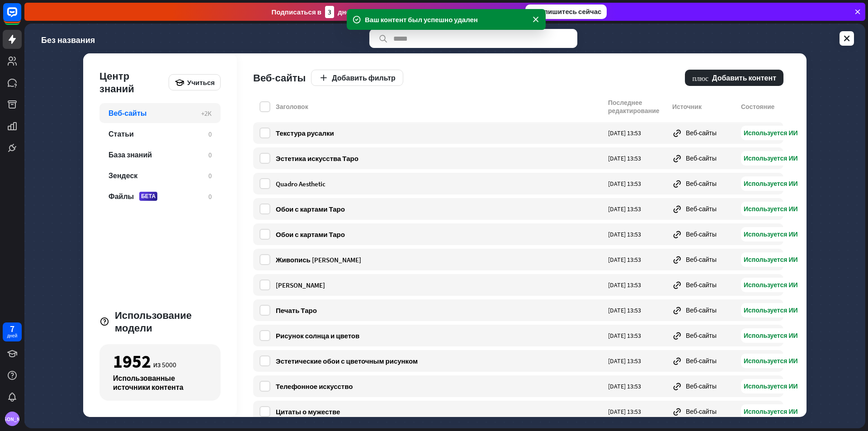
click at [276, 112] on div "Заголовок Последнее редактирование Источник Состояние" at bounding box center [518, 109] width 530 height 20
click at [272, 112] on div "Заголовок Последнее редактирование Источник Состояние" at bounding box center [518, 109] width 530 height 20
click at [264, 109] on label at bounding box center [265, 106] width 11 height 11
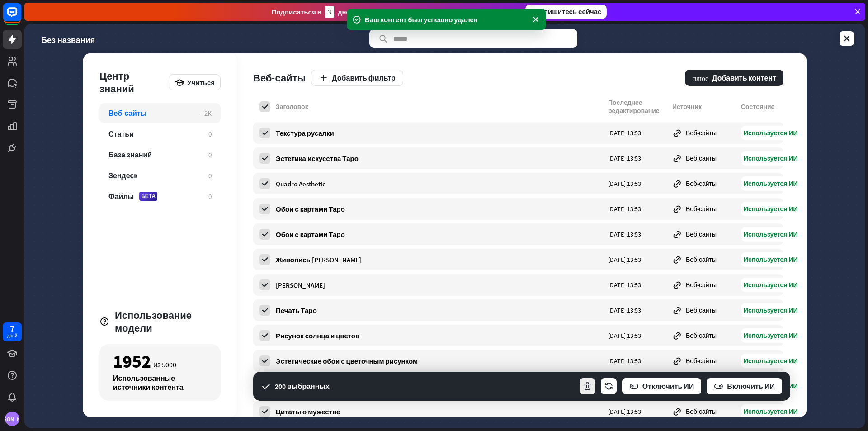
click at [590, 384] on icon "button" at bounding box center [587, 386] width 9 height 9
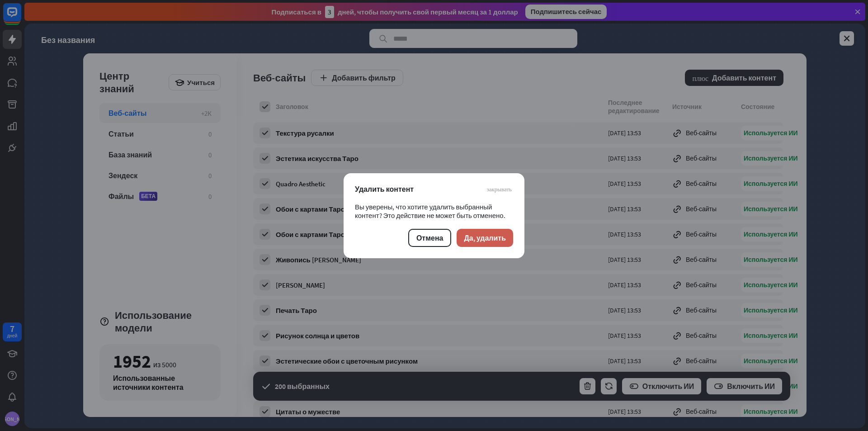
click at [492, 235] on font "Да, удалить" at bounding box center [485, 237] width 42 height 9
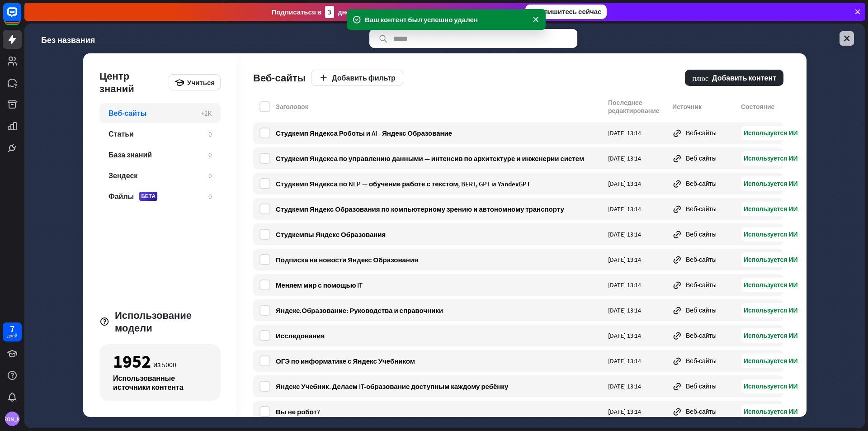
click at [849, 40] on icon at bounding box center [847, 38] width 9 height 9
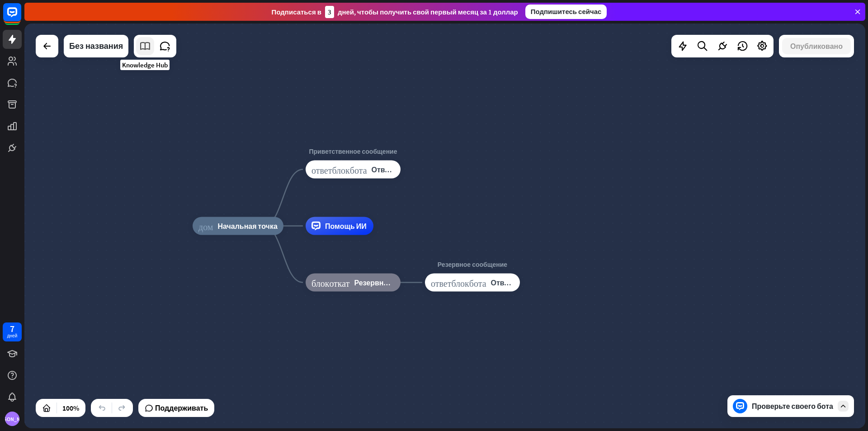
click at [140, 41] on icon at bounding box center [145, 46] width 12 height 12
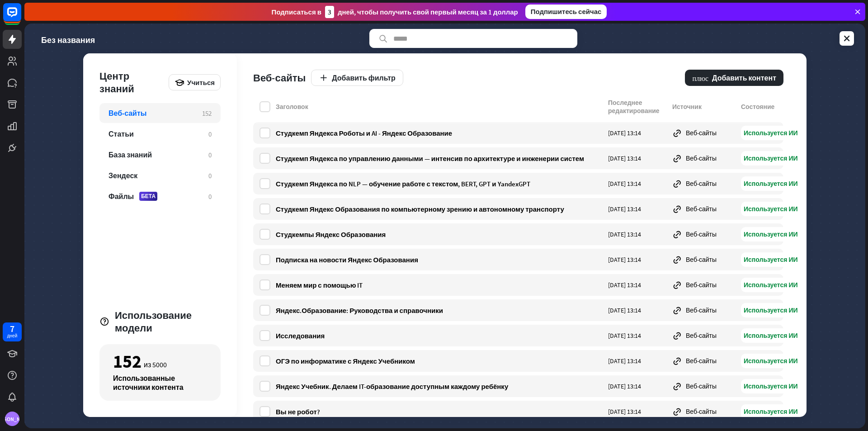
click at [844, 50] on div "Без названия Центр знаний Учиться Веб-сайты 152 Статьи 0 База знаний 0 Зендеск …" at bounding box center [444, 226] width 841 height 405
click at [844, 43] on icon at bounding box center [847, 38] width 9 height 9
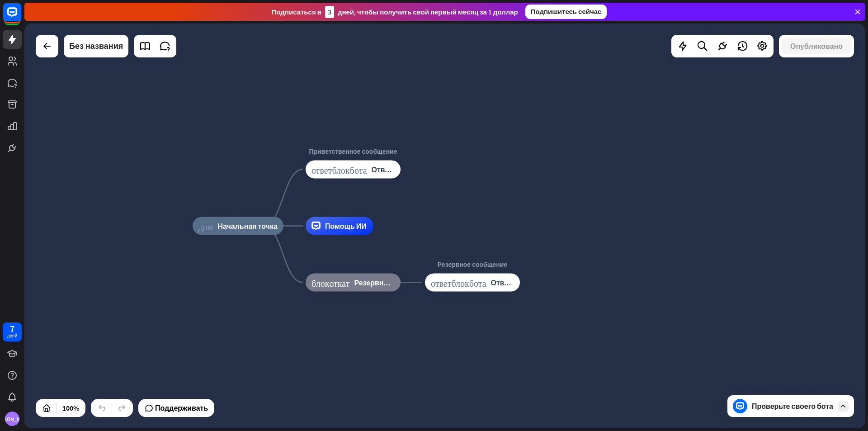
click at [786, 415] on div "Проверьте своего бота" at bounding box center [791, 406] width 127 height 22
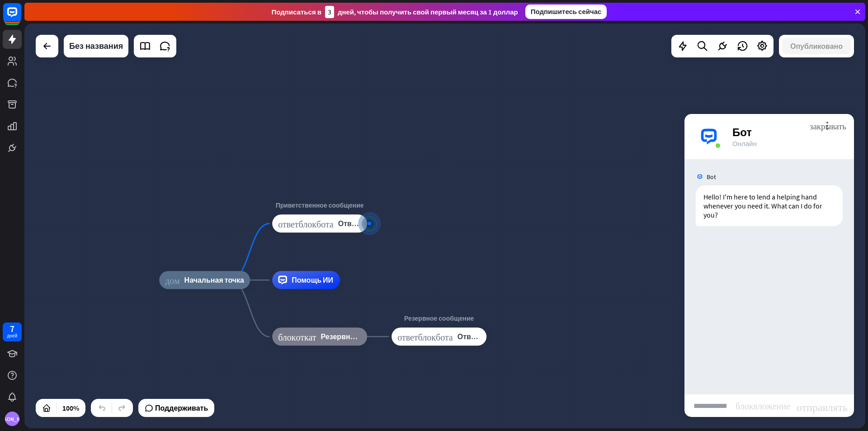
click at [718, 410] on input "text" at bounding box center [710, 405] width 51 height 23
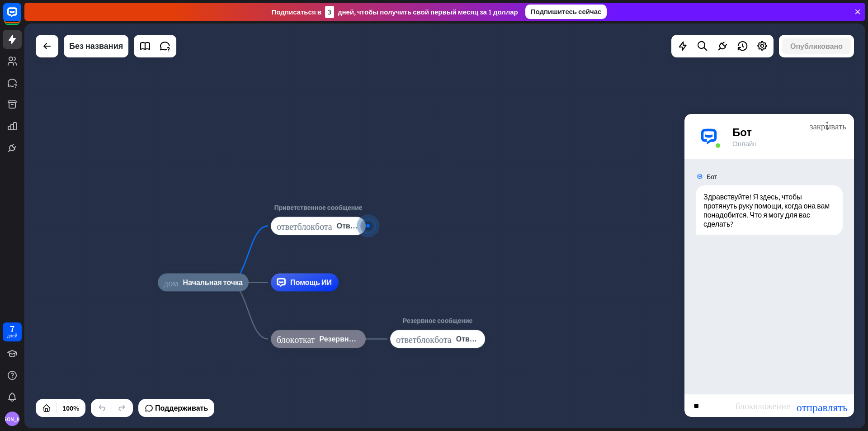
type input "*"
type input "**********"
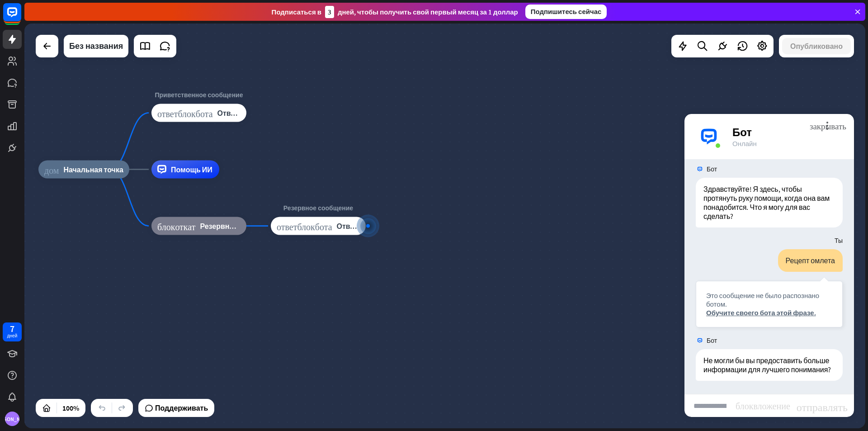
scroll to position [8, 0]
click at [715, 409] on input "text" at bounding box center [710, 405] width 51 height 23
type input "*"
type input "**********"
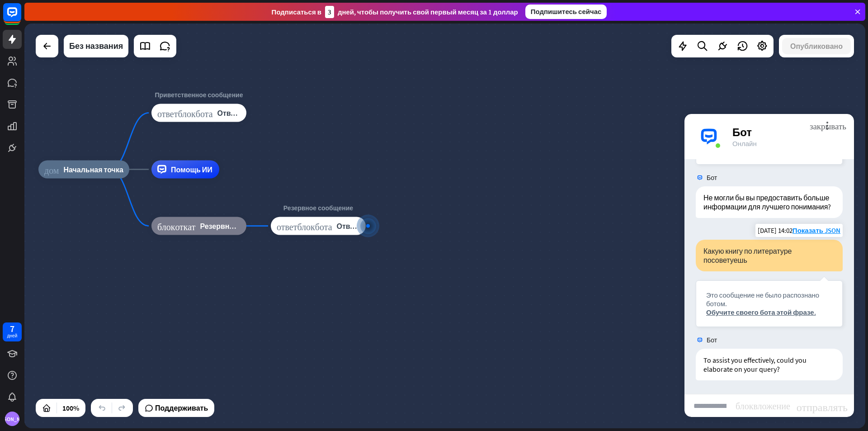
scroll to position [180, 0]
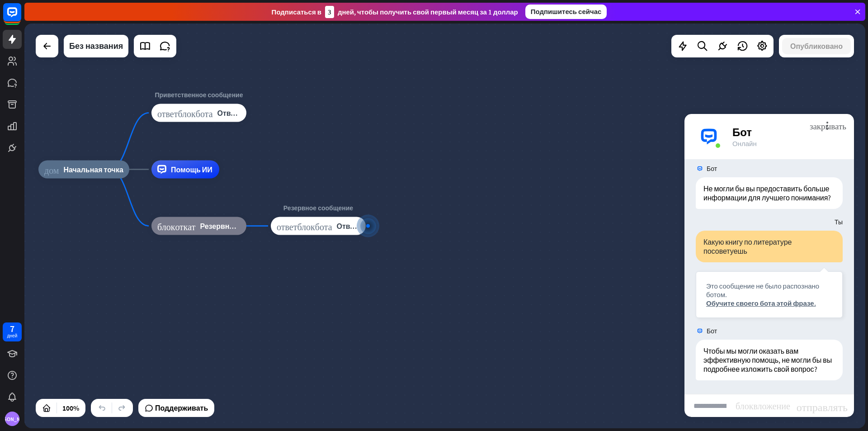
click at [701, 406] on input "text" at bounding box center [710, 405] width 51 height 23
type input "*****"
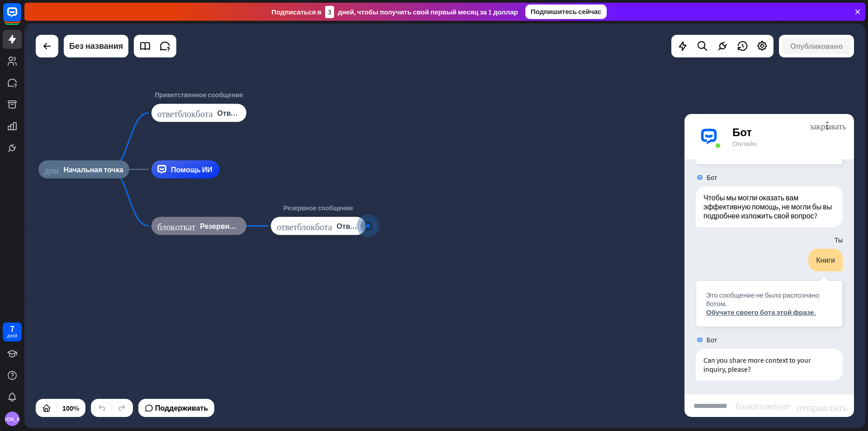
scroll to position [342, 0]
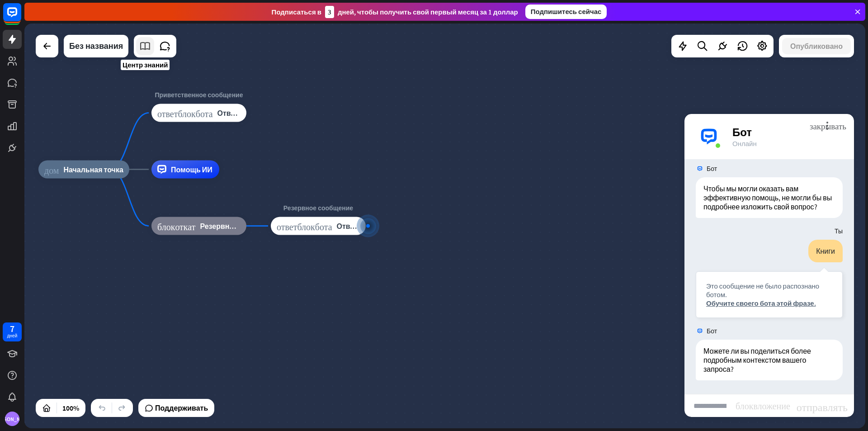
click at [139, 46] on icon at bounding box center [145, 46] width 12 height 12
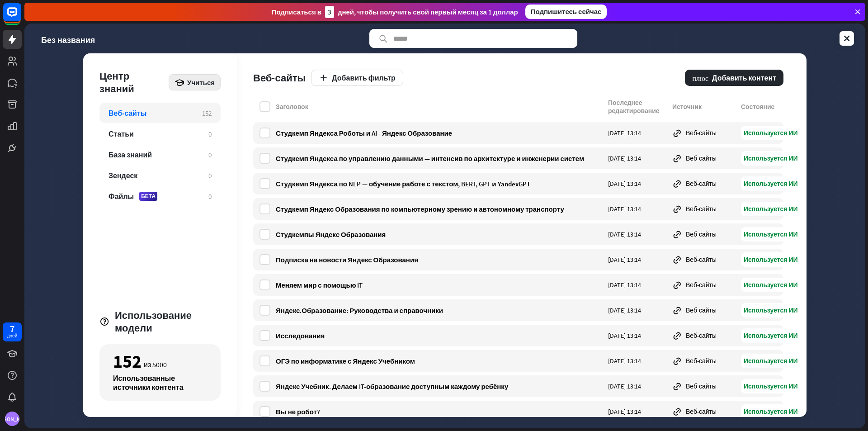
click at [185, 80] on div "Учиться" at bounding box center [195, 82] width 52 height 16
click at [383, 92] on div "Веб-сайты Добавить фильтр плюс Добавить контент" at bounding box center [518, 75] width 530 height 45
click at [264, 108] on label at bounding box center [265, 106] width 11 height 11
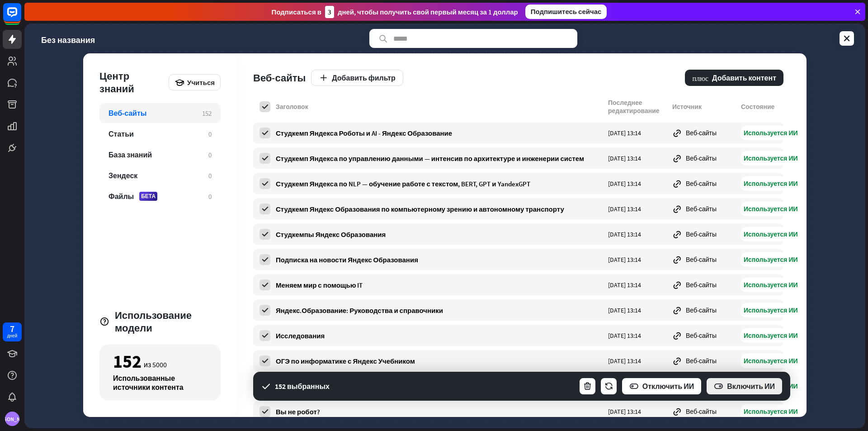
click at [730, 389] on font "Включить ИИ" at bounding box center [751, 386] width 48 height 9
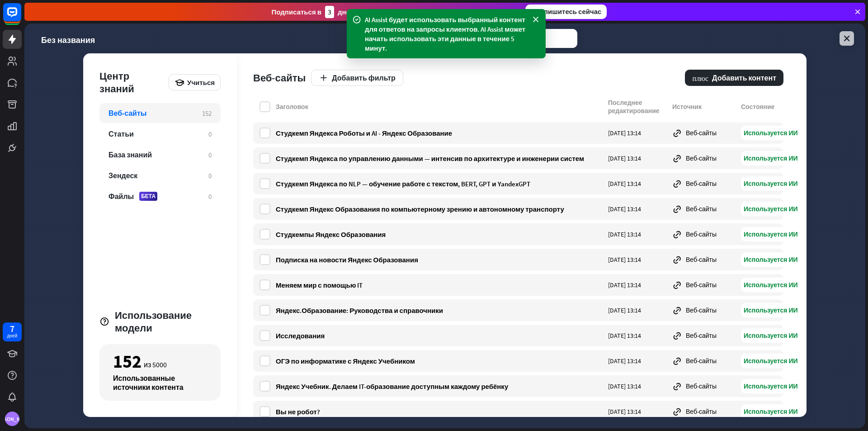
click at [846, 37] on icon at bounding box center [847, 38] width 9 height 9
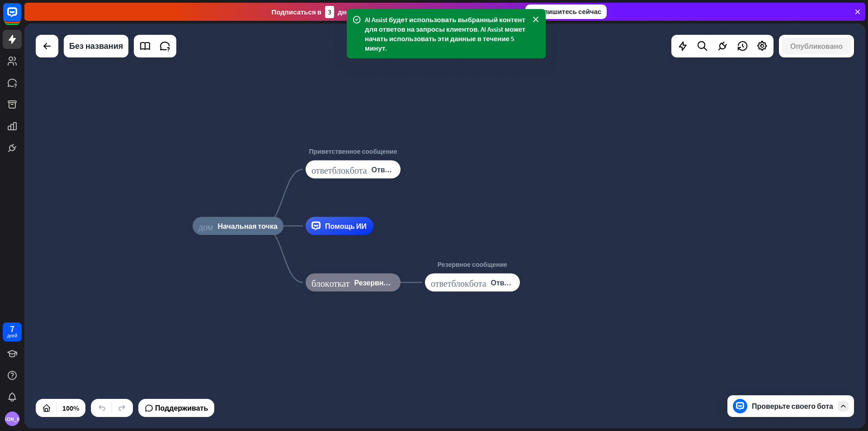
click at [786, 403] on font "Проверьте своего бота" at bounding box center [792, 406] width 81 height 9
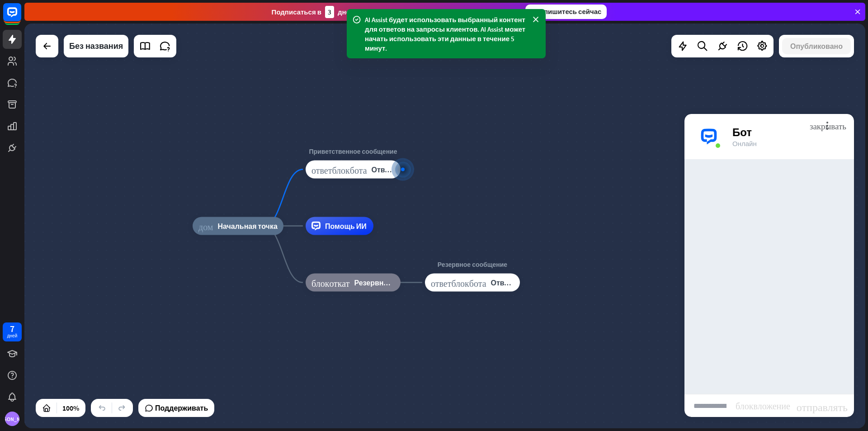
click at [728, 399] on input "text" at bounding box center [710, 405] width 51 height 23
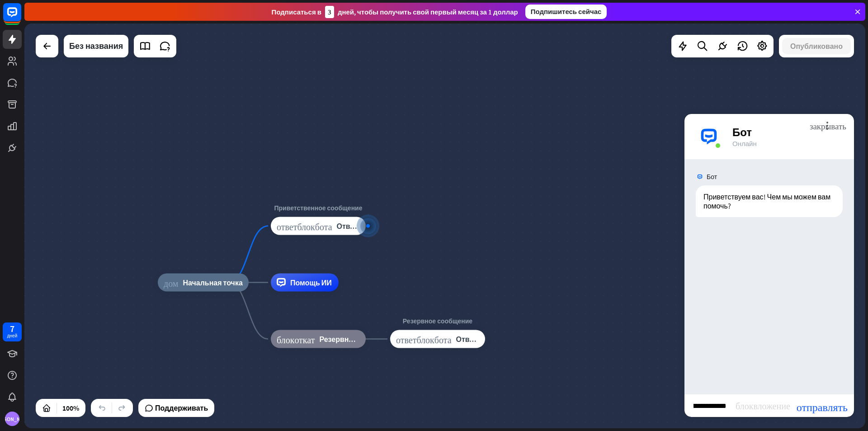
type input "**********"
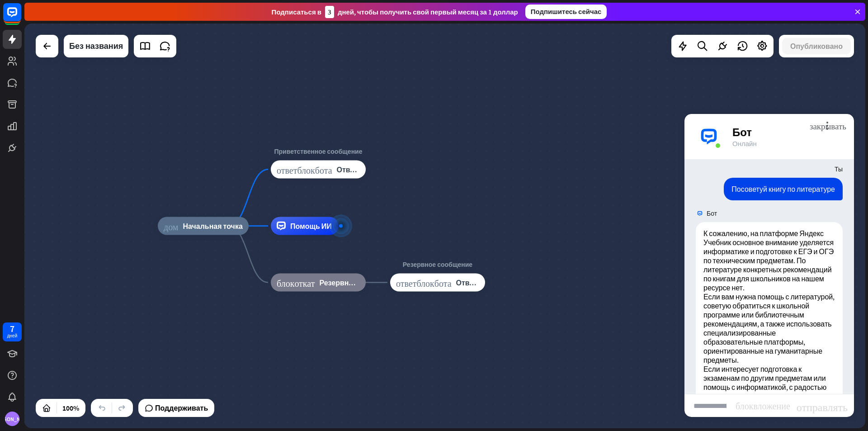
scroll to position [106, 0]
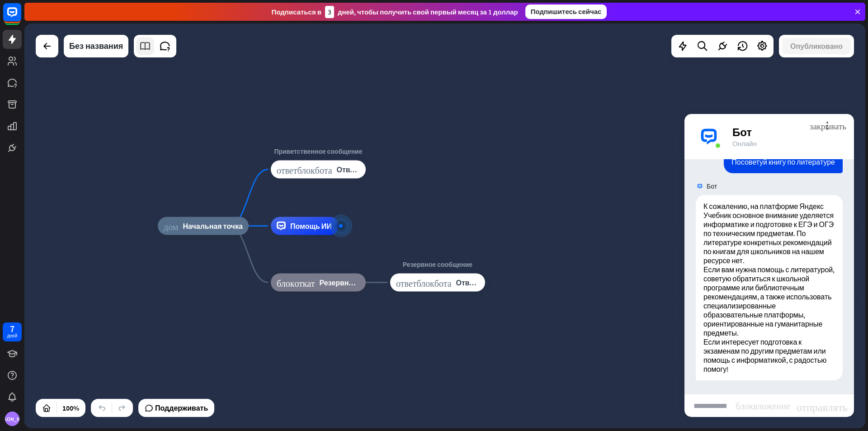
click at [149, 47] on icon at bounding box center [145, 46] width 12 height 12
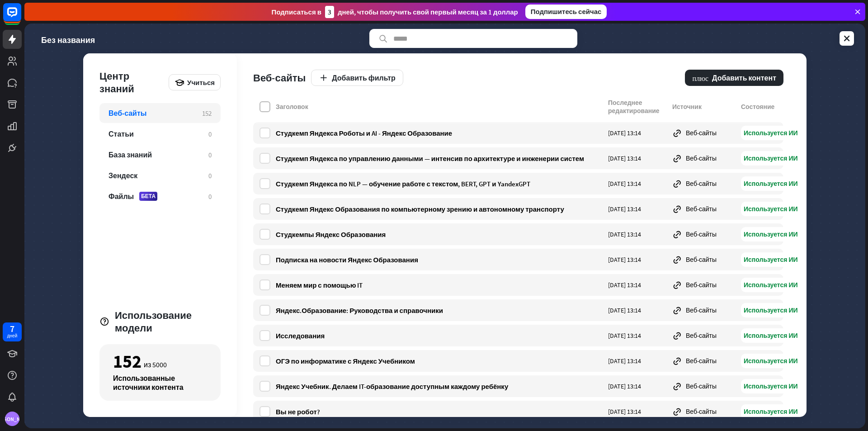
click at [264, 111] on label at bounding box center [265, 106] width 11 height 11
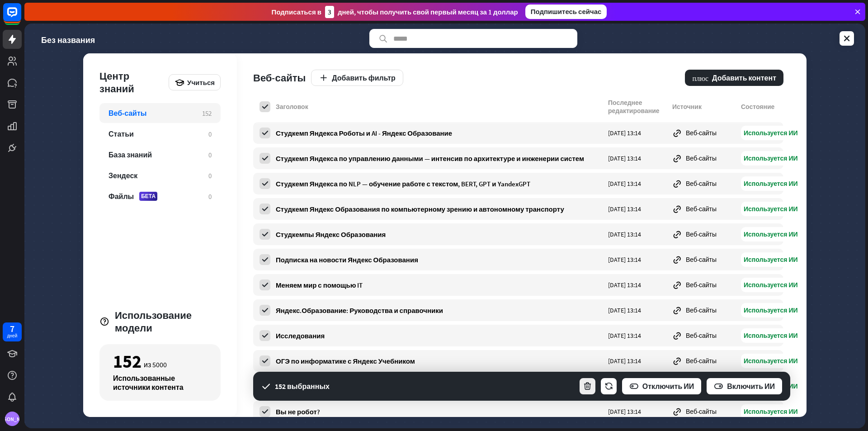
click at [595, 387] on button "button" at bounding box center [588, 386] width 18 height 18
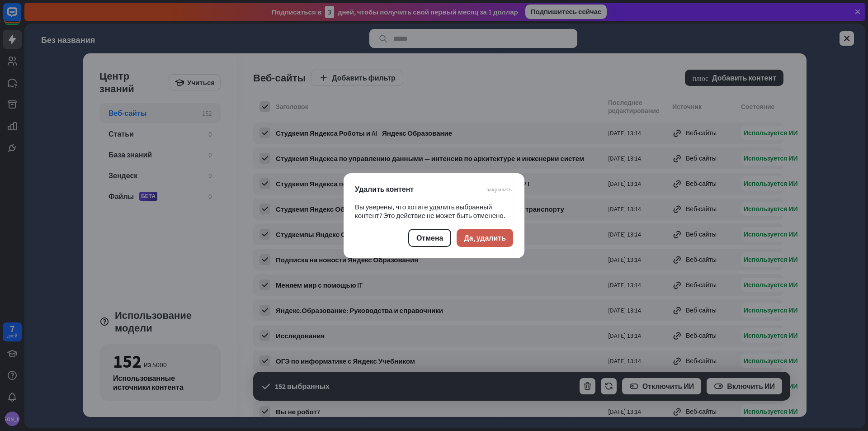
click at [469, 239] on font "Да, удалить" at bounding box center [485, 237] width 42 height 9
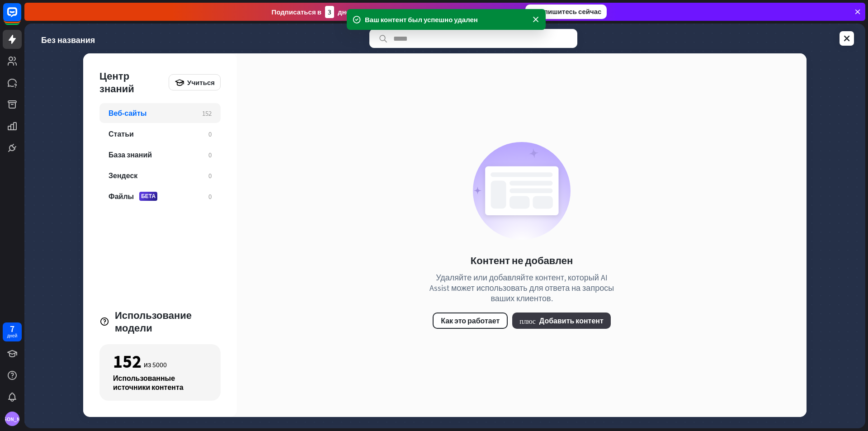
click at [557, 322] on font "Добавить контент" at bounding box center [572, 320] width 64 height 9
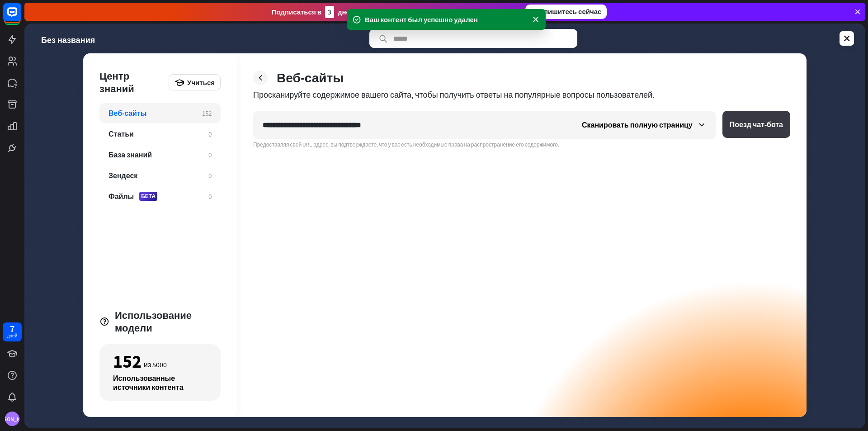
type input "**********"
click at [740, 134] on button "Поезд чат-бота" at bounding box center [757, 124] width 68 height 27
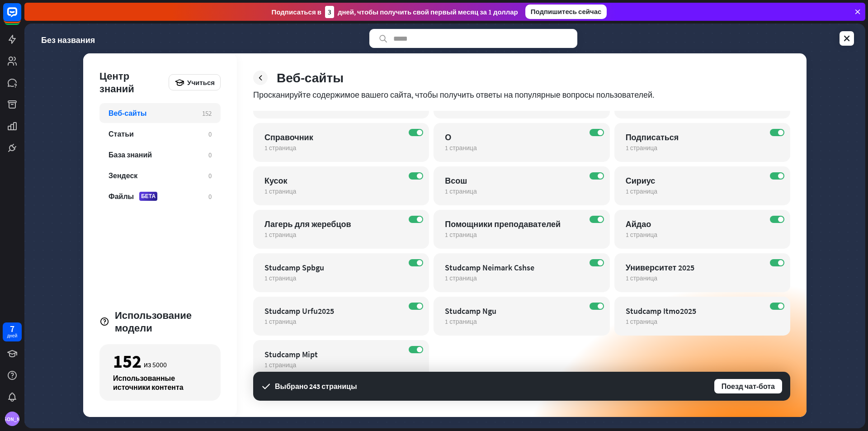
scroll to position [130, 0]
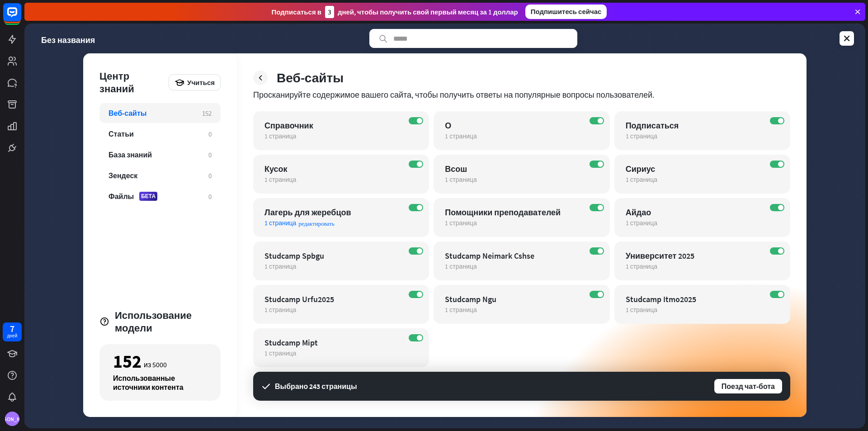
click at [416, 213] on div "НА Лагерь для жеребцов 1 страница редактировать" at bounding box center [341, 217] width 176 height 39
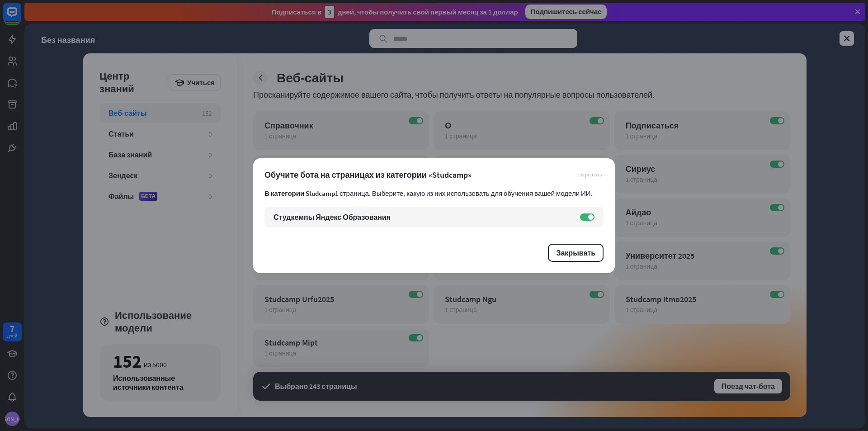
click at [584, 174] on font "закрывать" at bounding box center [590, 174] width 25 height 6
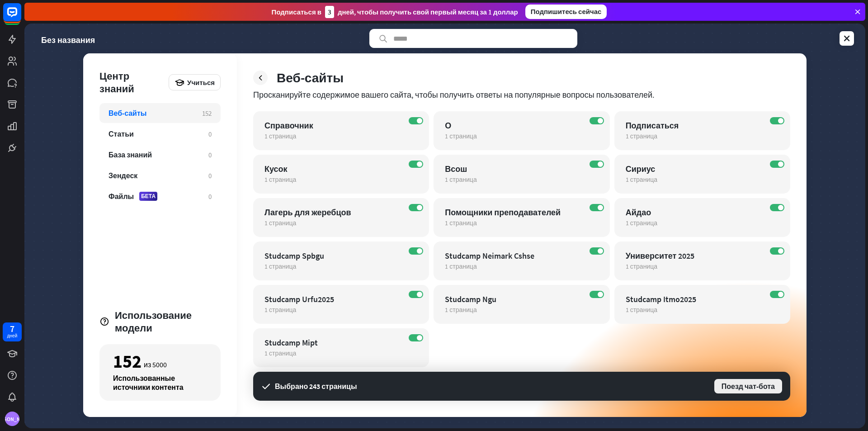
click at [735, 391] on button "Поезд чат-бота" at bounding box center [749, 386] width 70 height 16
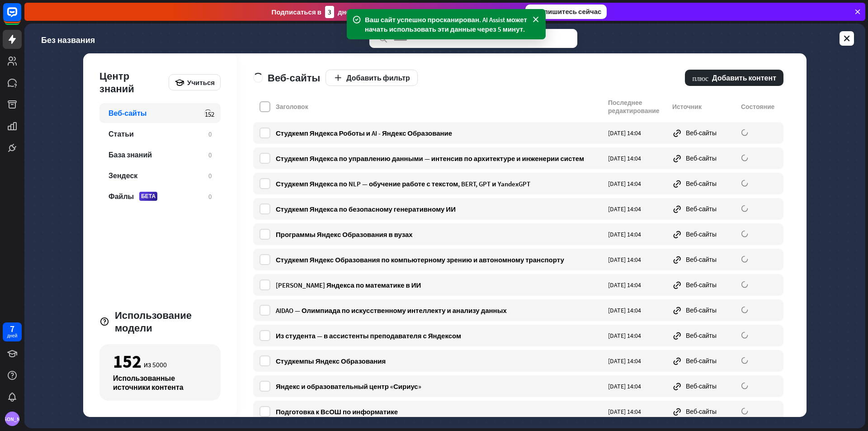
click at [265, 111] on label at bounding box center [265, 106] width 11 height 11
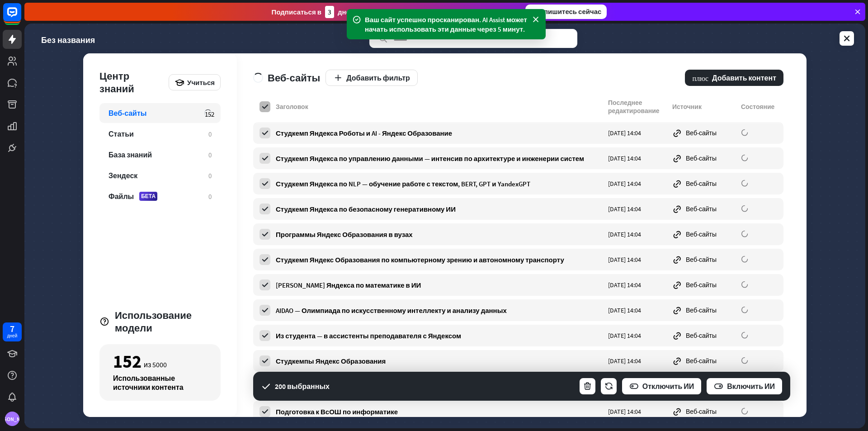
click at [265, 111] on label at bounding box center [265, 106] width 11 height 11
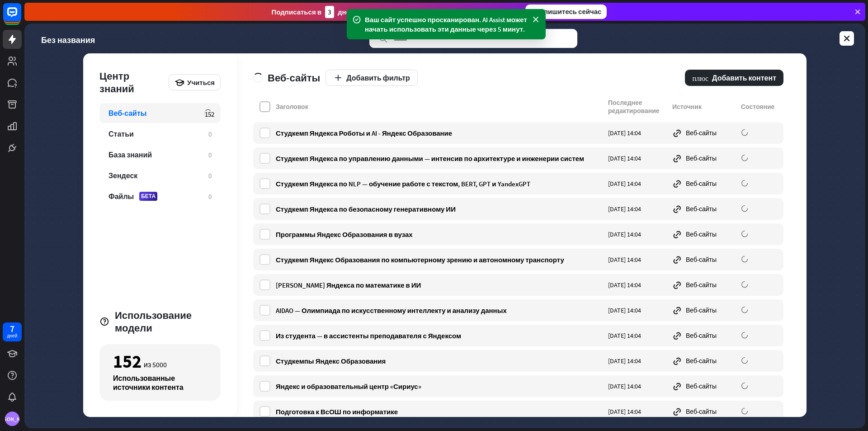
click at [265, 111] on label at bounding box center [265, 106] width 11 height 11
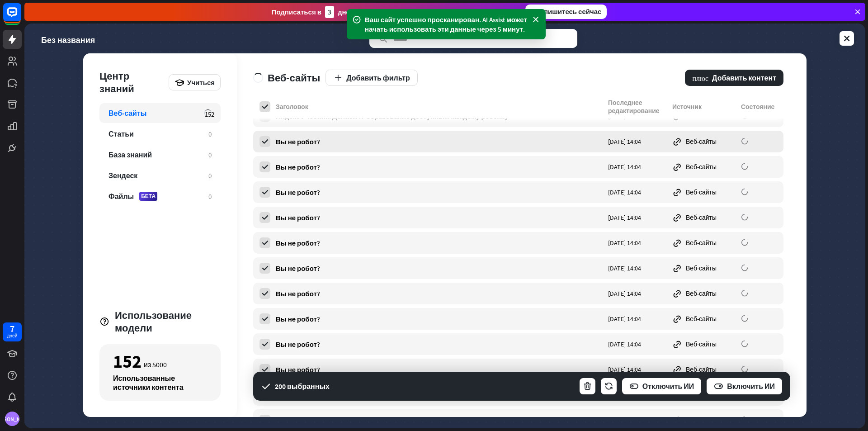
scroll to position [497, 0]
click at [263, 102] on label at bounding box center [265, 106] width 11 height 11
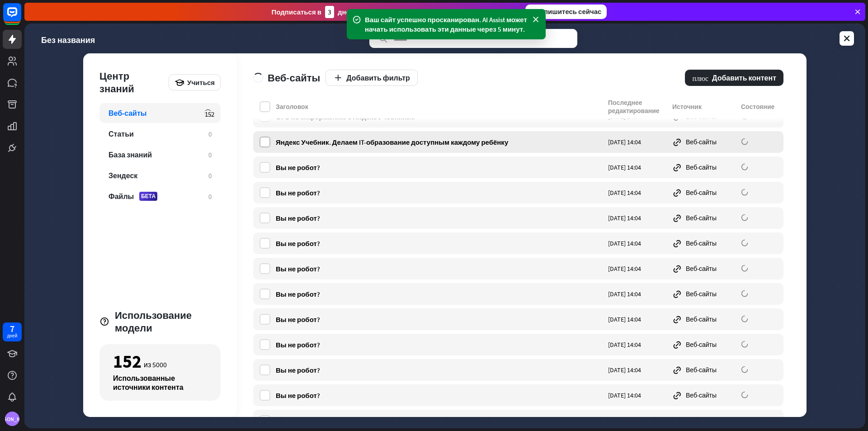
click at [268, 140] on label at bounding box center [265, 142] width 11 height 11
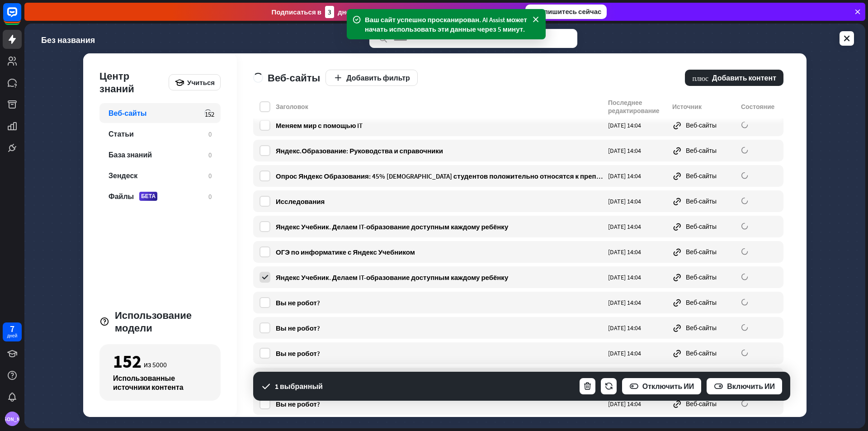
scroll to position [362, 0]
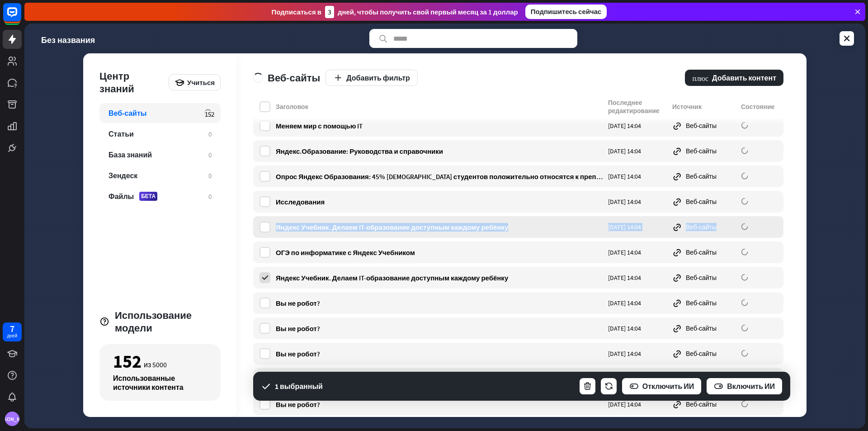
drag, startPoint x: 258, startPoint y: 254, endPoint x: 259, endPoint y: 227, distance: 26.7
click at [259, 227] on div "Яндекс Учебник. Делаем IT-образование доступным каждому ребёнку [DATE] 14:04 Ве…" at bounding box center [518, 227] width 530 height 22
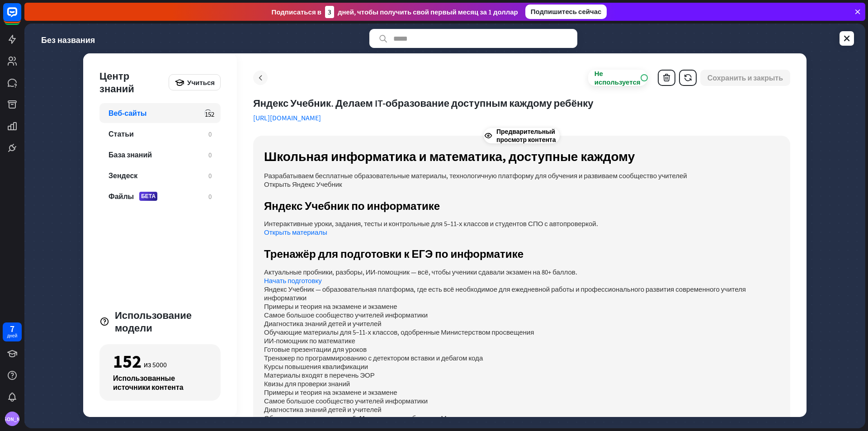
click at [258, 80] on icon at bounding box center [260, 77] width 9 height 9
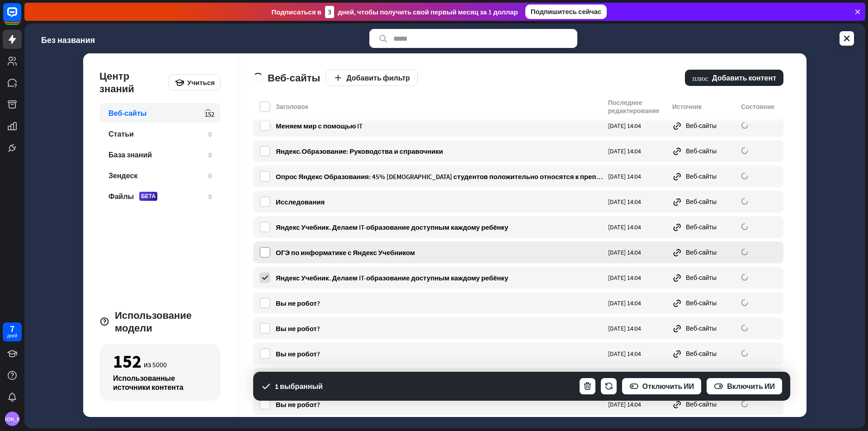
click at [266, 252] on label at bounding box center [265, 252] width 11 height 11
click at [264, 229] on label at bounding box center [265, 227] width 11 height 11
click at [262, 199] on label at bounding box center [265, 201] width 11 height 11
drag, startPoint x: 266, startPoint y: 177, endPoint x: 268, endPoint y: 164, distance: 13.2
click at [267, 177] on label at bounding box center [265, 176] width 11 height 11
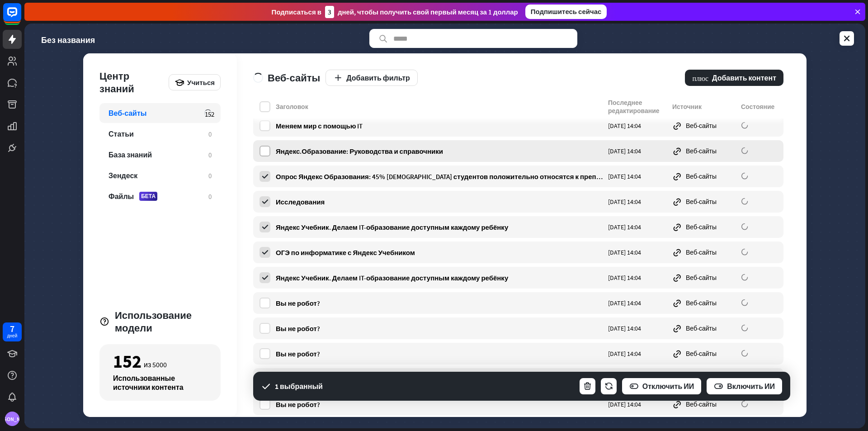
click at [263, 148] on label at bounding box center [265, 151] width 11 height 11
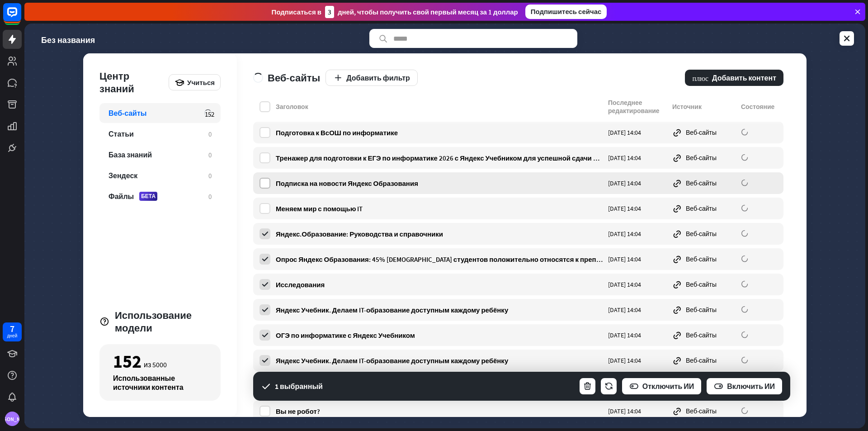
scroll to position [271, 0]
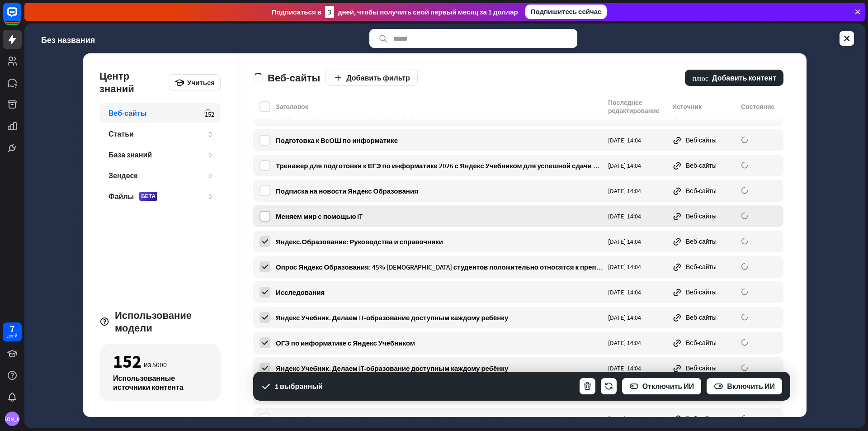
drag, startPoint x: 265, startPoint y: 217, endPoint x: 268, endPoint y: 197, distance: 20.1
click at [266, 217] on label at bounding box center [265, 216] width 11 height 11
click at [260, 184] on div "Подписка на новости Яндекс Образования [DATE] 14:04 Веб-сайты" at bounding box center [518, 191] width 530 height 22
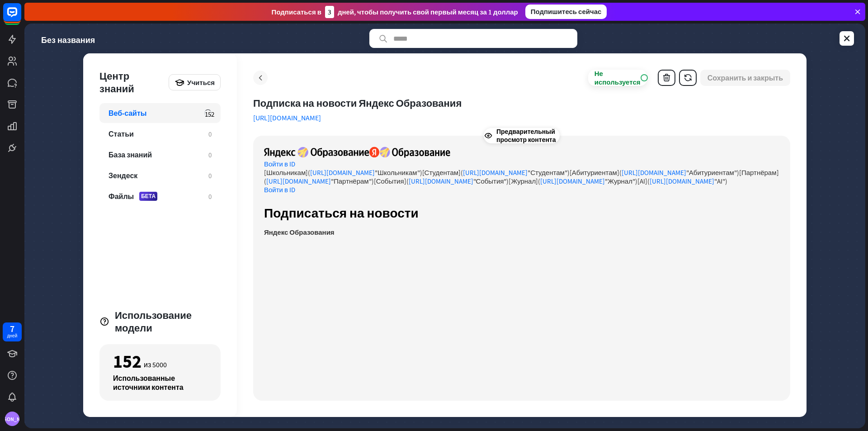
click at [256, 79] on icon at bounding box center [260, 77] width 9 height 9
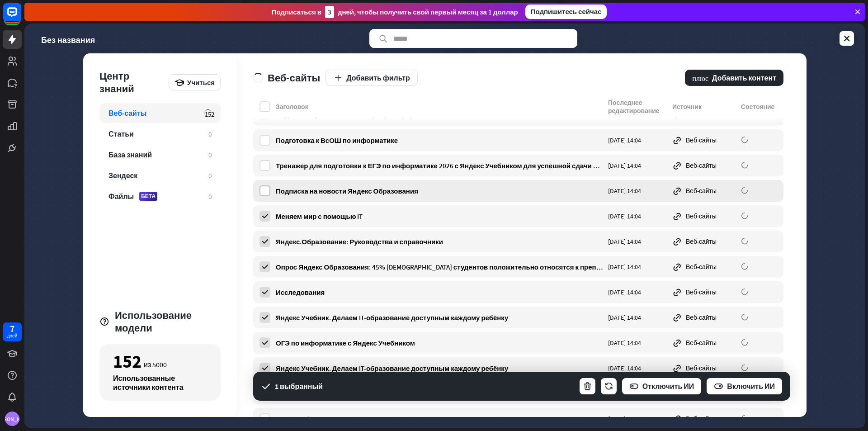
click at [269, 189] on label at bounding box center [265, 190] width 11 height 11
click at [268, 162] on label at bounding box center [265, 165] width 11 height 11
click at [262, 139] on label at bounding box center [265, 140] width 11 height 11
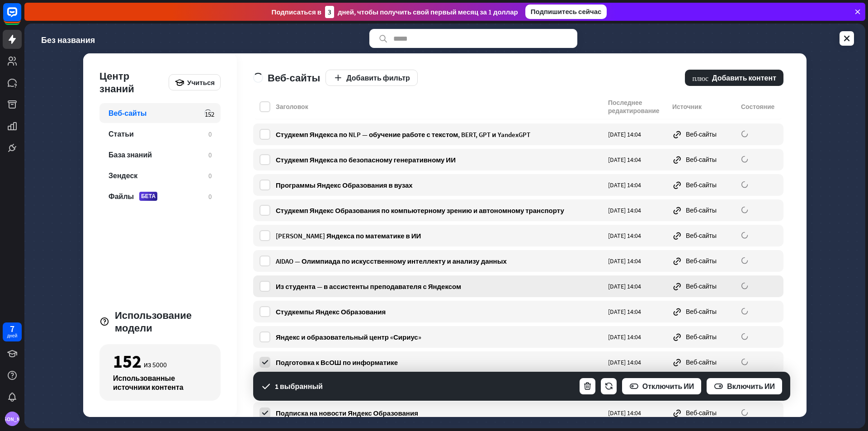
scroll to position [45, 0]
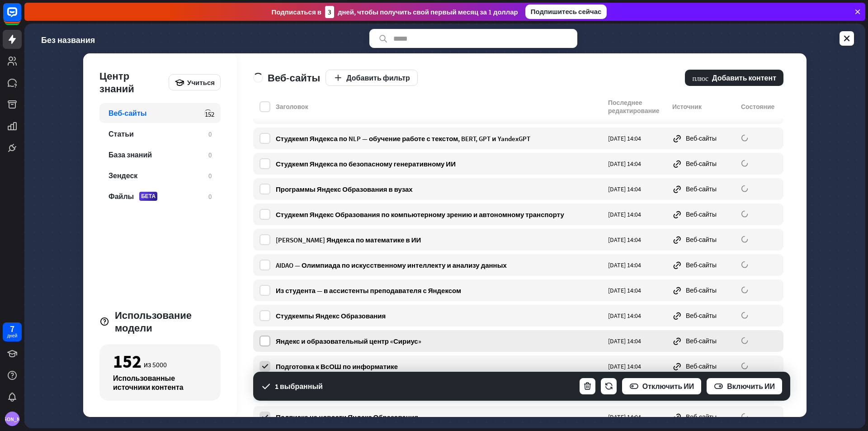
click at [268, 340] on label at bounding box center [265, 341] width 11 height 11
click at [263, 315] on label at bounding box center [265, 315] width 11 height 11
click at [267, 281] on div "Из студента — в ассистенты преподавателя с Яндексом [DATE] 14:04 Веб-сайты" at bounding box center [518, 290] width 530 height 22
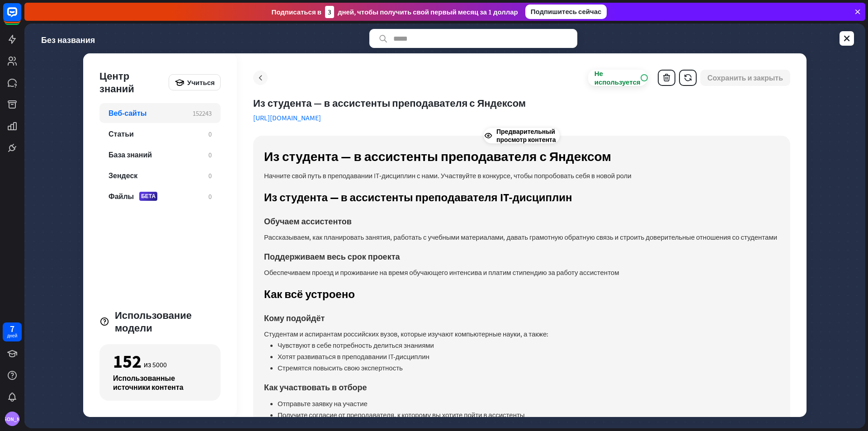
click at [258, 76] on icon at bounding box center [260, 77] width 9 height 9
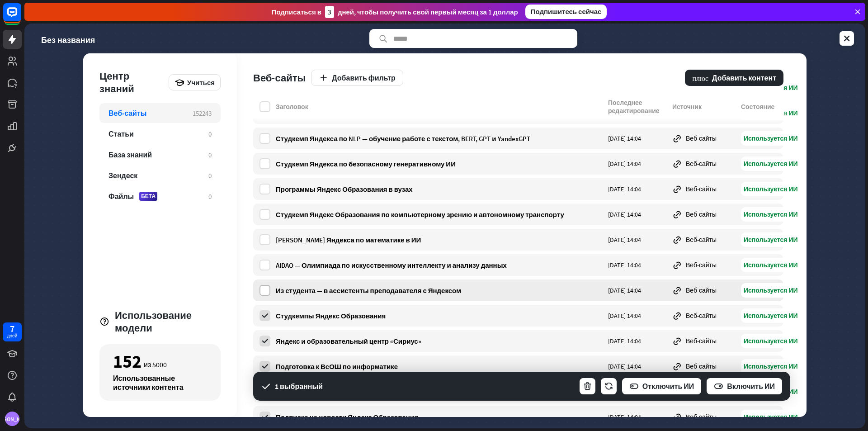
click at [264, 288] on label at bounding box center [265, 290] width 11 height 11
click at [263, 264] on label at bounding box center [265, 265] width 11 height 11
click at [261, 238] on label at bounding box center [265, 239] width 11 height 11
click at [260, 213] on label at bounding box center [265, 214] width 11 height 11
click at [265, 186] on label at bounding box center [265, 189] width 11 height 11
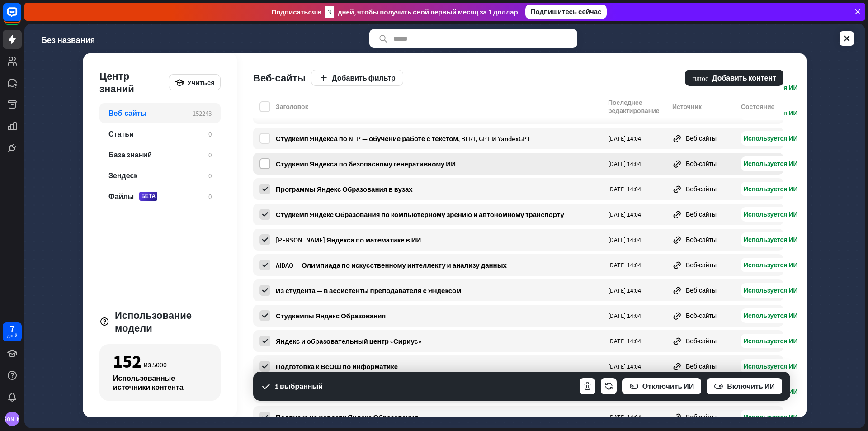
click at [267, 165] on label at bounding box center [265, 163] width 11 height 11
click at [265, 147] on div "[PERSON_NAME] Яндекса по NLP — обучение работе с текстом, BERT, GPT и YandexGPT…" at bounding box center [518, 139] width 530 height 22
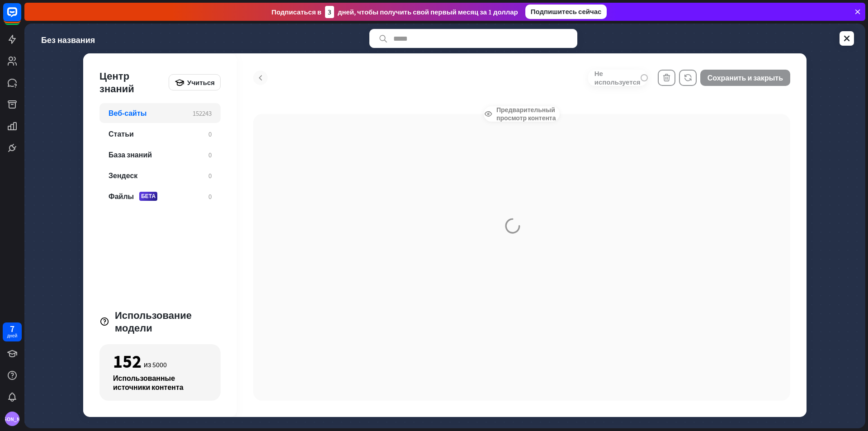
click at [266, 77] on div at bounding box center [522, 235] width 570 height 364
click at [259, 78] on div at bounding box center [522, 235] width 570 height 364
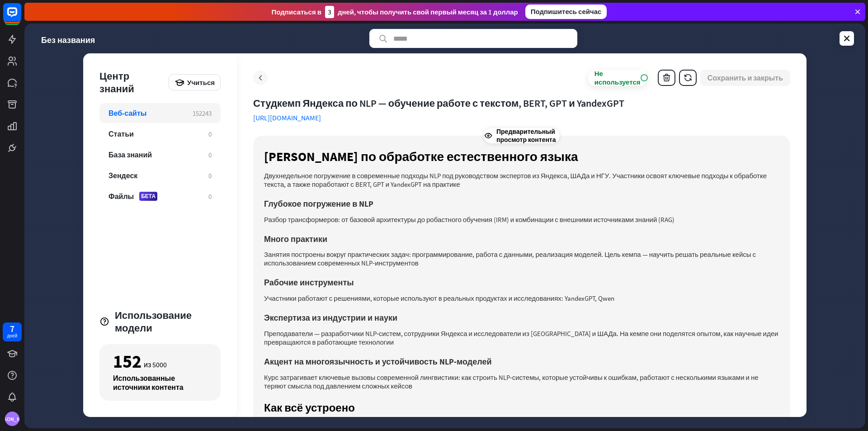
click at [260, 72] on div at bounding box center [260, 78] width 14 height 14
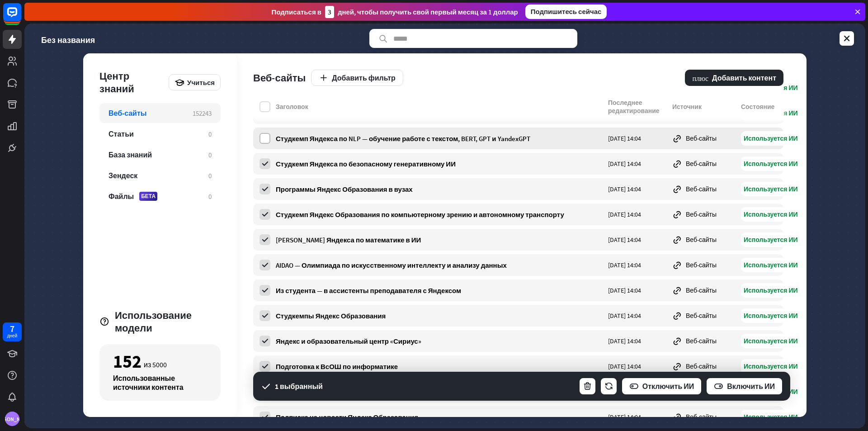
click at [260, 138] on label at bounding box center [265, 138] width 11 height 11
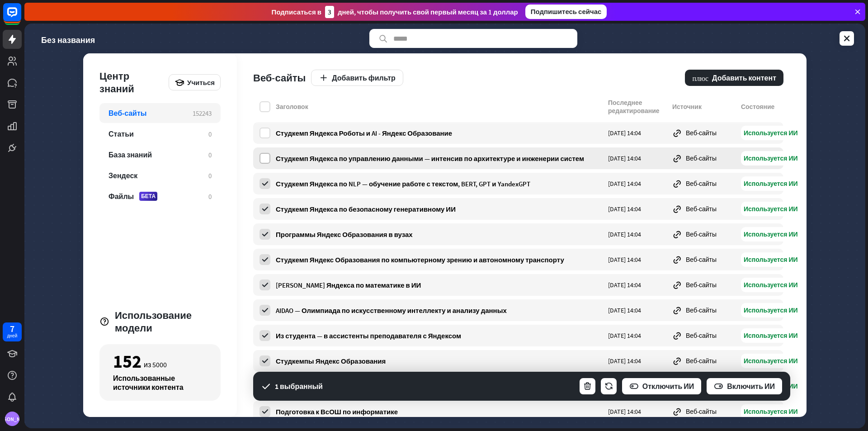
click at [262, 155] on label at bounding box center [265, 158] width 11 height 11
click at [266, 132] on label at bounding box center [265, 133] width 11 height 11
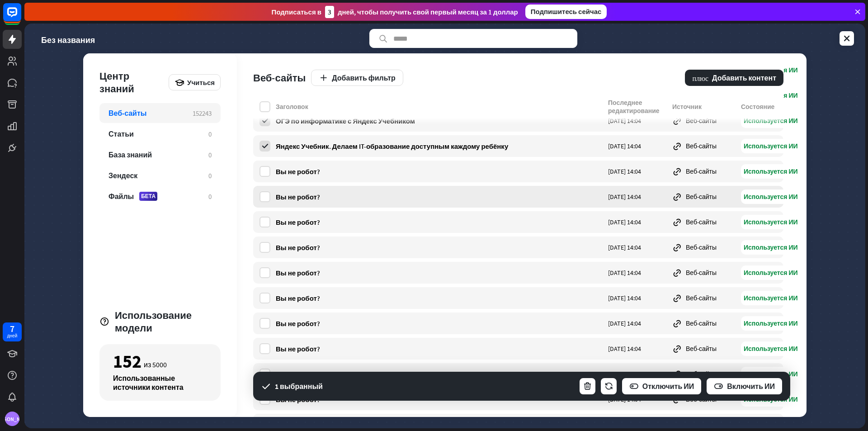
scroll to position [497, 0]
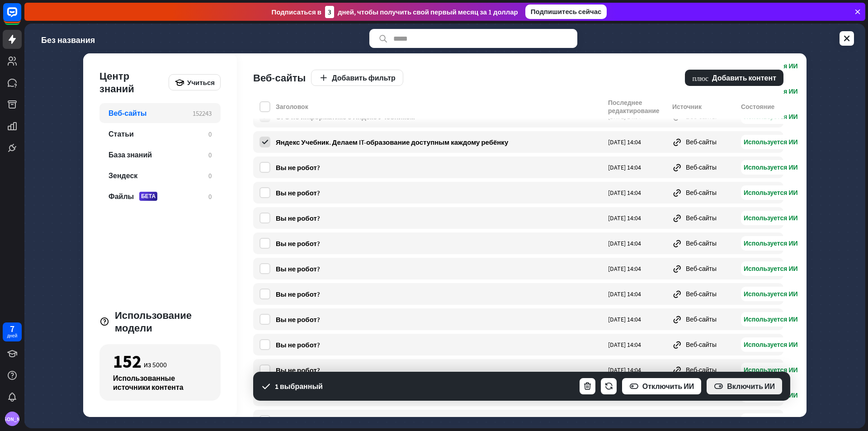
click at [725, 385] on button "Включить ИИ" at bounding box center [744, 386] width 77 height 18
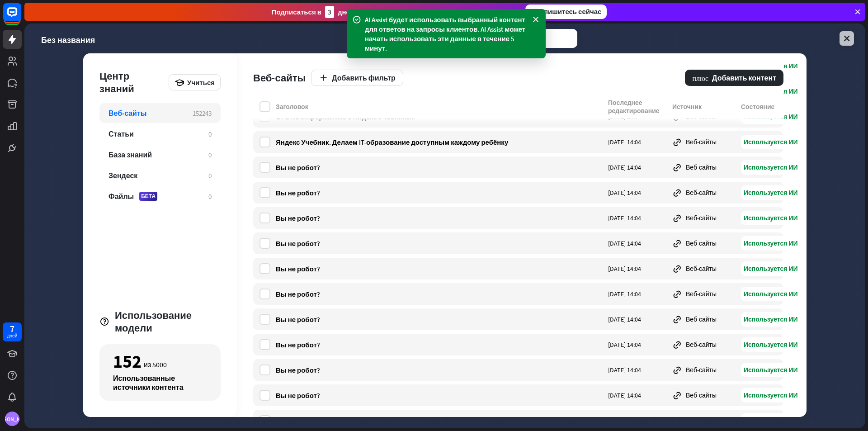
click at [844, 39] on icon at bounding box center [847, 38] width 9 height 9
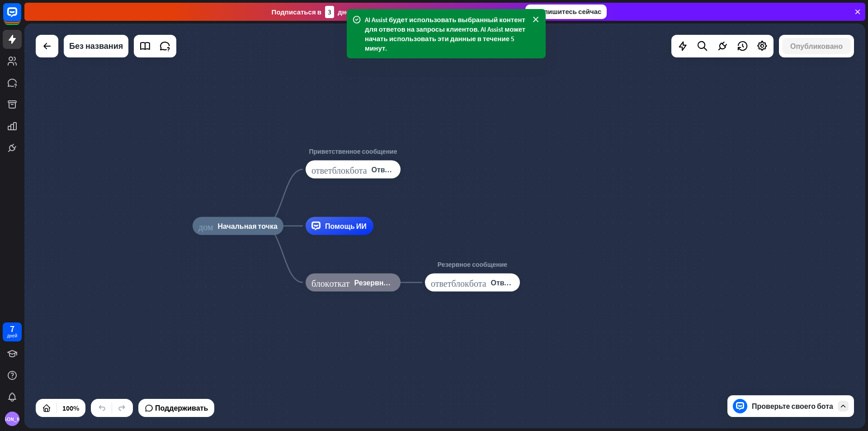
click at [761, 404] on font "Проверьте своего бота" at bounding box center [792, 406] width 81 height 9
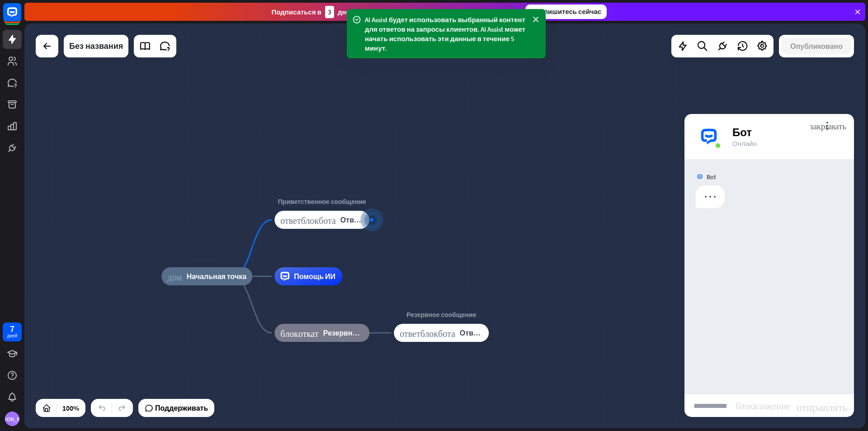
click at [705, 411] on input "text" at bounding box center [710, 405] width 51 height 23
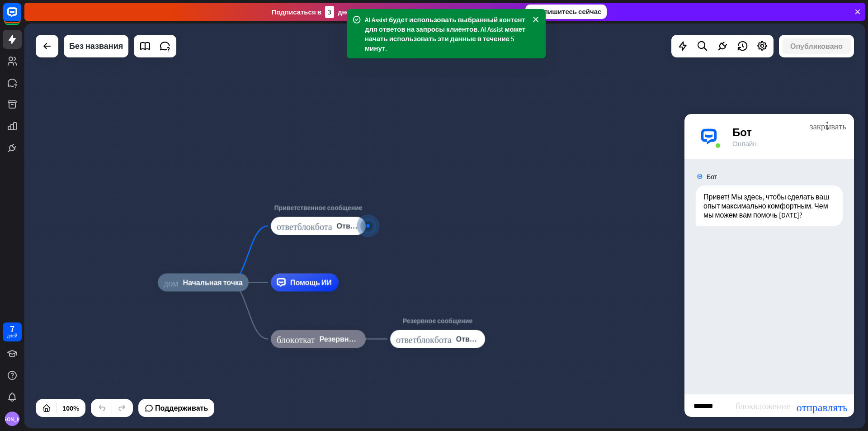
type input "*******"
type input "**********"
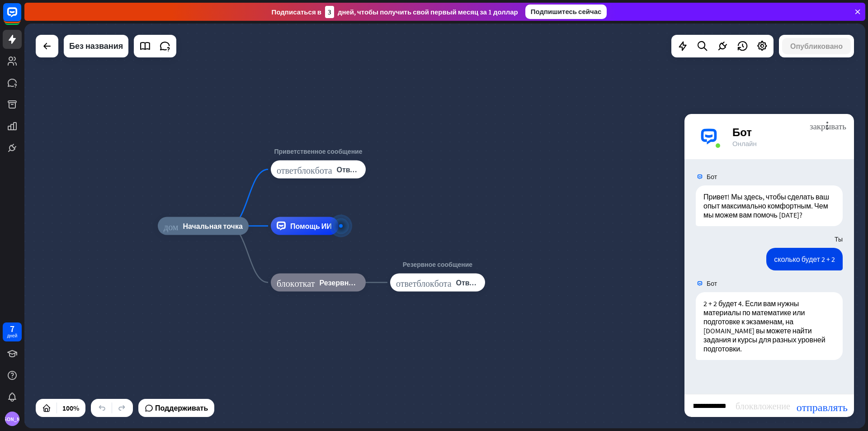
scroll to position [0, 38]
type input "**********"
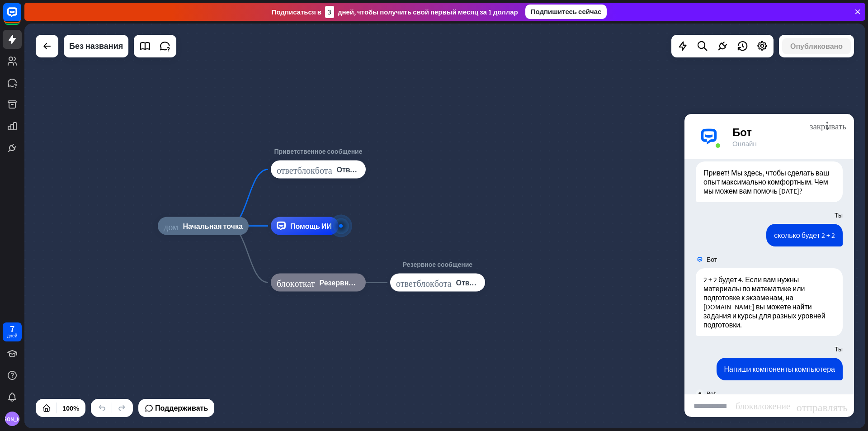
scroll to position [480, 0]
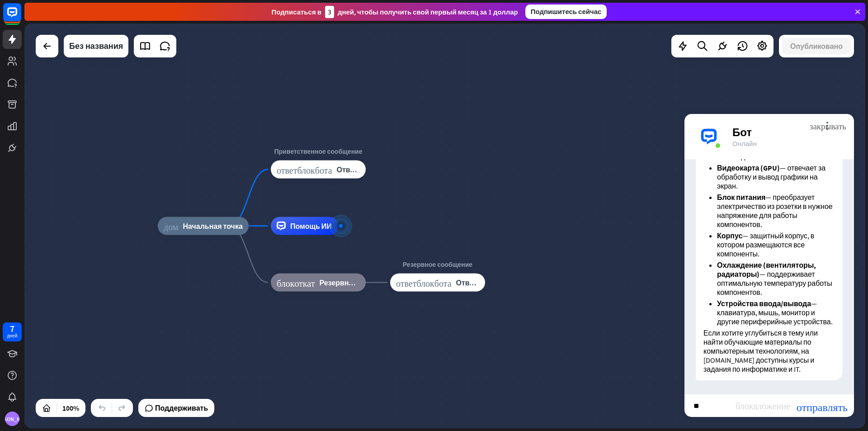
type input "*"
type input "**********"
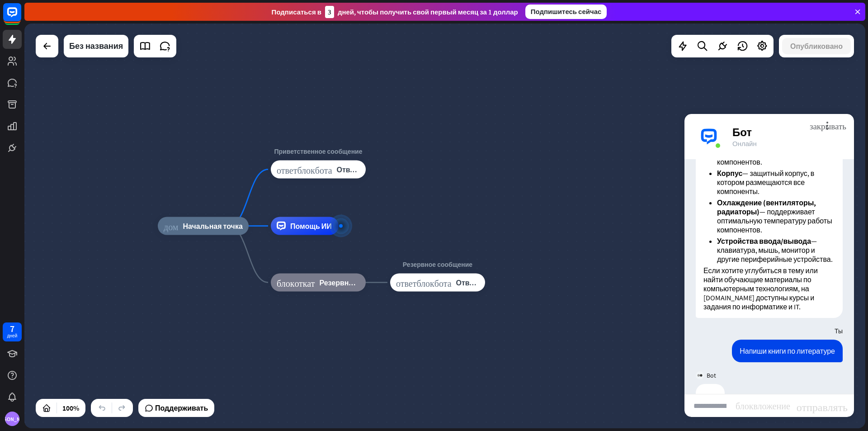
scroll to position [1111, 0]
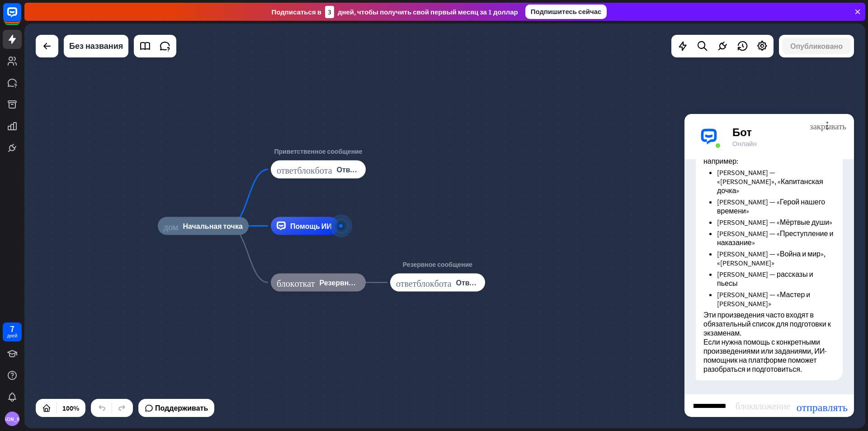
type input "**********"
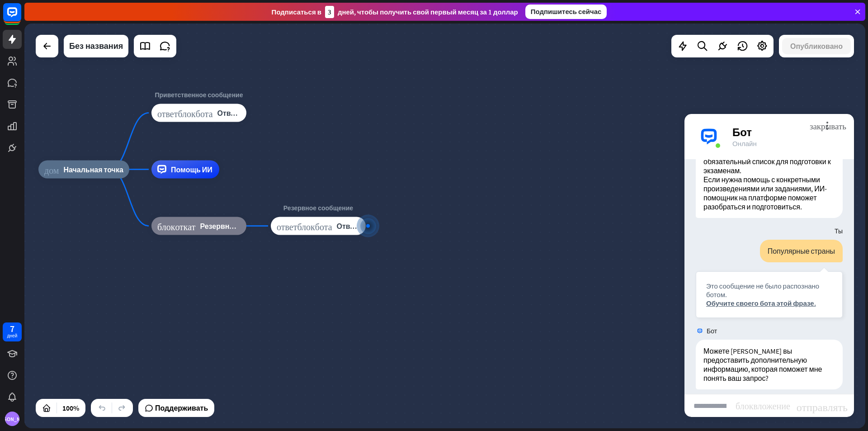
scroll to position [1264, 0]
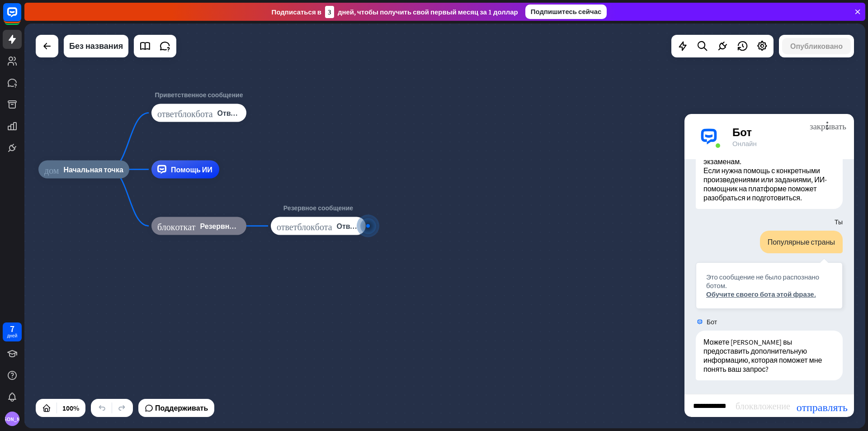
type input "**********"
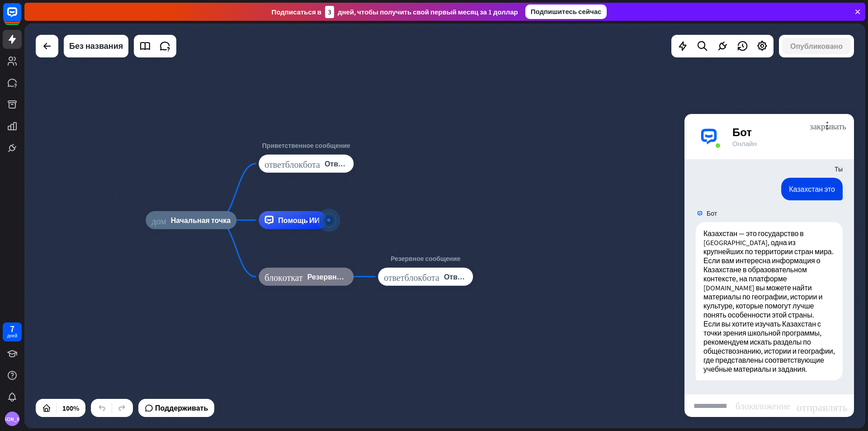
scroll to position [1525, 0]
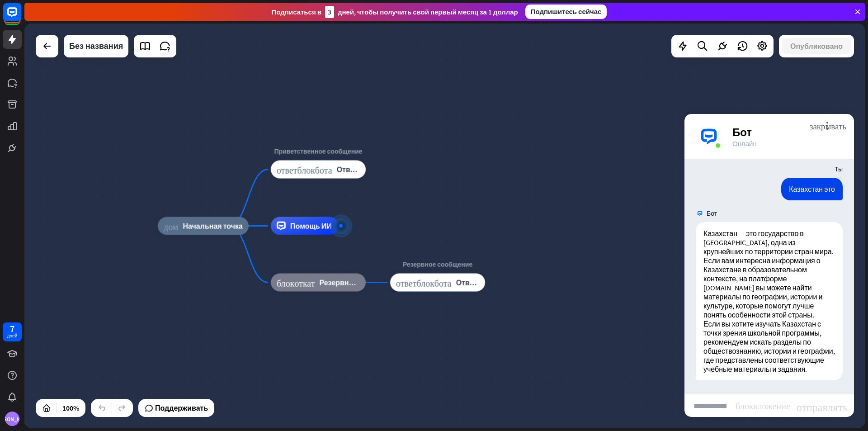
type input "*"
type input "*******"
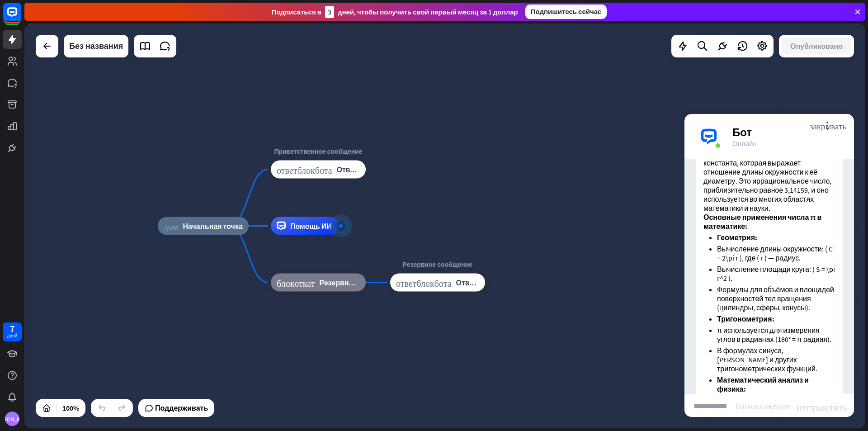
scroll to position [1765, 0]
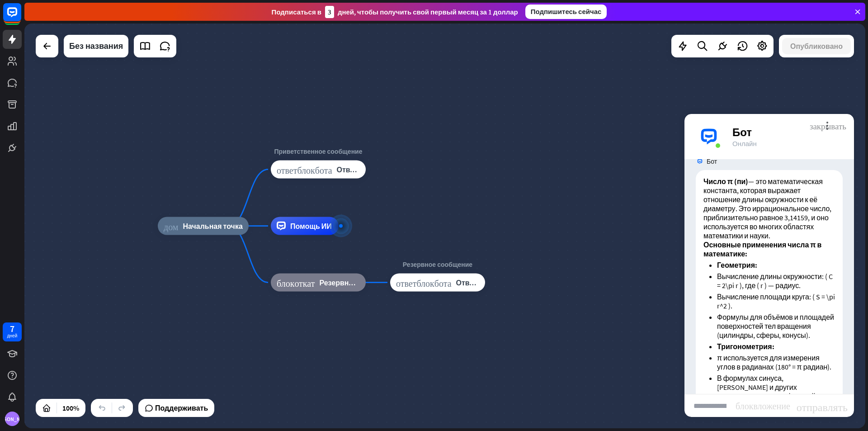
click at [829, 125] on font "закрывать" at bounding box center [828, 125] width 37 height 9
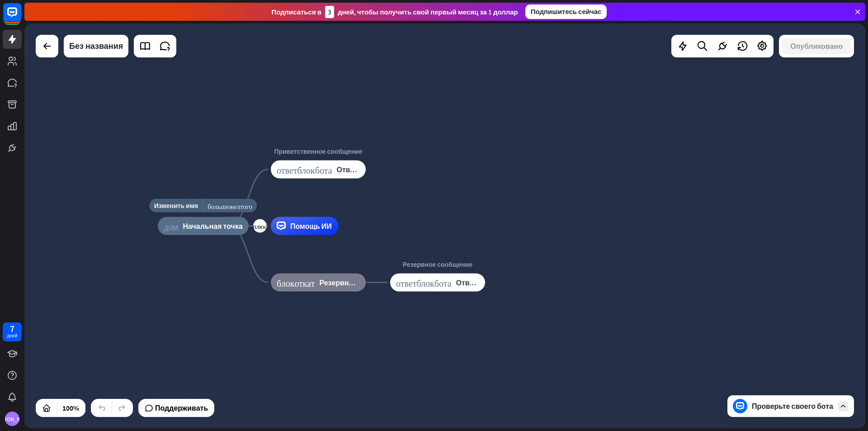
click at [231, 228] on font "Начальная точка" at bounding box center [213, 226] width 60 height 9
click at [434, 233] on div "дом_2 Начальная точка Приветственное сообщение ответ_блок_бота Ответ бота Помощ…" at bounding box center [578, 428] width 841 height 405
drag, startPoint x: 350, startPoint y: 227, endPoint x: 432, endPoint y: 212, distance: 83.3
click at [286, 209] on font "Изменить имя" at bounding box center [278, 206] width 44 height 8
click at [417, 227] on div "дом_2 Начальная точка Приветственное сообщение ответ_блок_бота Ответ бота Помощ…" at bounding box center [578, 428] width 841 height 405
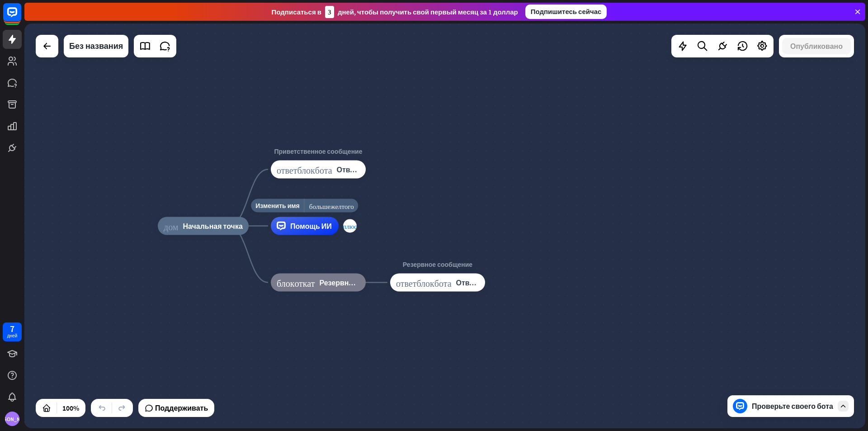
click at [347, 224] on font "плюс" at bounding box center [350, 226] width 14 height 6
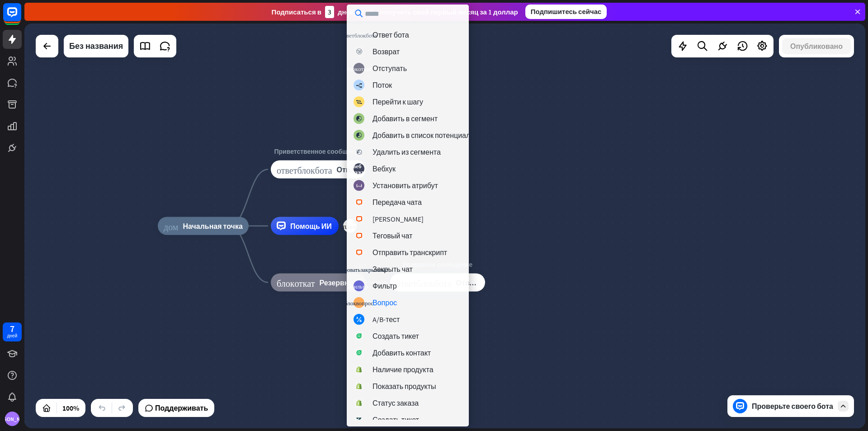
scroll to position [0, 0]
type input "*"
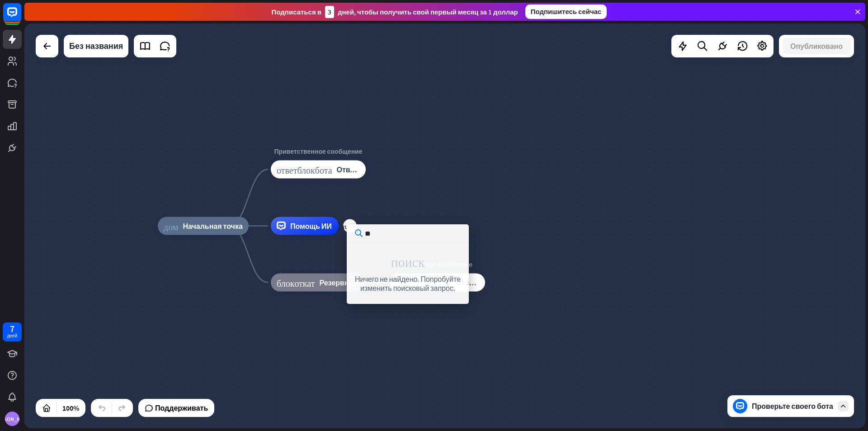
type input "*"
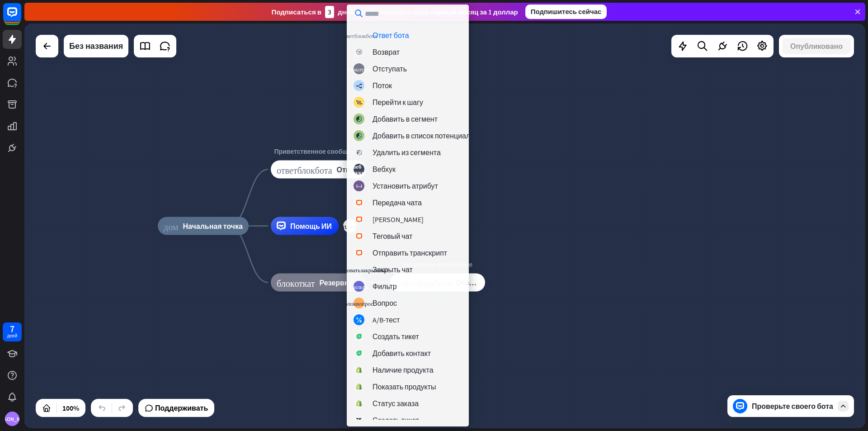
click at [286, 123] on div "дом_2 Начальная точка Приветственное сообщение ответ_блок_бота Ответ бота плюс …" at bounding box center [444, 226] width 841 height 405
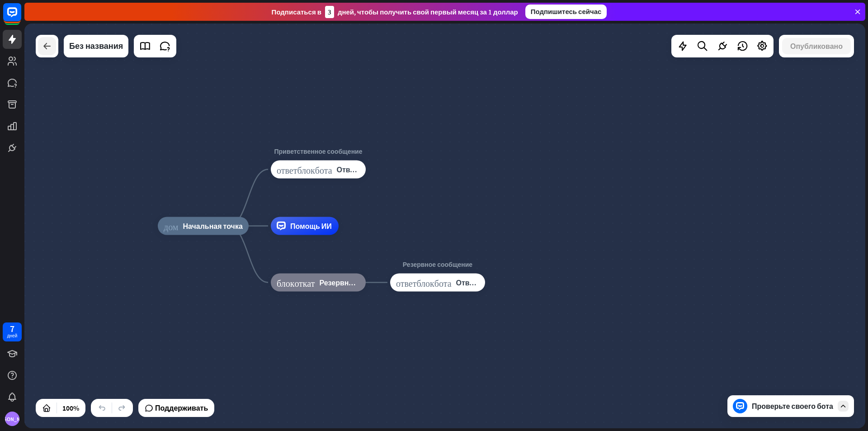
click at [51, 45] on icon at bounding box center [47, 46] width 11 height 11
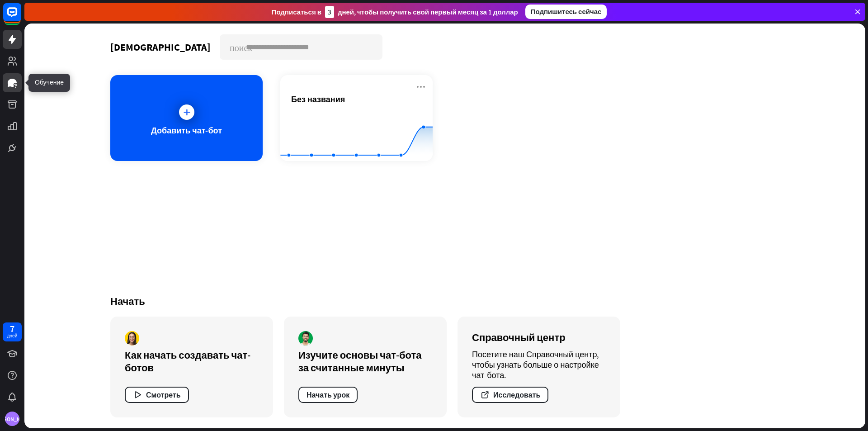
click at [9, 85] on icon at bounding box center [12, 83] width 9 height 8
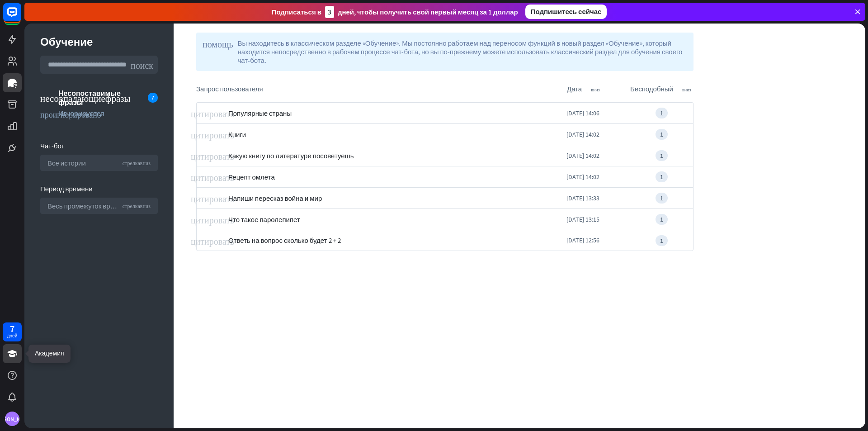
click at [19, 362] on link at bounding box center [12, 353] width 19 height 19
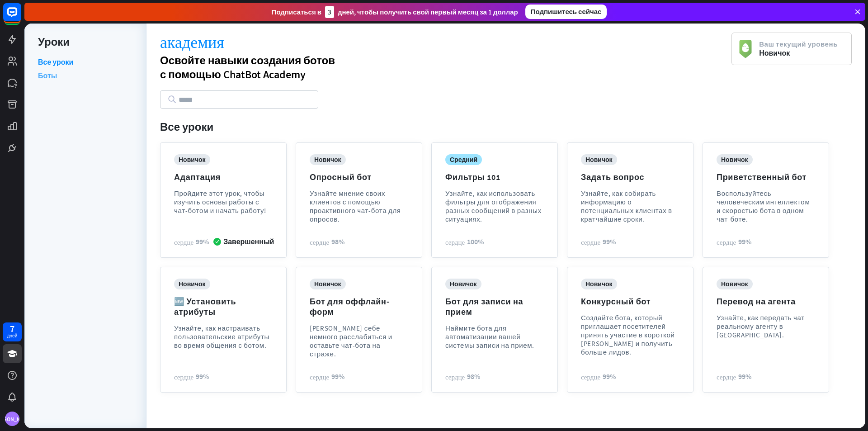
click at [46, 71] on font "Боты" at bounding box center [47, 75] width 19 height 9
click at [9, 41] on icon at bounding box center [12, 39] width 7 height 9
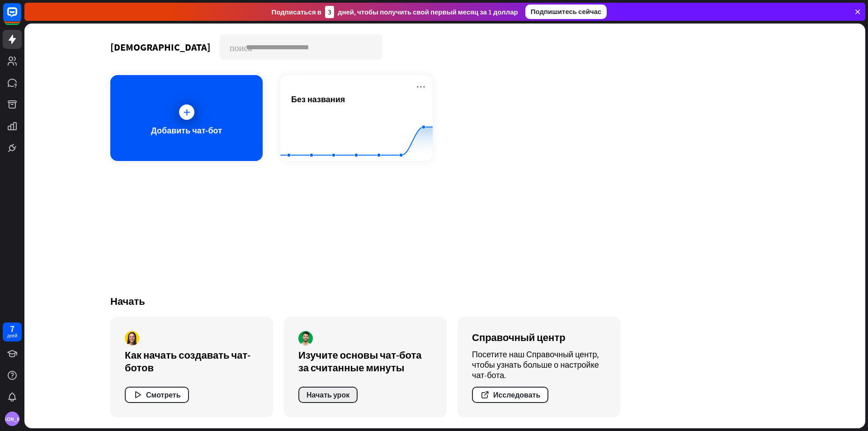
click at [316, 389] on button "Начать урок" at bounding box center [327, 395] width 59 height 16
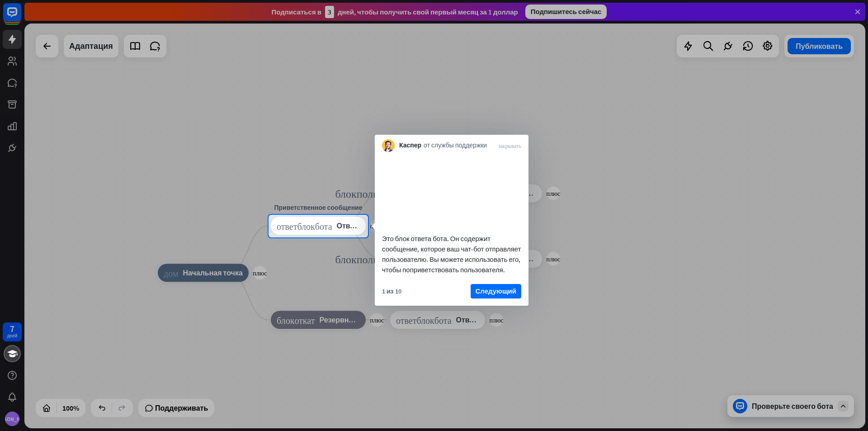
click at [9, 42] on div at bounding box center [434, 107] width 868 height 215
click at [512, 295] on font "Следующий" at bounding box center [496, 291] width 41 height 9
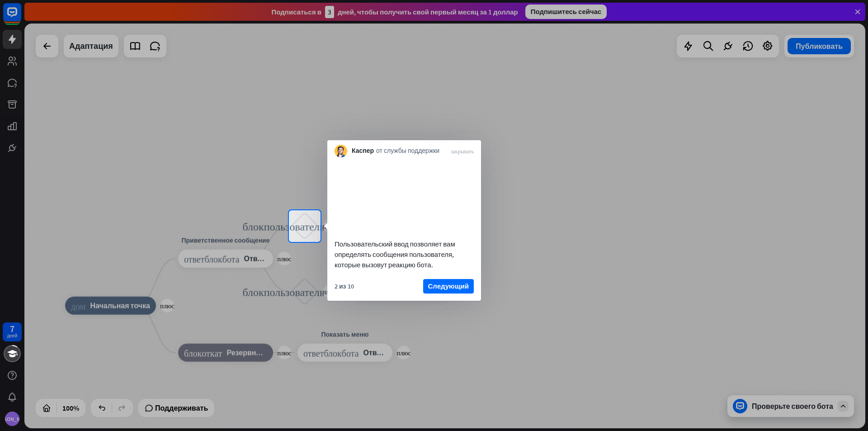
click at [475, 152] on div "Каспер от службы поддержки закрывать" at bounding box center [404, 148] width 154 height 17
click at [462, 150] on font "закрывать" at bounding box center [462, 150] width 23 height 5
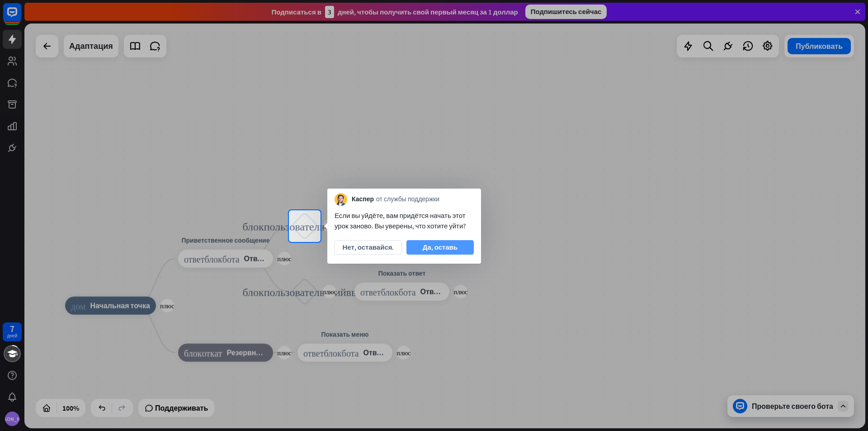
click at [467, 252] on button "Да, оставь" at bounding box center [440, 247] width 67 height 14
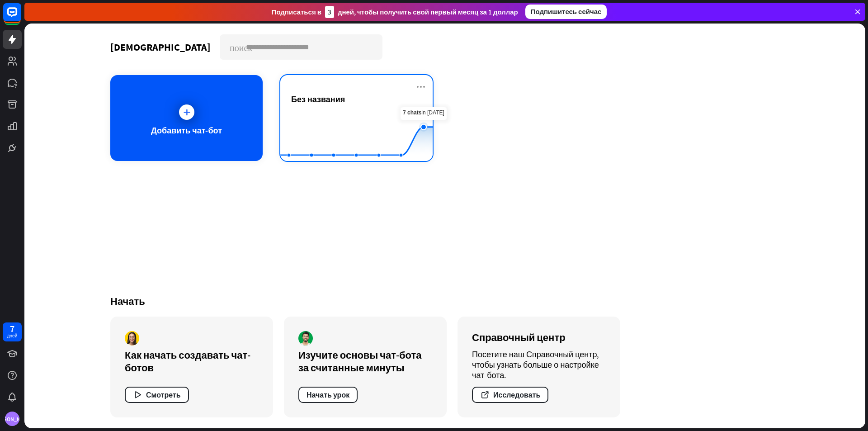
click at [430, 128] on icon at bounding box center [357, 141] width 180 height 28
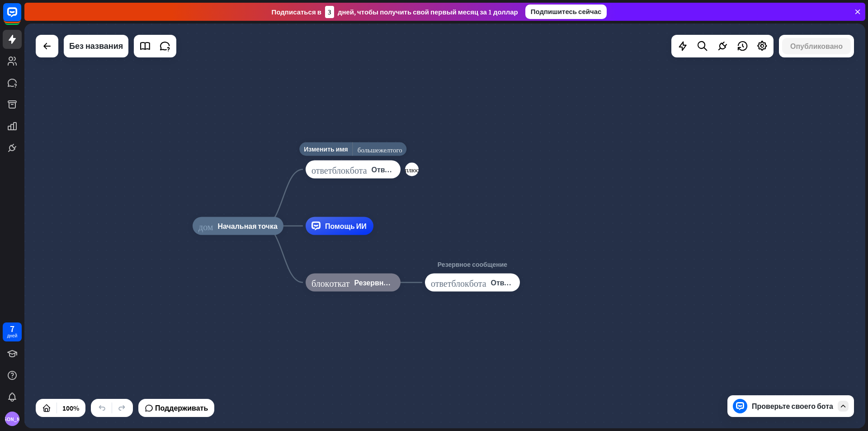
click at [357, 171] on font "ответ_блок_бота" at bounding box center [340, 169] width 56 height 9
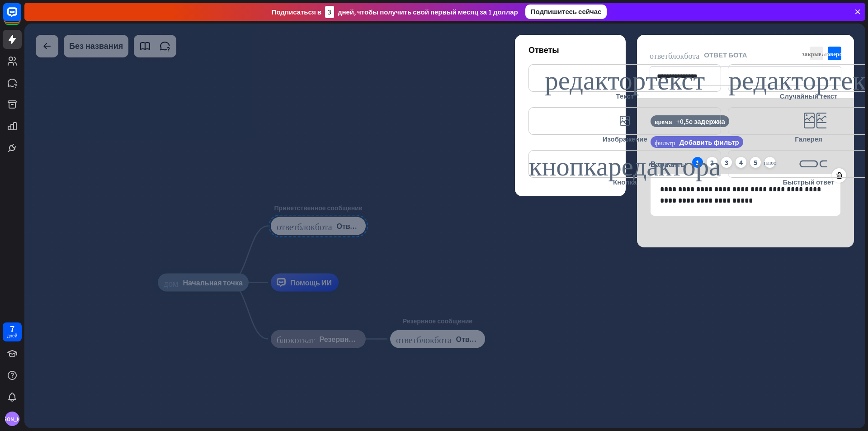
click at [586, 52] on div "Ответы" at bounding box center [571, 50] width 84 height 10
click at [639, 79] on font "редактор_текст" at bounding box center [625, 78] width 160 height 27
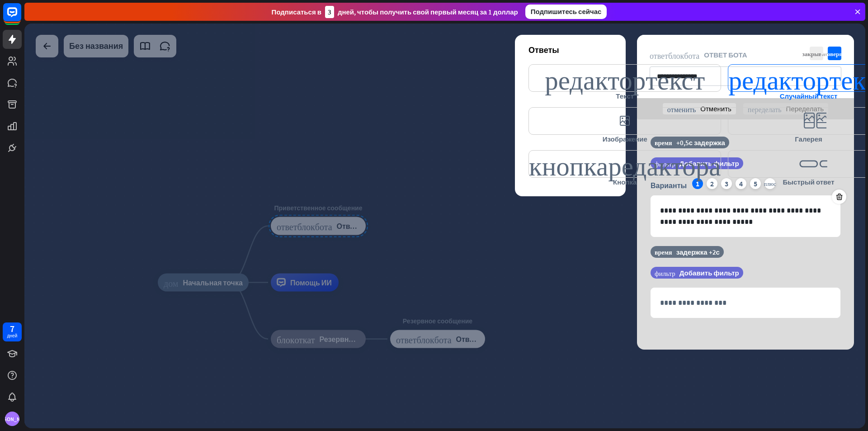
click at [757, 84] on font "редактор_текст" at bounding box center [809, 78] width 160 height 27
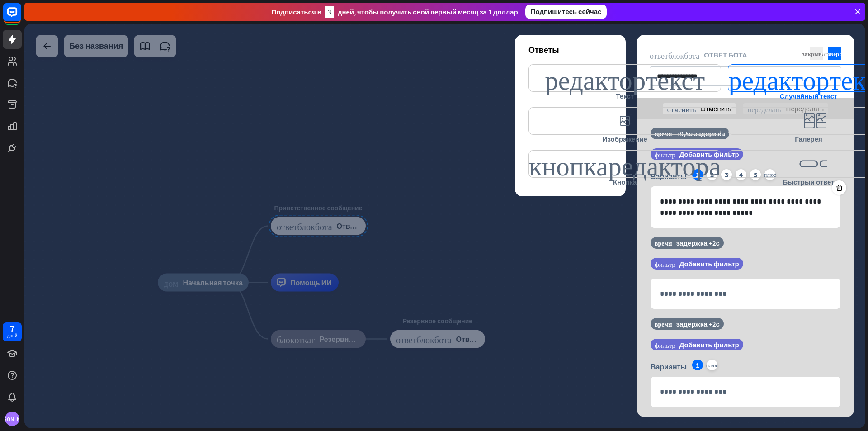
scroll to position [10, 0]
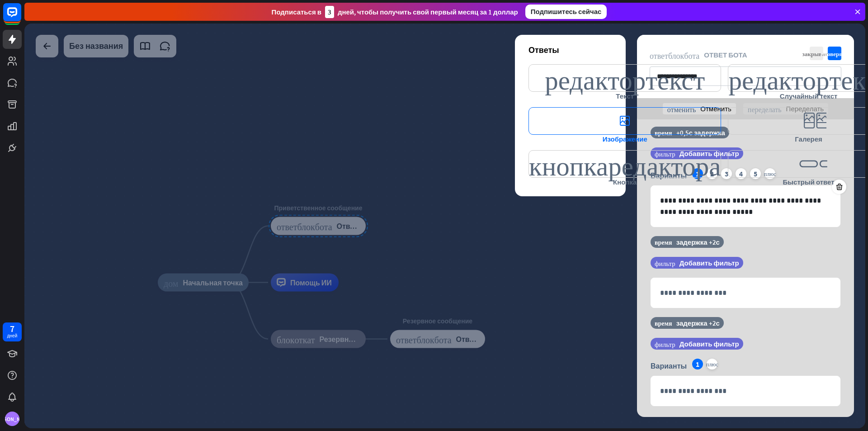
click at [614, 126] on font "editor_image" at bounding box center [624, 121] width 35 height 27
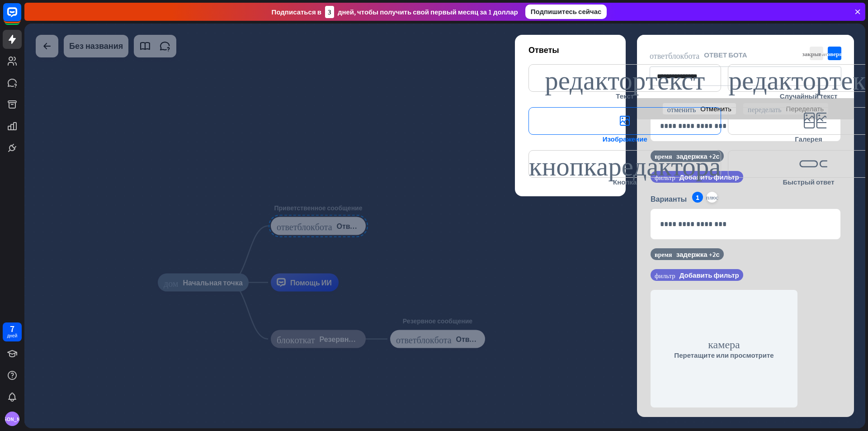
scroll to position [178, 0]
click at [547, 45] on font "Ответы" at bounding box center [544, 50] width 31 height 10
click at [586, 44] on div "Ответы редактор_текст Текст редактор_текст Случайный текст editor_image Изображ…" at bounding box center [570, 115] width 111 height 161
click at [725, 42] on div "**********" at bounding box center [745, 66] width 217 height 63
click at [718, 54] on font "Ответ бота" at bounding box center [725, 55] width 43 height 9
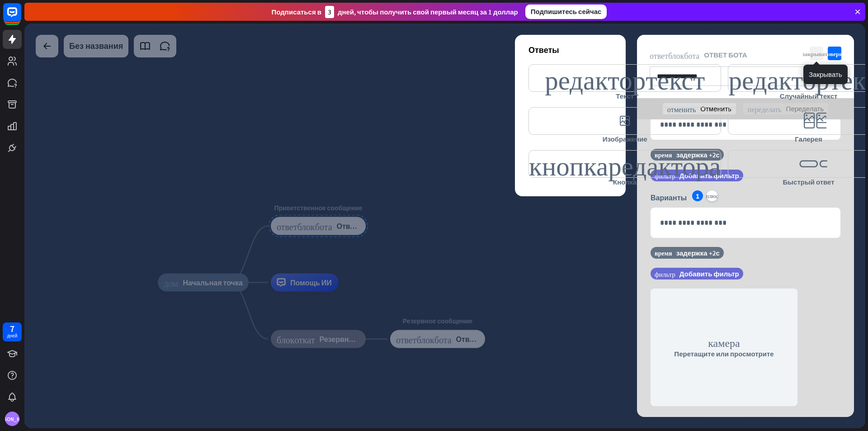
click at [815, 55] on font "закрывать" at bounding box center [816, 54] width 28 height 6
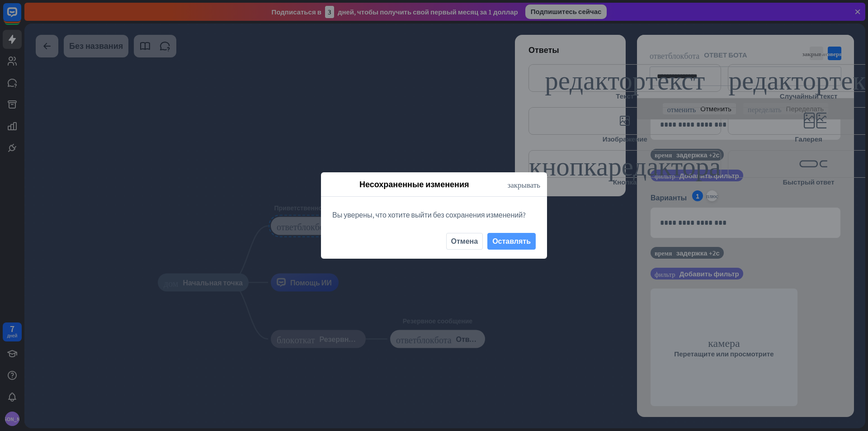
click at [503, 248] on font "Оставлять" at bounding box center [512, 241] width 38 height 16
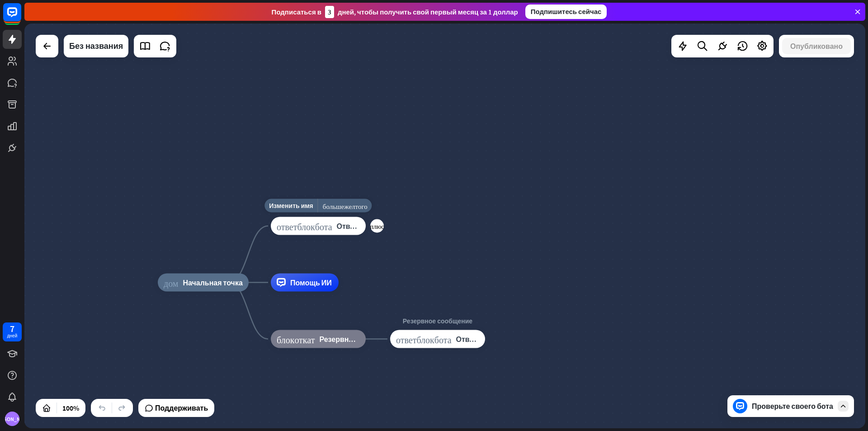
click at [289, 232] on div "ответ_блок_бота Ответ бота" at bounding box center [318, 226] width 95 height 18
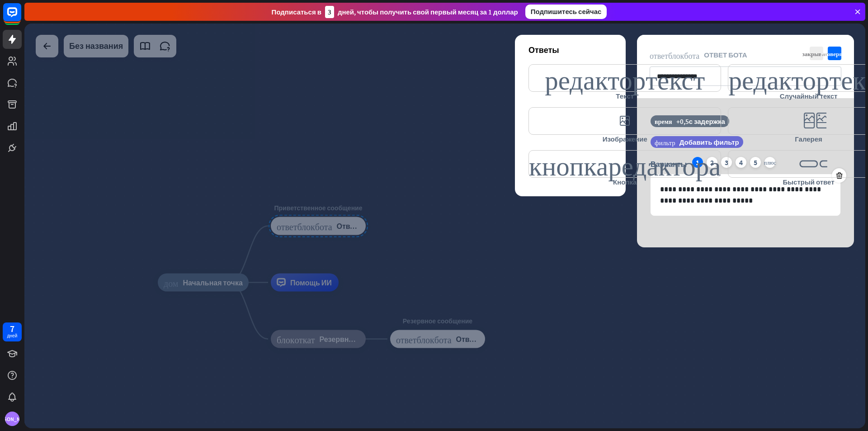
click at [543, 48] on font "Ответы" at bounding box center [544, 50] width 31 height 10
click at [668, 51] on div "**********" at bounding box center [745, 66] width 217 height 63
click at [665, 54] on font "ответ_блок_бота" at bounding box center [675, 55] width 50 height 8
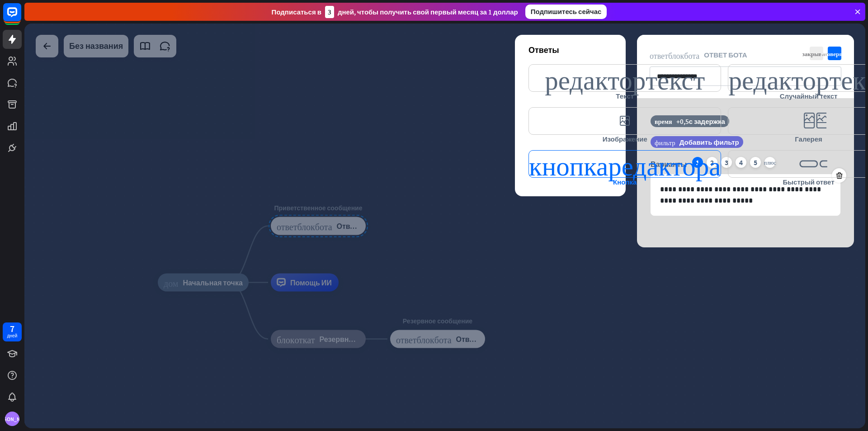
click at [650, 160] on font "кнопка_редактора" at bounding box center [625, 164] width 192 height 27
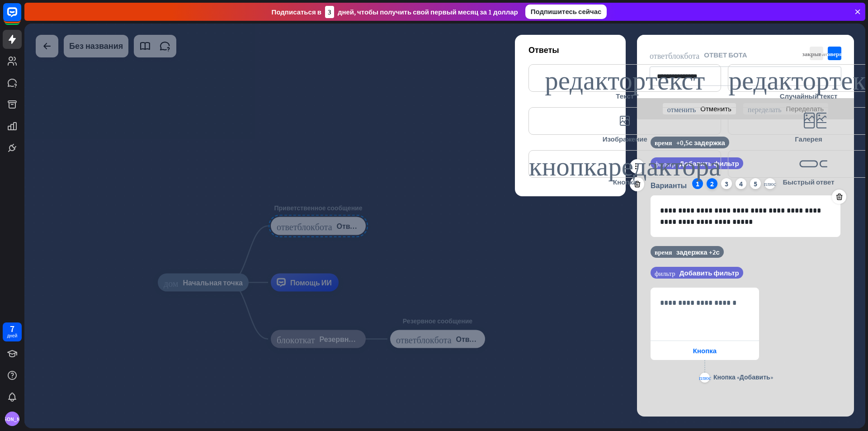
click at [714, 187] on font "2" at bounding box center [712, 183] width 4 height 9
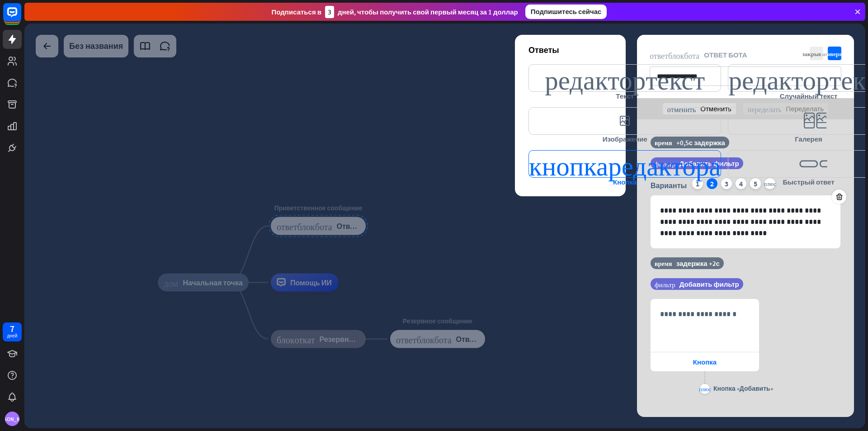
click at [700, 185] on div "кнопка_редактора Кнопка" at bounding box center [625, 168] width 193 height 36
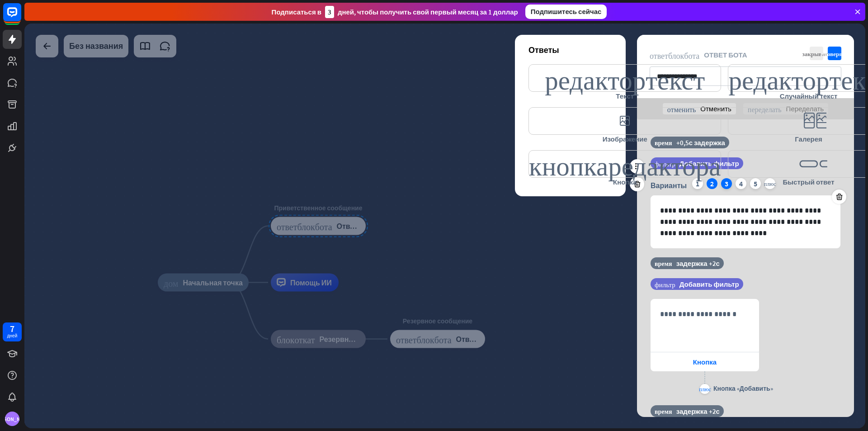
click at [731, 187] on div "3" at bounding box center [726, 183] width 11 height 11
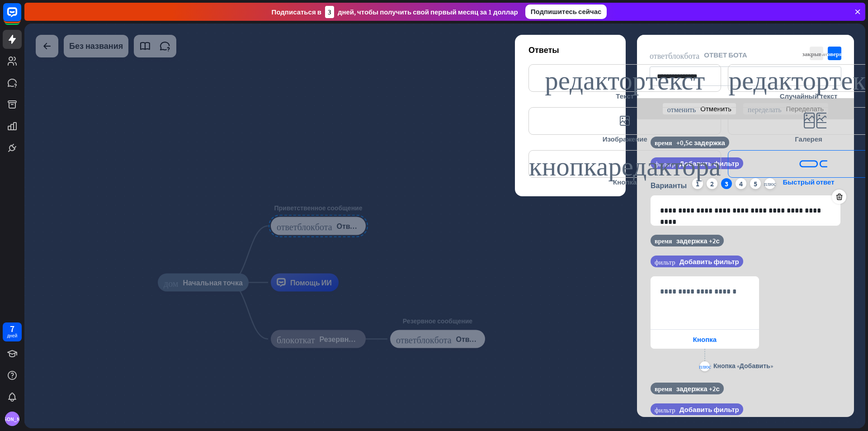
click at [738, 185] on div "editor_quick_replies Быстрый ответ" at bounding box center [808, 168] width 161 height 36
click at [819, 52] on font "закрывать" at bounding box center [816, 54] width 28 height 6
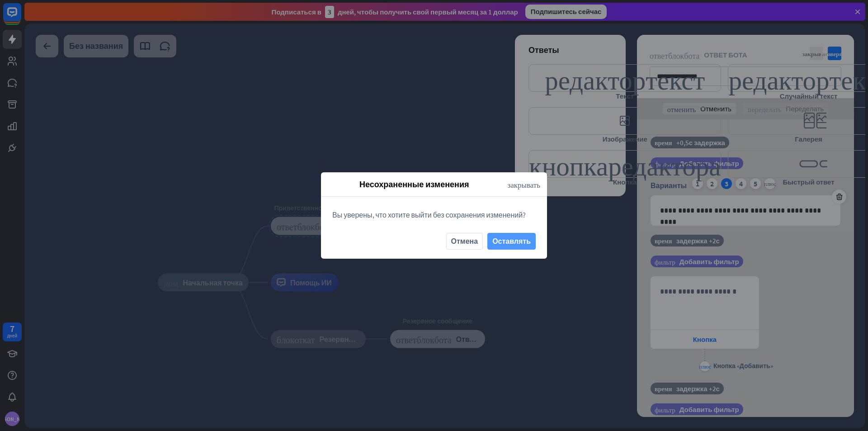
click at [507, 239] on font "Оставлять" at bounding box center [512, 241] width 38 height 9
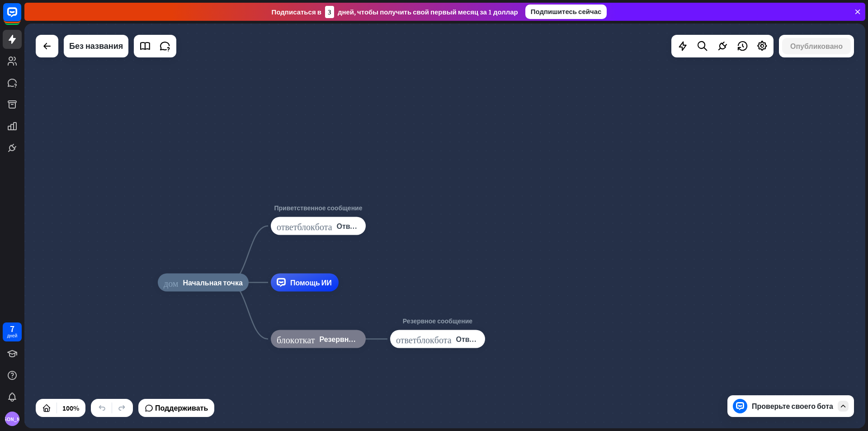
click at [816, 406] on div "Проверьте своего бота" at bounding box center [792, 406] width 81 height 9
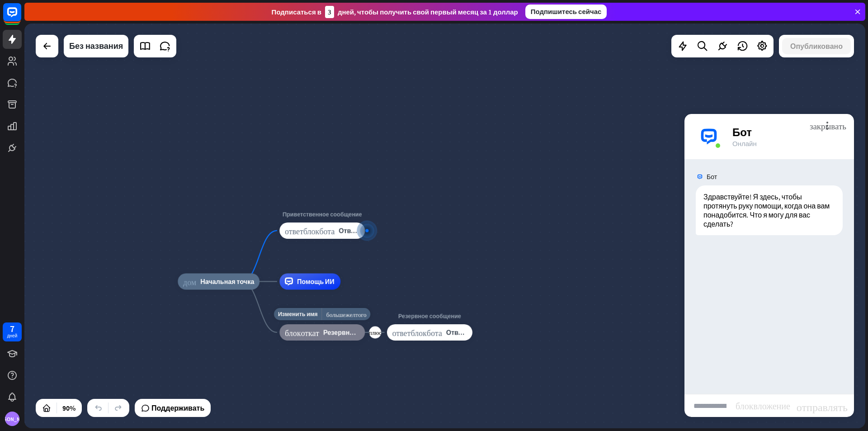
click at [348, 341] on div "Изменить имя больше_желтого плюс блок_откат Резервный вариант по умолчанию" at bounding box center [321, 332] width 85 height 16
click at [849, 126] on div "more_vert закрывать Бот Онлайн" at bounding box center [770, 136] width 170 height 45
click at [845, 128] on font "закрывать" at bounding box center [828, 125] width 37 height 9
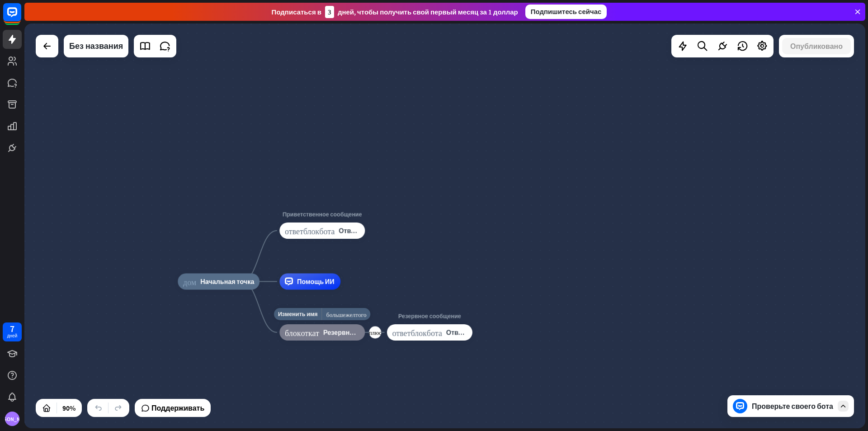
click at [322, 337] on div "блок_откат Резервный вариант по умолчанию" at bounding box center [321, 332] width 85 height 16
click at [417, 336] on div "ответ_блок_бота Ответ бота" at bounding box center [429, 332] width 85 height 16
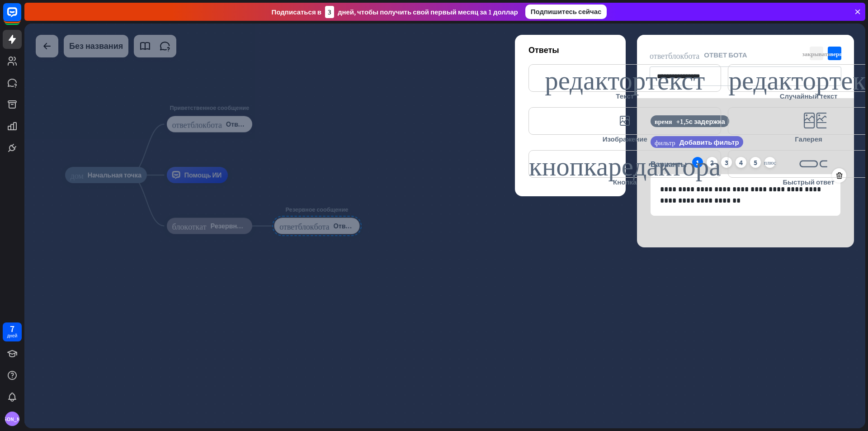
click at [809, 51] on font "закрывать" at bounding box center [816, 54] width 28 height 6
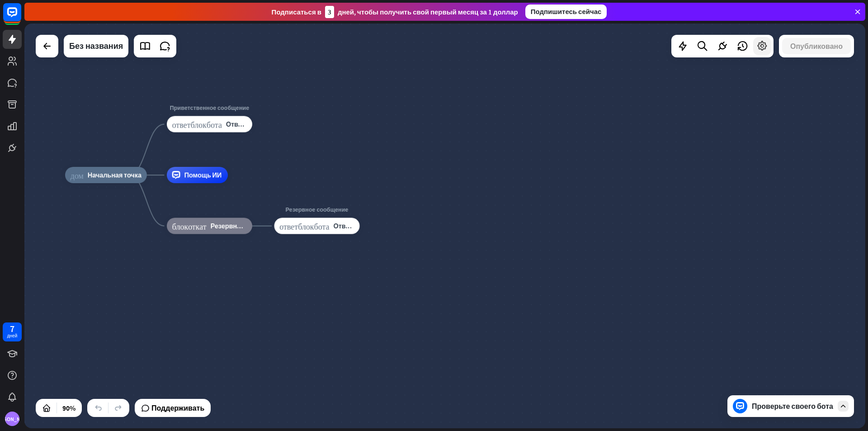
click at [754, 47] on div at bounding box center [762, 46] width 18 height 18
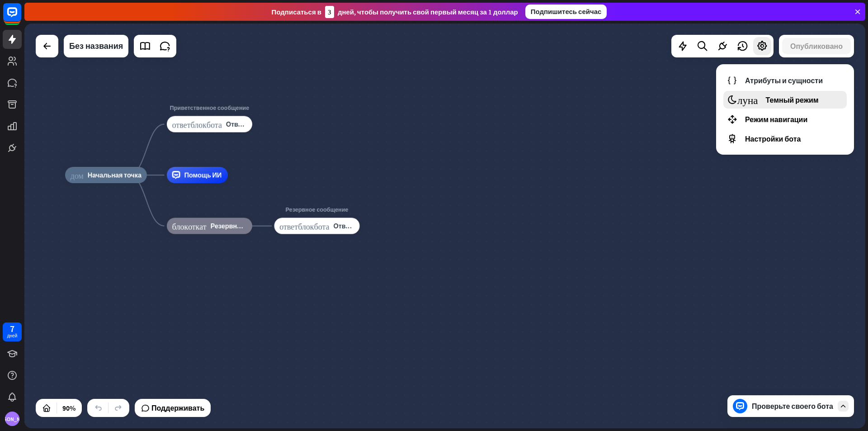
click at [754, 99] on font "луна" at bounding box center [748, 100] width 21 height 10
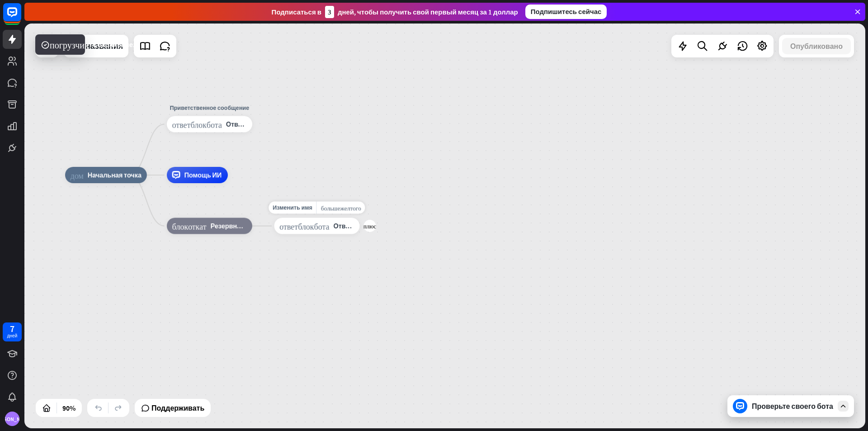
click at [331, 225] on div "ответ_блок_бота Ответ бота" at bounding box center [317, 226] width 85 height 16
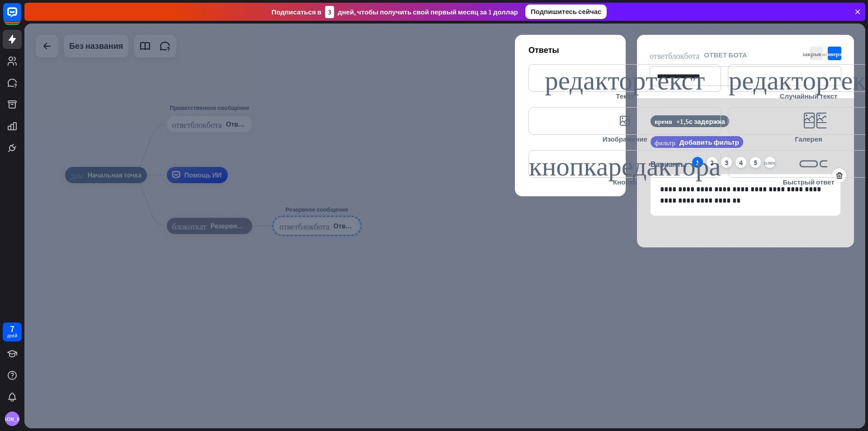
click at [780, 28] on div at bounding box center [444, 226] width 841 height 405
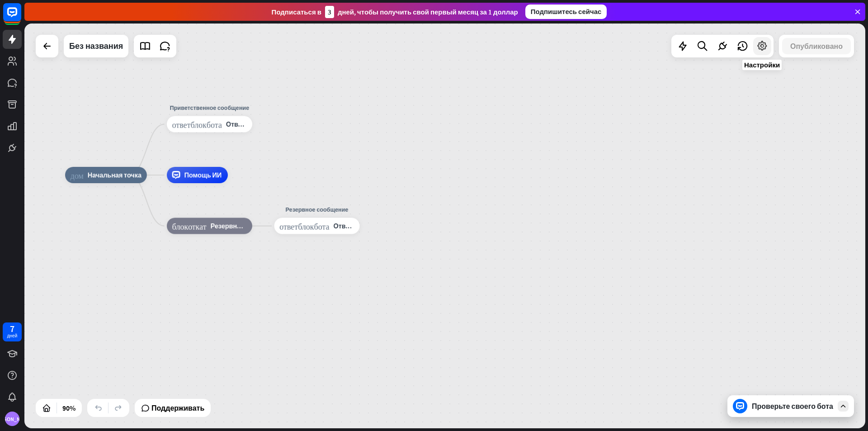
click at [761, 49] on icon at bounding box center [763, 46] width 12 height 12
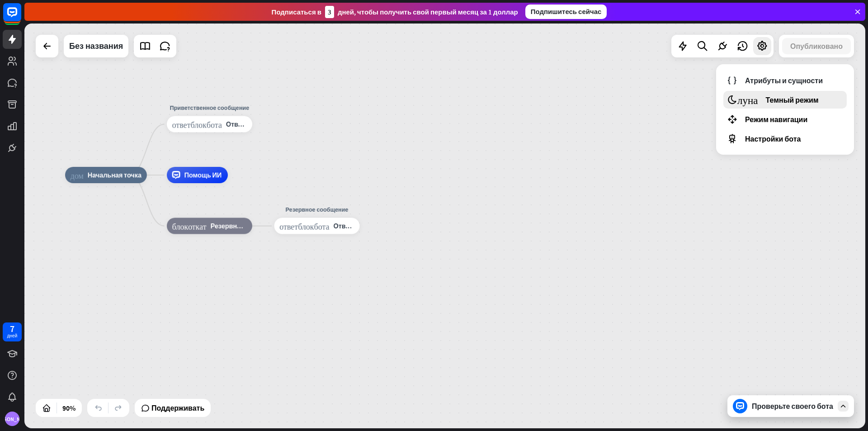
click at [751, 105] on div "луна Темный режим" at bounding box center [785, 100] width 123 height 18
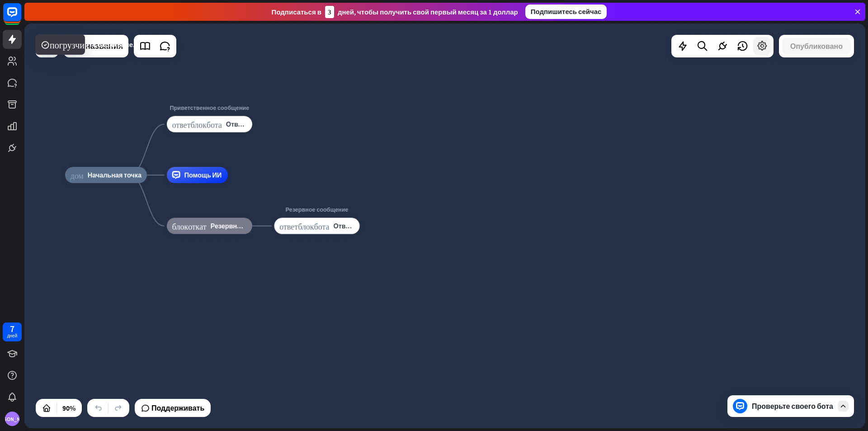
click at [759, 46] on icon at bounding box center [763, 46] width 12 height 12
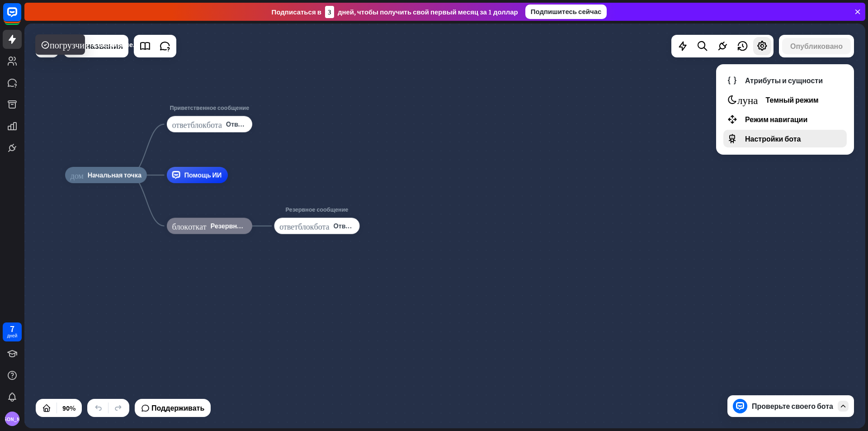
click at [749, 141] on font "Настройки бота" at bounding box center [773, 138] width 56 height 9
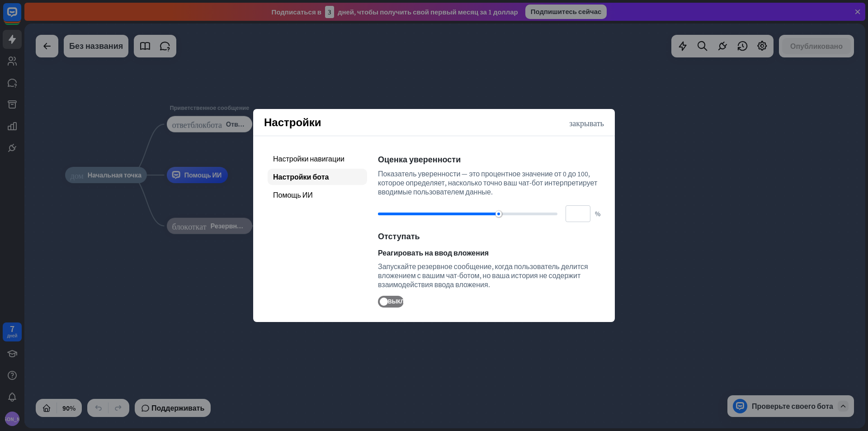
click at [499, 213] on div at bounding box center [499, 214] width 6 height 6
type input "**"
drag, startPoint x: 499, startPoint y: 213, endPoint x: 517, endPoint y: 215, distance: 18.1
click at [517, 215] on div at bounding box center [517, 214] width 6 height 6
click at [301, 171] on div "Настройки бота" at bounding box center [317, 177] width 99 height 16
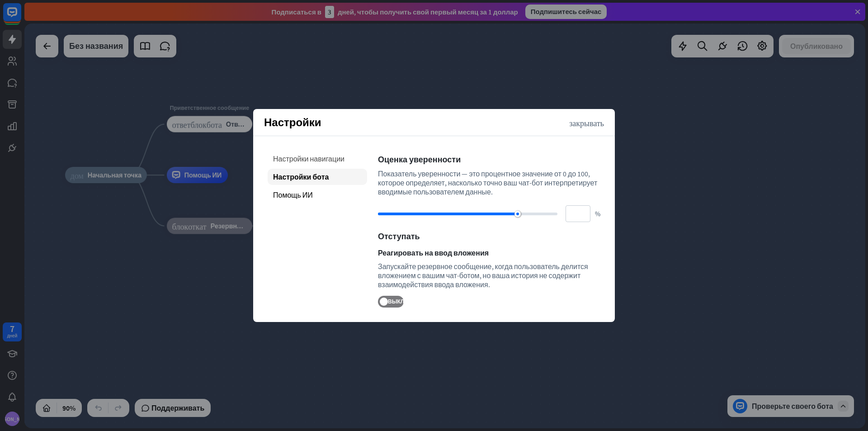
click at [303, 162] on font "Настройки навигации" at bounding box center [308, 158] width 71 height 9
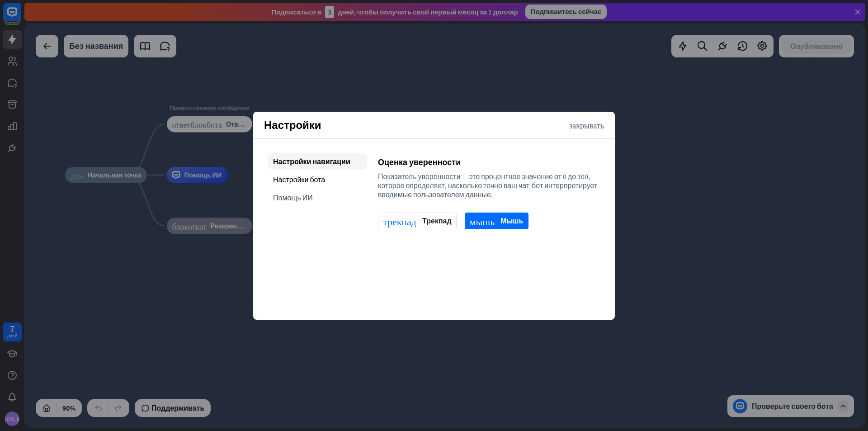
click at [304, 201] on font "Помощь ИИ" at bounding box center [293, 197] width 40 height 9
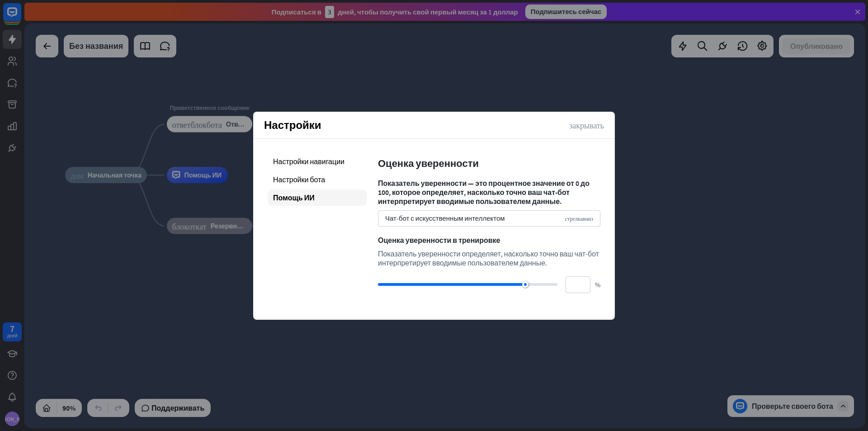
click at [590, 124] on font "закрывать" at bounding box center [586, 125] width 35 height 8
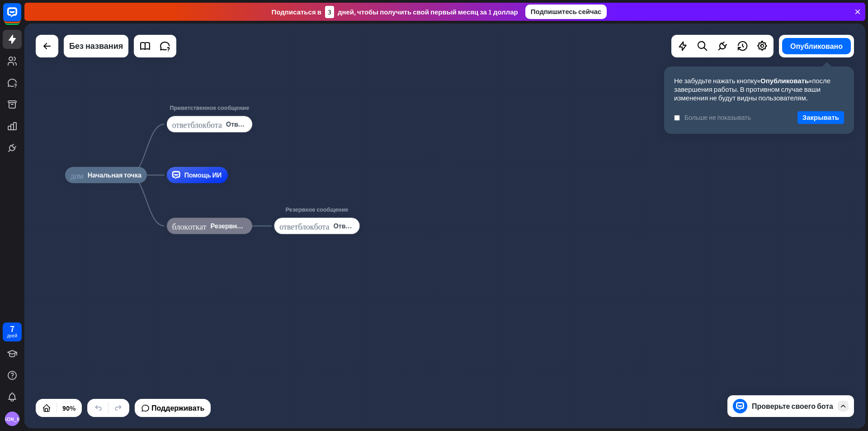
click at [793, 414] on div "Проверьте своего бота" at bounding box center [791, 406] width 127 height 22
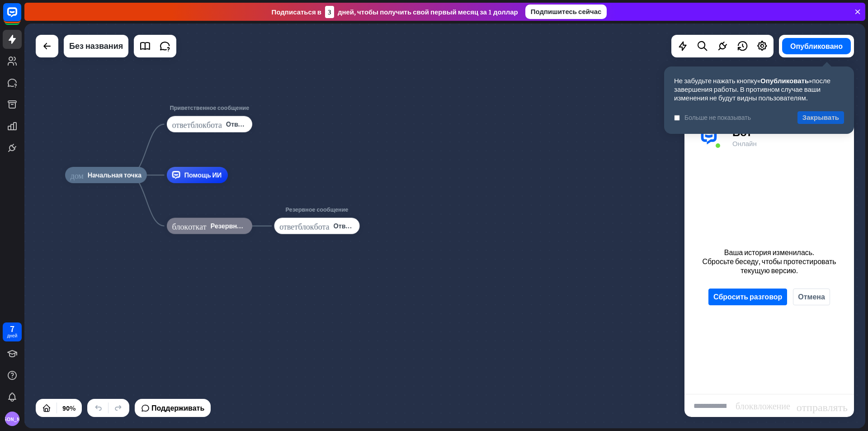
click at [829, 116] on font "Закрывать" at bounding box center [821, 117] width 37 height 9
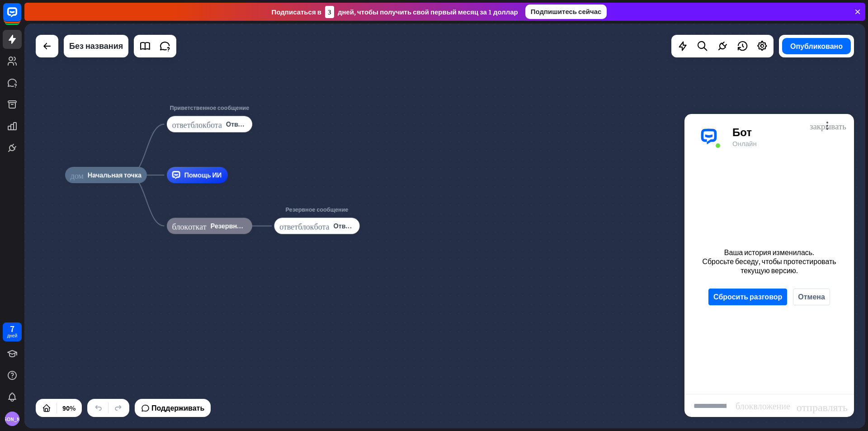
click at [838, 126] on font "закрывать" at bounding box center [828, 125] width 37 height 9
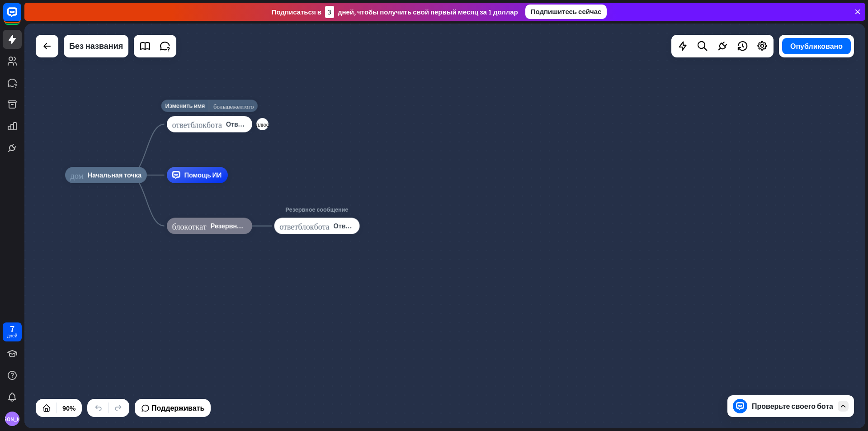
click at [208, 128] on font "ответ_блок_бота" at bounding box center [197, 124] width 50 height 8
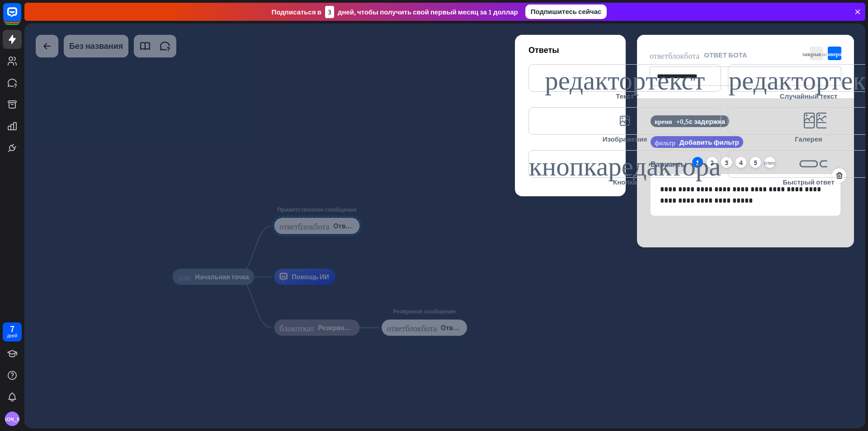
click at [357, 103] on div at bounding box center [444, 226] width 841 height 405
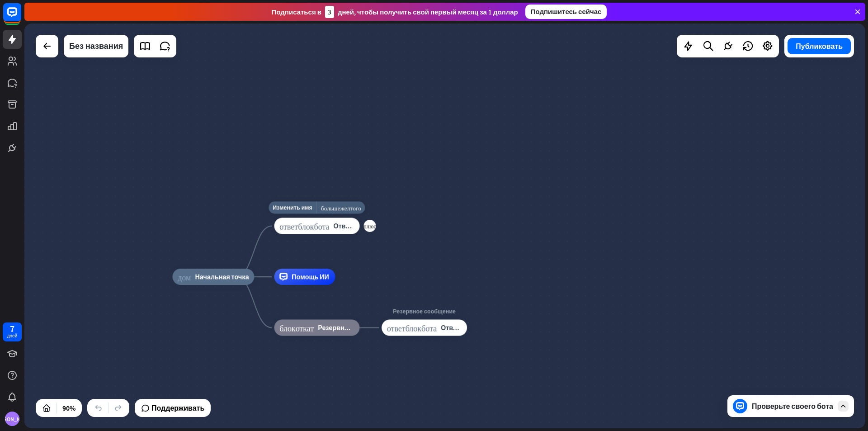
click at [303, 222] on font "ответ_блок_бота" at bounding box center [304, 226] width 50 height 8
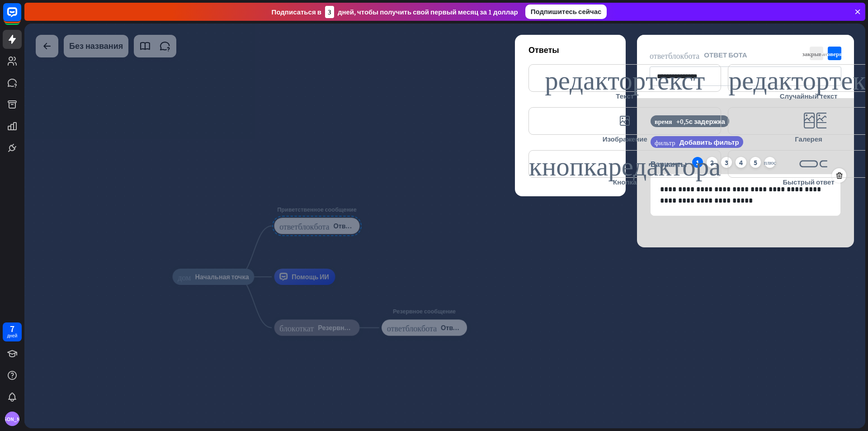
click at [306, 230] on div at bounding box center [444, 226] width 841 height 405
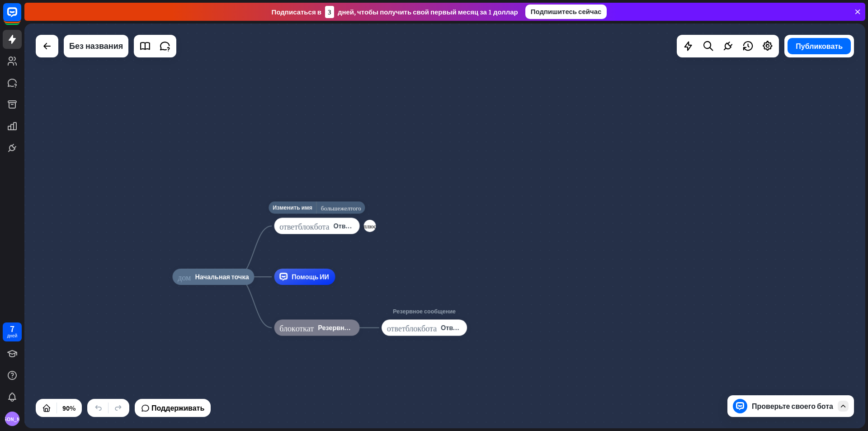
click at [306, 230] on font "ответ_блок_бота" at bounding box center [304, 226] width 50 height 8
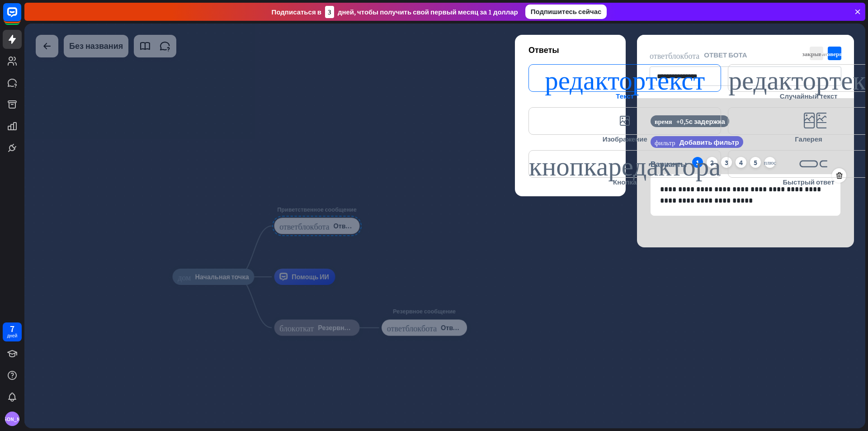
click at [572, 90] on font "редактор_текст" at bounding box center [625, 78] width 160 height 27
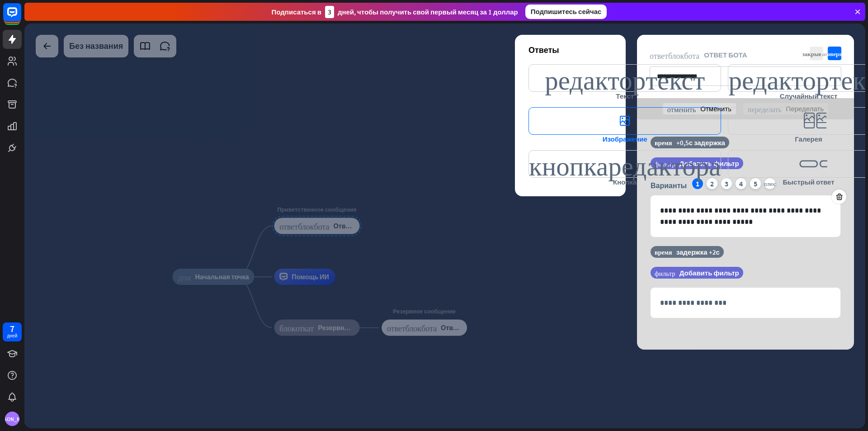
click at [691, 120] on icon "editor_image" at bounding box center [625, 121] width 193 height 28
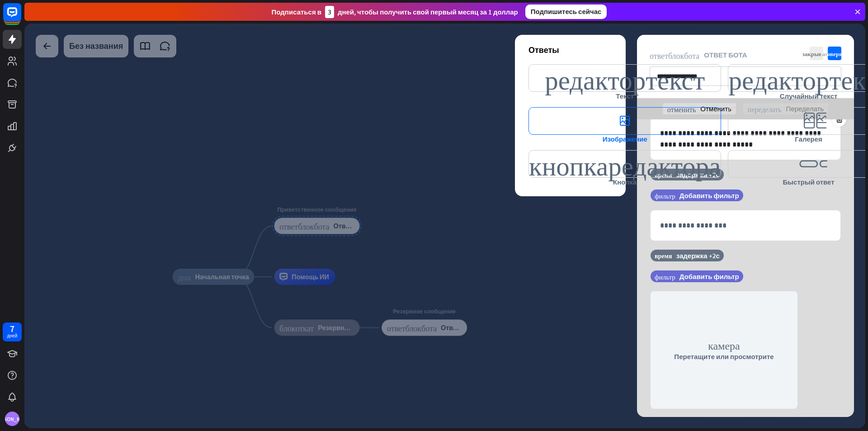
scroll to position [80, 0]
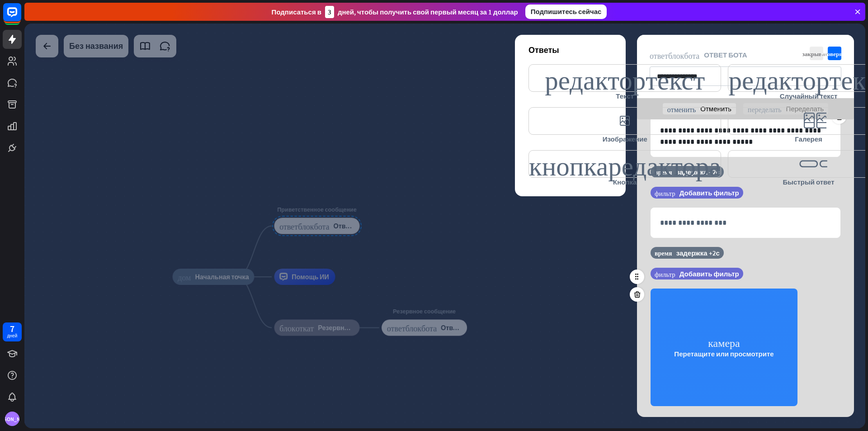
click at [710, 359] on div "камера Перетащите или просмотрите" at bounding box center [724, 348] width 147 height 118
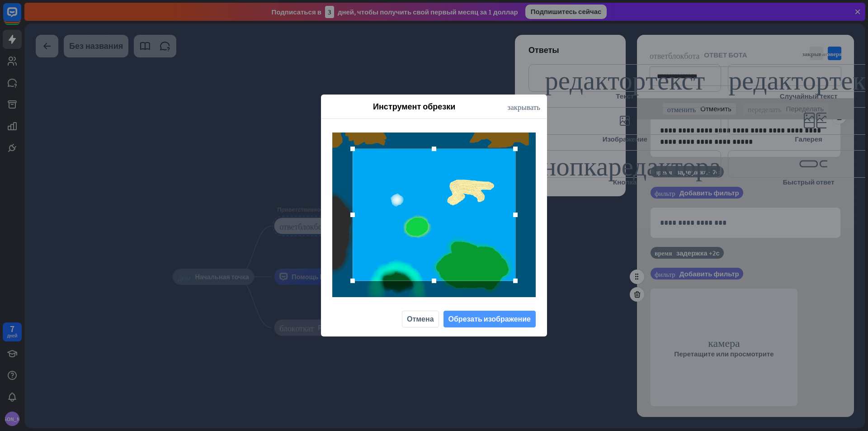
click at [469, 326] on font "Обрезать изображение" at bounding box center [490, 319] width 82 height 16
